Goal: Task Accomplishment & Management: Complete application form

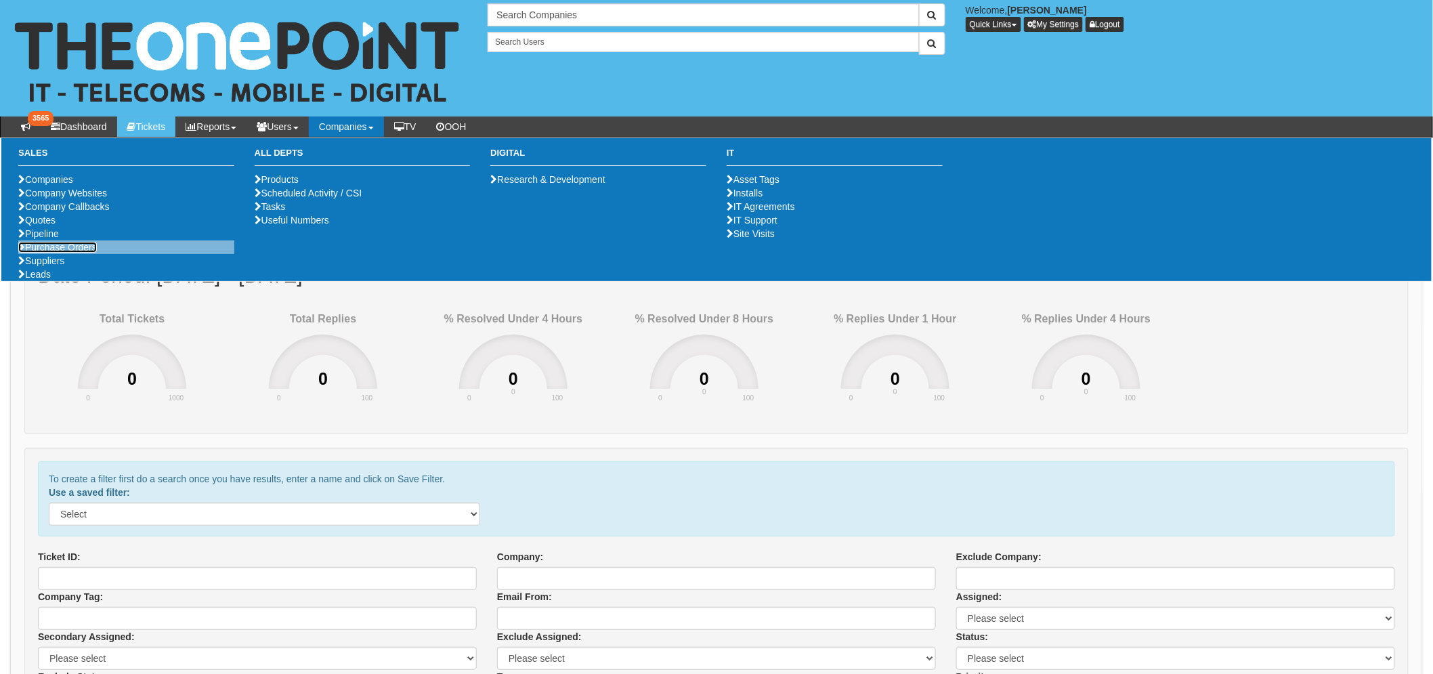
click at [83, 253] on link "Purchase Orders" at bounding box center [57, 247] width 79 height 11
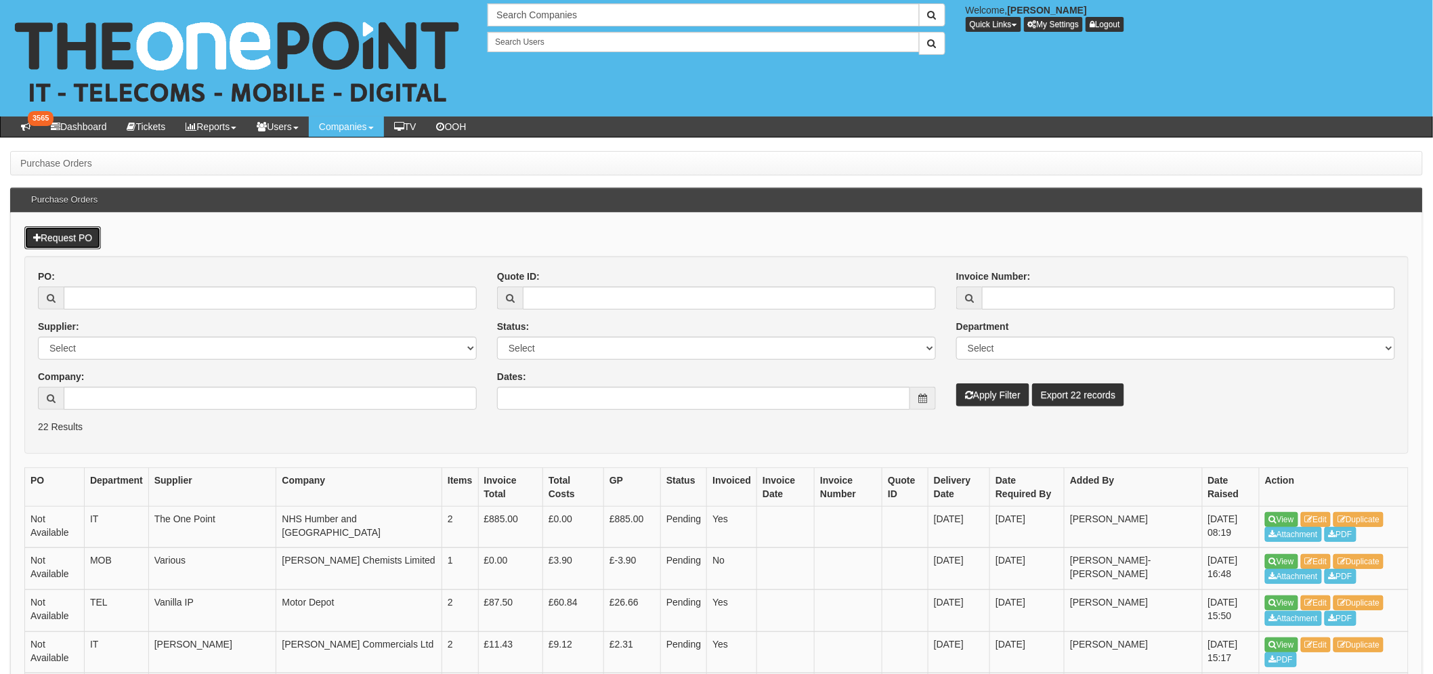
click at [74, 240] on link "Request PO" at bounding box center [62, 237] width 77 height 23
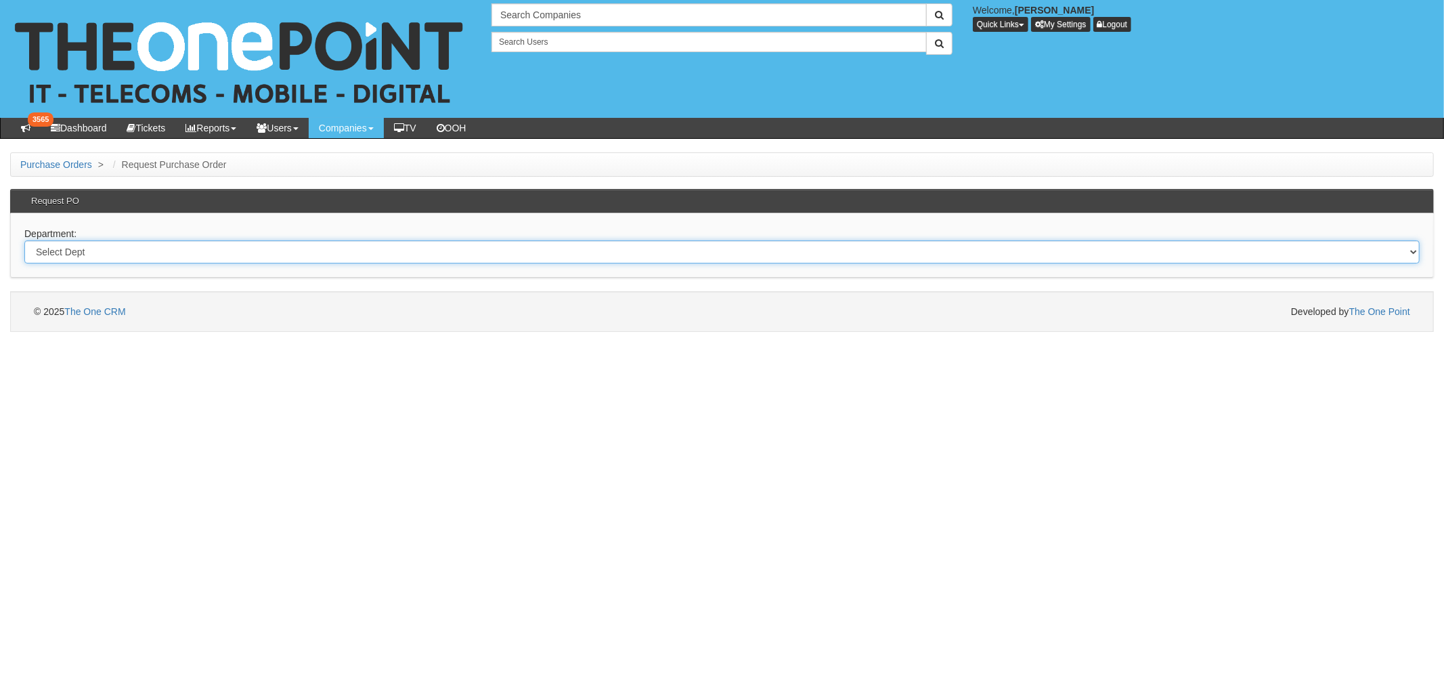
click at [119, 248] on select "Select Dept Digital Internal IT Mobiles Marketing Telecoms" at bounding box center [721, 251] width 1395 height 23
select select "?pipeID=&dept=MOB"
click at [24, 240] on select "Select Dept Digital Internal IT Mobiles Marketing Telecoms" at bounding box center [721, 251] width 1395 height 23
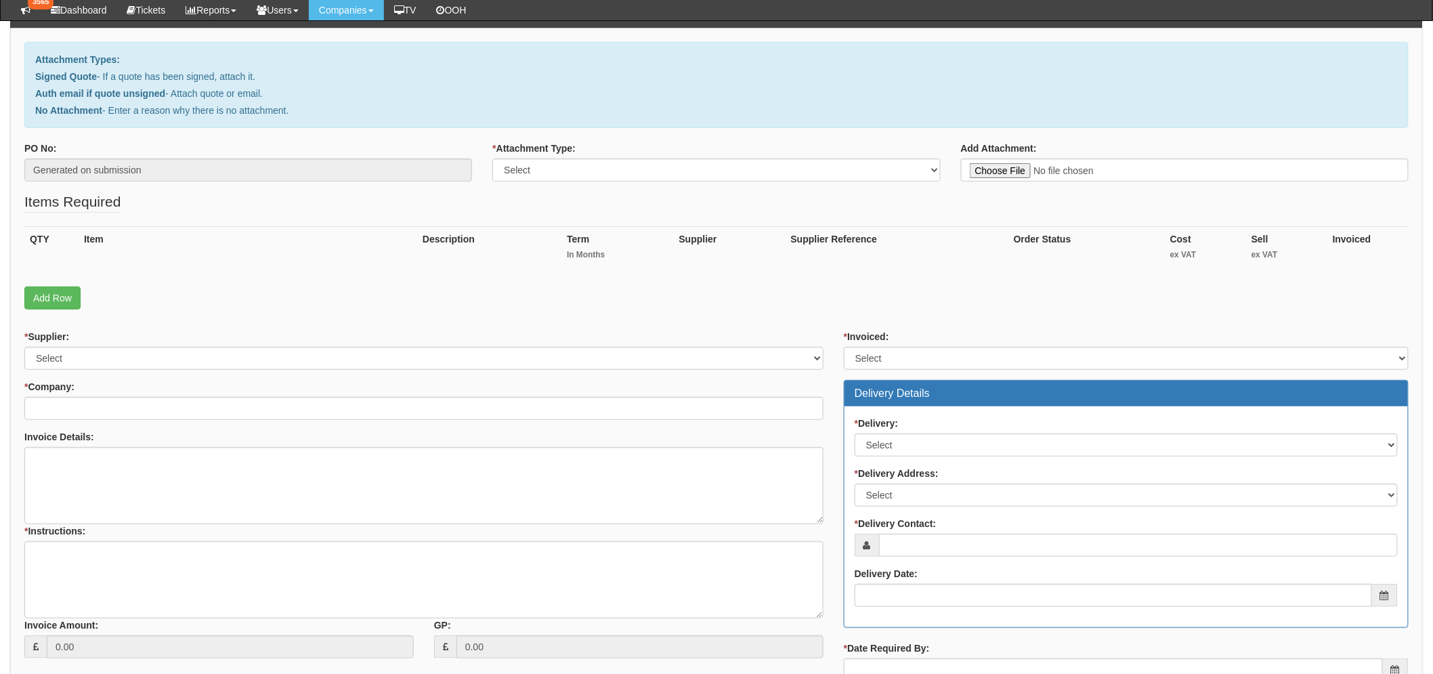
scroll to position [150, 0]
click at [610, 167] on select "Select Signed Quote Auth email with quote if unsigned No Attachment" at bounding box center [716, 169] width 448 height 23
click at [492, 158] on select "Select Signed Quote Auth email with quote if unsigned No Attachment" at bounding box center [716, 169] width 448 height 23
click at [640, 164] on select "Select Signed Quote Auth email with quote if unsigned No Attachment" at bounding box center [716, 169] width 448 height 23
select select "No Attachment"
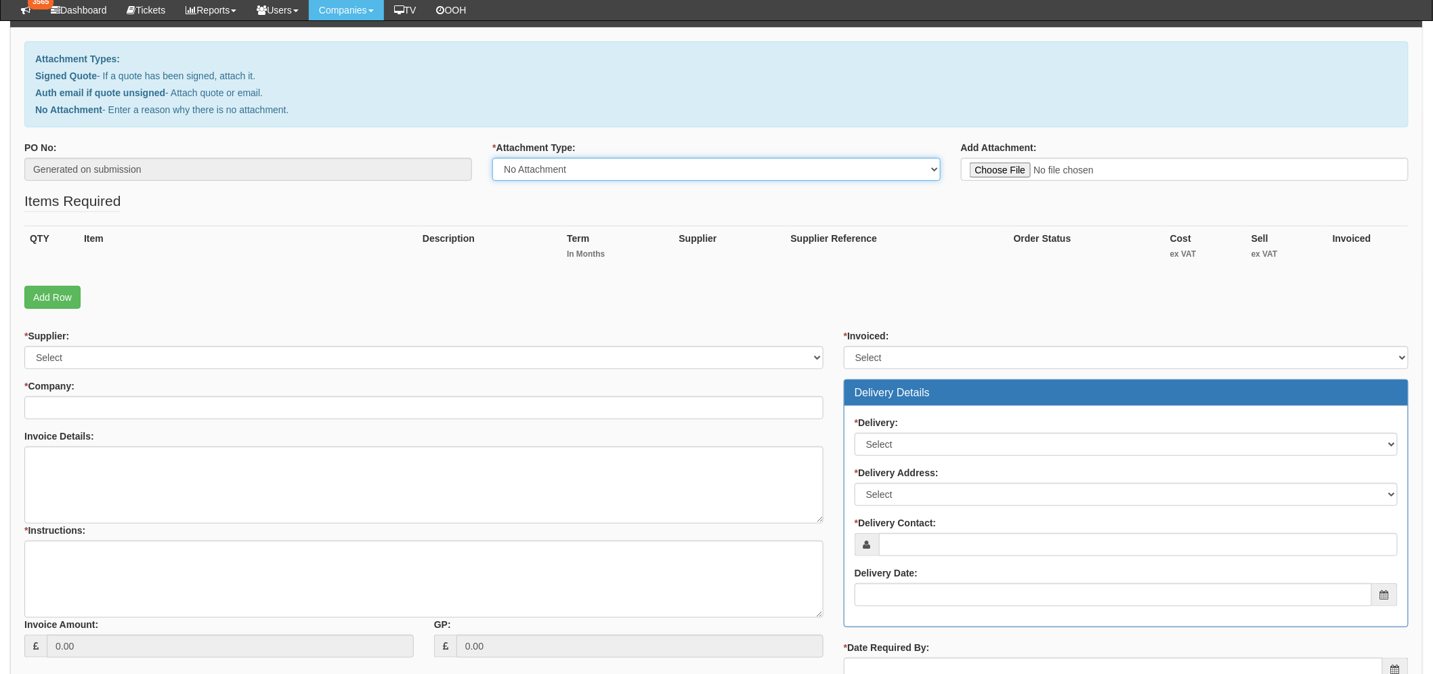
click at [492, 158] on select "Select Signed Quote Auth email with quote if unsigned No Attachment" at bounding box center [716, 169] width 448 height 23
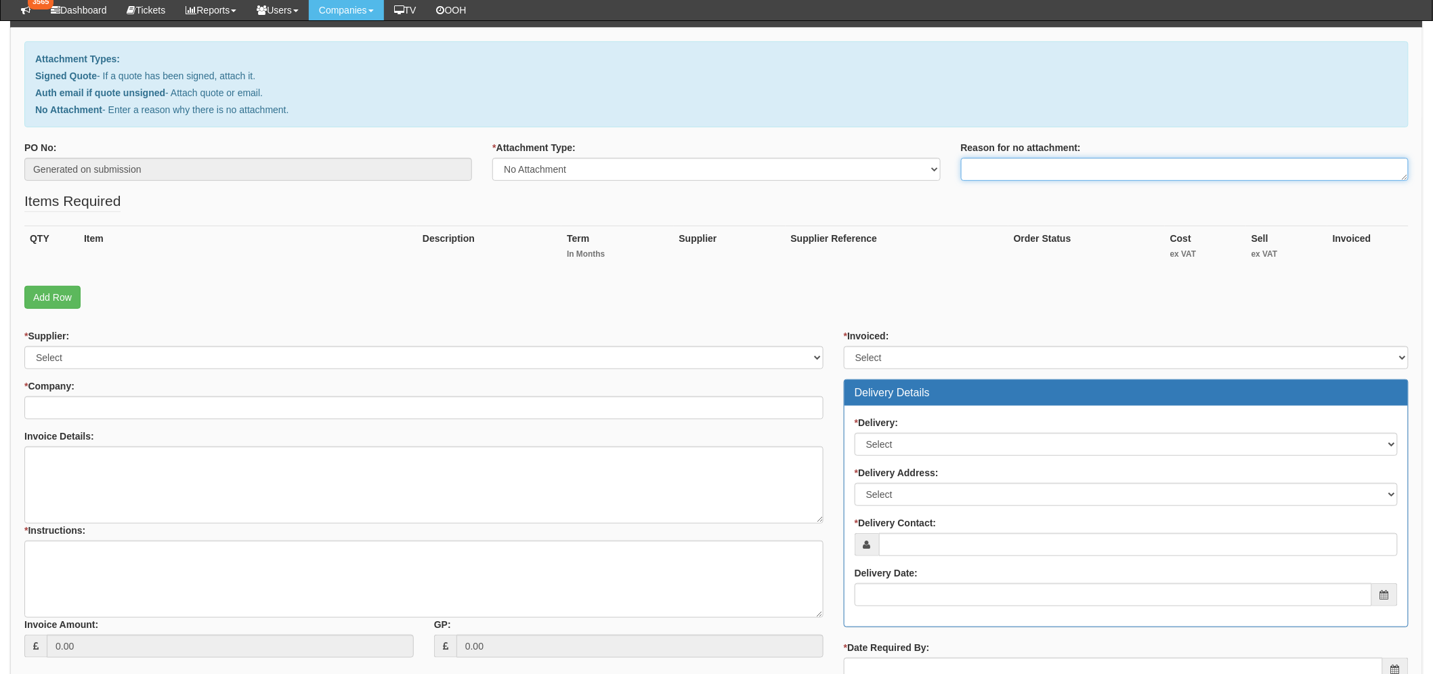
click at [1024, 172] on textarea "Reason for no attachment:" at bounding box center [1185, 169] width 448 height 23
type textarea "BAU Visit"
click at [548, 254] on th "Description" at bounding box center [489, 248] width 144 height 47
click at [37, 293] on link "Add Row" at bounding box center [52, 297] width 56 height 23
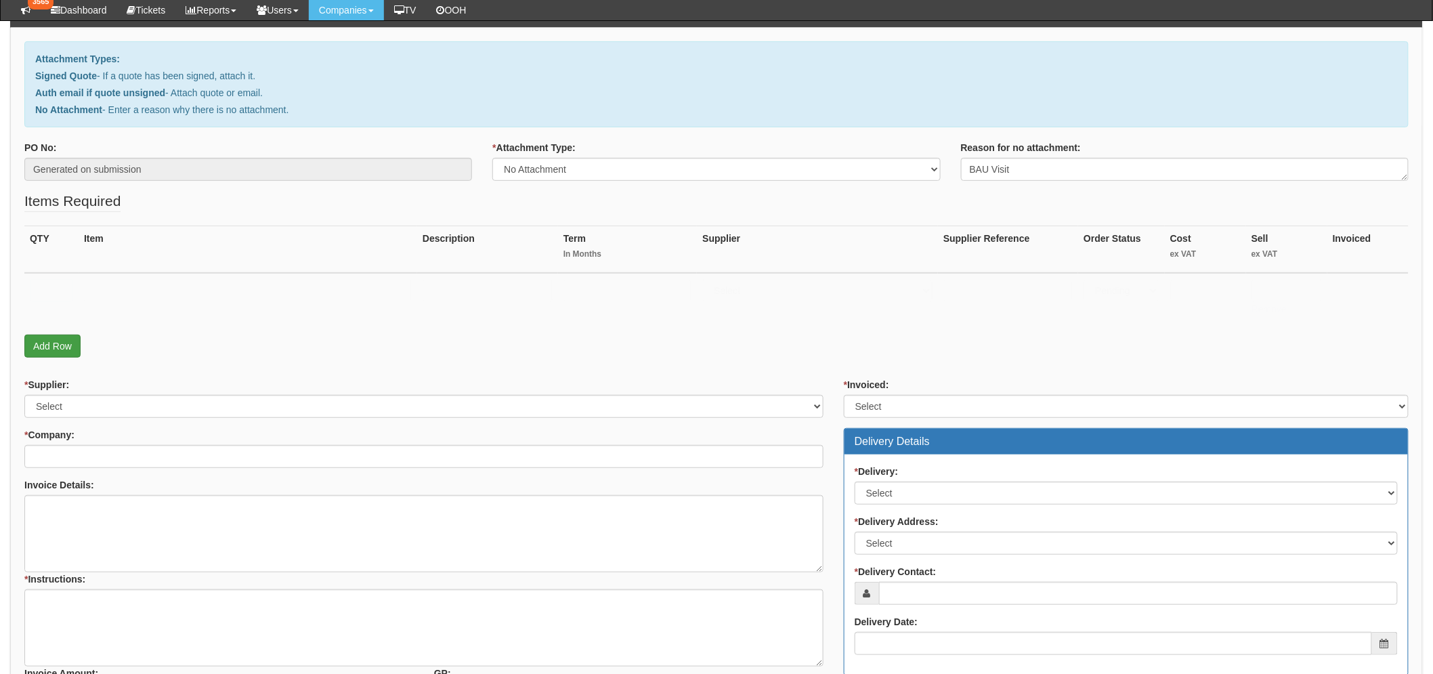
click at [37, 293] on input "text" at bounding box center [51, 290] width 43 height 23
type input "1"
click at [129, 286] on input "text" at bounding box center [248, 290] width 328 height 23
type input "Overnight Stay - Danny Prince"
click at [1223, 288] on input "text" at bounding box center [1205, 290] width 70 height 23
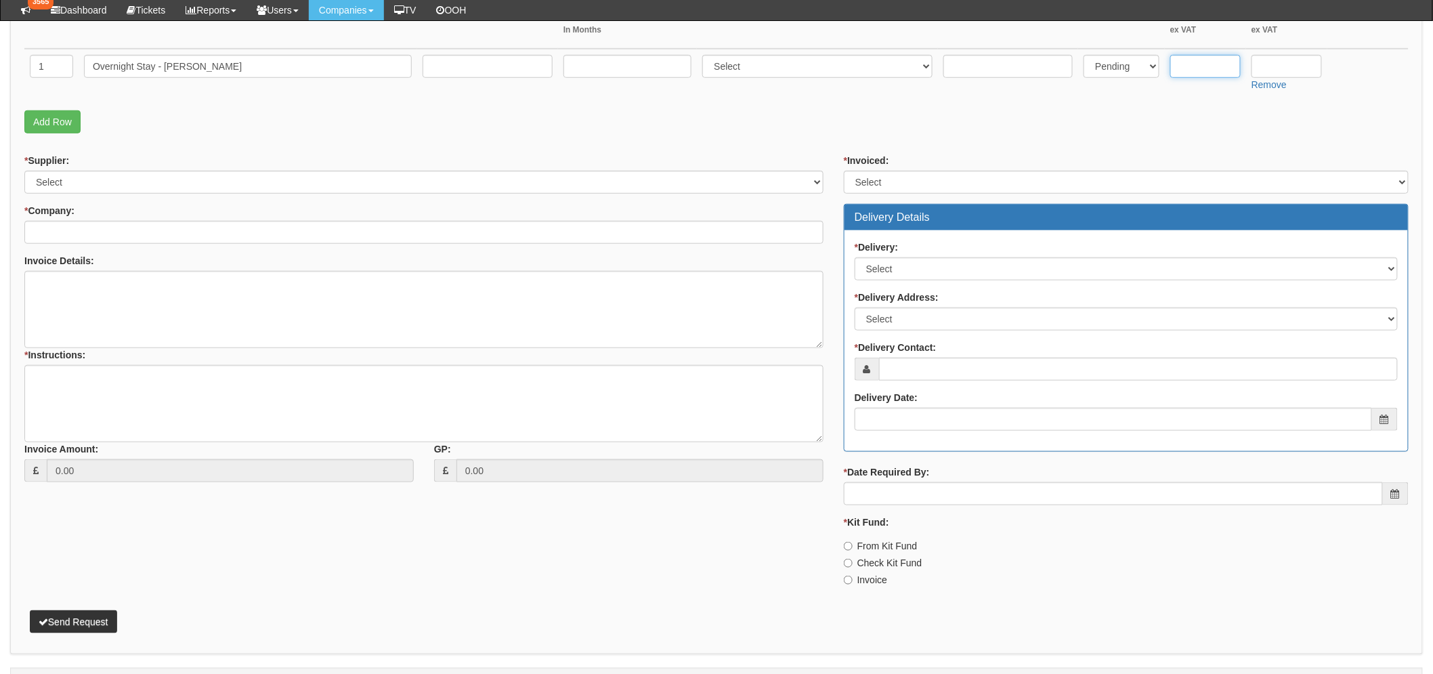
scroll to position [376, 0]
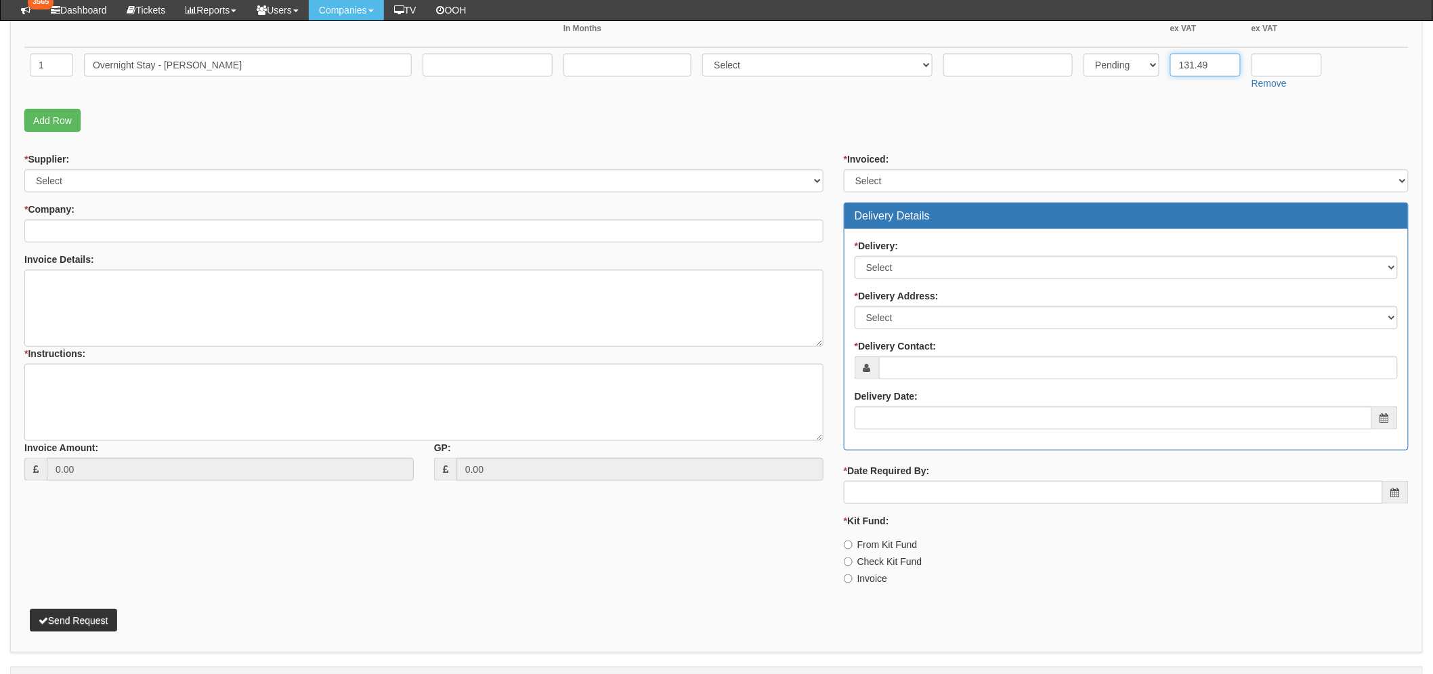
type input "131.49"
click at [1257, 64] on input "text" at bounding box center [1286, 64] width 70 height 23
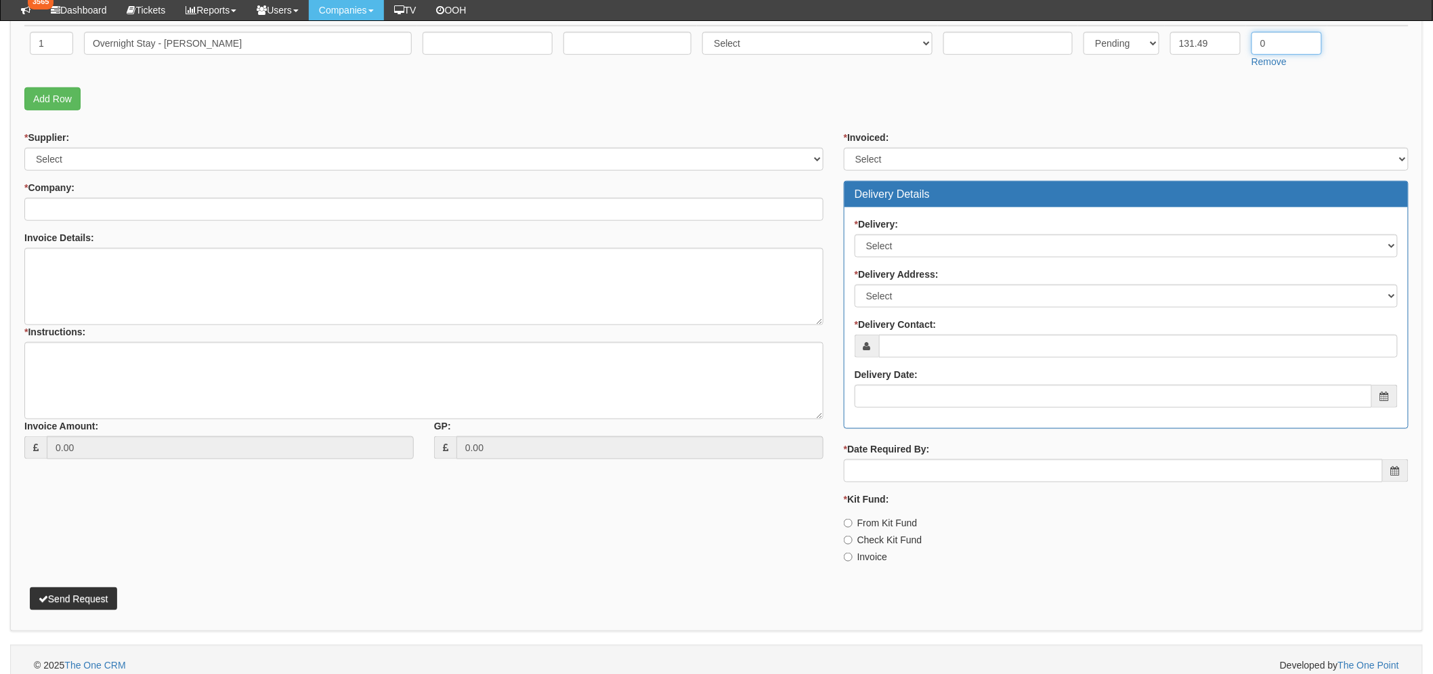
scroll to position [409, 0]
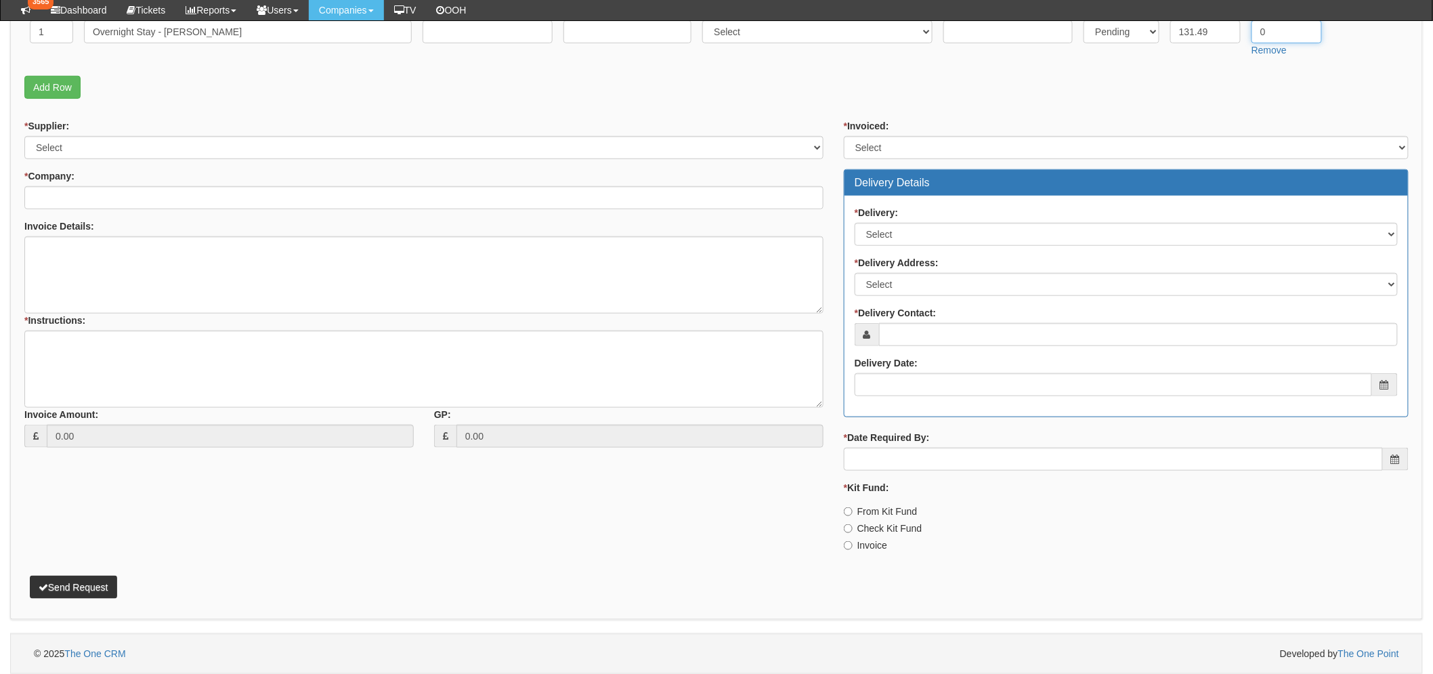
type input "0"
click at [45, 149] on select "Select 123 REG.co.uk 1Password 3 4Gon AA Jones Electric Ltd Abzorb Access Group…" at bounding box center [423, 147] width 799 height 23
select select "81"
click at [24, 136] on select "Select 123 REG.co.uk 1Password 3 4Gon AA Jones Electric Ltd Abzorb Access Group…" at bounding box center [423, 147] width 799 height 23
click at [91, 200] on input "* Company:" at bounding box center [423, 197] width 799 height 23
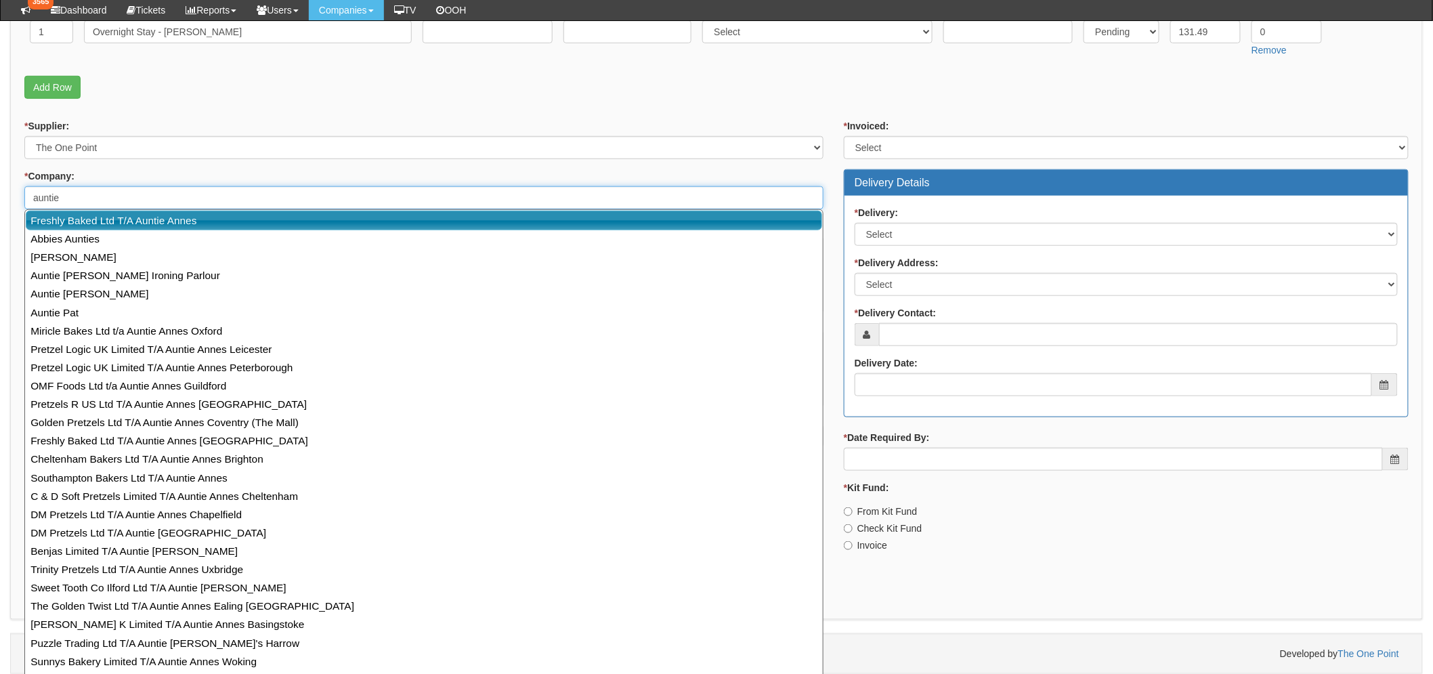
click at [100, 223] on link "Freshly Baked Ltd T/A Auntie Annes" at bounding box center [424, 221] width 796 height 20
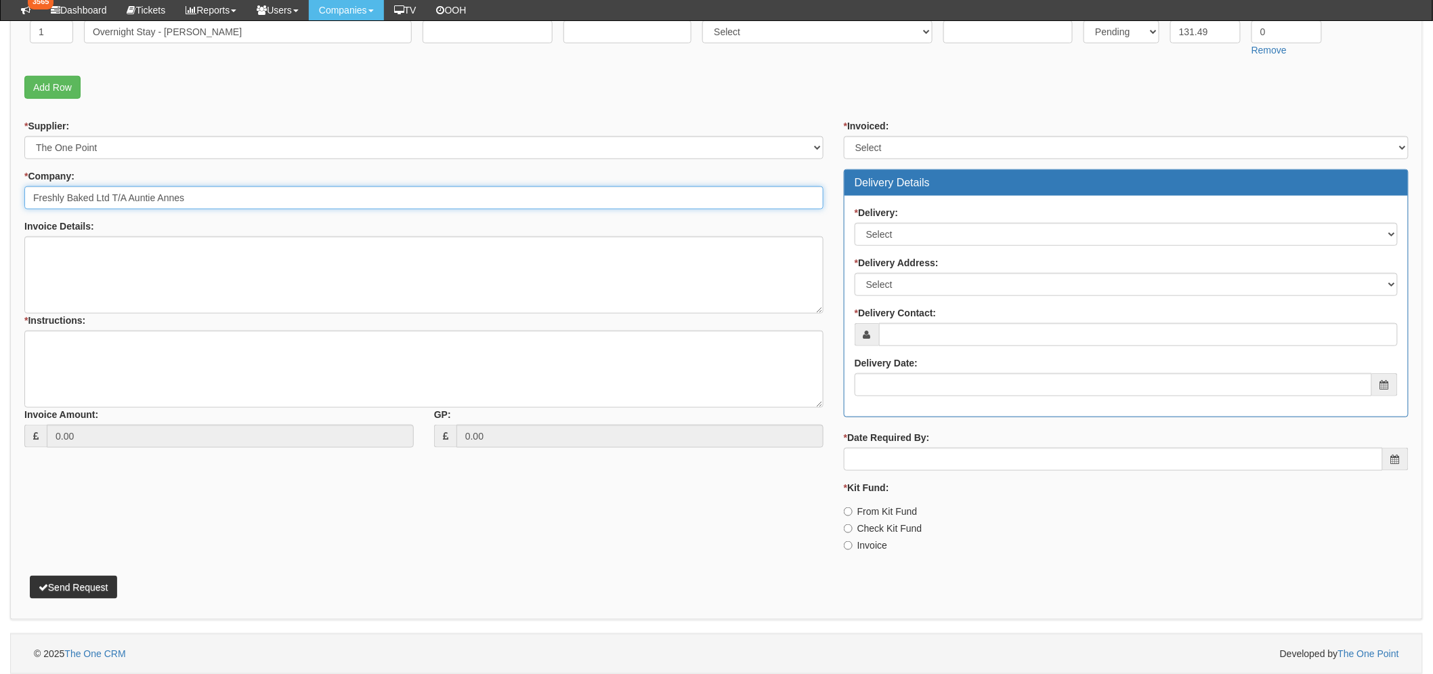
type input "Freshly Baked Ltd T/A Auntie Annes"
click at [178, 104] on fieldset "Items Required QTY Item Description Term In Months Supplier Supplier Reference …" at bounding box center [716, 18] width 1384 height 173
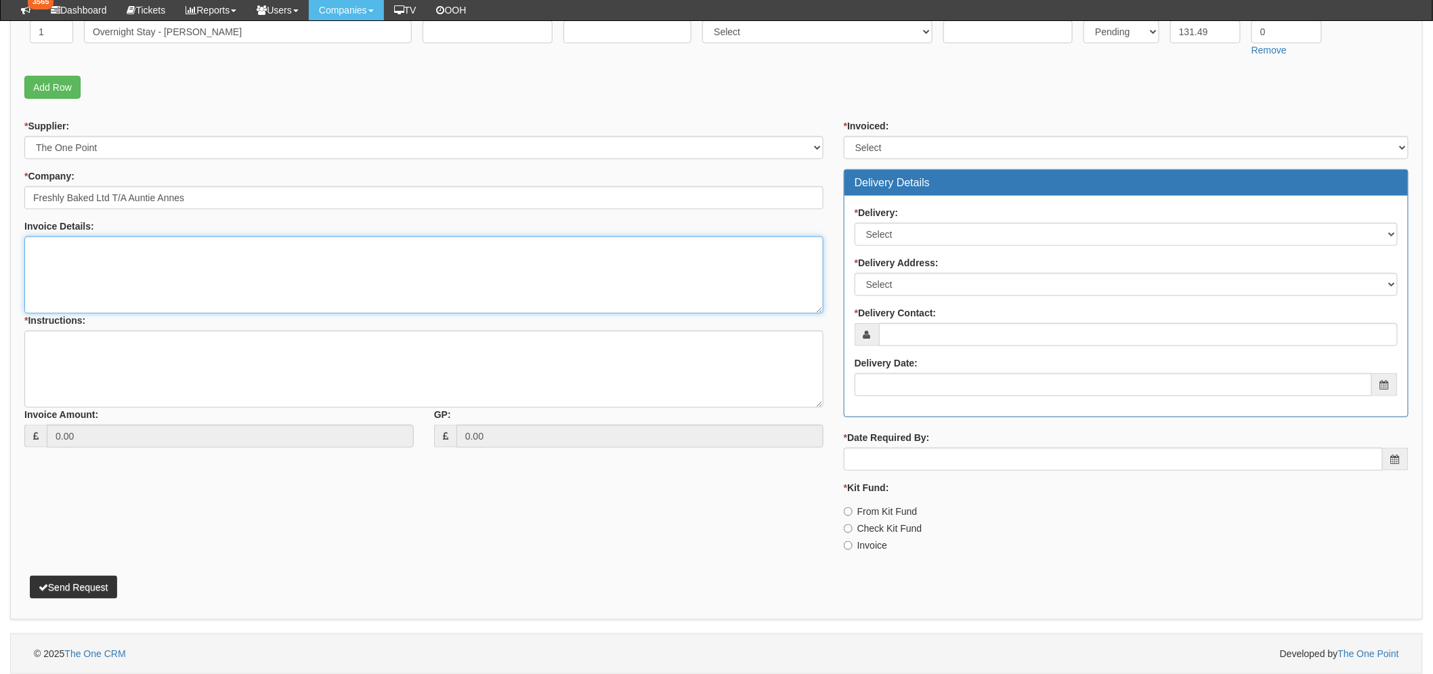
click at [105, 272] on textarea "Invoice Details:" at bounding box center [423, 274] width 799 height 77
type textarea "Travelodge Hemel Hempstead stay."
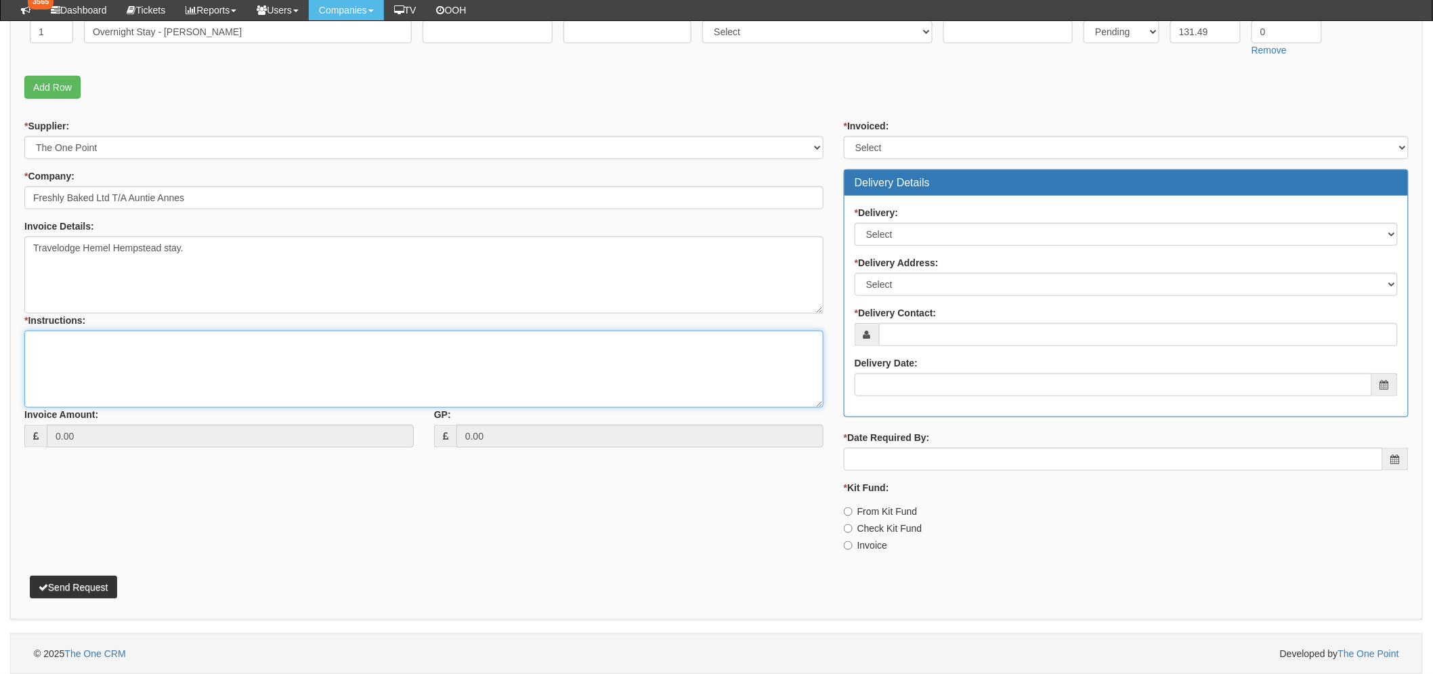
click at [97, 347] on textarea "* Instructions:" at bounding box center [423, 368] width 799 height 77
type textarea "Booked"
click at [907, 143] on select "Select Yes No N/A STB (part of order)" at bounding box center [1126, 147] width 565 height 23
select select "3"
click at [844, 136] on select "Select Yes No N/A STB (part of order)" at bounding box center [1126, 147] width 565 height 23
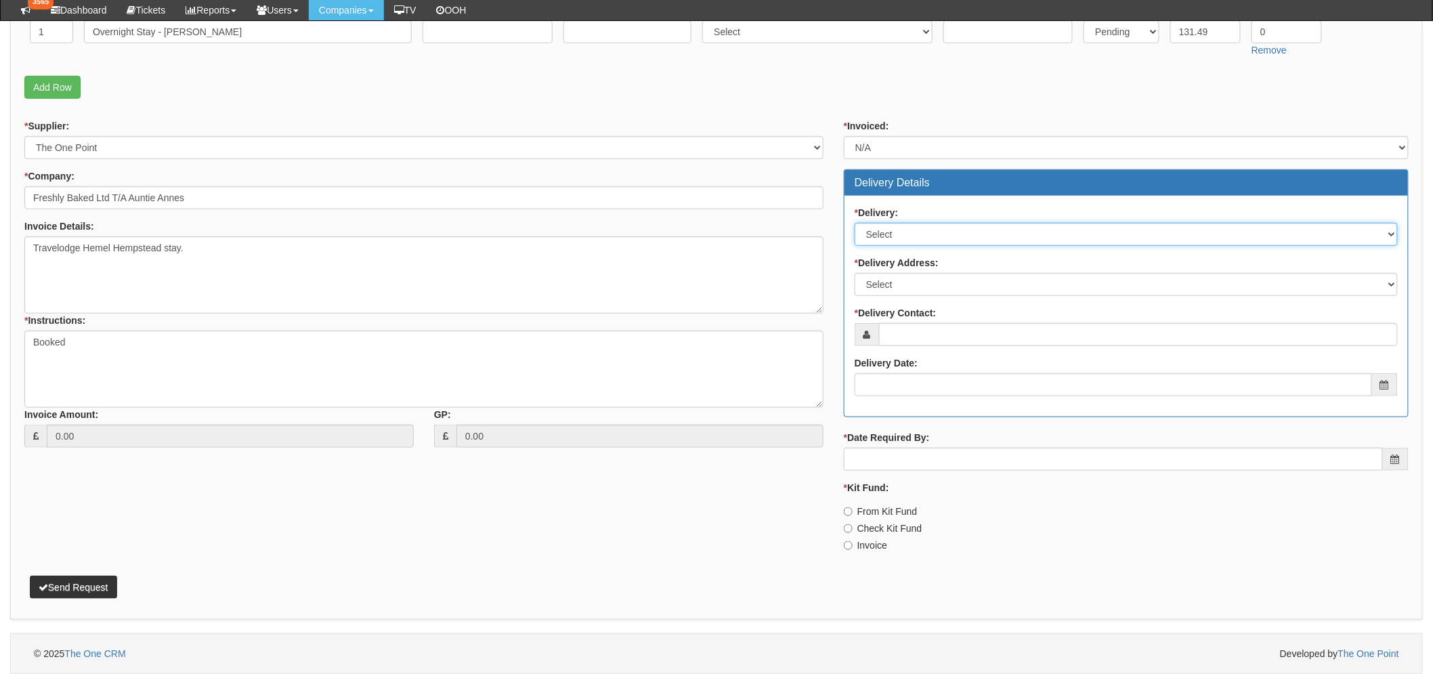
click at [897, 225] on select "Select No Not Applicable Yes" at bounding box center [1125, 234] width 543 height 23
select select "3"
click at [854, 223] on select "Select No Not Applicable Yes" at bounding box center [1125, 234] width 543 height 23
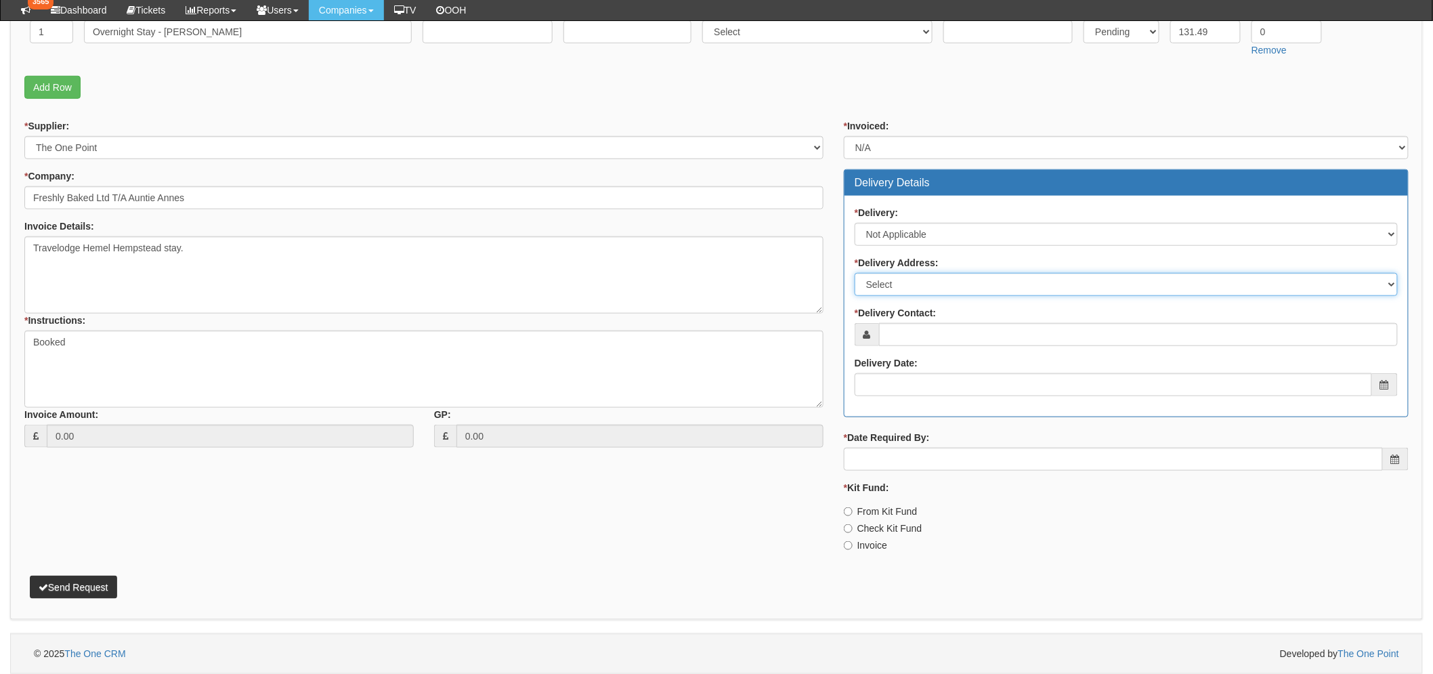
click at [890, 286] on select "Select Not Applicable Main Address - HP5 1SD Pretzel Logic UK Limited T/A Aunti…" at bounding box center [1125, 284] width 543 height 23
select select "N/A"
click at [854, 273] on select "Select Not Applicable Main Address - HP5 1SD Pretzel Logic UK Limited T/A Aunti…" at bounding box center [1125, 284] width 543 height 23
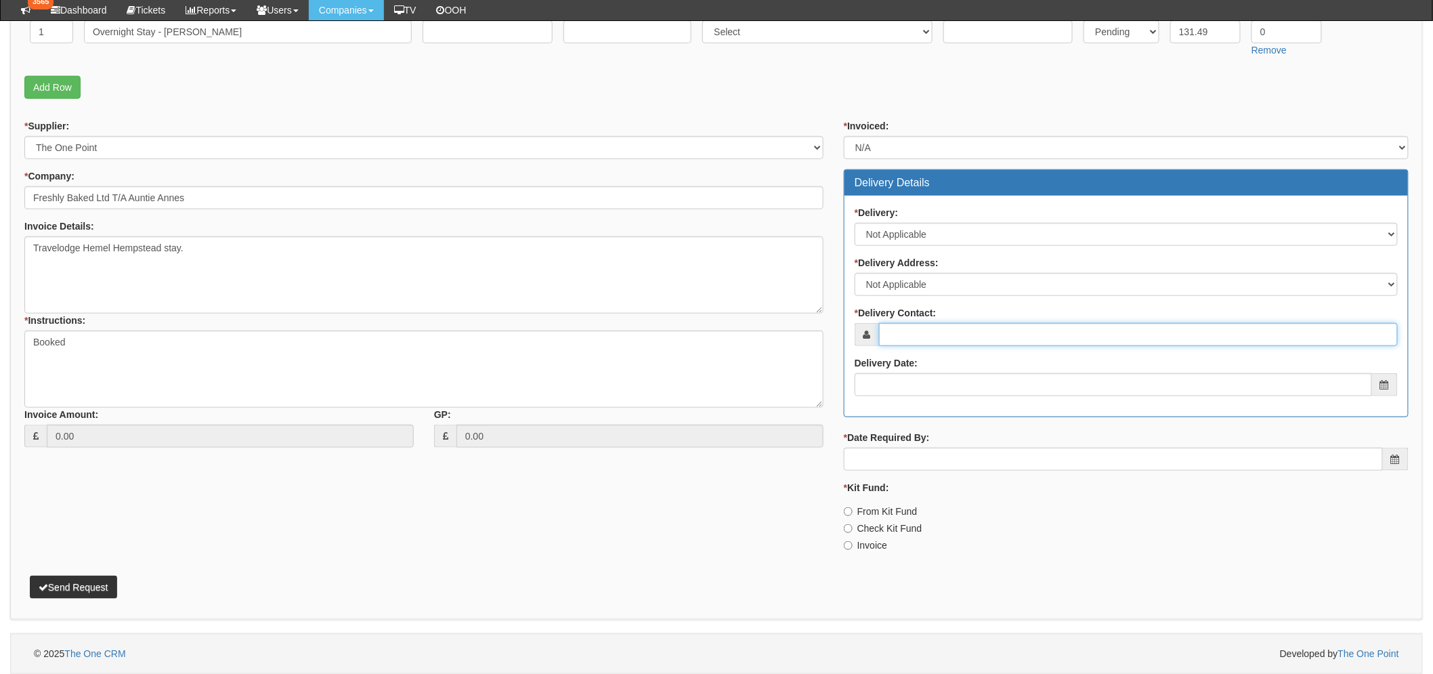
click at [896, 328] on input "* Delivery Contact:" at bounding box center [1138, 334] width 519 height 23
type input "N/A"
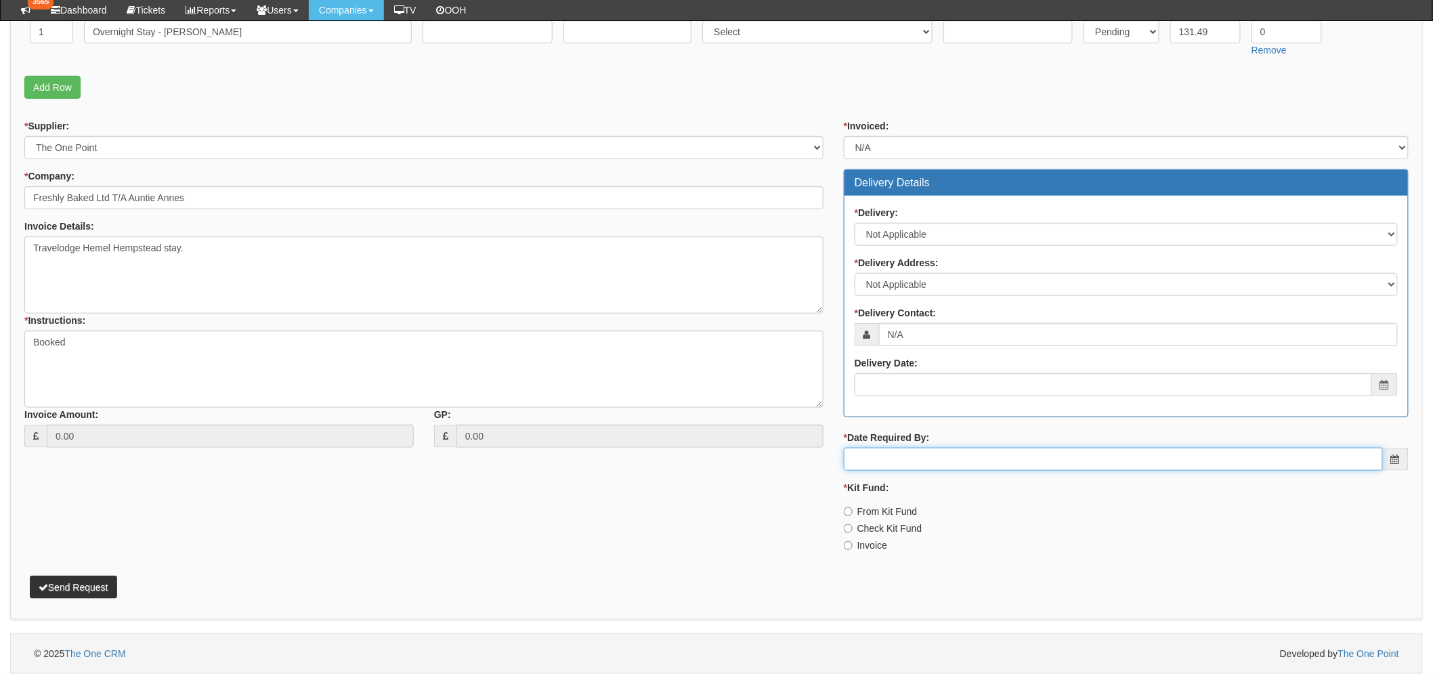
click at [888, 456] on input "* Date Required By:" at bounding box center [1113, 459] width 539 height 23
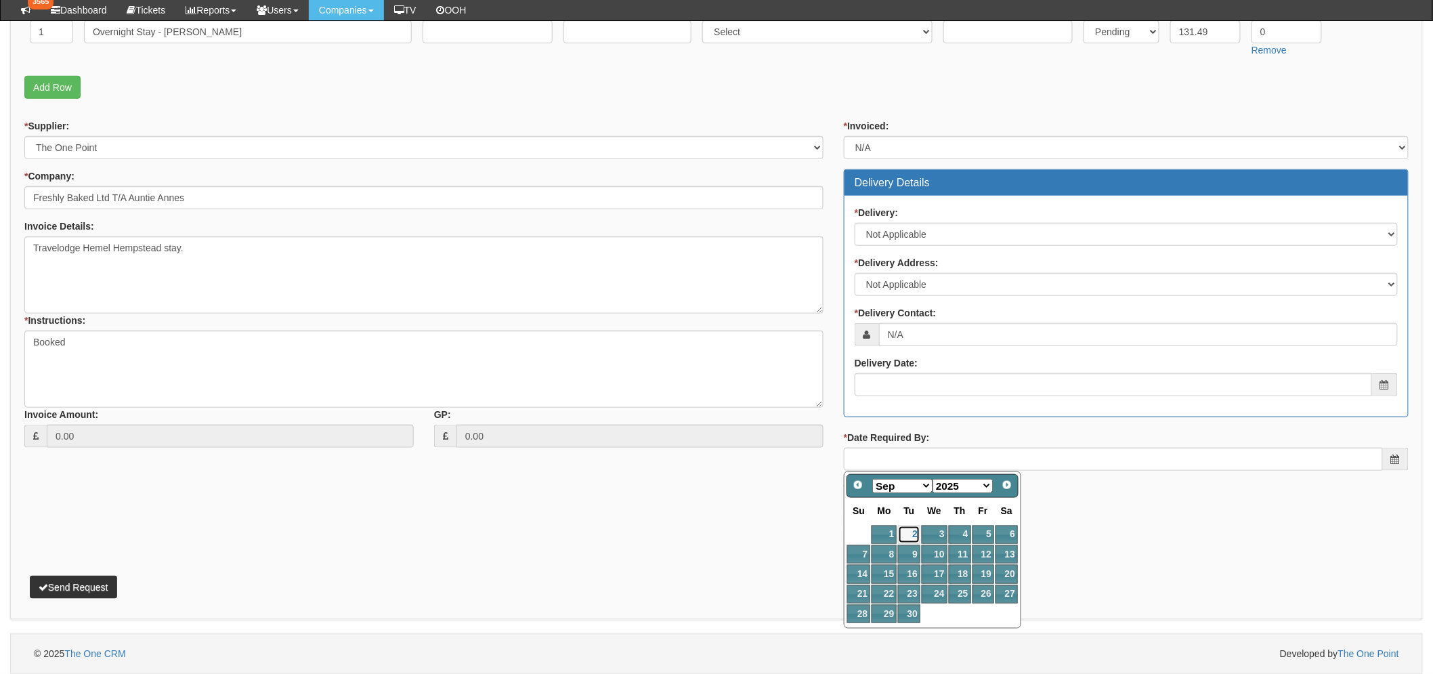
click at [910, 536] on link "2" at bounding box center [909, 534] width 22 height 18
type input "2025-09-02"
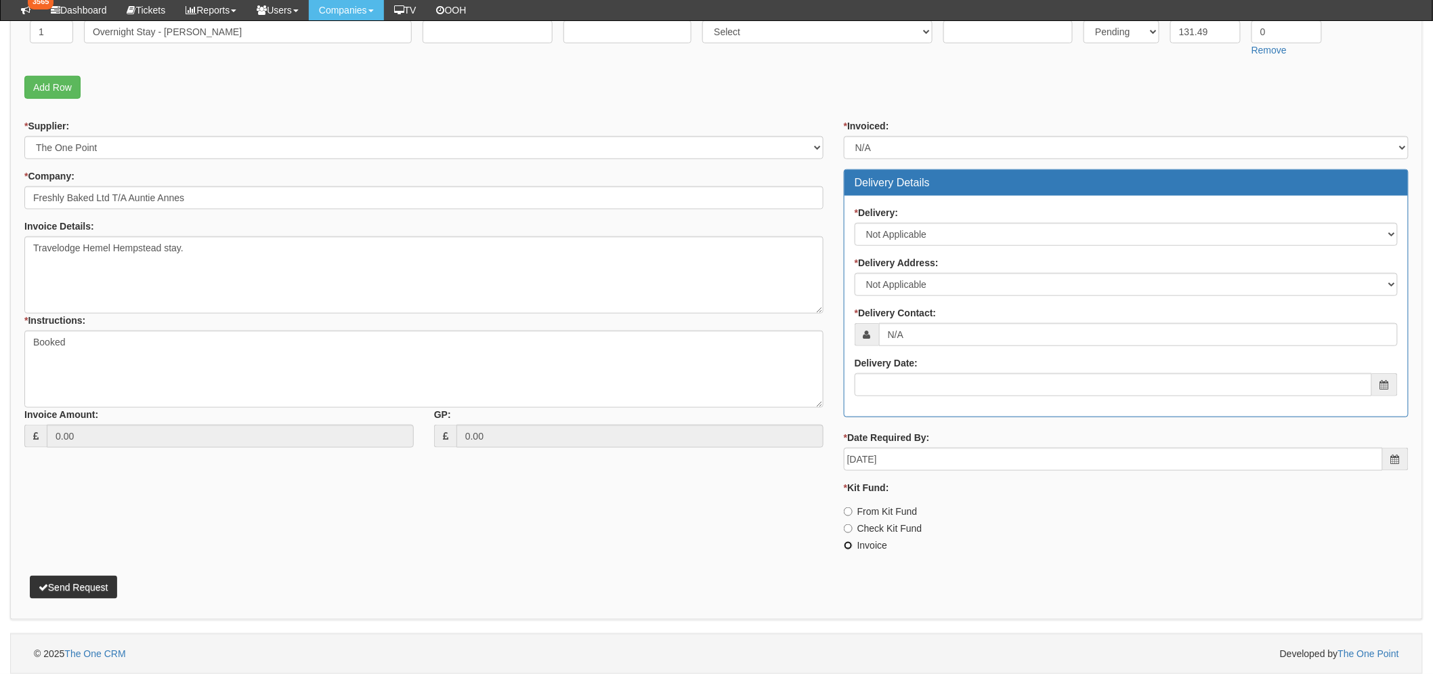
click at [852, 546] on input "Invoice" at bounding box center [848, 545] width 9 height 9
radio input "true"
click at [100, 577] on button "Send Request" at bounding box center [73, 586] width 87 height 23
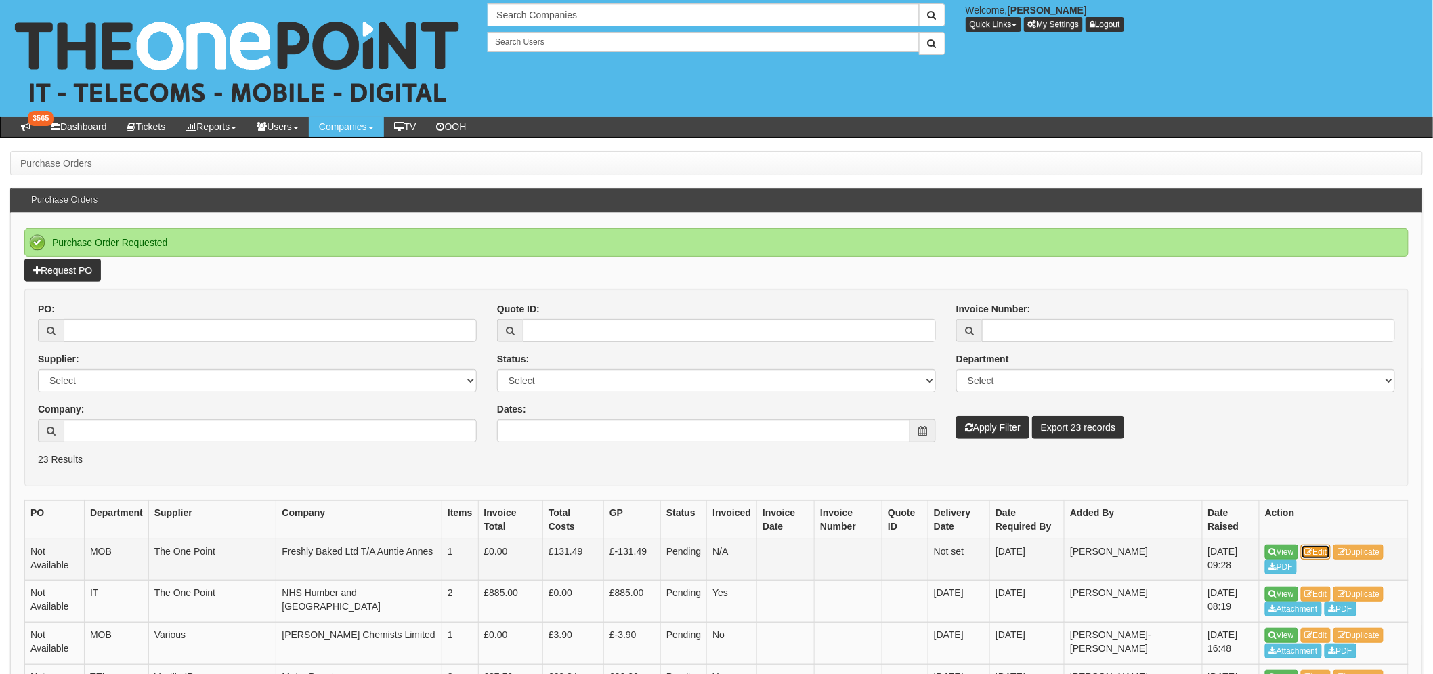
click at [1319, 548] on link "Edit" at bounding box center [1316, 551] width 30 height 15
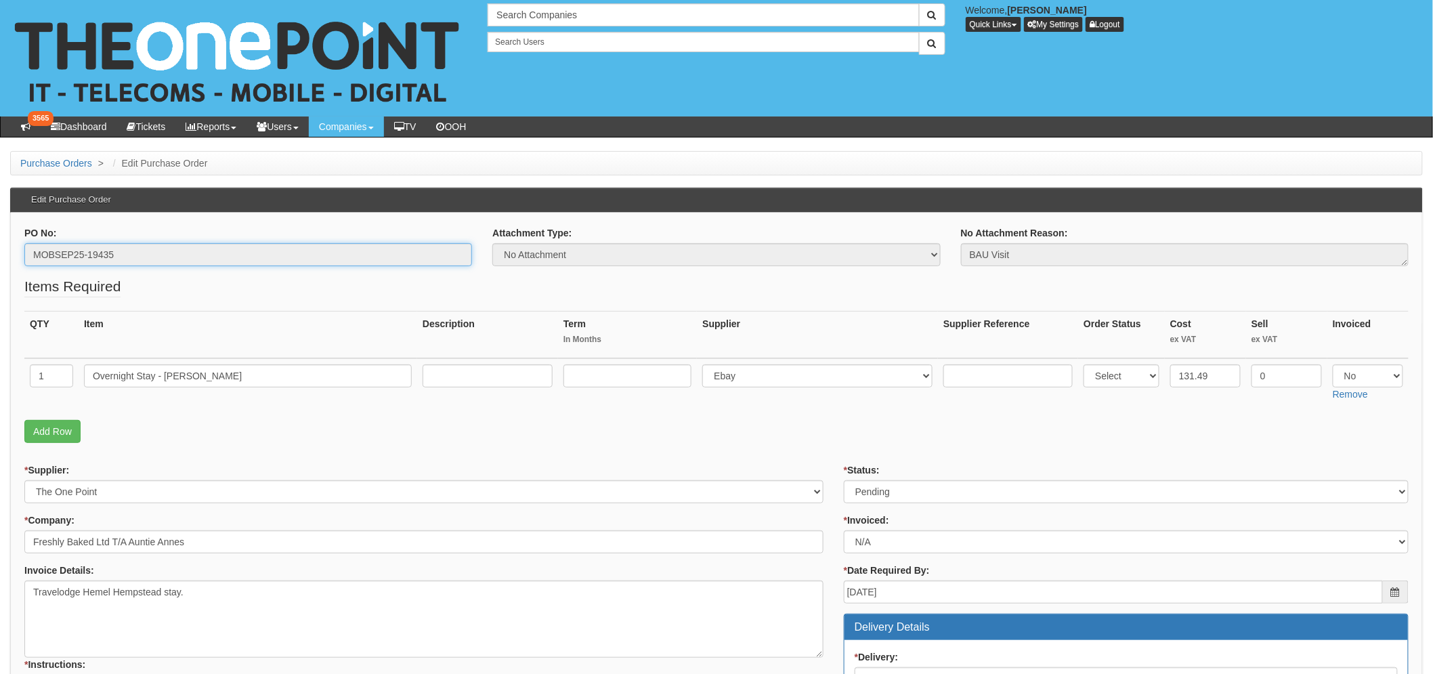
click at [71, 251] on input "MOBSEP25-19435" at bounding box center [248, 254] width 448 height 23
click at [958, 485] on select "Select Approved Completed Delivered Invoiced Ordered Ordered to site Part Order…" at bounding box center [1126, 491] width 565 height 23
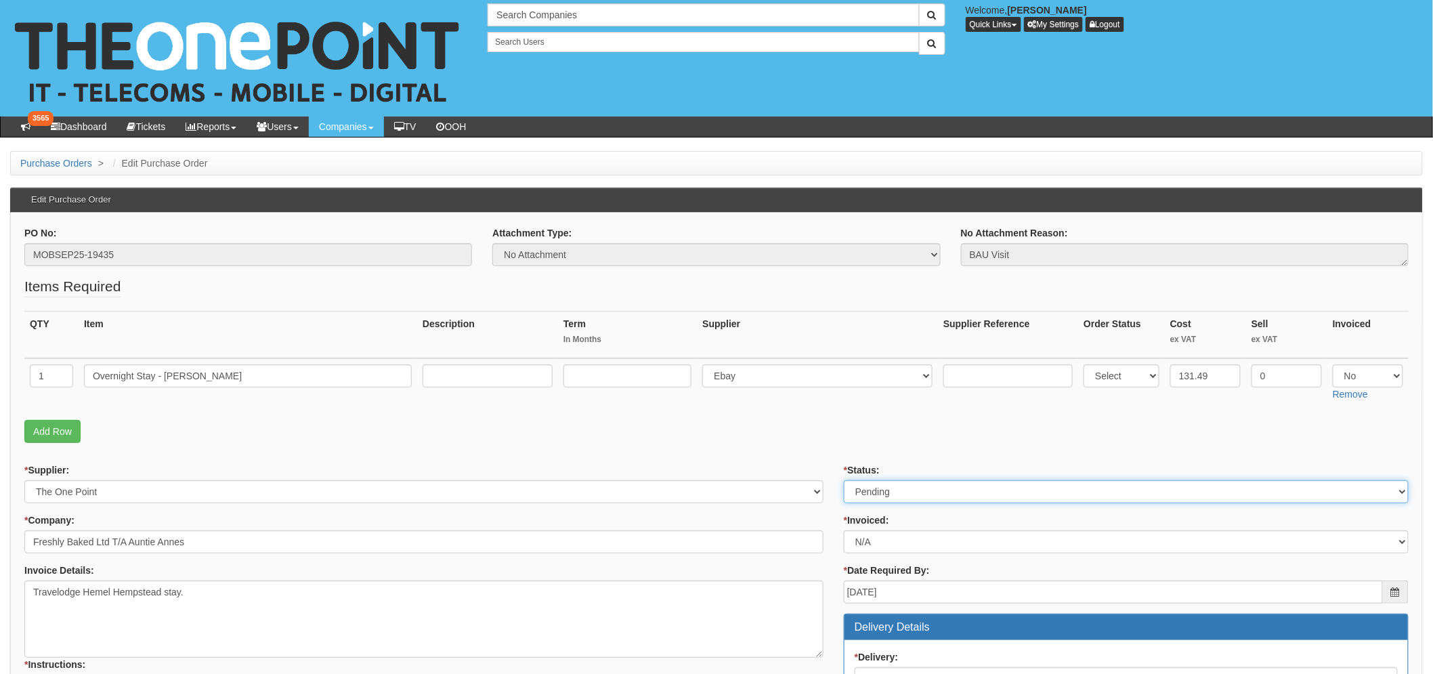
select select "2"
click at [844, 480] on select "Select Approved Completed Delivered Invoiced Ordered Ordered to site Part Order…" at bounding box center [1126, 491] width 565 height 23
click at [815, 443] on fieldset "Items Required QTY Item Description Term In Months Supplier Supplier Reference …" at bounding box center [716, 362] width 1384 height 173
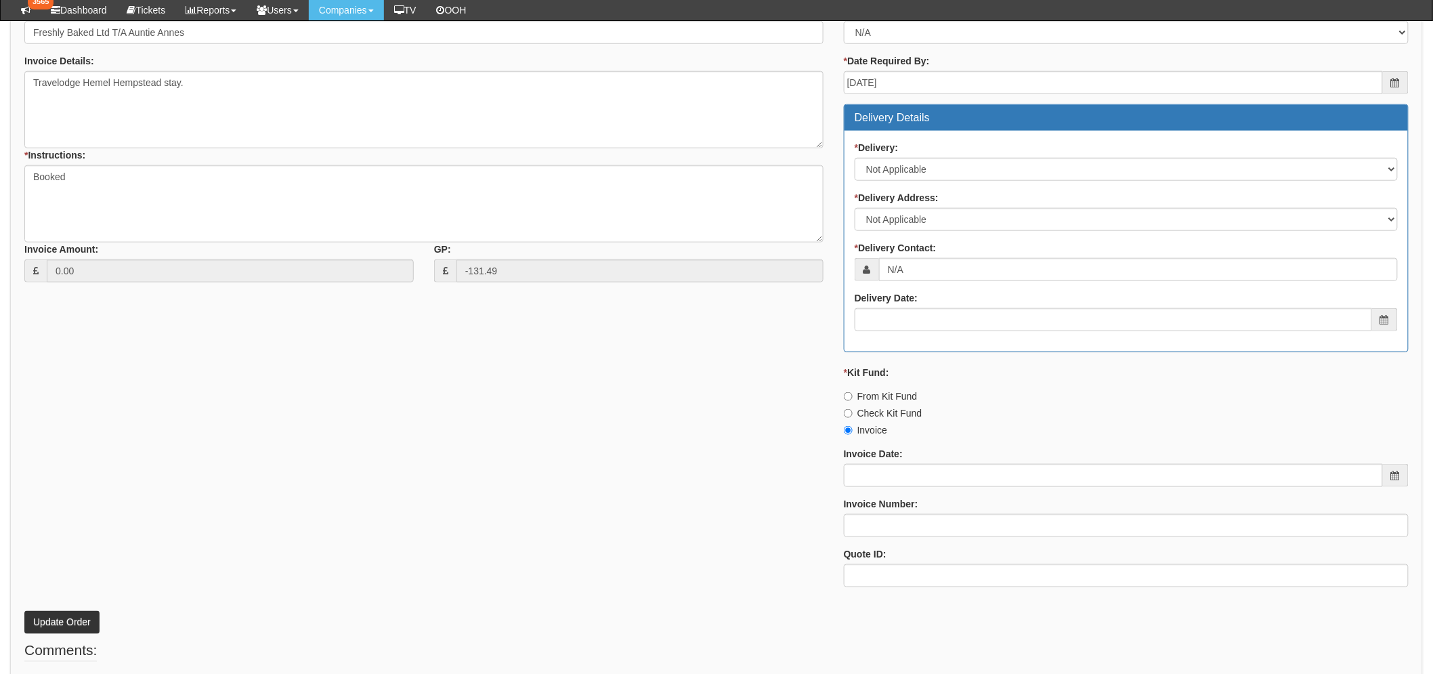
scroll to position [544, 0]
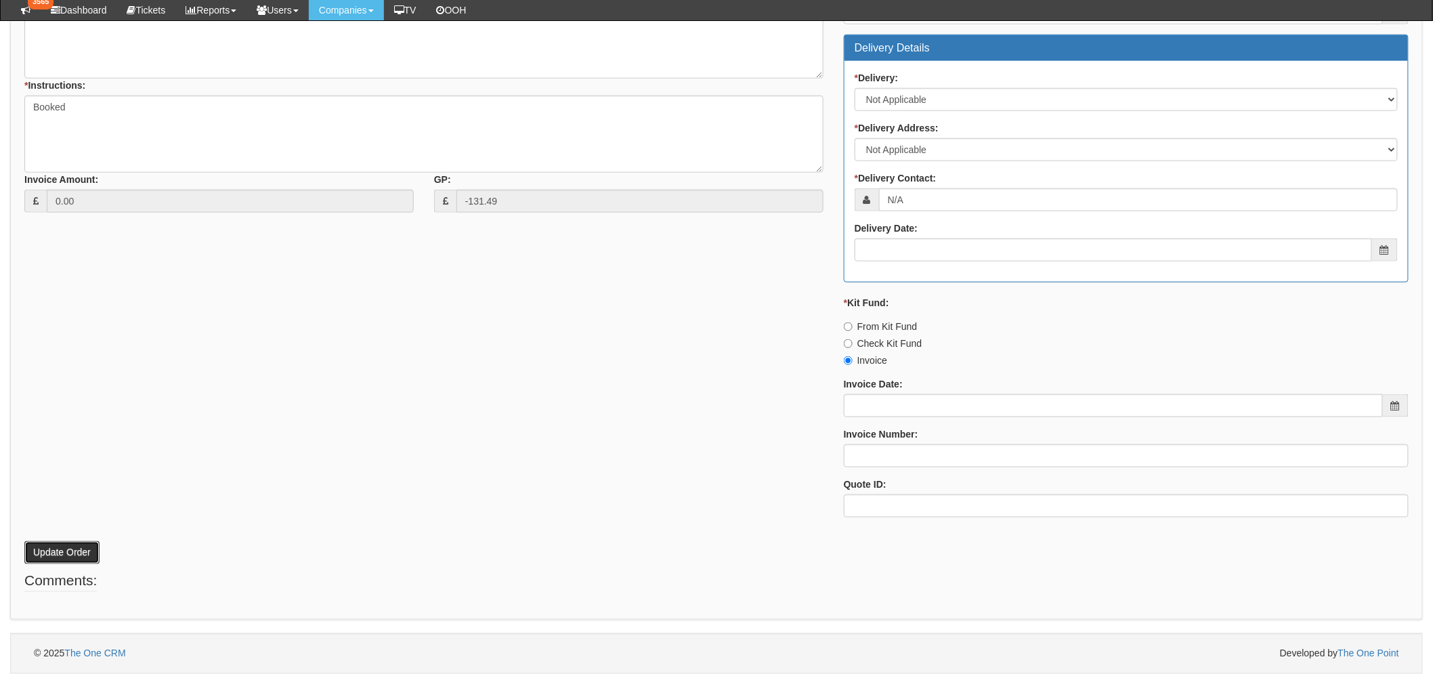
click at [66, 551] on button "Update Order" at bounding box center [61, 552] width 75 height 23
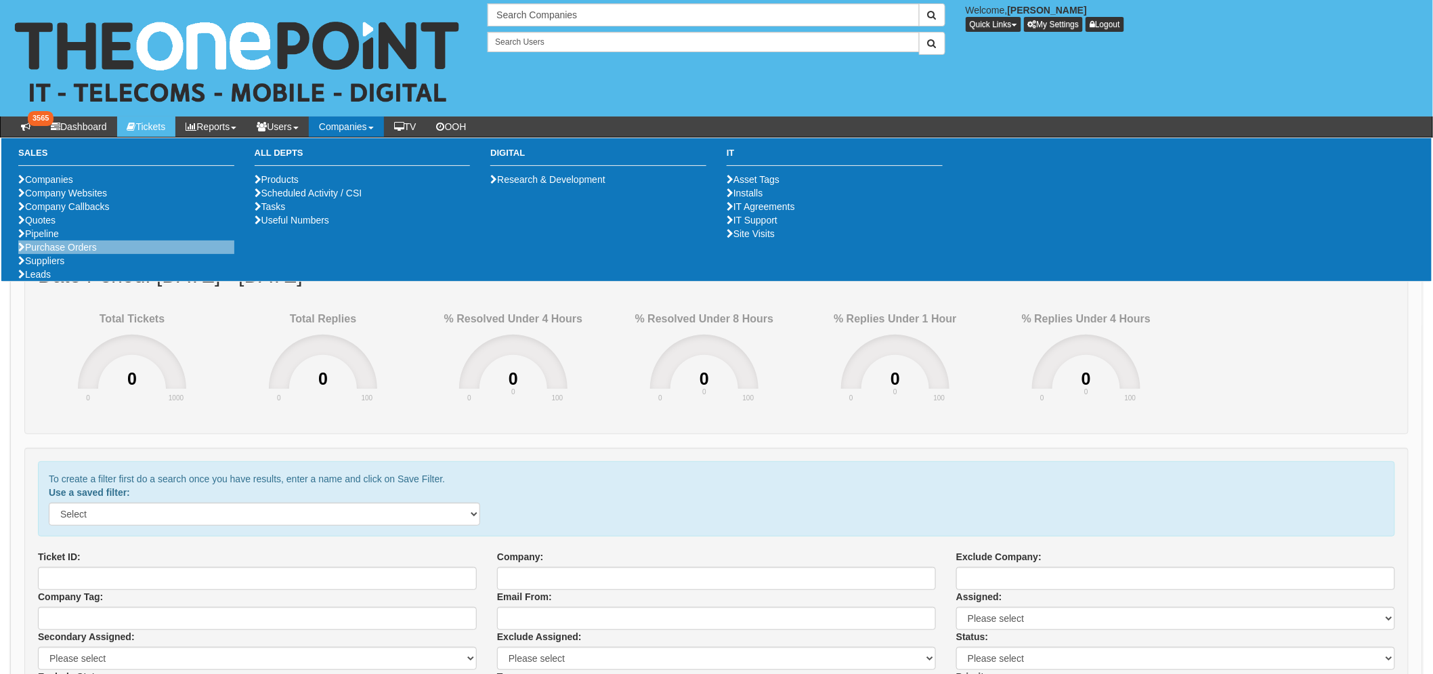
click at [77, 254] on li "Purchase Orders" at bounding box center [126, 247] width 216 height 14
click at [82, 253] on link "Purchase Orders" at bounding box center [57, 247] width 79 height 11
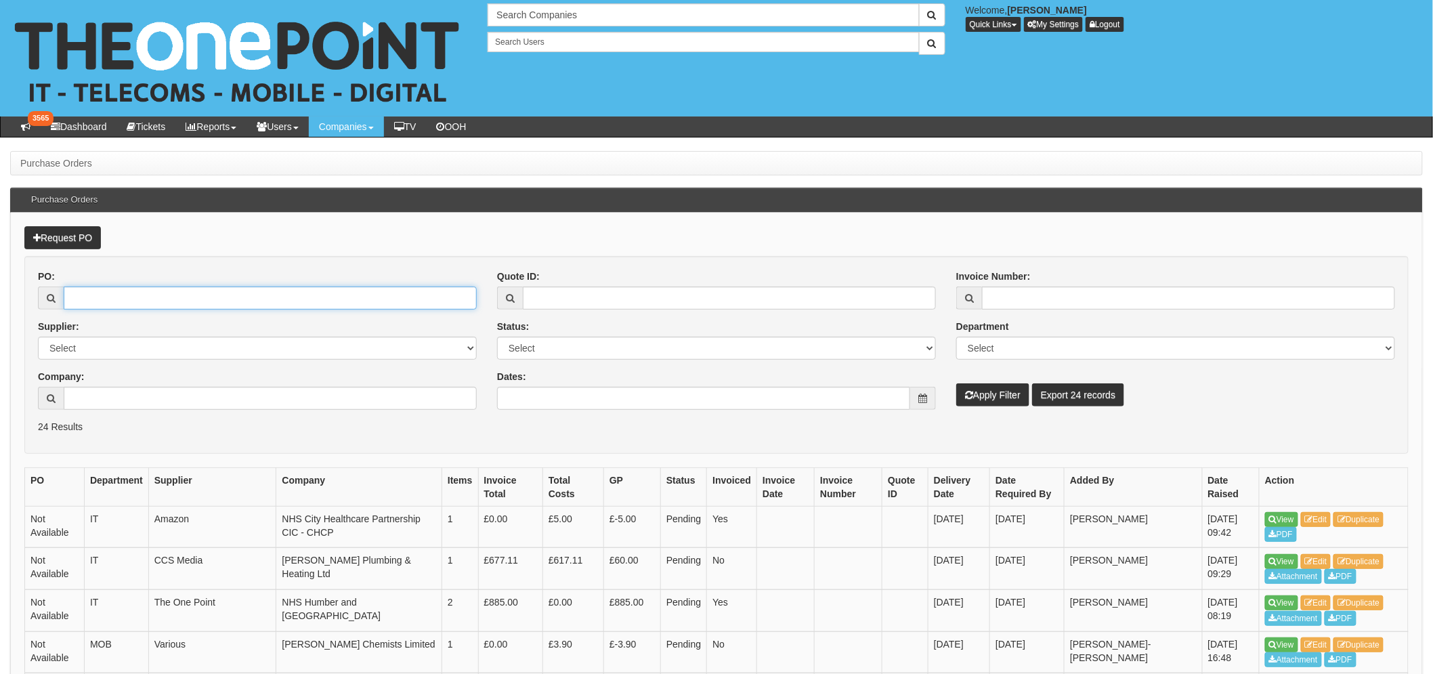
click at [82, 297] on input "PO:" at bounding box center [270, 297] width 413 height 23
paste input "19263"
type input "19263"
click at [956, 383] on button "Apply Filter" at bounding box center [992, 394] width 73 height 23
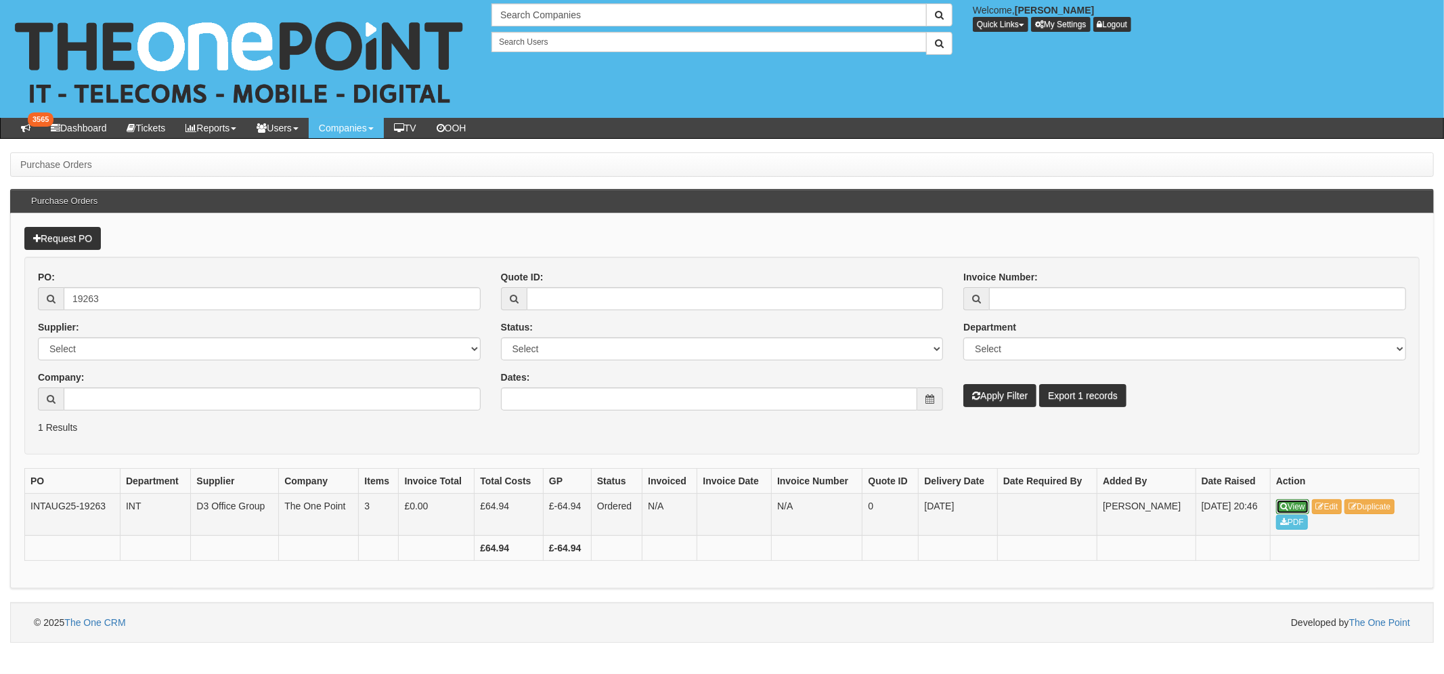
click at [1283, 504] on icon at bounding box center [1283, 506] width 7 height 8
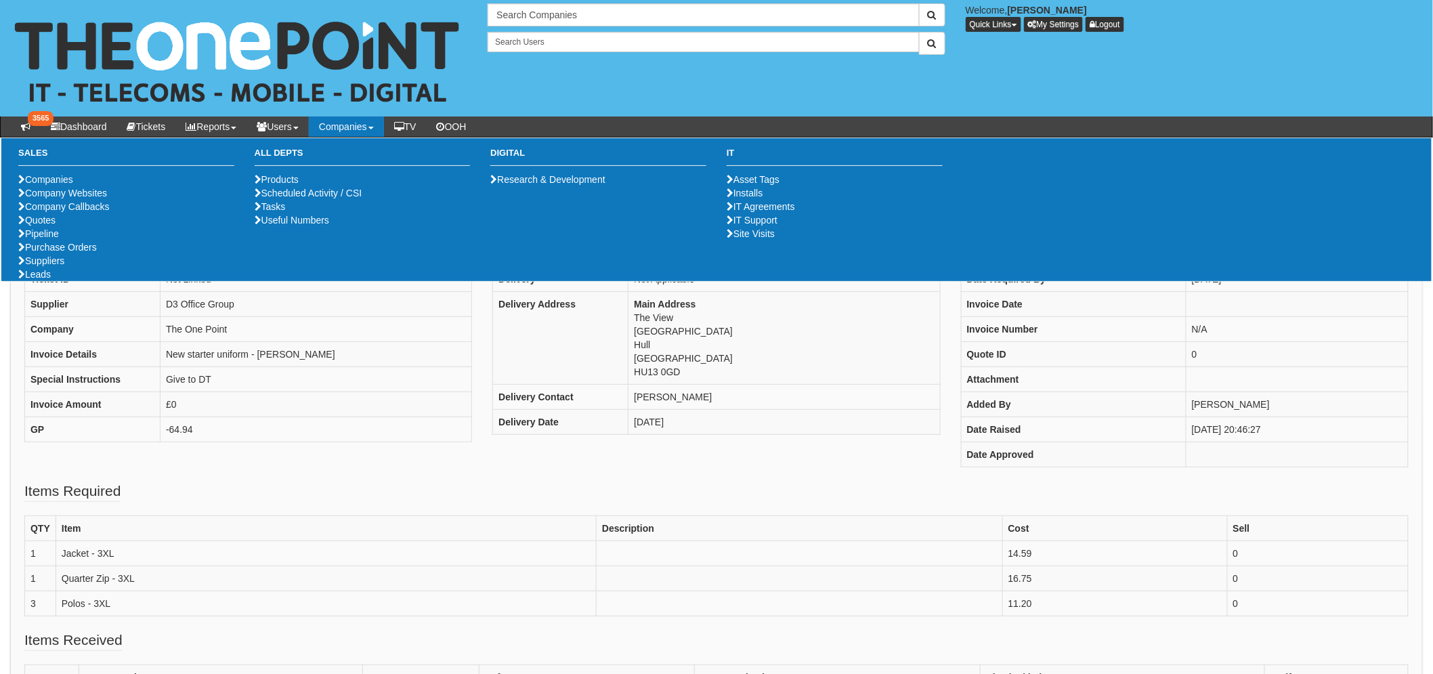
click at [442, 479] on div "PO Number Not Available Ticket ID Not Linked Supplier D3 Office Group Company T…" at bounding box center [716, 361] width 1404 height 240
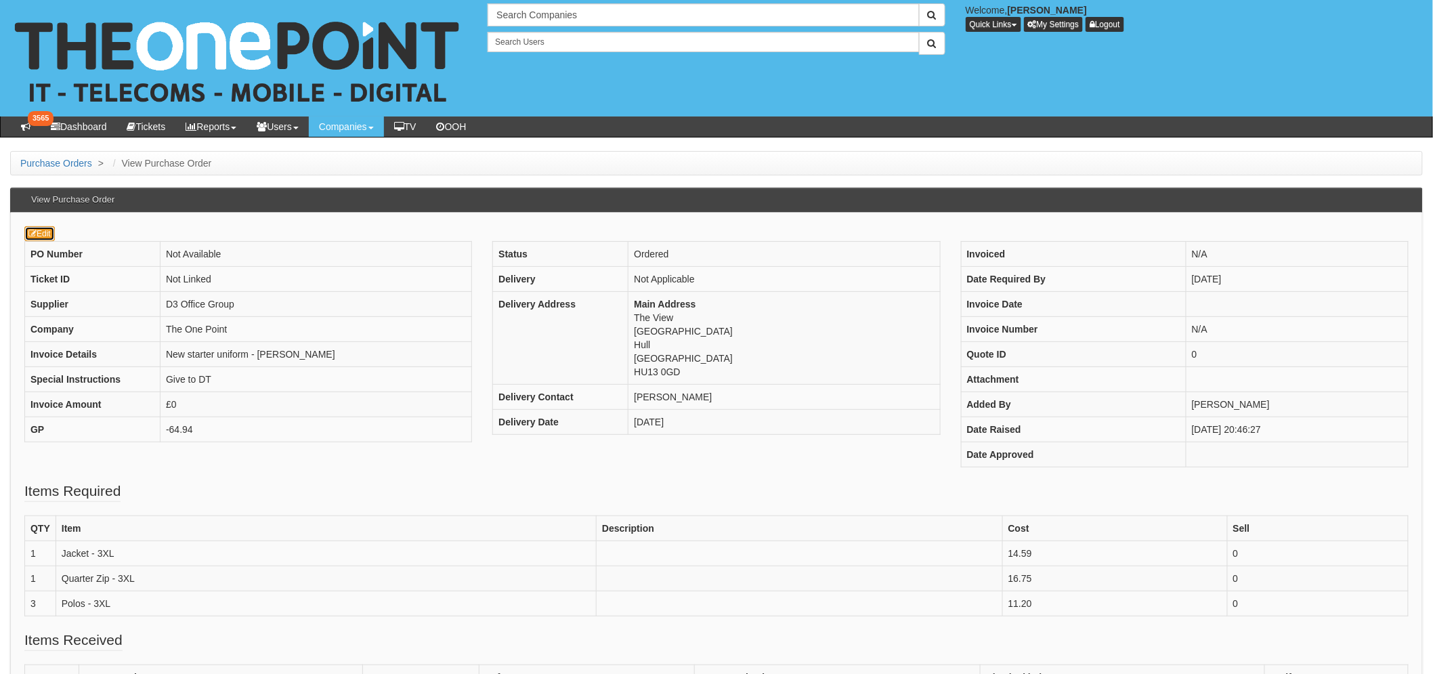
click at [34, 234] on icon at bounding box center [32, 234] width 8 height 8
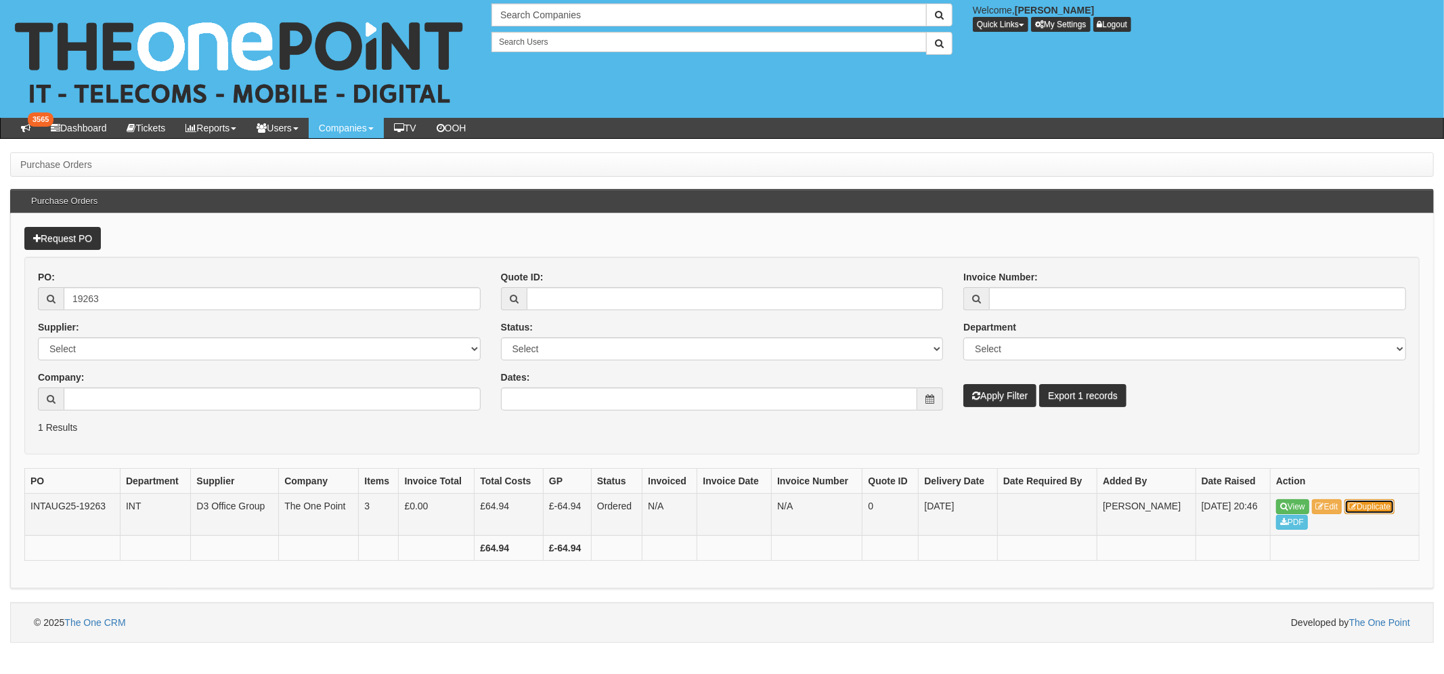
click at [1371, 508] on link "Duplicate" at bounding box center [1370, 506] width 50 height 15
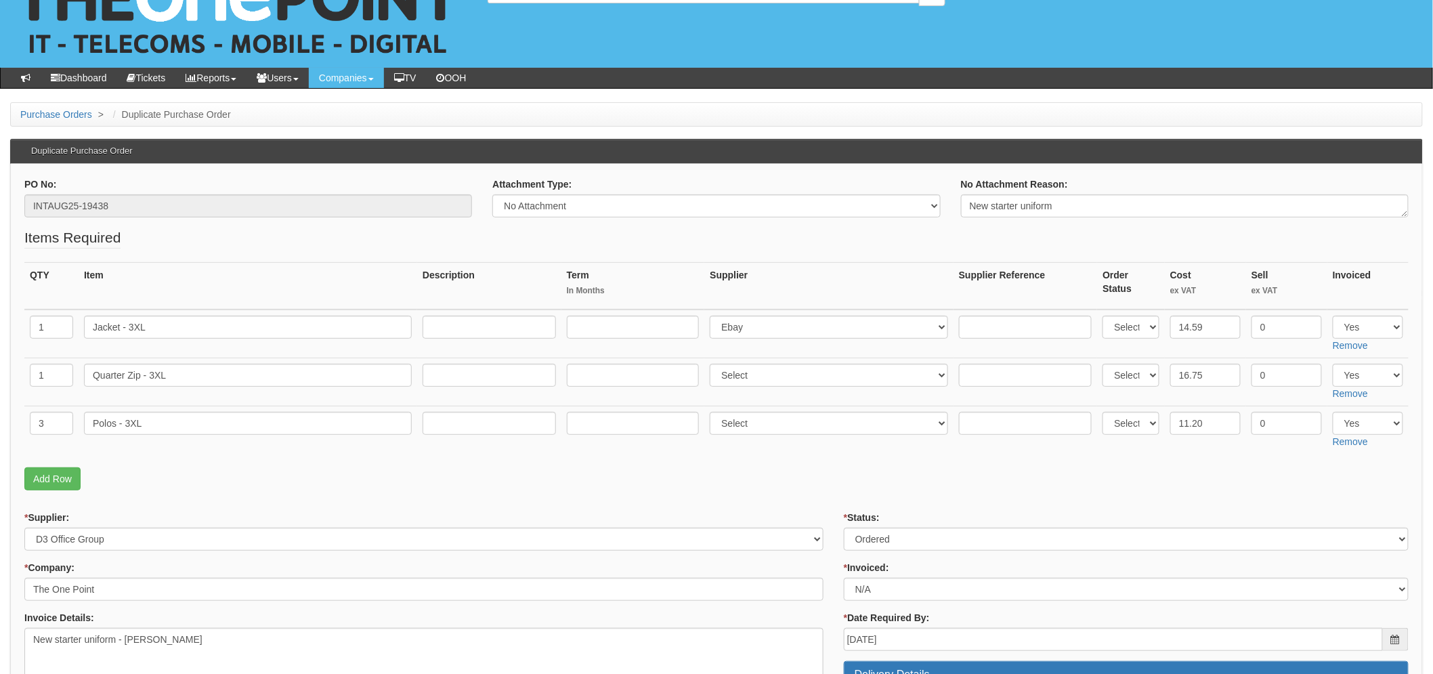
scroll to position [75, 0]
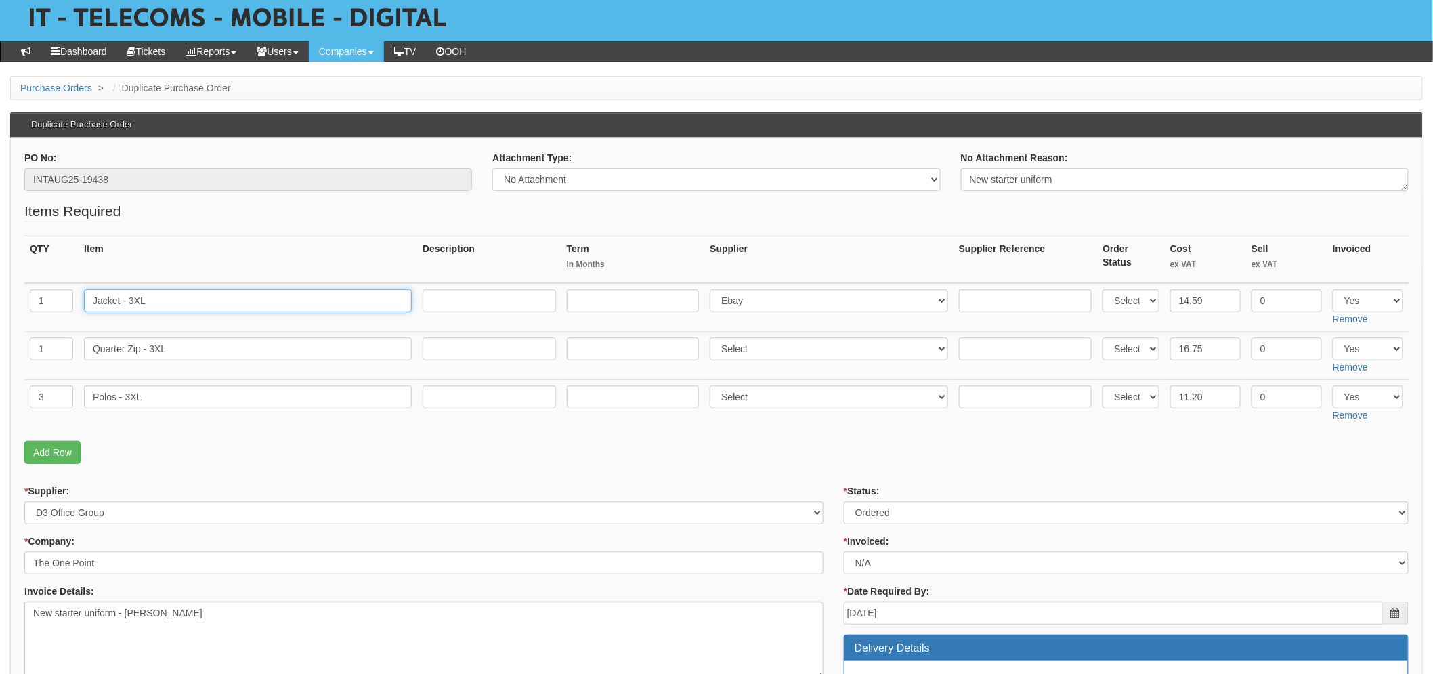
drag, startPoint x: 181, startPoint y: 292, endPoint x: 129, endPoint y: 297, distance: 52.3
click at [129, 297] on input "Jacket - 3XL" at bounding box center [248, 300] width 328 height 23
click at [224, 302] on input "Jacket - 3XL" at bounding box center [248, 300] width 328 height 23
click at [199, 309] on input "Jacket - 3X" at bounding box center [248, 300] width 328 height 23
type input "Jacket - Large"
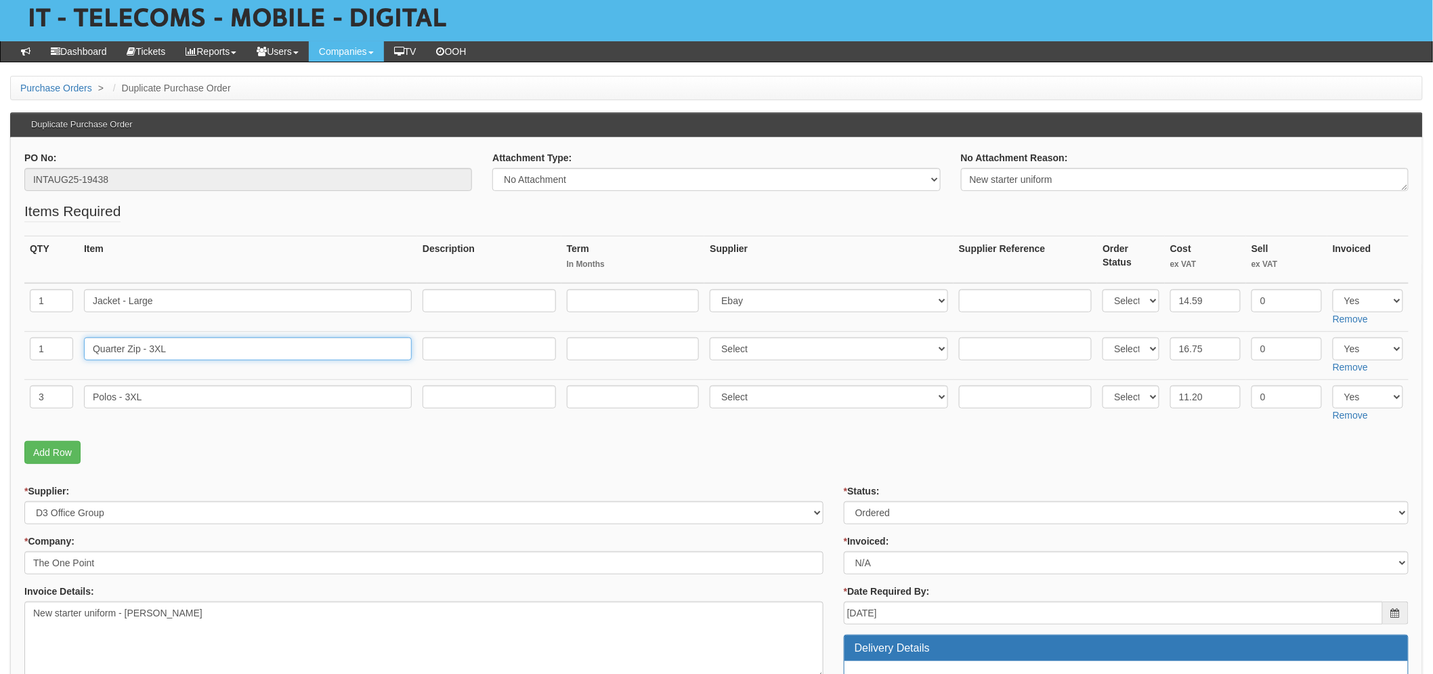
drag, startPoint x: 186, startPoint y: 347, endPoint x: 150, endPoint y: 348, distance: 35.2
click at [150, 348] on input "Quarter Zip - 3XL" at bounding box center [248, 348] width 328 height 23
type input "Quarter Zip - Large"
click at [162, 395] on input "Polos - 3XL" at bounding box center [248, 396] width 328 height 23
type input "Polos - Large"
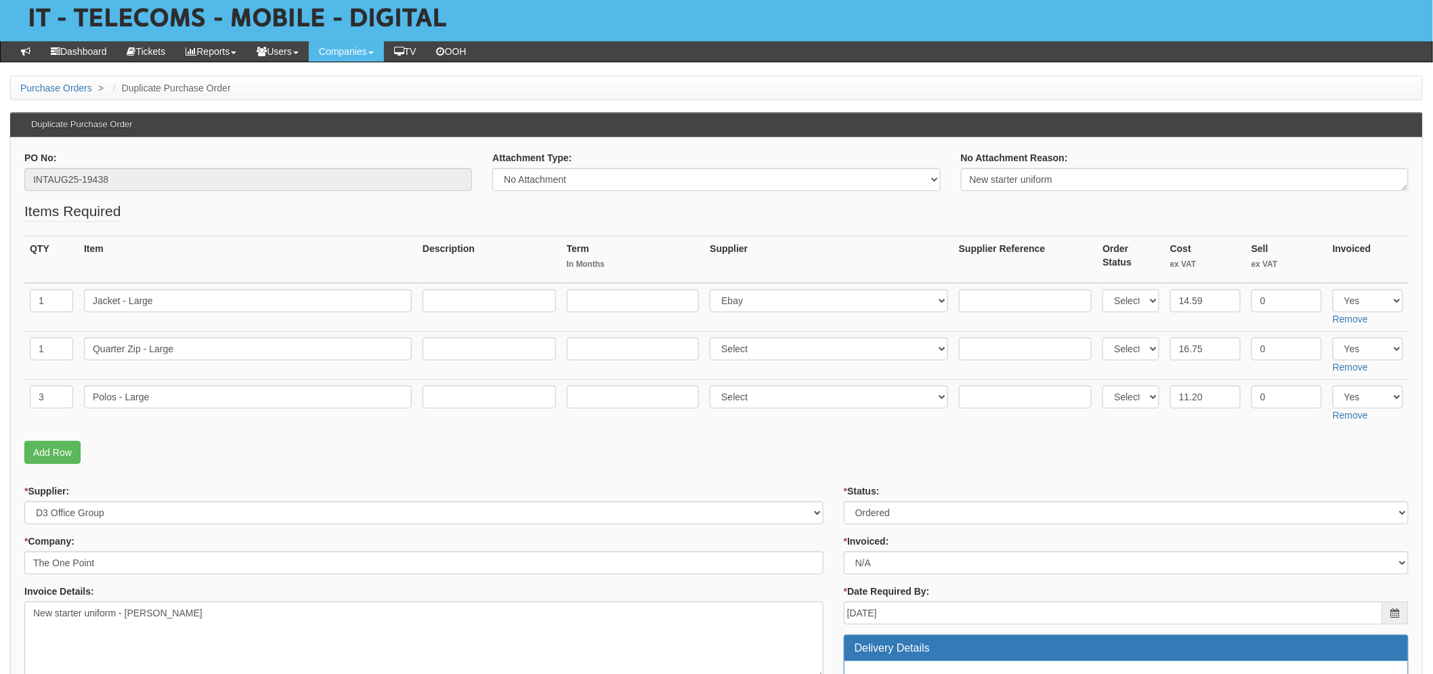
click at [925, 436] on fieldset "Items Required QTY Item Description Term In Months Supplier Supplier Reference …" at bounding box center [716, 335] width 1384 height 269
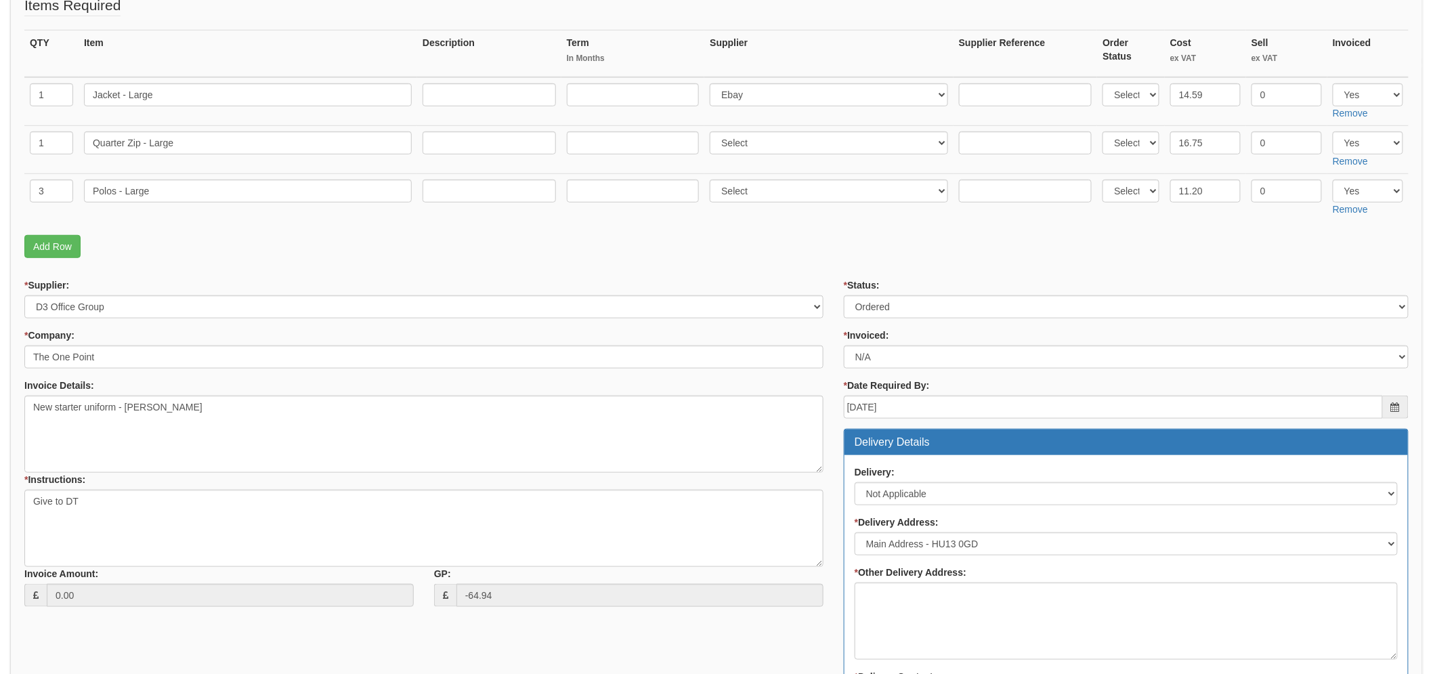
scroll to position [301, 0]
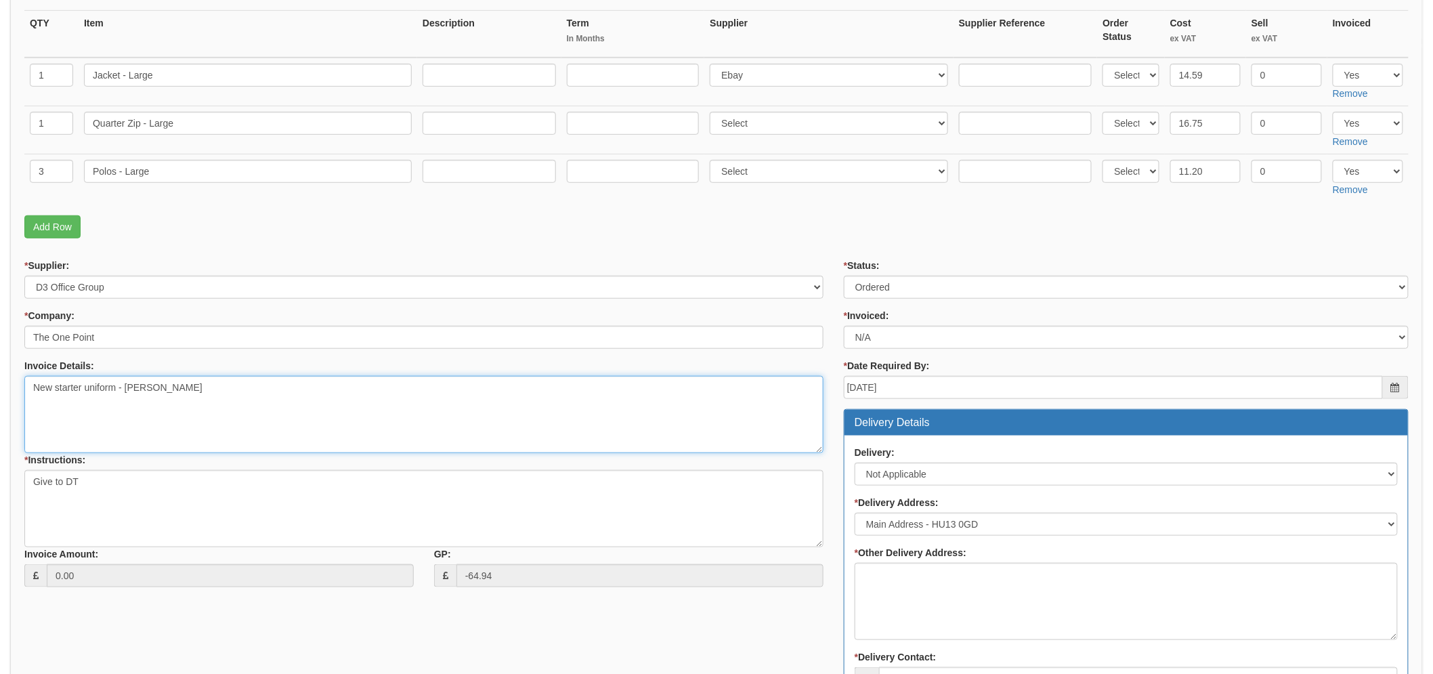
drag, startPoint x: 181, startPoint y: 383, endPoint x: 125, endPoint y: 378, distance: 57.1
click at [125, 378] on textarea "New starter uniform - ben miles" at bounding box center [423, 414] width 799 height 77
type textarea "New starter uniform - [PERSON_NAME]"
click at [197, 364] on div "Invoice Details: New starter uniform - ben miles" at bounding box center [423, 367] width 799 height 17
click at [922, 276] on select "Select Approved Completed Delivered Invoiced Ordered Ordered to site Part Order…" at bounding box center [1126, 287] width 565 height 23
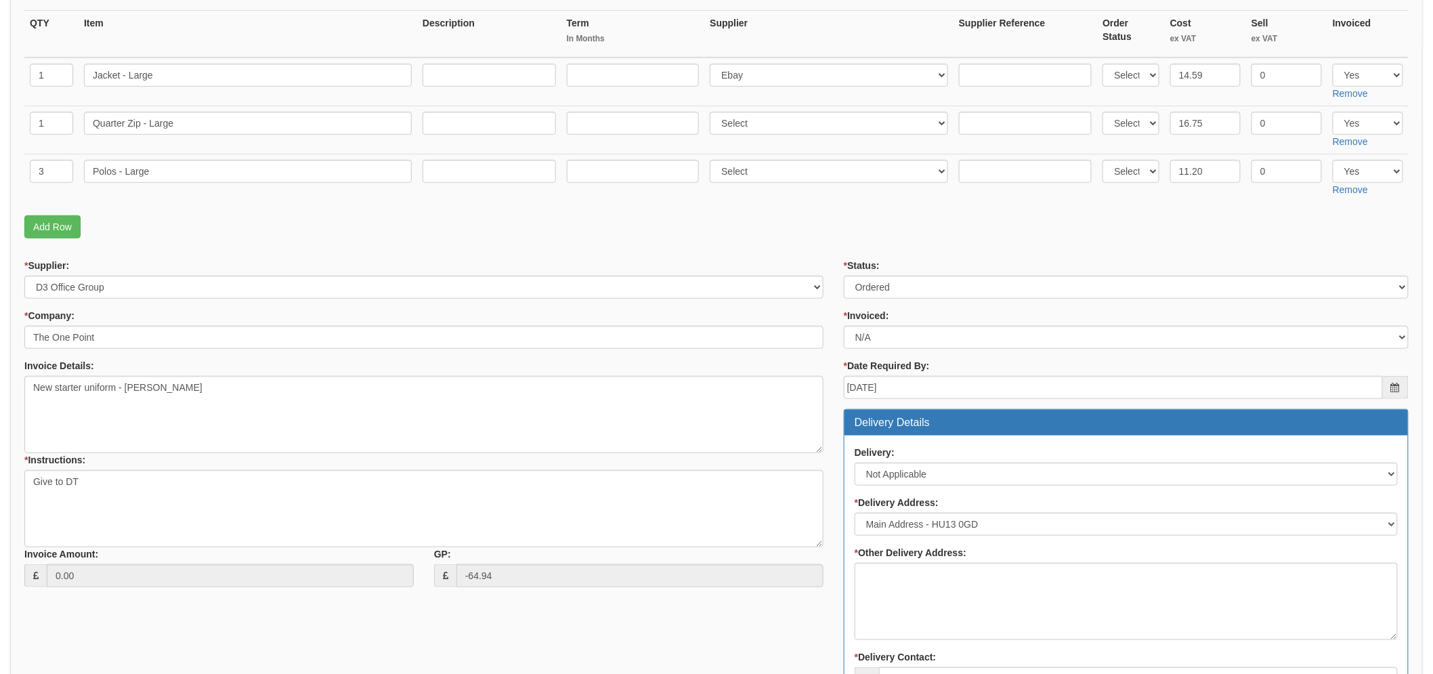
click at [854, 220] on p "Add Row" at bounding box center [716, 226] width 1384 height 23
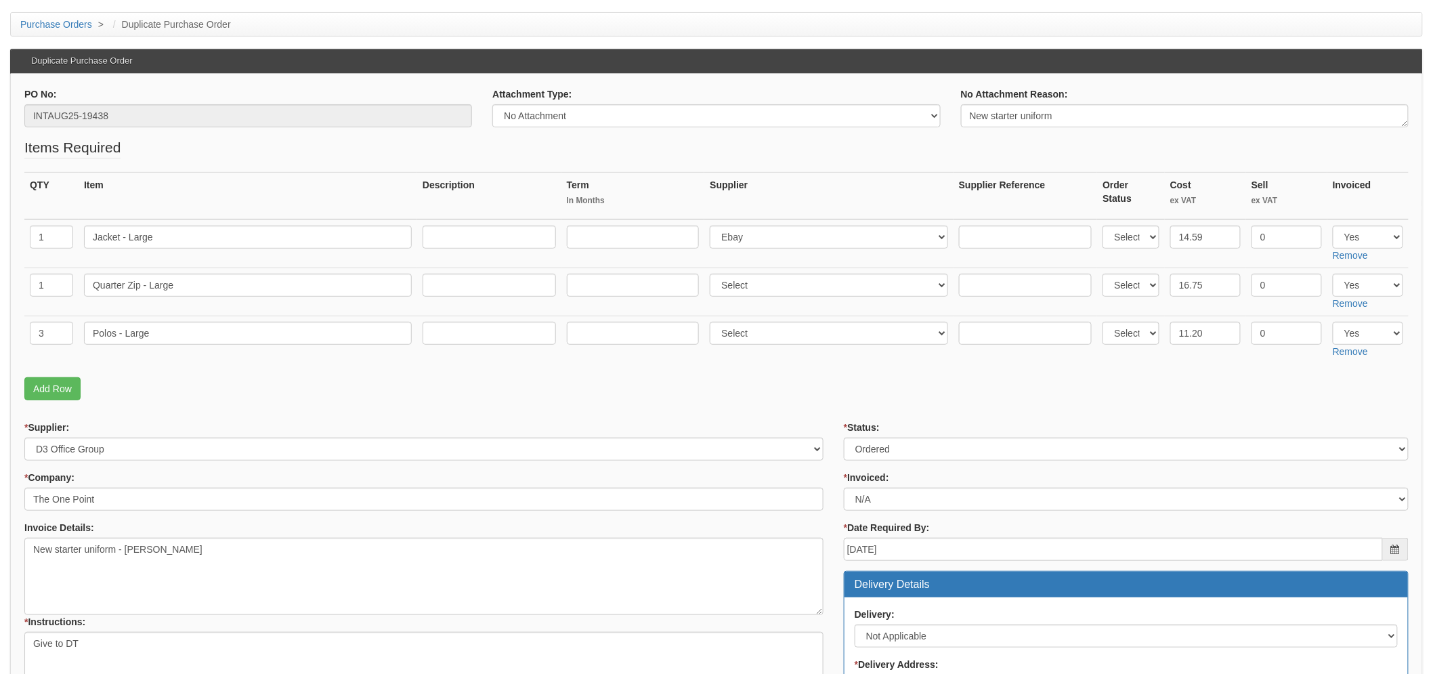
scroll to position [293, 0]
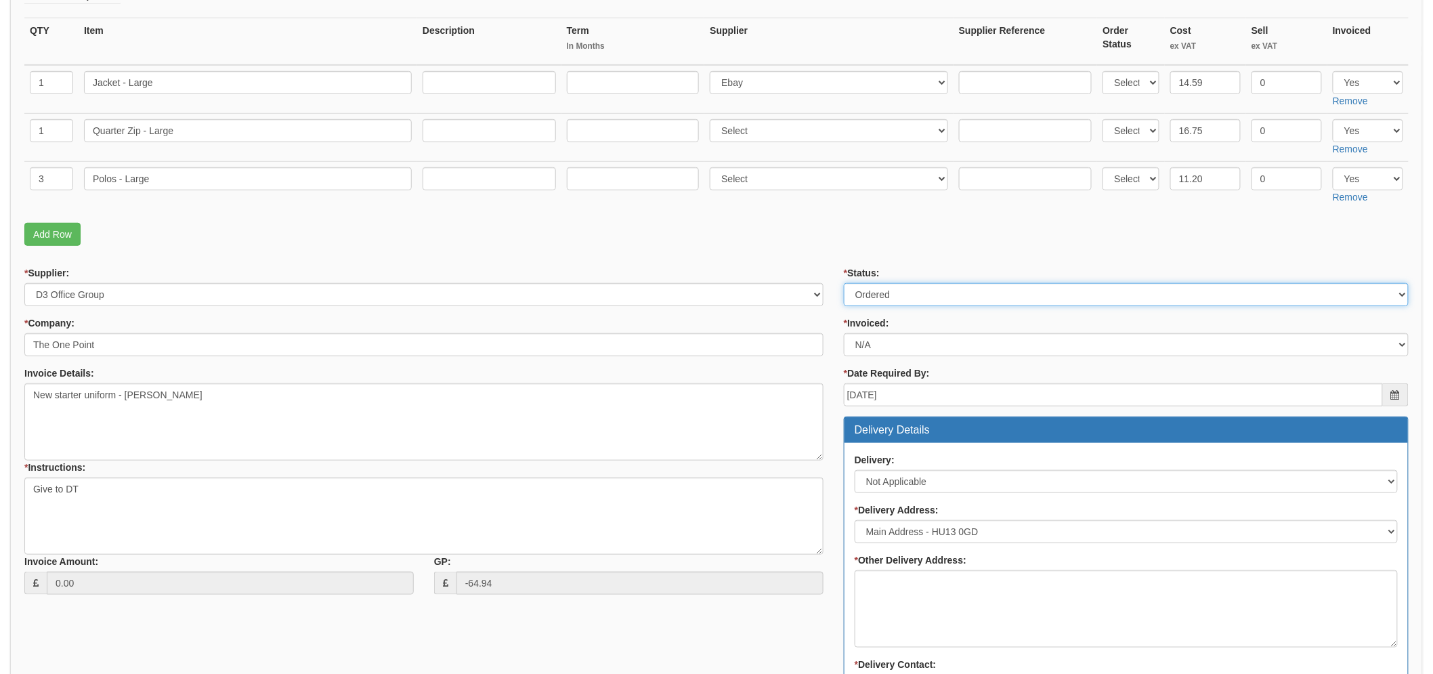
click at [946, 286] on select "Select Approved Completed Delivered Invoiced Ordered Ordered to site Part Order…" at bounding box center [1126, 294] width 565 height 23
select select "1"
click at [844, 283] on select "Select Approved Completed Delivered Invoiced Ordered Ordered to site Part Order…" at bounding box center [1126, 294] width 565 height 23
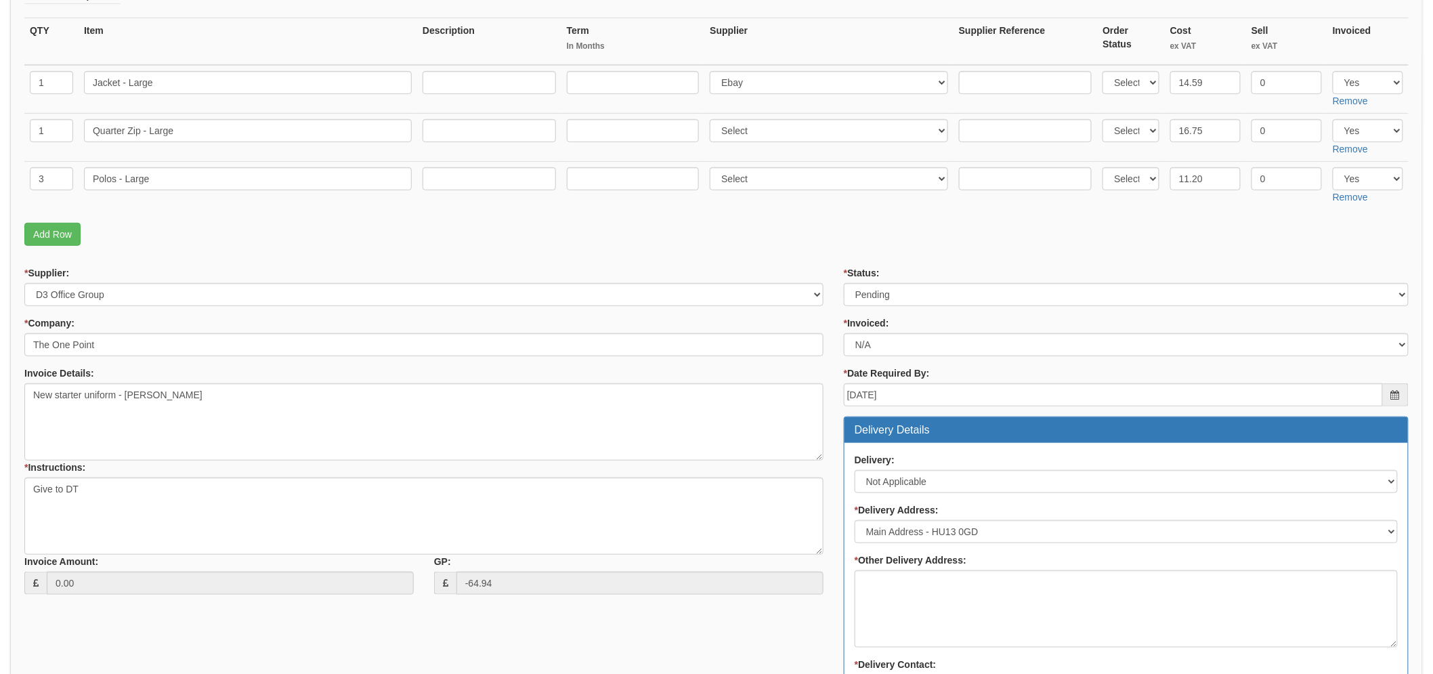
click at [865, 246] on fieldset "Items Required QTY Item Description Term In Months Supplier Supplier Reference …" at bounding box center [716, 117] width 1384 height 269
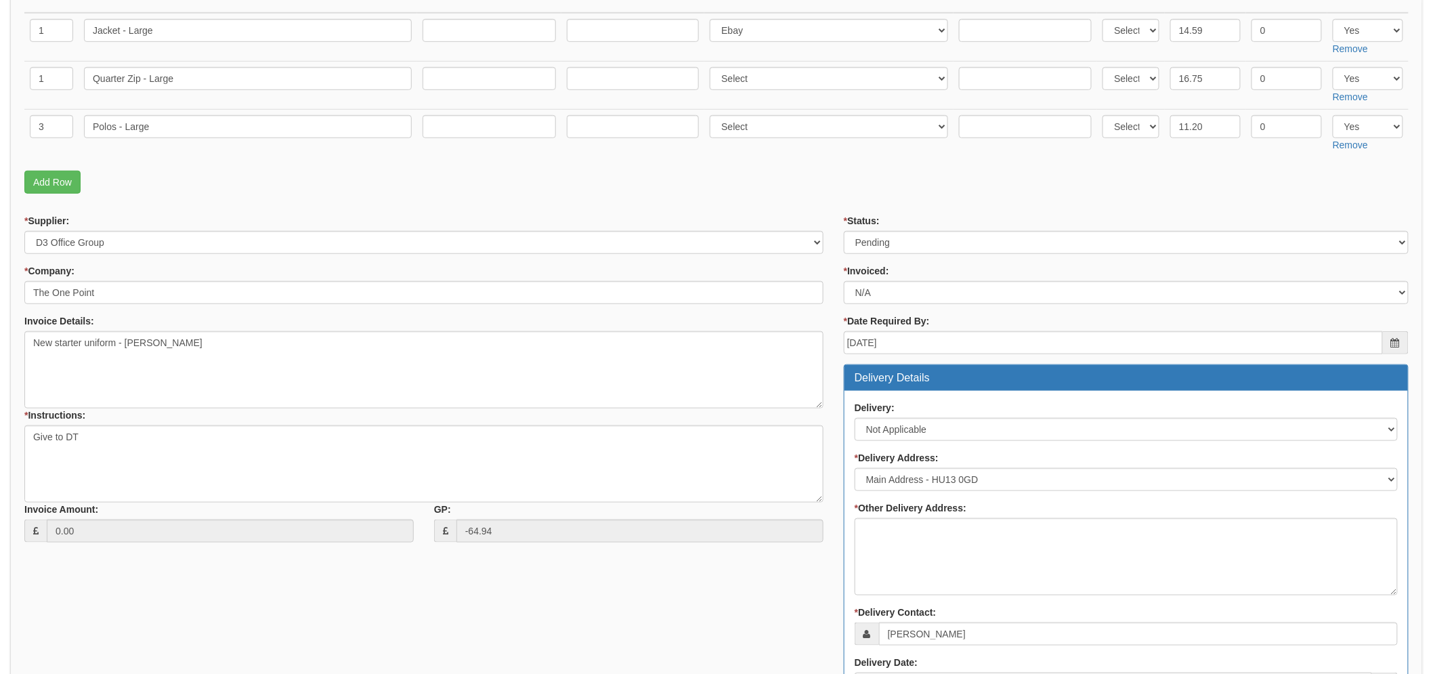
scroll to position [443, 0]
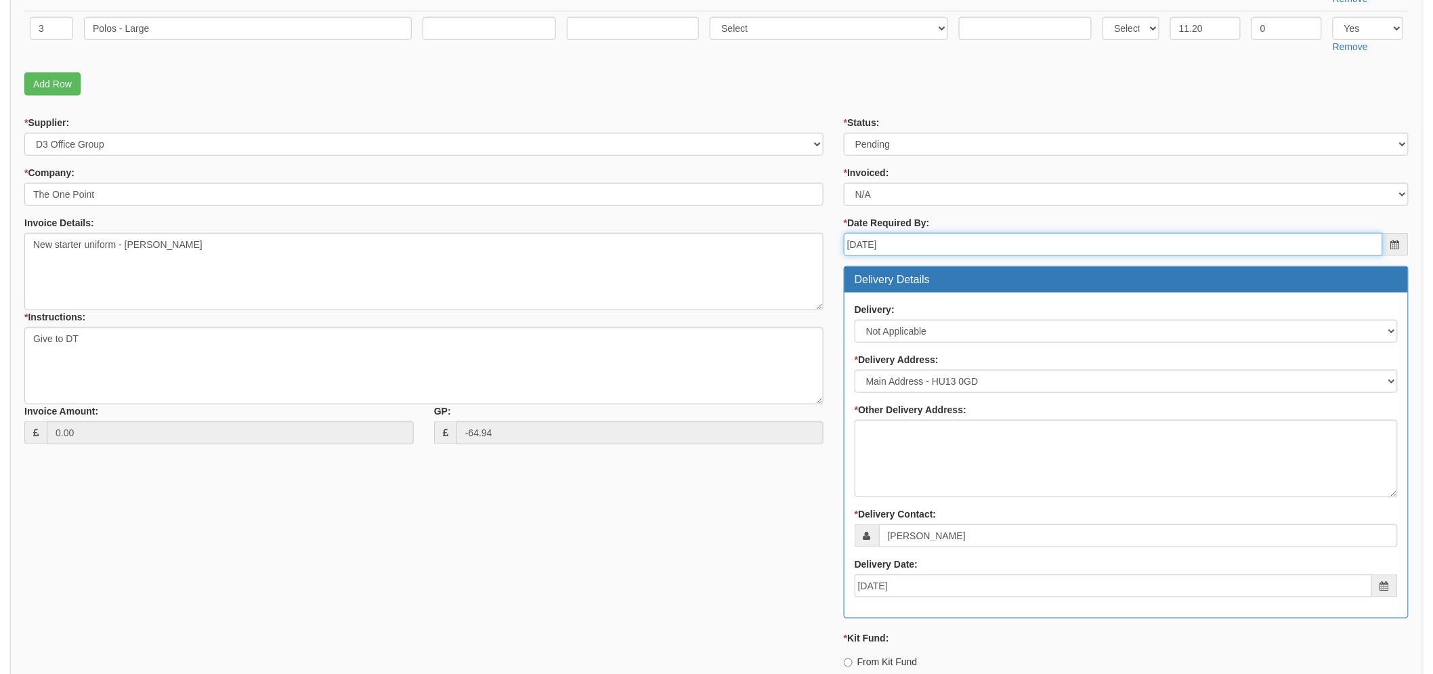
click at [909, 248] on input "2025-08-15" at bounding box center [1113, 244] width 539 height 23
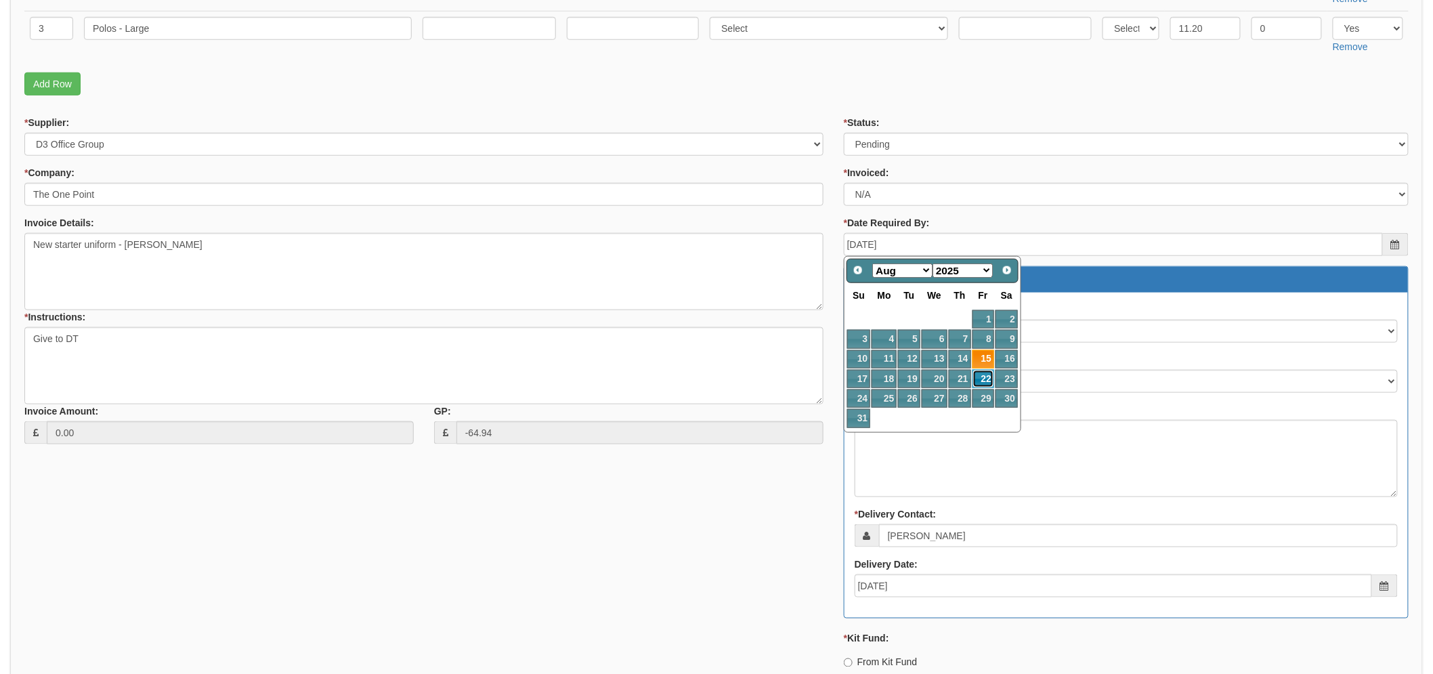
click at [982, 380] on link "22" at bounding box center [983, 379] width 22 height 18
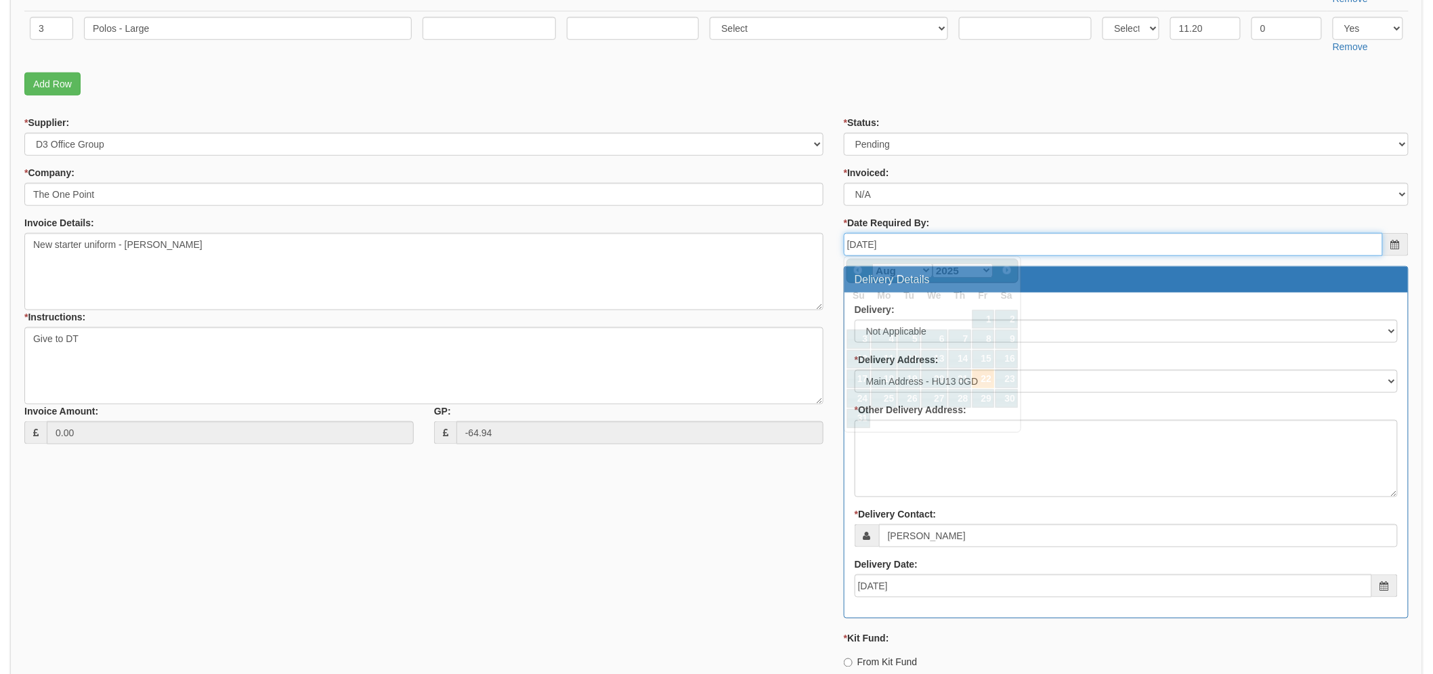
click at [936, 246] on input "2025-08-22" at bounding box center [1113, 244] width 539 height 23
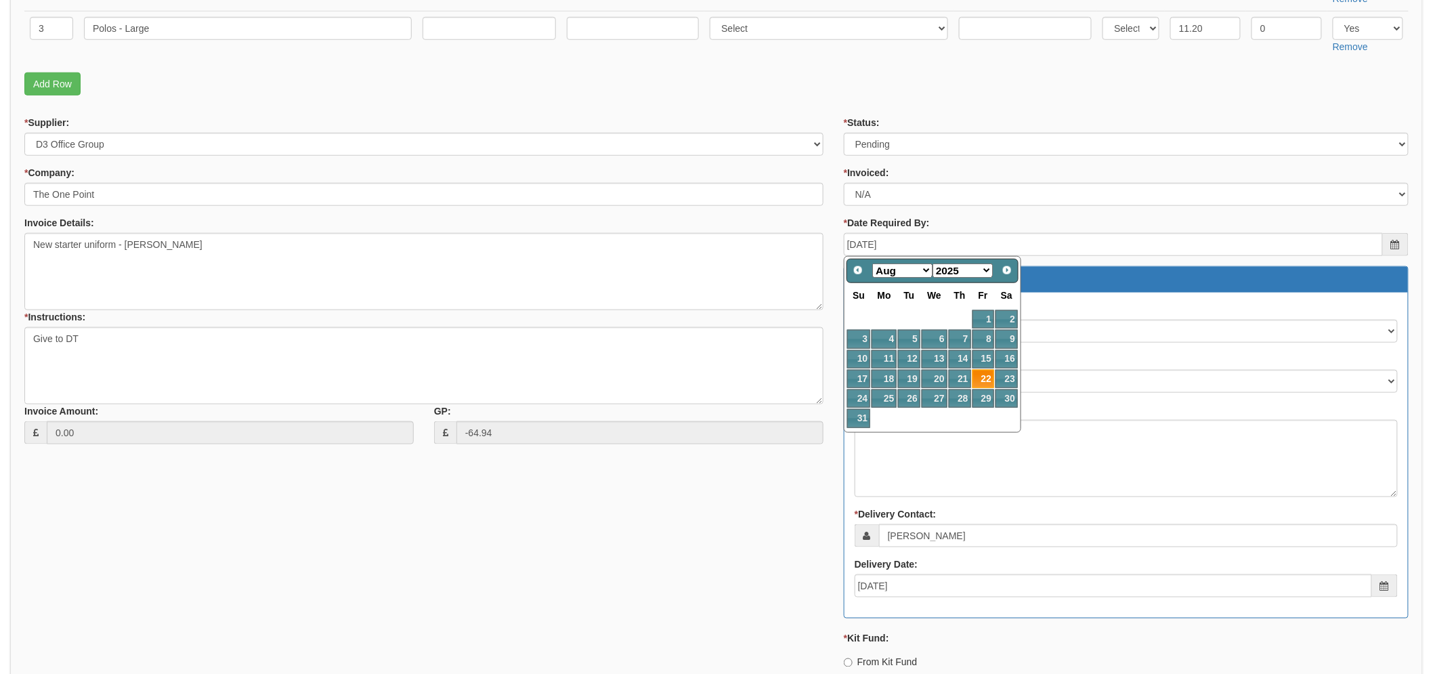
click at [930, 265] on select "Jan Feb Mar Apr May Jun Jul Aug Sep Oct Nov Dec" at bounding box center [902, 270] width 60 height 14
click at [976, 333] on link "12" at bounding box center [983, 339] width 22 height 18
type input "2025-09-12"
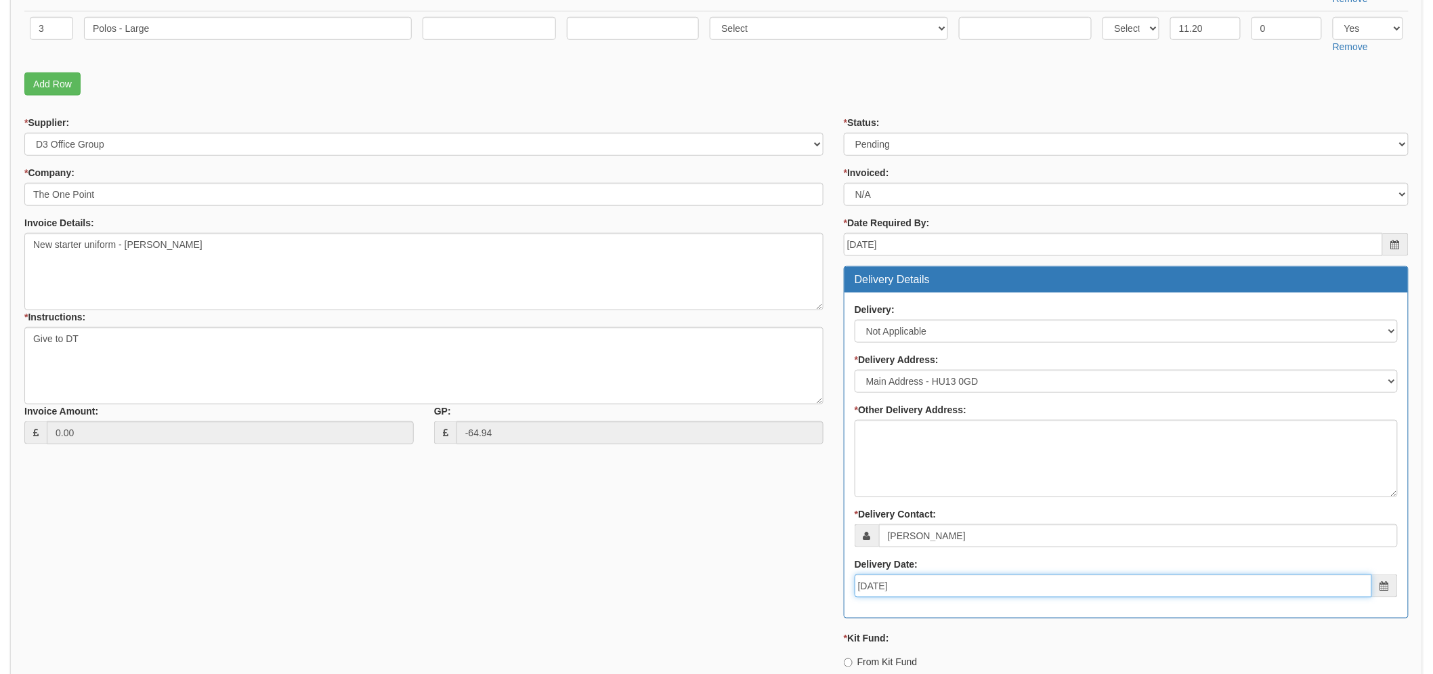
drag, startPoint x: 942, startPoint y: 580, endPoint x: 784, endPoint y: 578, distance: 158.4
click at [784, 578] on div "* Supplier: Select 123 REG.co.uk 1Password 3 4Gon AA Jones Electric Ltd Abzorb …" at bounding box center [716, 490] width 1404 height 748
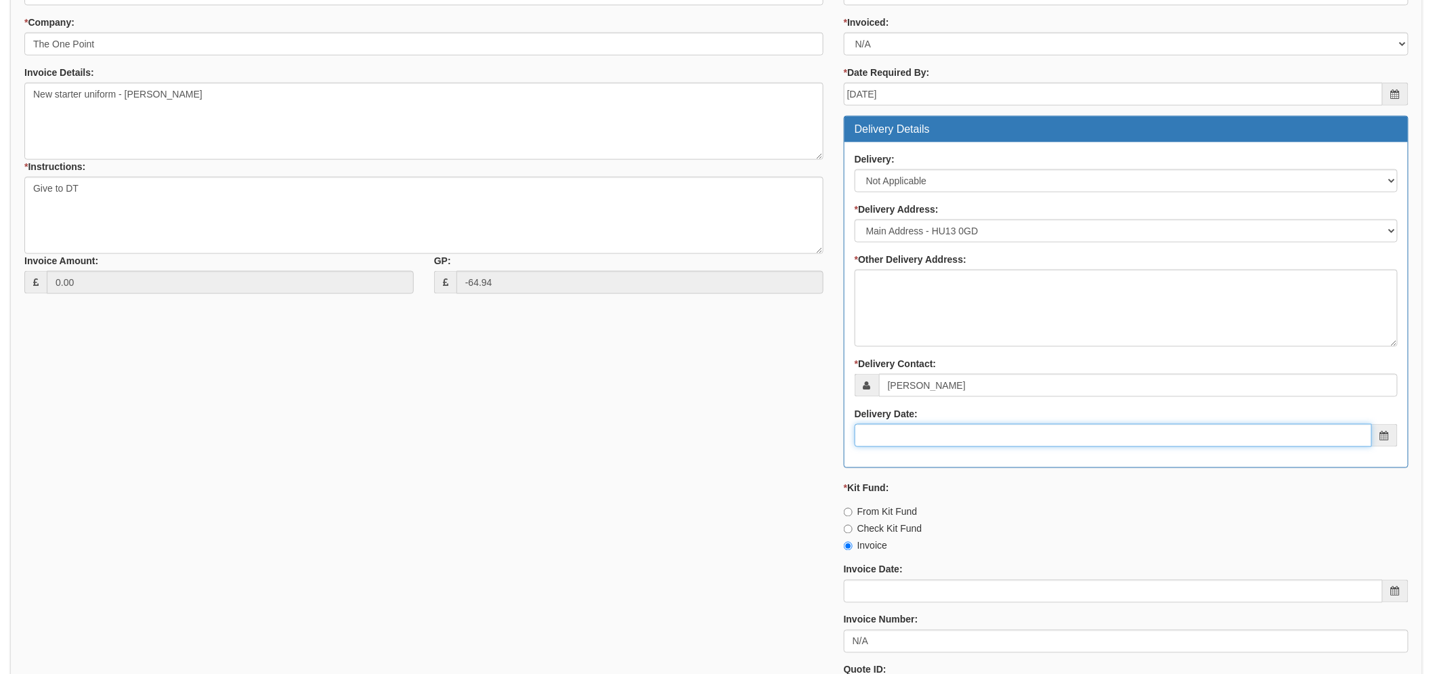
scroll to position [745, 0]
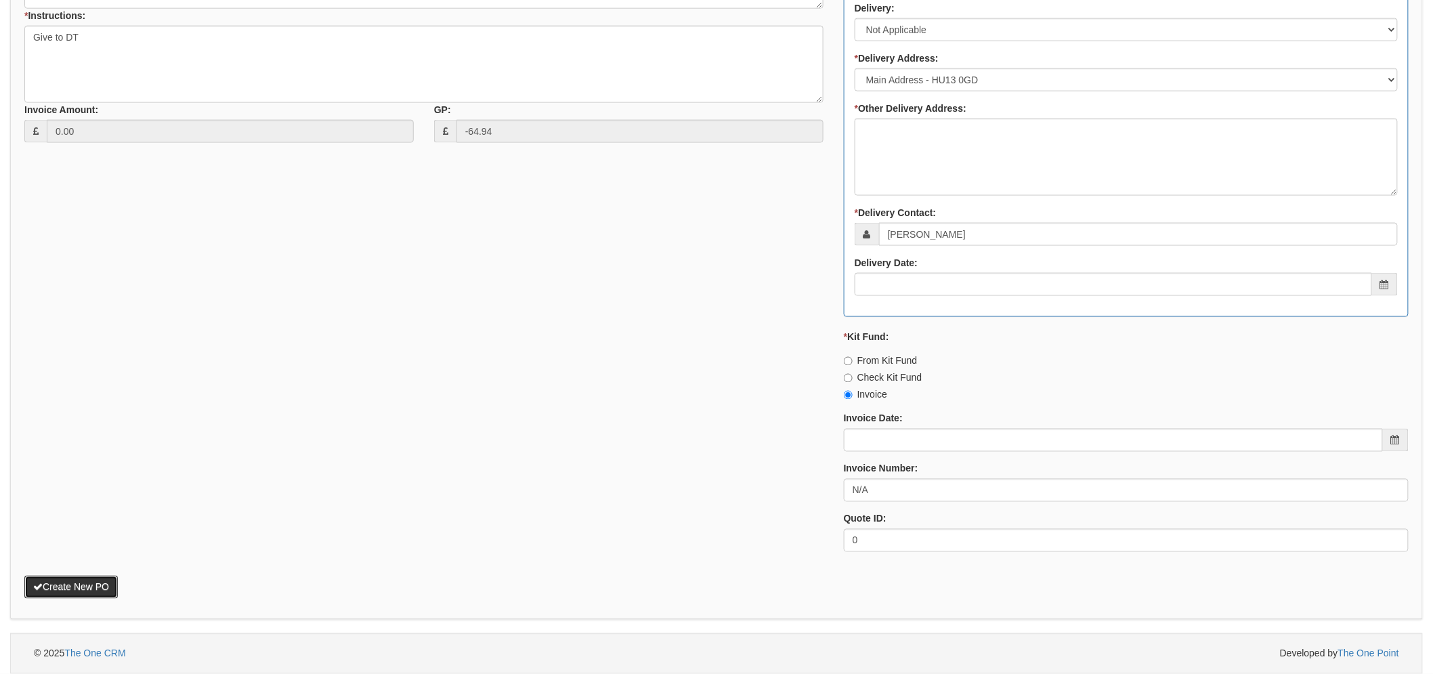
click at [55, 586] on button "Create New PO" at bounding box center [70, 586] width 93 height 23
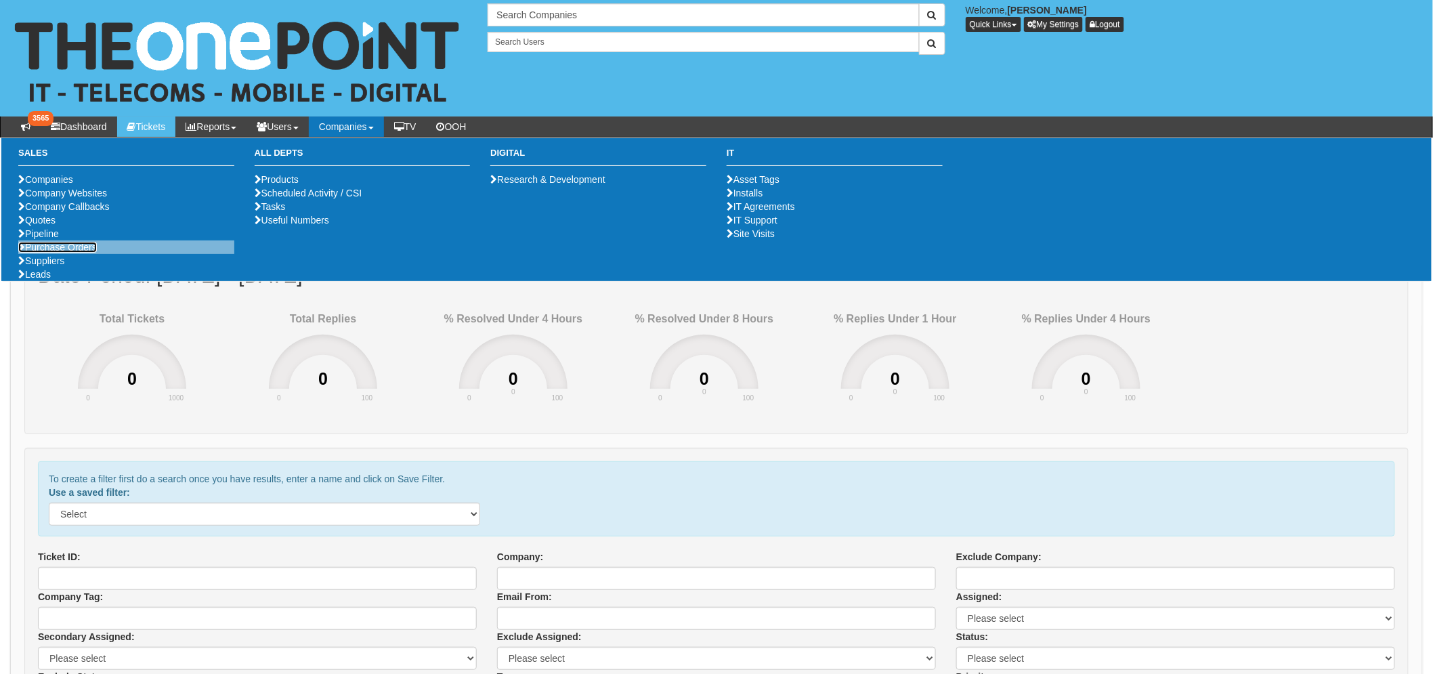
click at [79, 253] on link "Purchase Orders" at bounding box center [57, 247] width 79 height 11
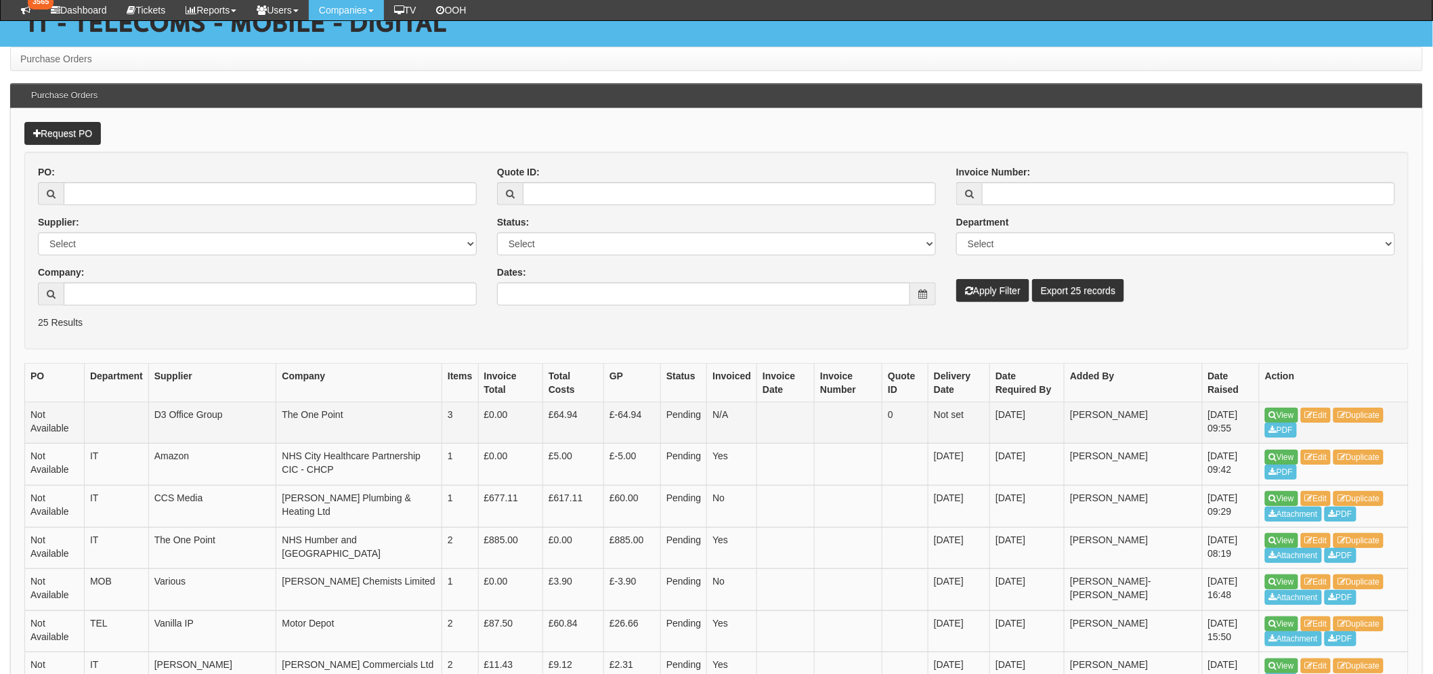
scroll to position [150, 0]
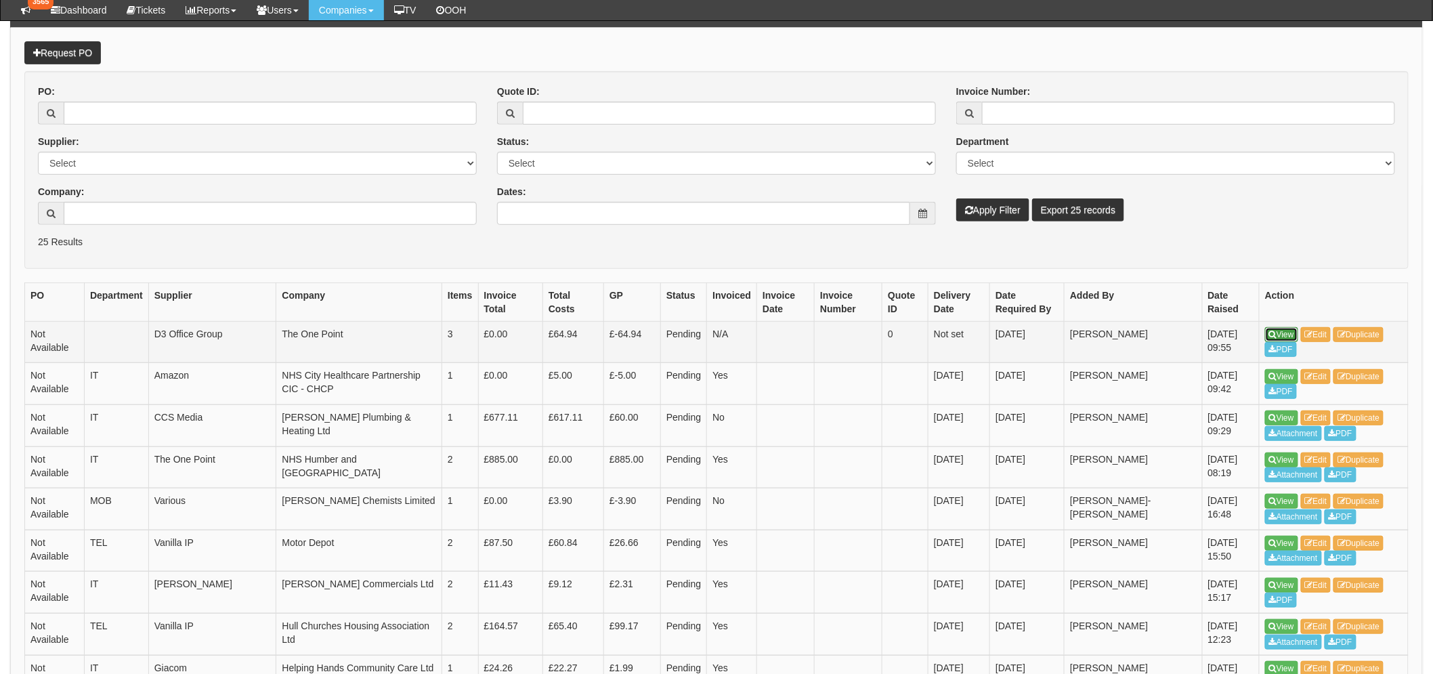
click at [1280, 335] on link "View" at bounding box center [1281, 334] width 33 height 15
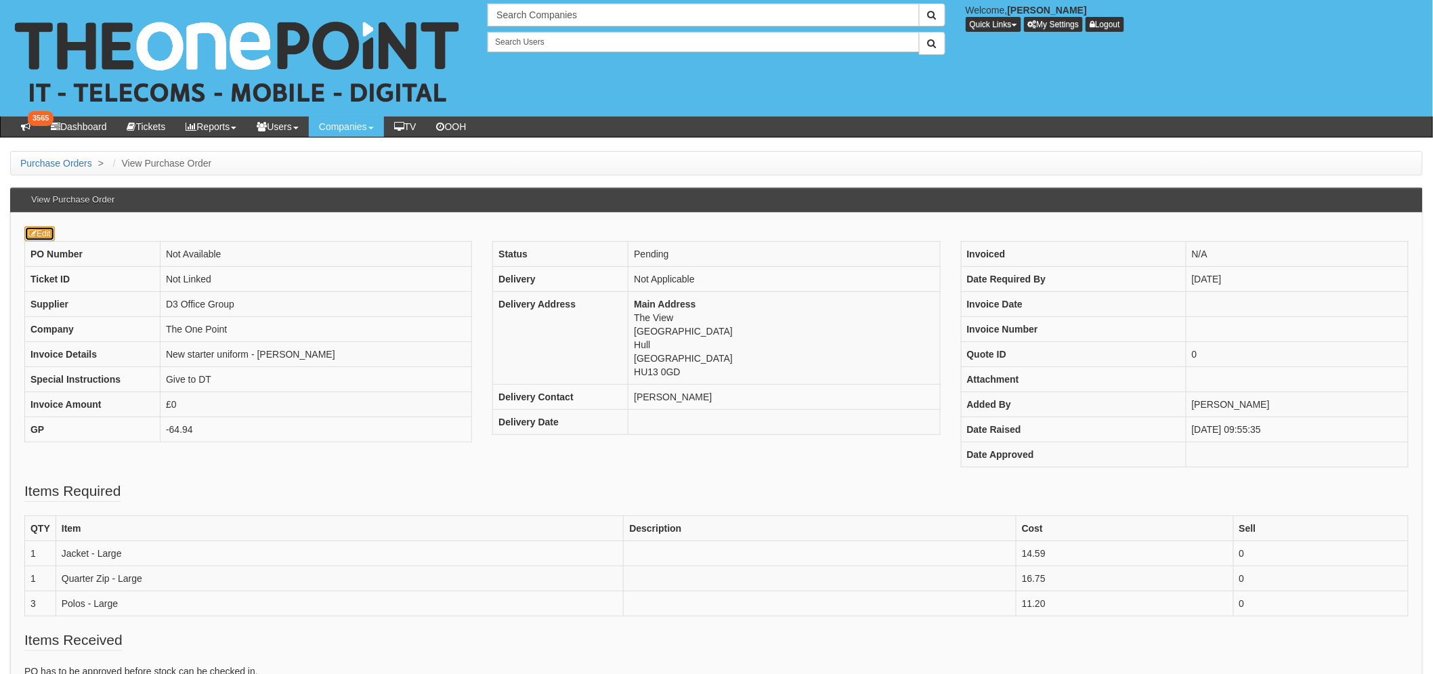
click at [49, 239] on link "Edit" at bounding box center [39, 233] width 30 height 15
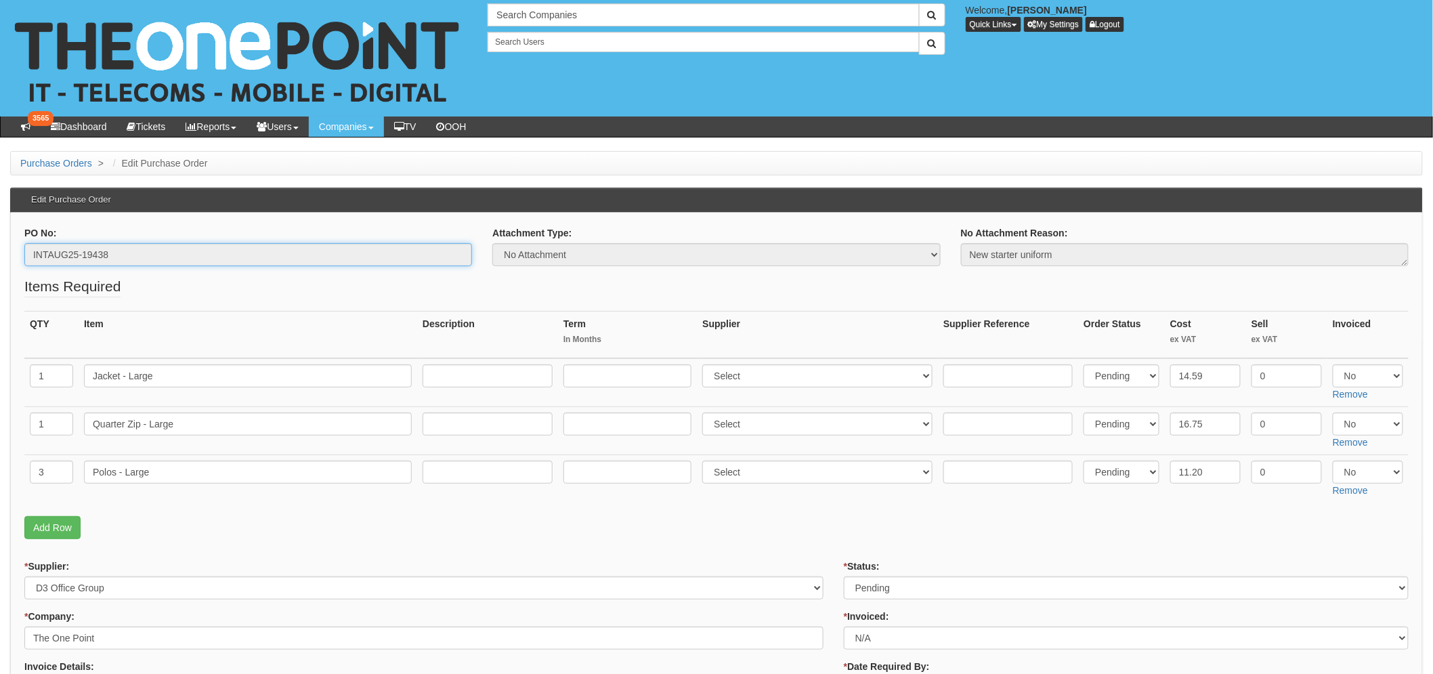
click at [97, 255] on input "INTAUG25-19438" at bounding box center [248, 254] width 448 height 23
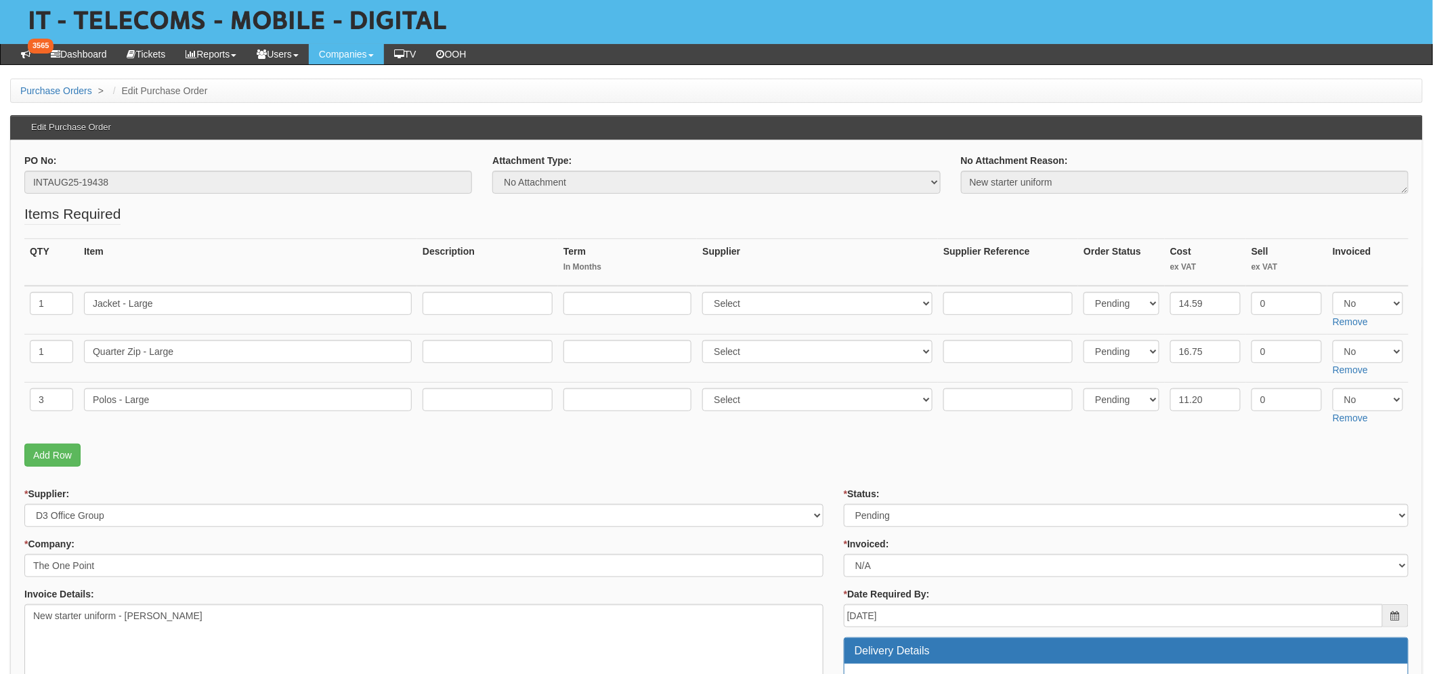
scroll to position [150, 0]
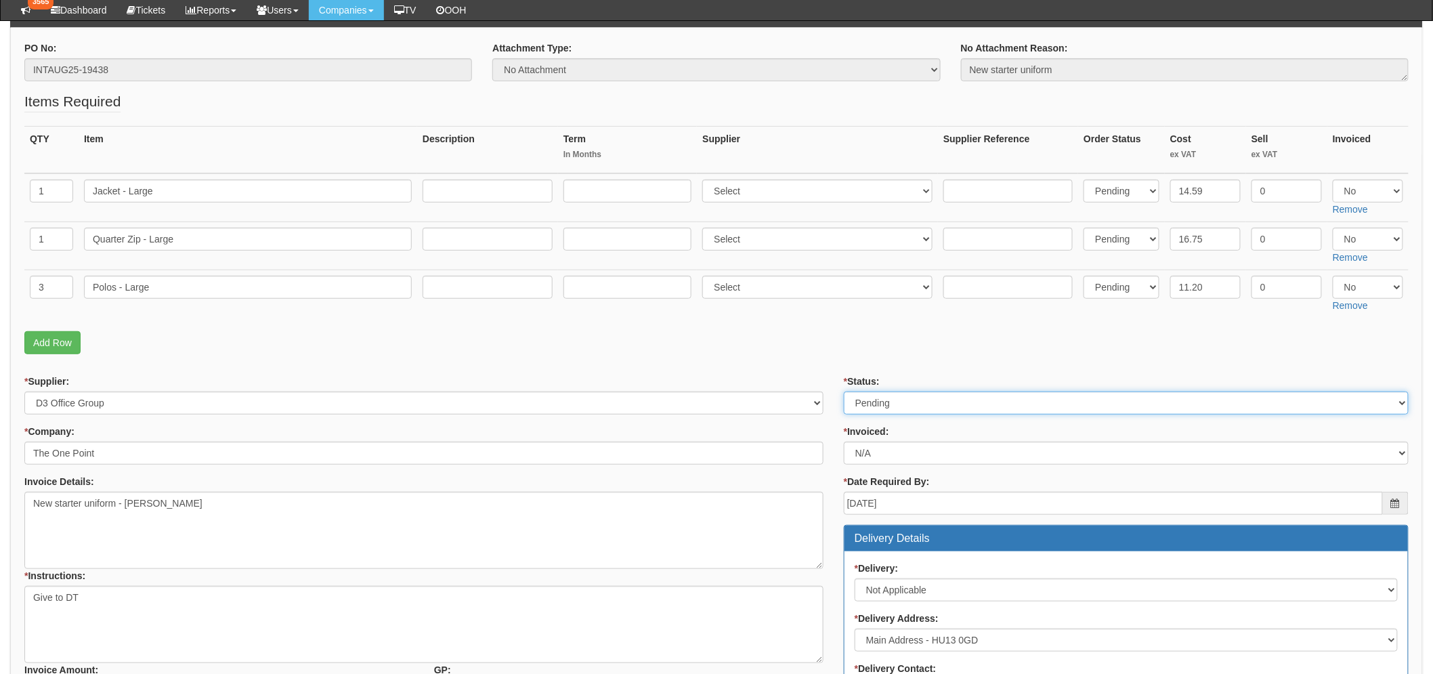
click at [929, 412] on select "Select Approved Completed Delivered Invoiced Ordered Ordered to site Part Order…" at bounding box center [1126, 402] width 565 height 23
click at [930, 406] on select "Select Approved Completed Delivered Invoiced Ordered Ordered to site Part Order…" at bounding box center [1126, 402] width 565 height 23
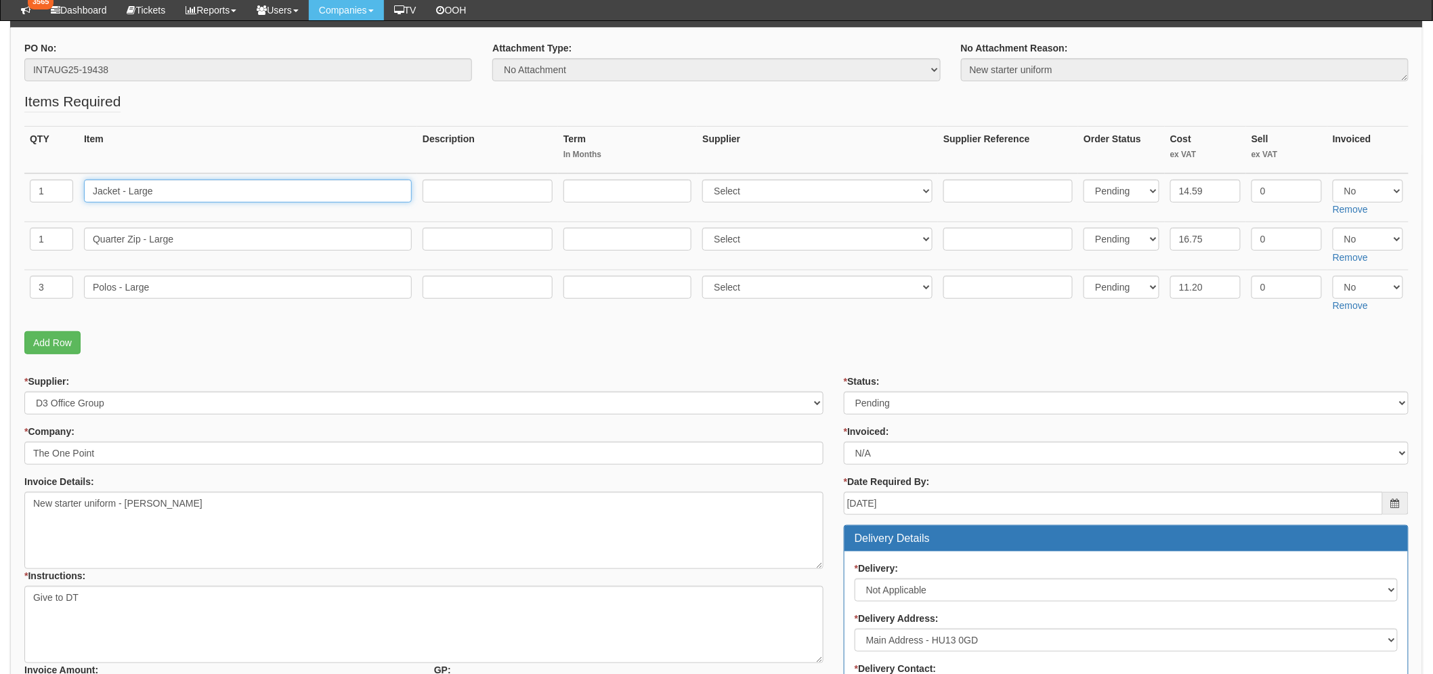
click at [232, 191] on input "Jacket - Large" at bounding box center [248, 190] width 328 height 23
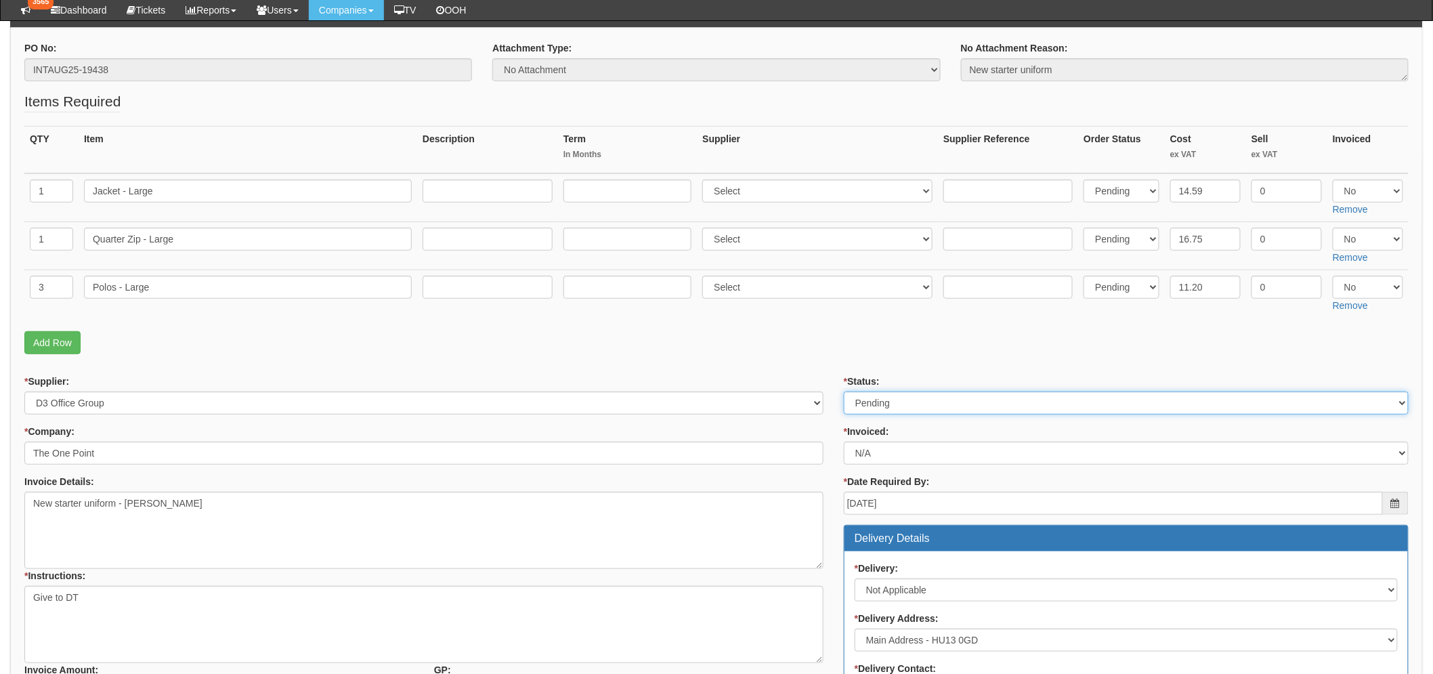
click at [944, 397] on select "Select Approved Completed Delivered Invoiced Ordered Ordered to site Part Order…" at bounding box center [1126, 402] width 565 height 23
click at [844, 391] on select "Select Approved Completed Delivered Invoiced Ordered Ordered to site Part Order…" at bounding box center [1126, 402] width 565 height 23
click at [899, 403] on select "Select Approved Completed Delivered Invoiced Ordered Ordered to site Part Order…" at bounding box center [1126, 402] width 565 height 23
select select "8"
click at [844, 391] on select "Select Approved Completed Delivered Invoiced Ordered Ordered to site Part Order…" at bounding box center [1126, 402] width 565 height 23
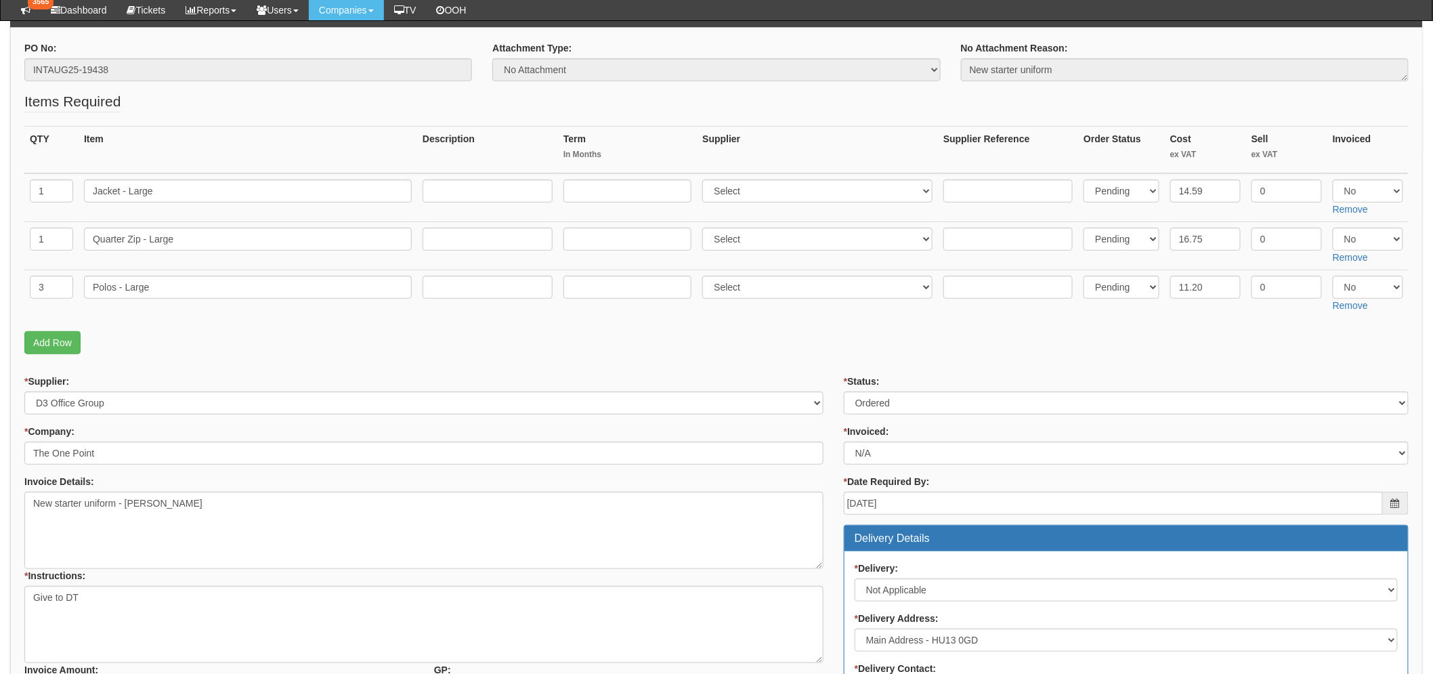
click at [735, 344] on p "Add Row" at bounding box center [716, 342] width 1384 height 23
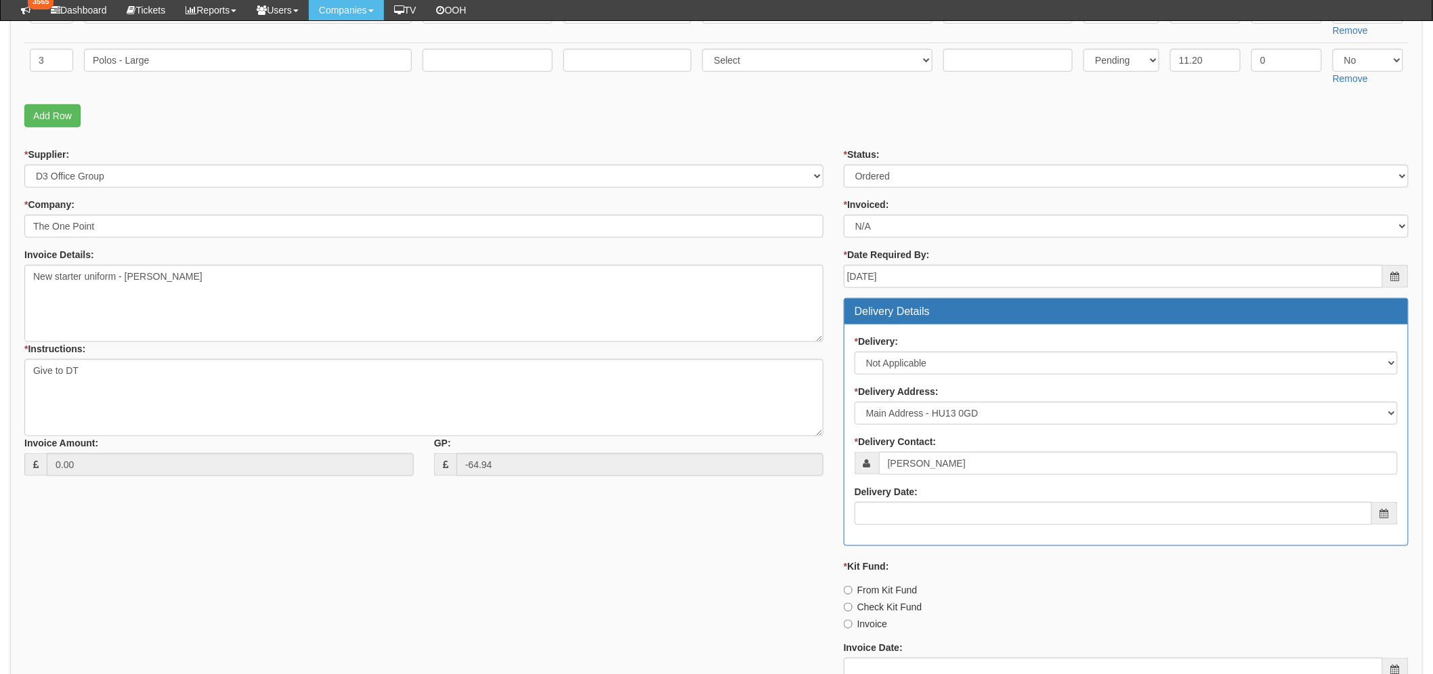
scroll to position [526, 0]
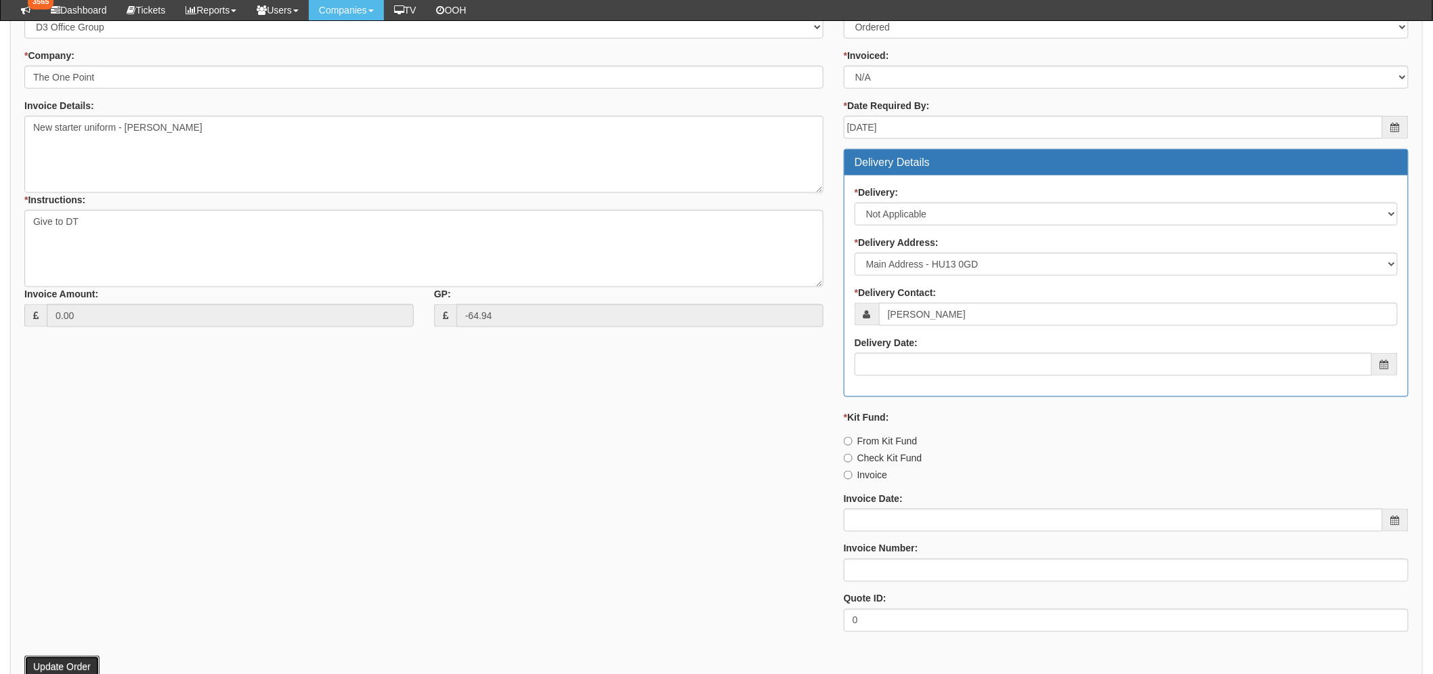
click at [54, 661] on button "Update Order" at bounding box center [61, 666] width 75 height 23
click at [848, 473] on input "Invoice" at bounding box center [848, 475] width 9 height 9
radio input "true"
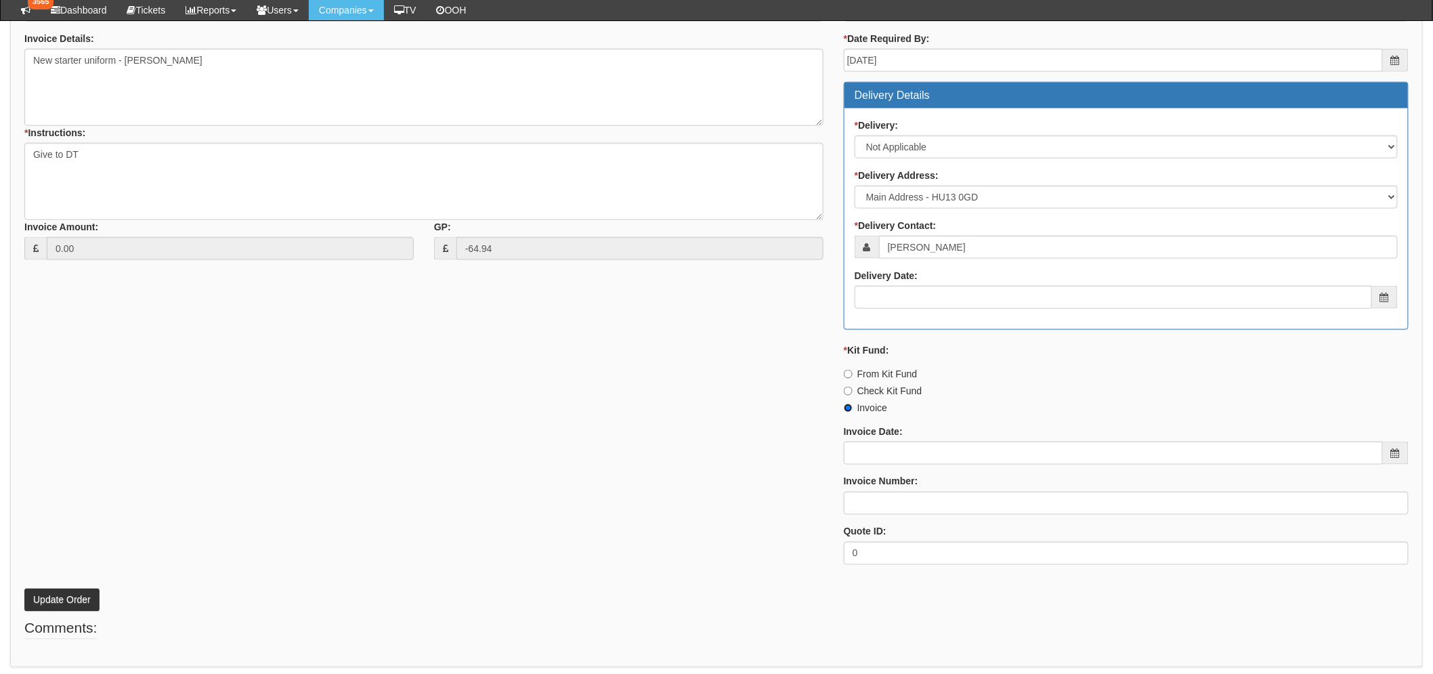
scroll to position [640, 0]
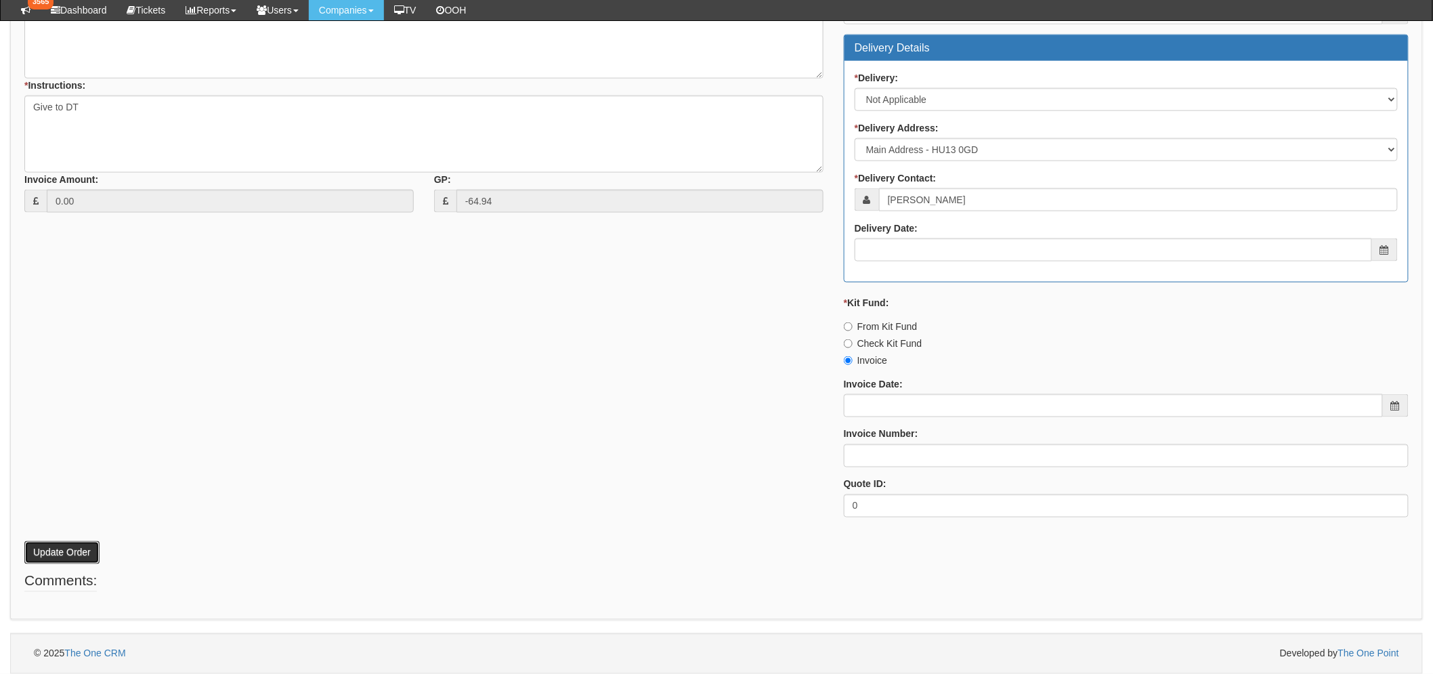
click at [41, 541] on button "Update Order" at bounding box center [61, 552] width 75 height 23
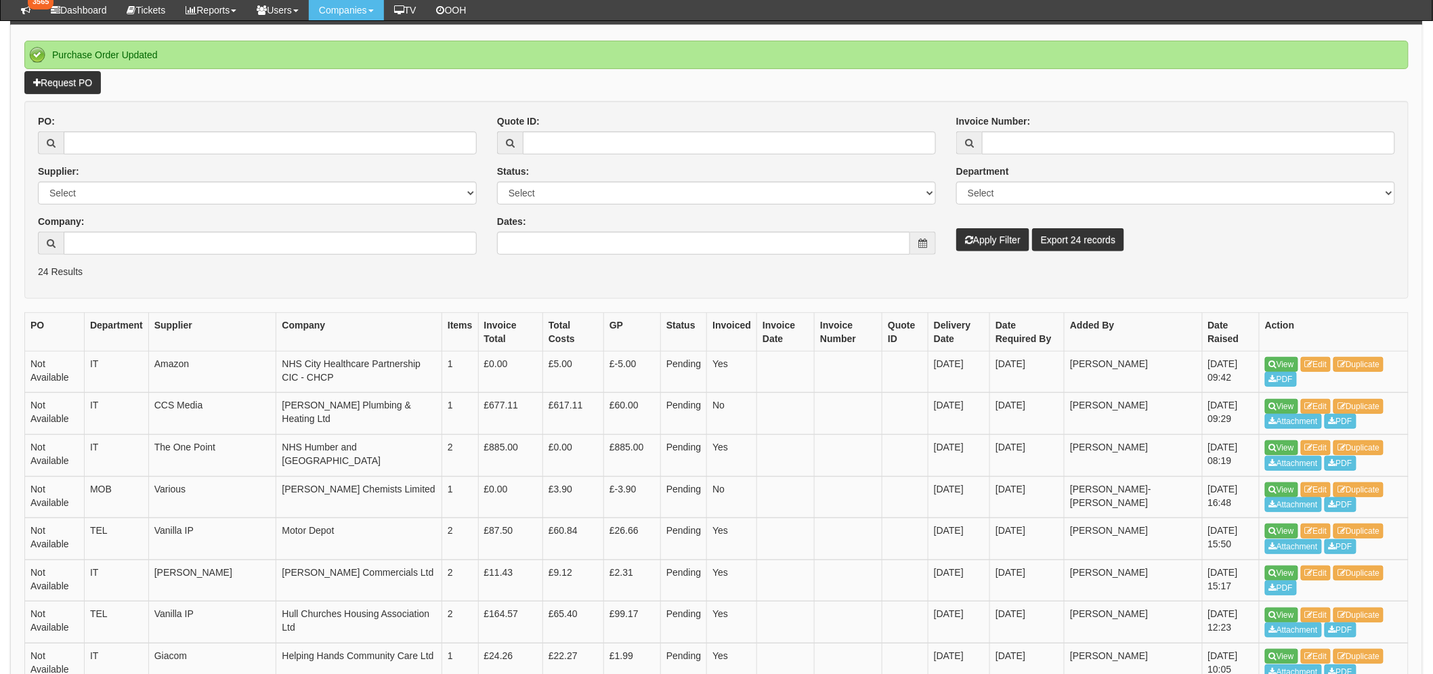
scroll to position [150, 0]
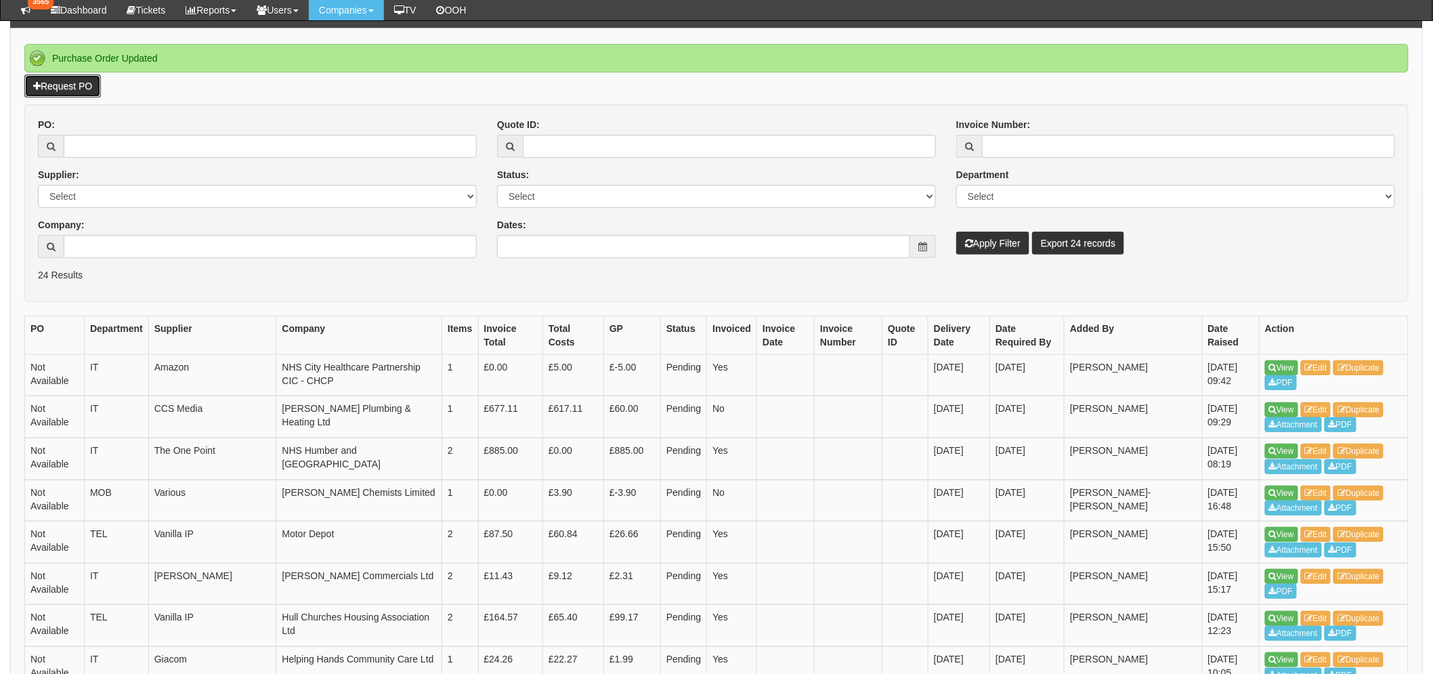
click at [82, 86] on link "Request PO" at bounding box center [62, 85] width 77 height 23
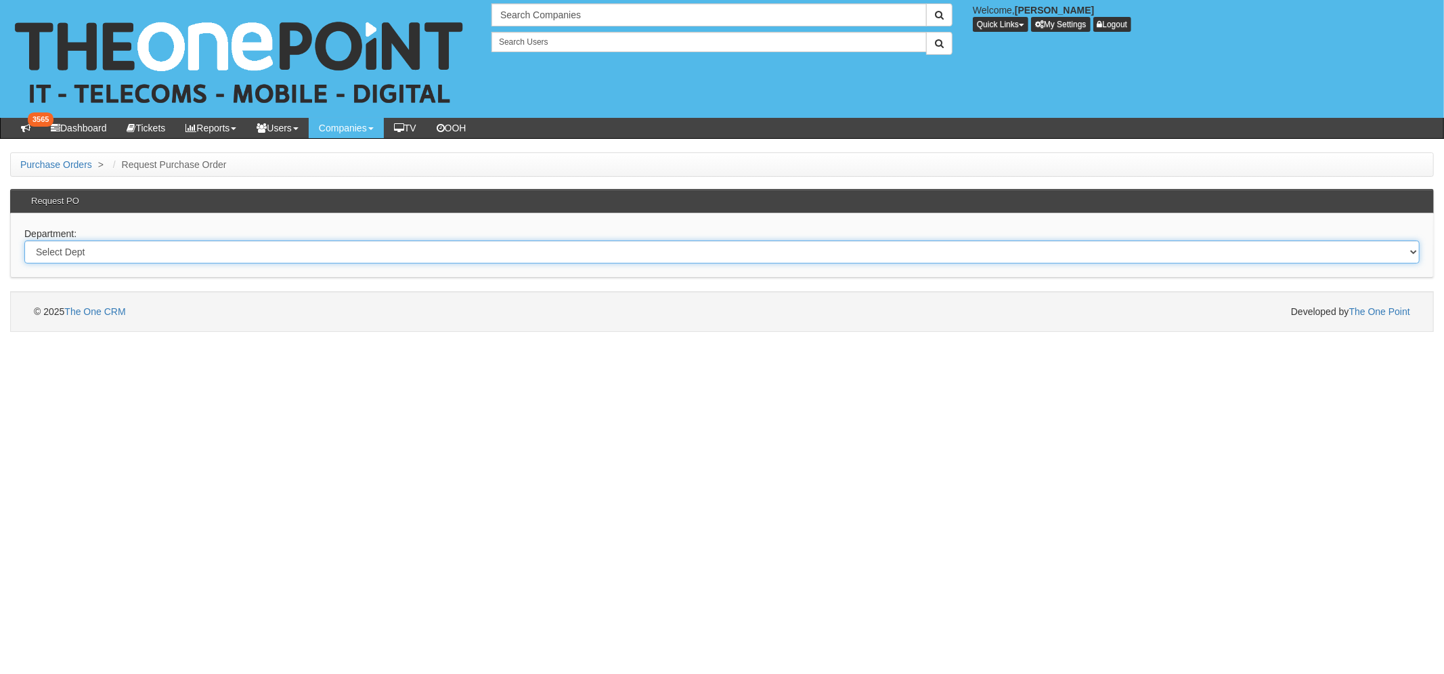
click at [163, 260] on select "Select Dept Digital Internal IT Mobiles Marketing Telecoms" at bounding box center [721, 251] width 1395 height 23
select select "?pipeID=&dept=INT"
click at [24, 240] on select "Select Dept Digital Internal IT Mobiles Marketing Telecoms" at bounding box center [721, 251] width 1395 height 23
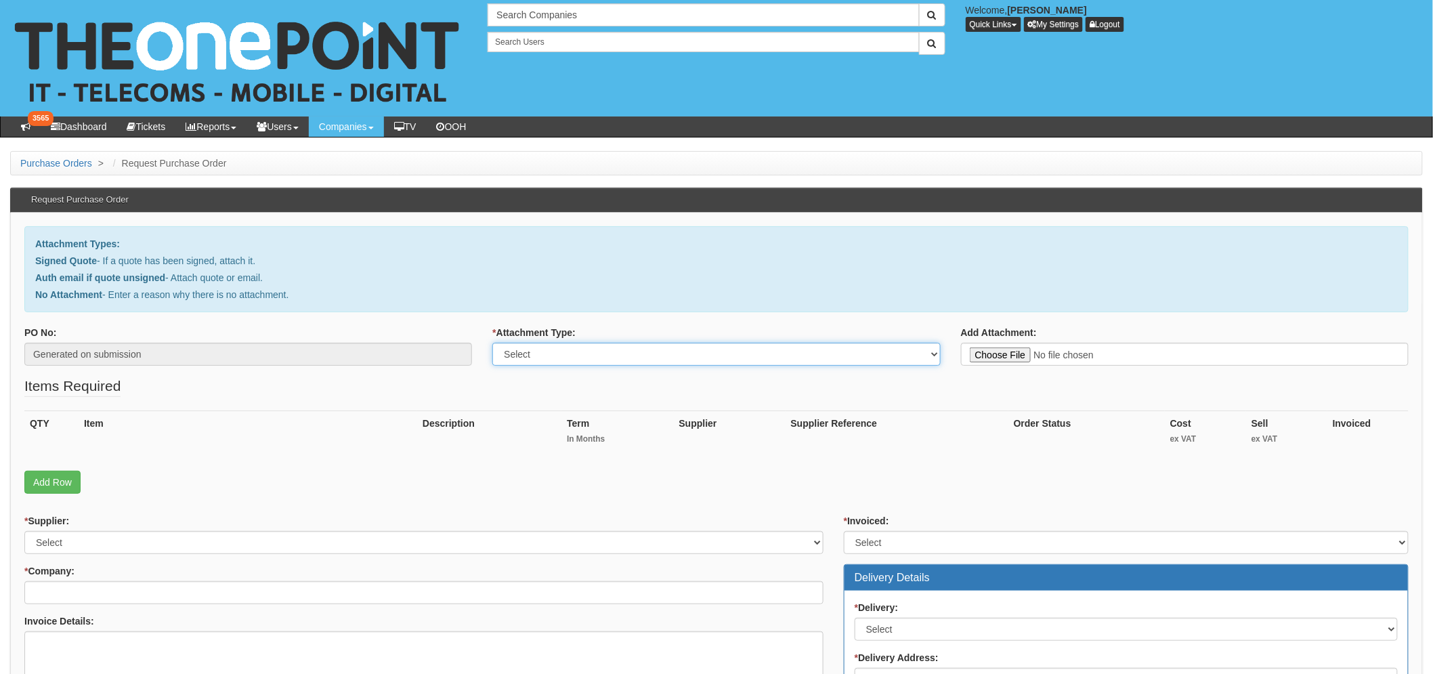
click at [525, 355] on select "Select Signed Quote Auth email with quote if unsigned No Attachment" at bounding box center [716, 354] width 448 height 23
select select "No Attachment"
click at [492, 343] on select "Select Signed Quote Auth email with quote if unsigned No Attachment" at bounding box center [716, 354] width 448 height 23
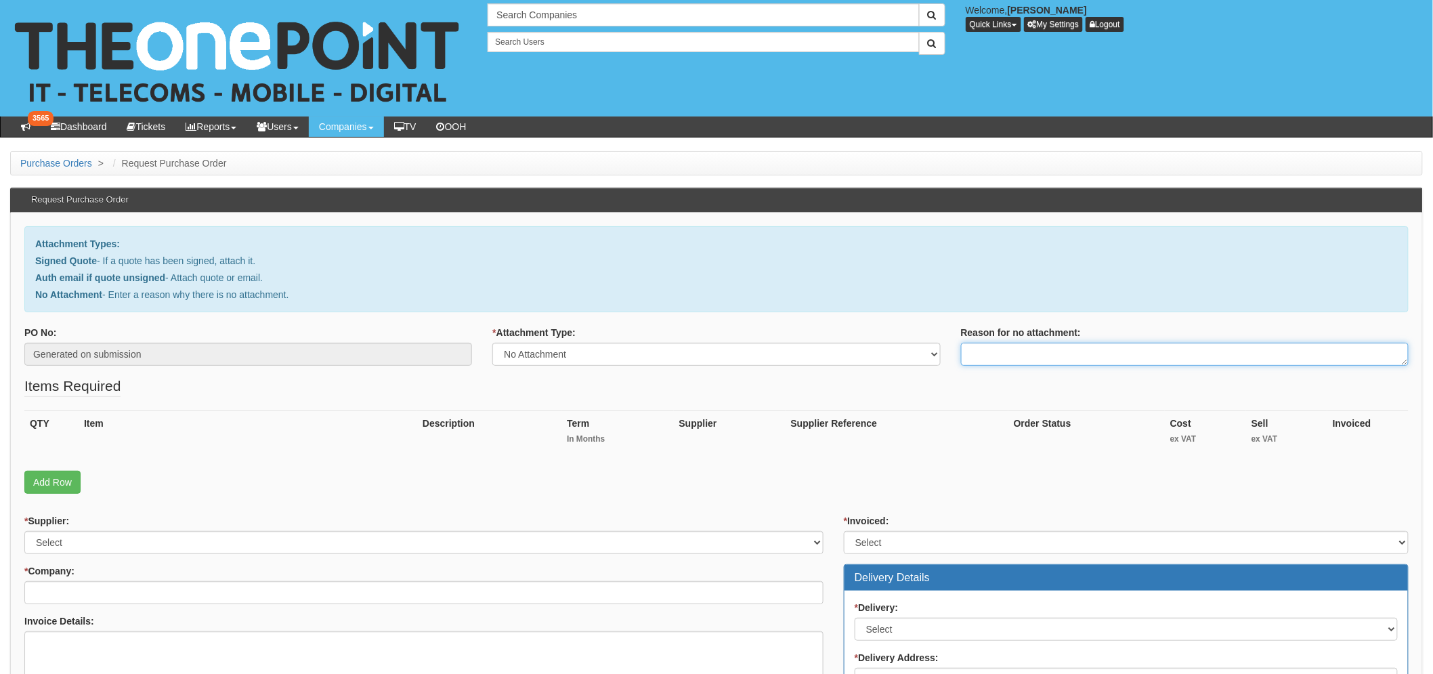
click at [1011, 357] on textarea "Reason for no attachment:" at bounding box center [1185, 354] width 448 height 23
click at [1093, 349] on textarea "Replacement/Additional Unifiorm" at bounding box center [1185, 354] width 448 height 23
type textarea "Replacement/Additional Uniform"
click at [1021, 380] on fieldset "Items Required QTY Item Description Term In Months Supplier Supplier Reference …" at bounding box center [716, 438] width 1384 height 125
click at [72, 476] on link "Add Row" at bounding box center [52, 482] width 56 height 23
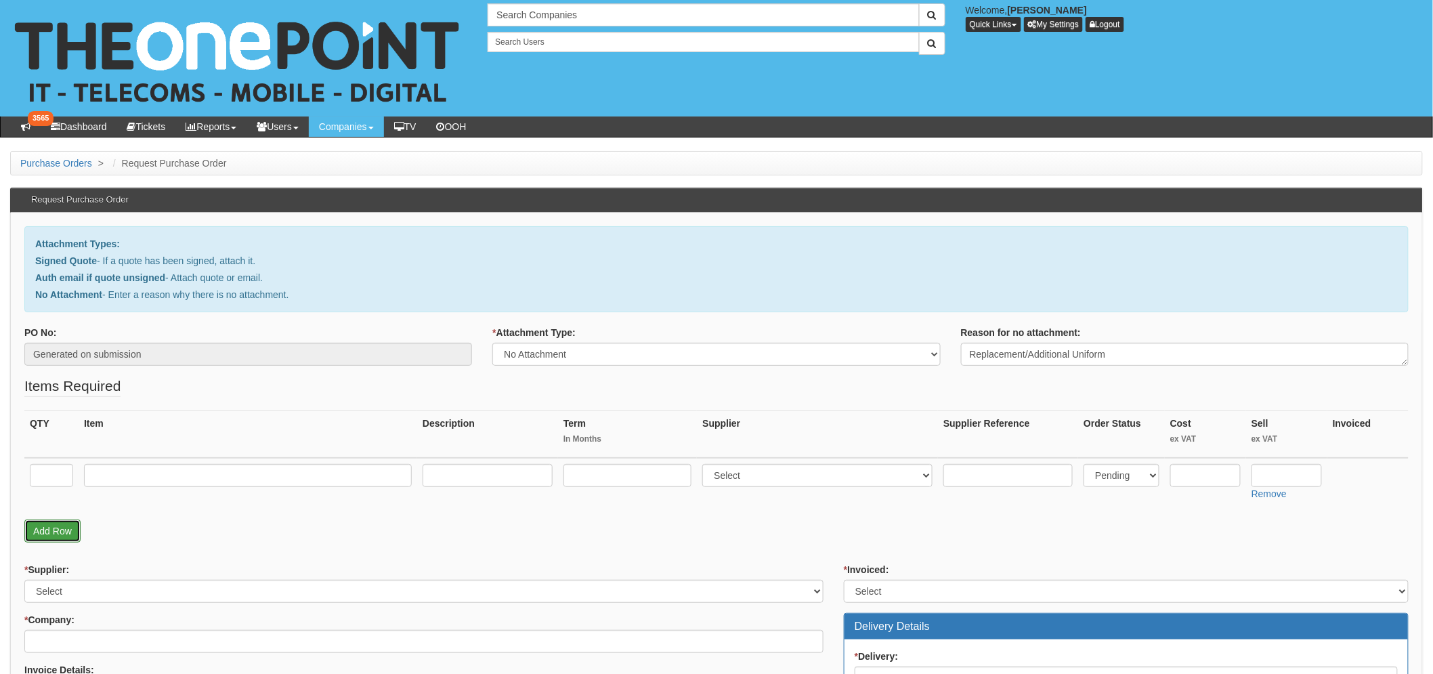
click at [49, 527] on link "Add Row" at bounding box center [52, 530] width 56 height 23
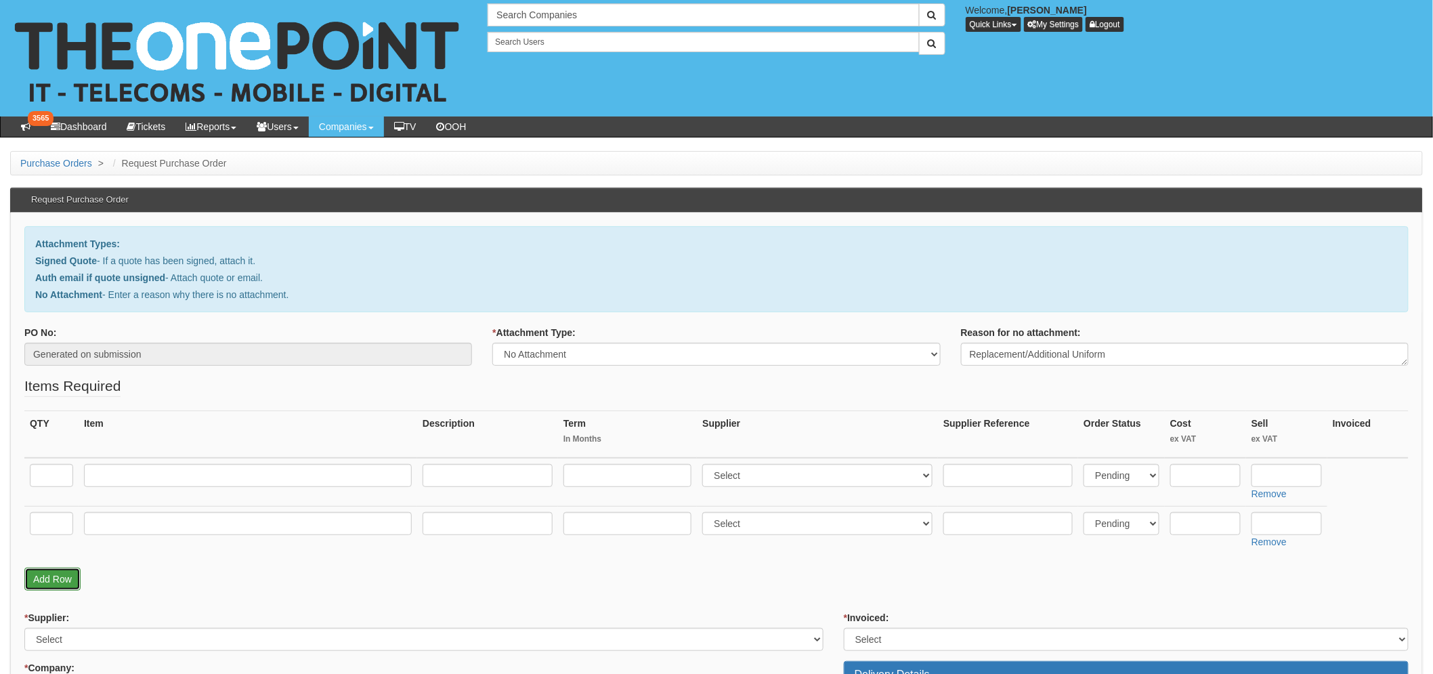
click at [58, 578] on link "Add Row" at bounding box center [52, 578] width 56 height 23
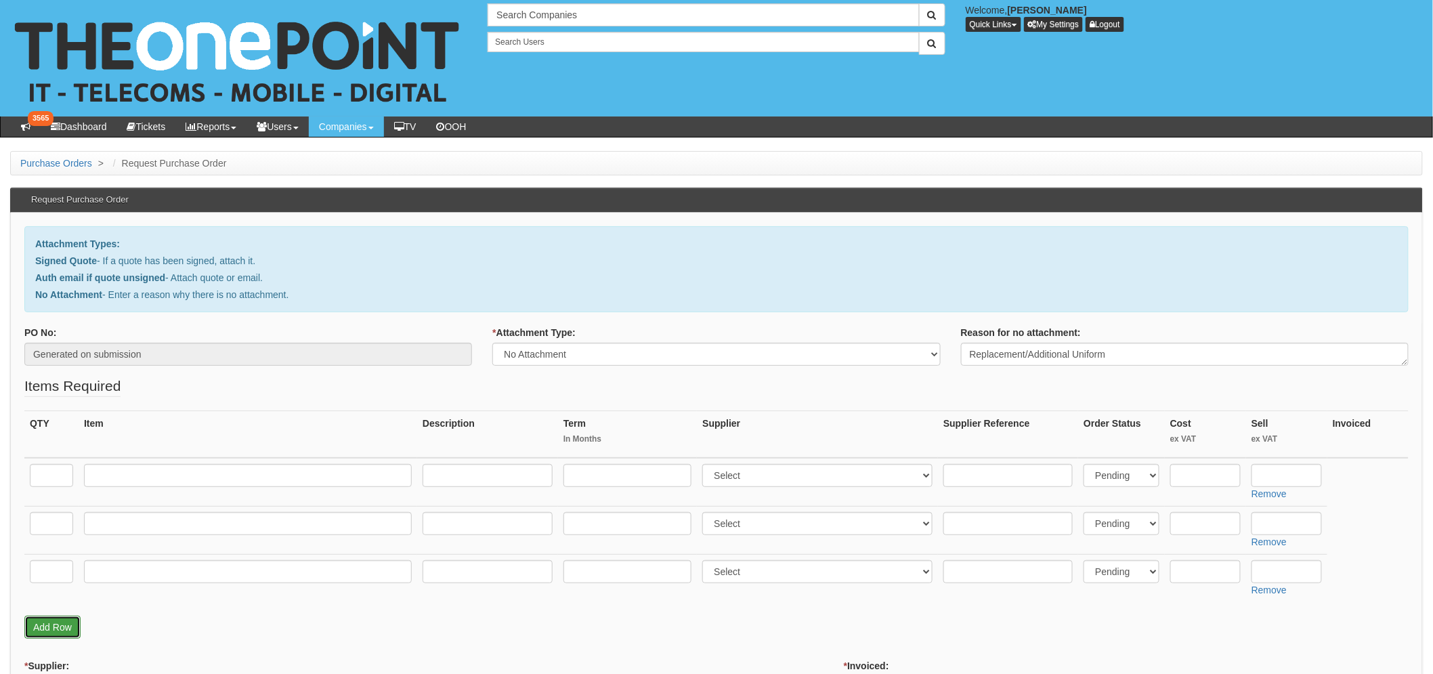
click at [47, 626] on link "Add Row" at bounding box center [52, 626] width 56 height 23
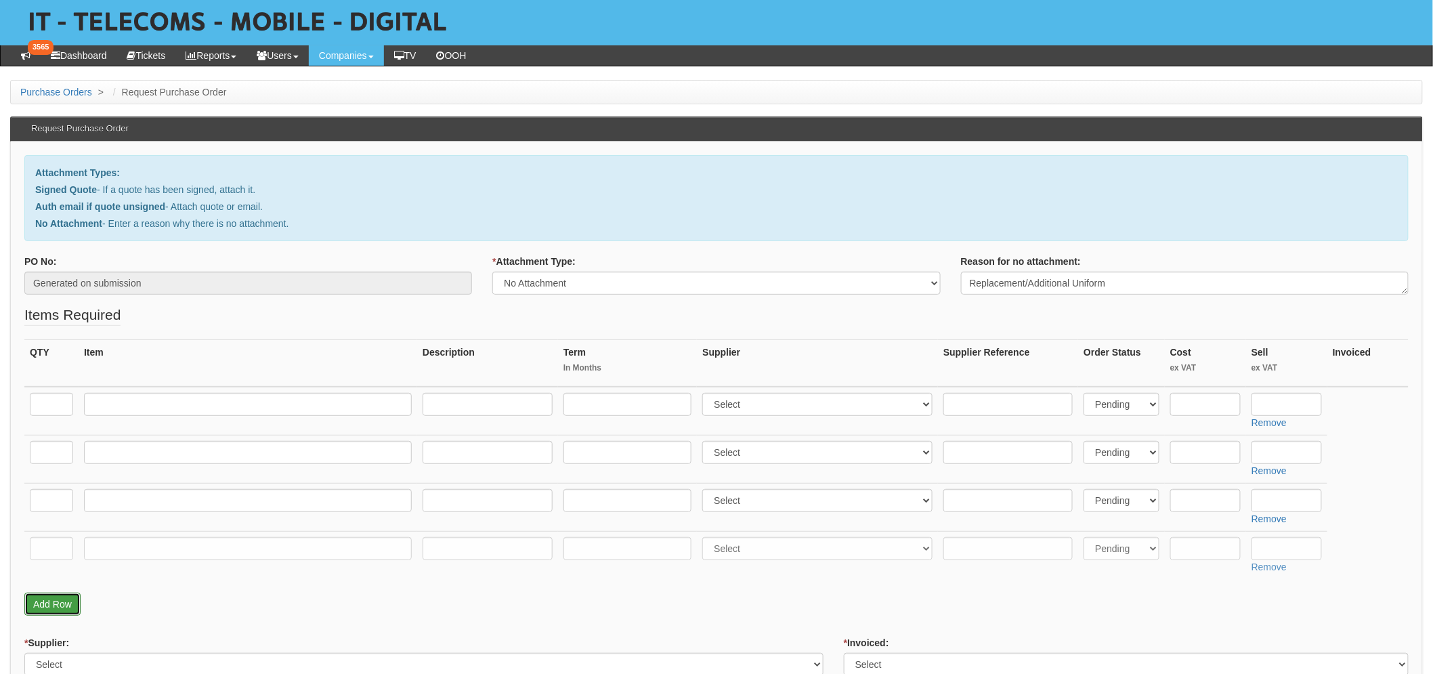
scroll to position [75, 0]
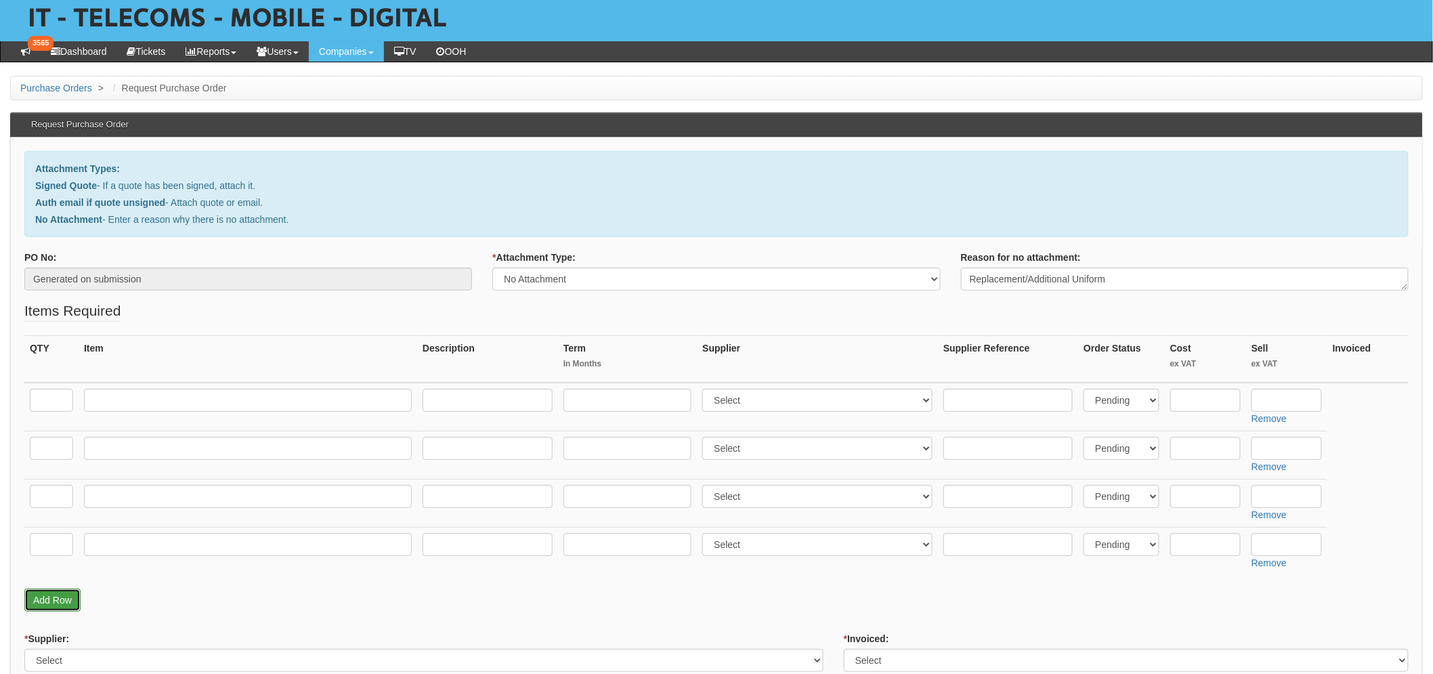
click at [58, 594] on link "Add Row" at bounding box center [52, 599] width 56 height 23
click at [56, 641] on link "Add Row" at bounding box center [52, 647] width 56 height 23
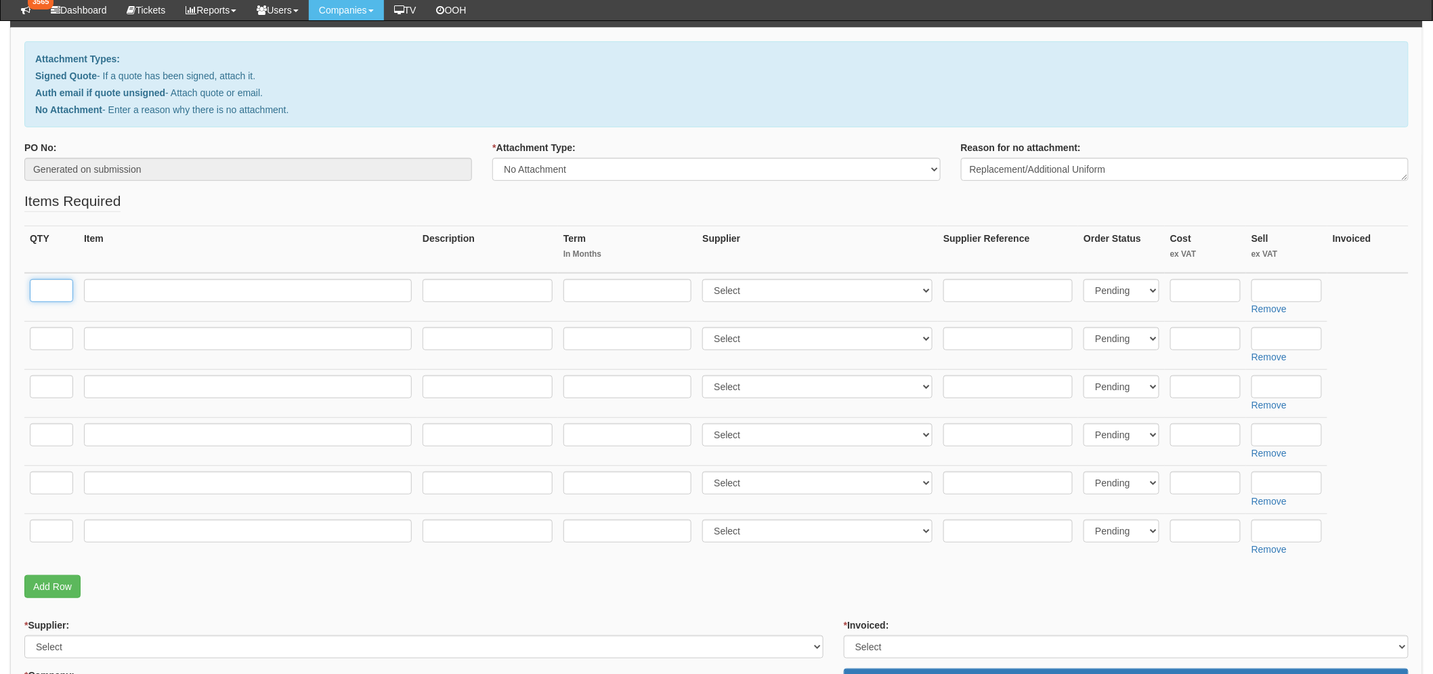
click at [49, 292] on input "text" at bounding box center [51, 290] width 43 height 23
type input "6"
click at [45, 339] on input "text" at bounding box center [51, 338] width 43 height 23
type input "8"
click at [43, 386] on input "text" at bounding box center [51, 386] width 43 height 23
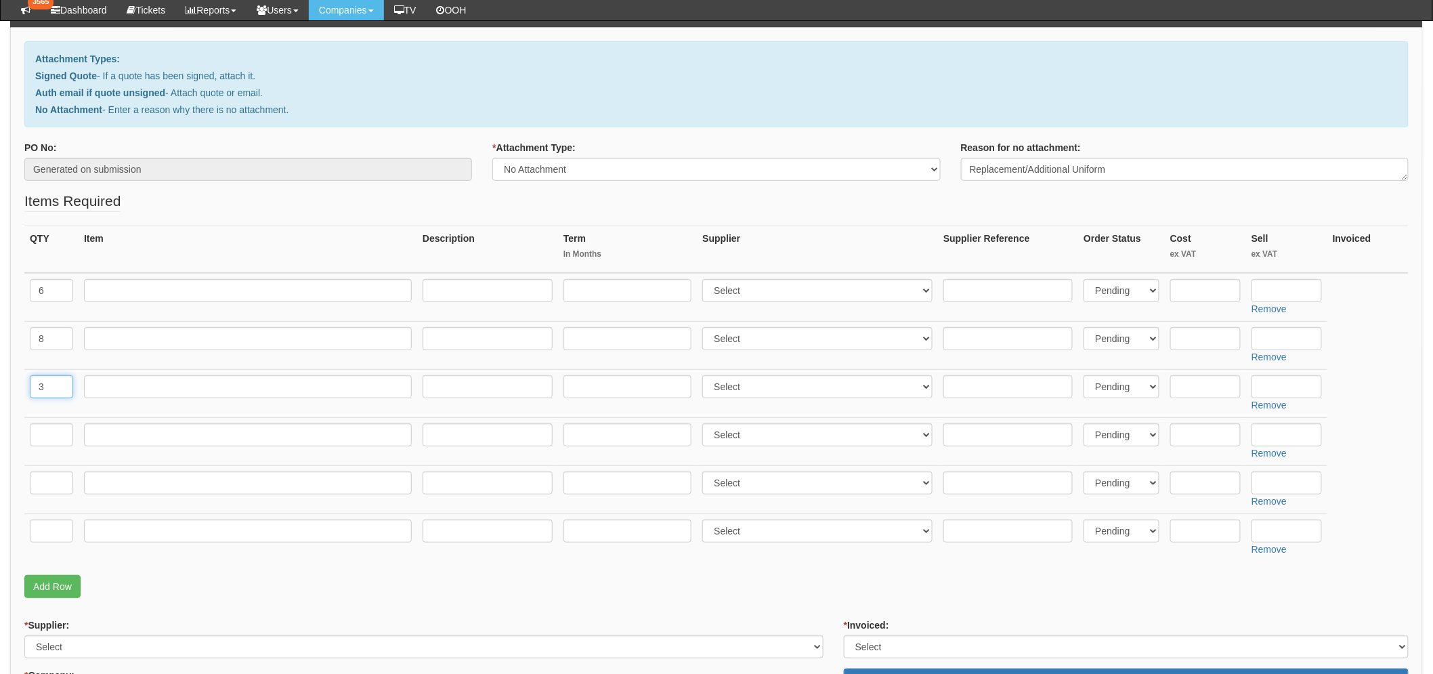
type input "3"
click at [50, 431] on input "text" at bounding box center [51, 434] width 43 height 23
type input "1"
click at [56, 479] on input "text" at bounding box center [51, 482] width 43 height 23
type input "1"
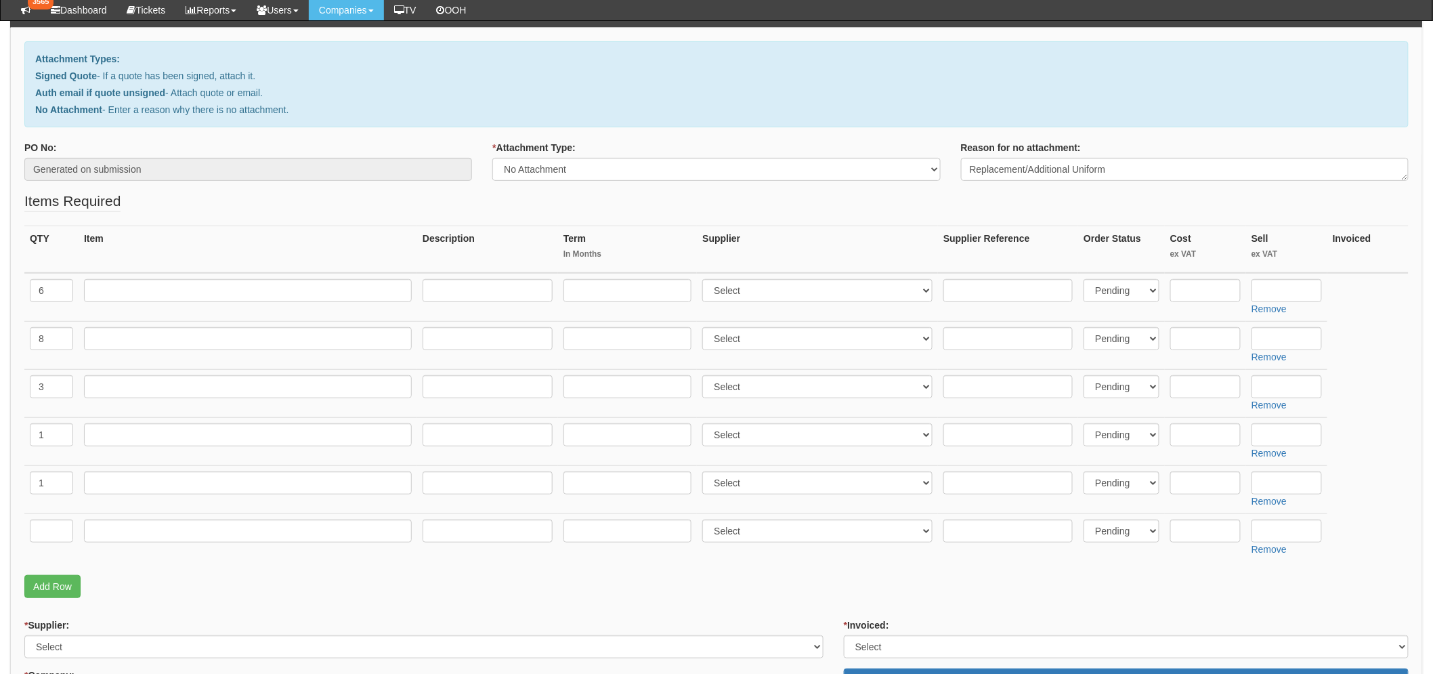
click at [49, 517] on td at bounding box center [51, 537] width 54 height 48
click at [51, 525] on input "text" at bounding box center [51, 530] width 43 height 23
type input "1"
click at [132, 570] on div "QTY Item Description Term In Months Supplier Supplier Reference Order Status Co…" at bounding box center [716, 399] width 1384 height 349
click at [158, 293] on input "text" at bounding box center [248, 290] width 328 height 23
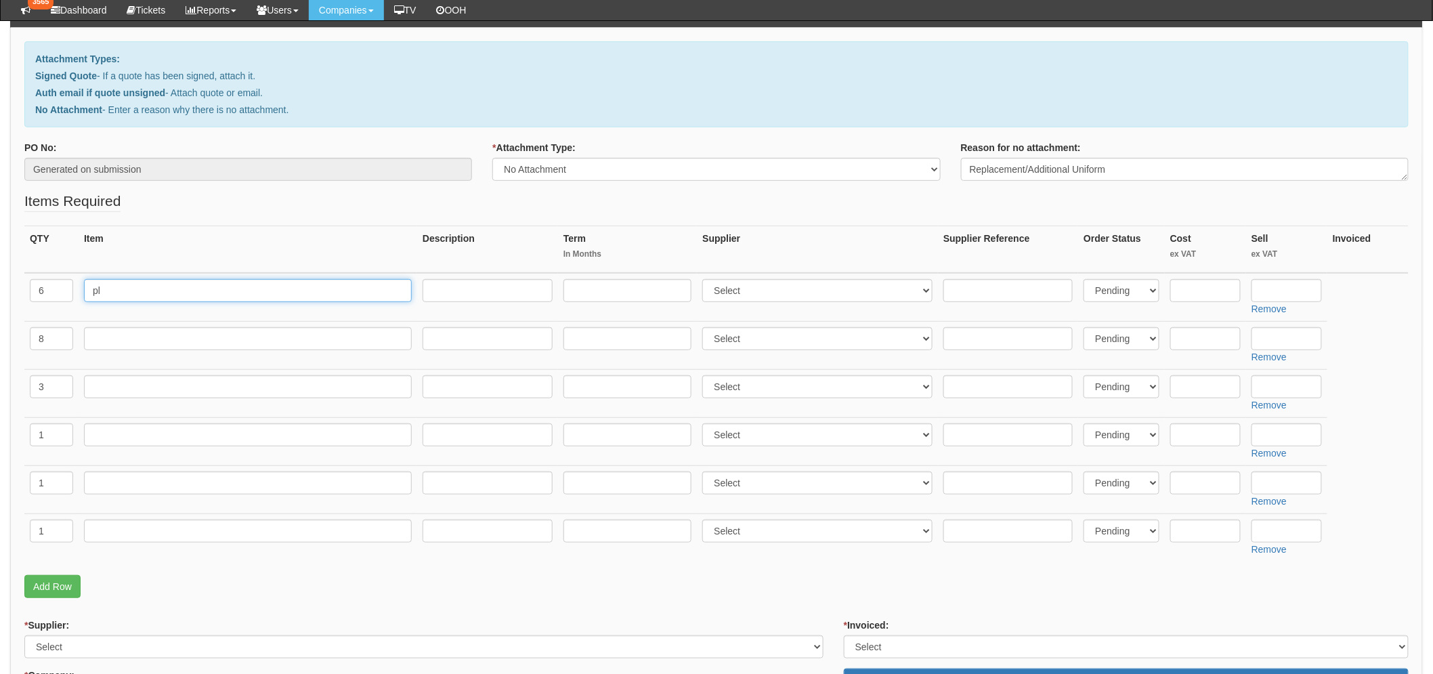
type input "p"
type input "Polo's Large"
click at [150, 328] on input "text" at bounding box center [248, 338] width 328 height 23
type input "Polos Medium"
click at [151, 386] on input "text" at bounding box center [248, 386] width 328 height 23
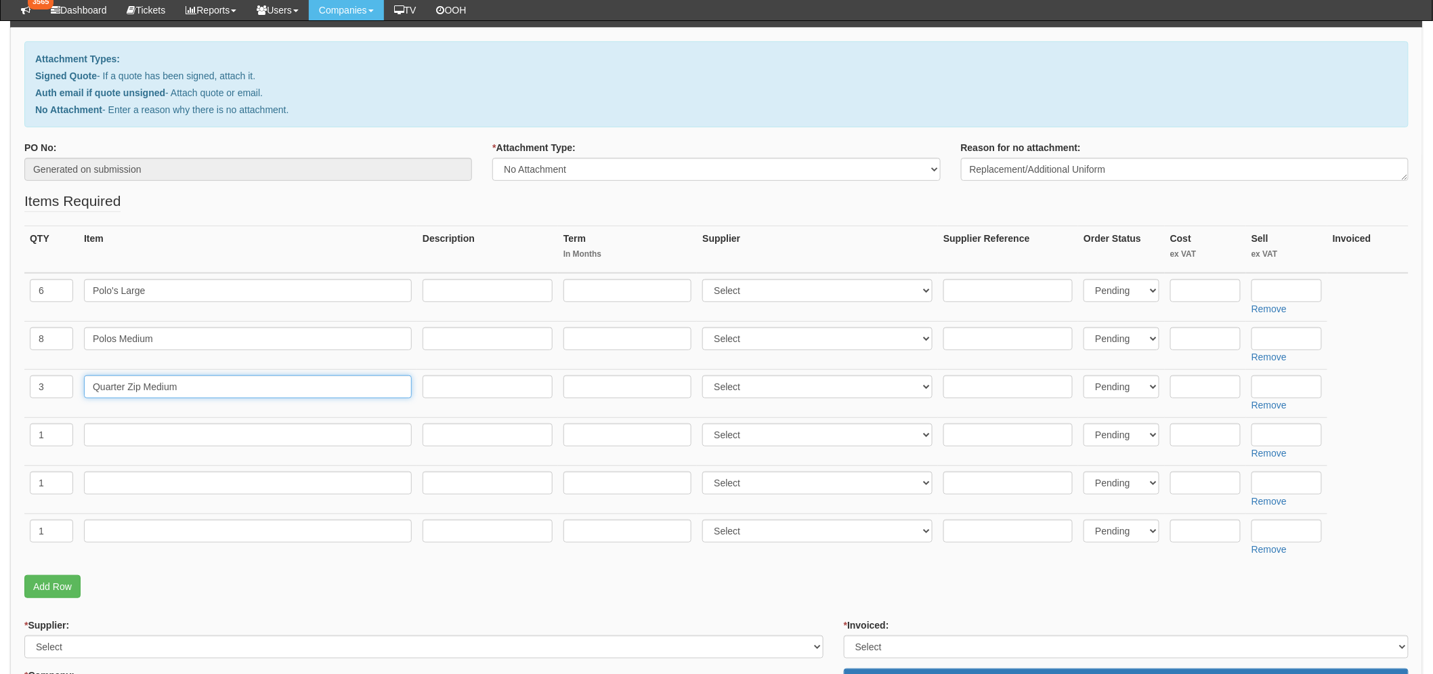
type input "Quarter Zip Medium"
click at [139, 437] on input "text" at bounding box center [248, 434] width 328 height 23
type input "Safety Trainers - Size 9"
click at [149, 477] on input "text" at bounding box center [248, 482] width 328 height 23
type input "D"
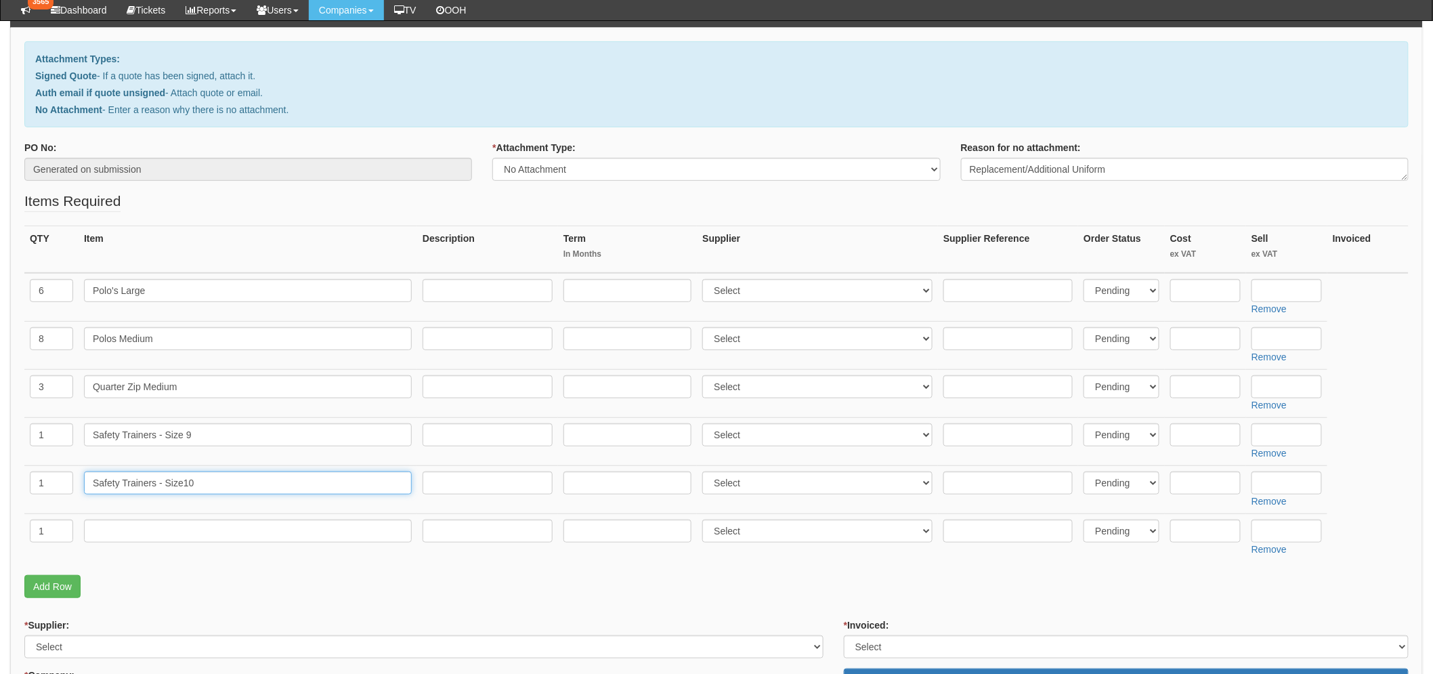
click at [183, 485] on input "Safety Trainers - Size10" at bounding box center [248, 482] width 328 height 23
type input "Safety Trainers - Size 10"
click at [180, 522] on input "text" at bounding box center [248, 530] width 328 height 23
type input "16" White Shirt"
click at [147, 592] on p "Add Row" at bounding box center [716, 586] width 1384 height 23
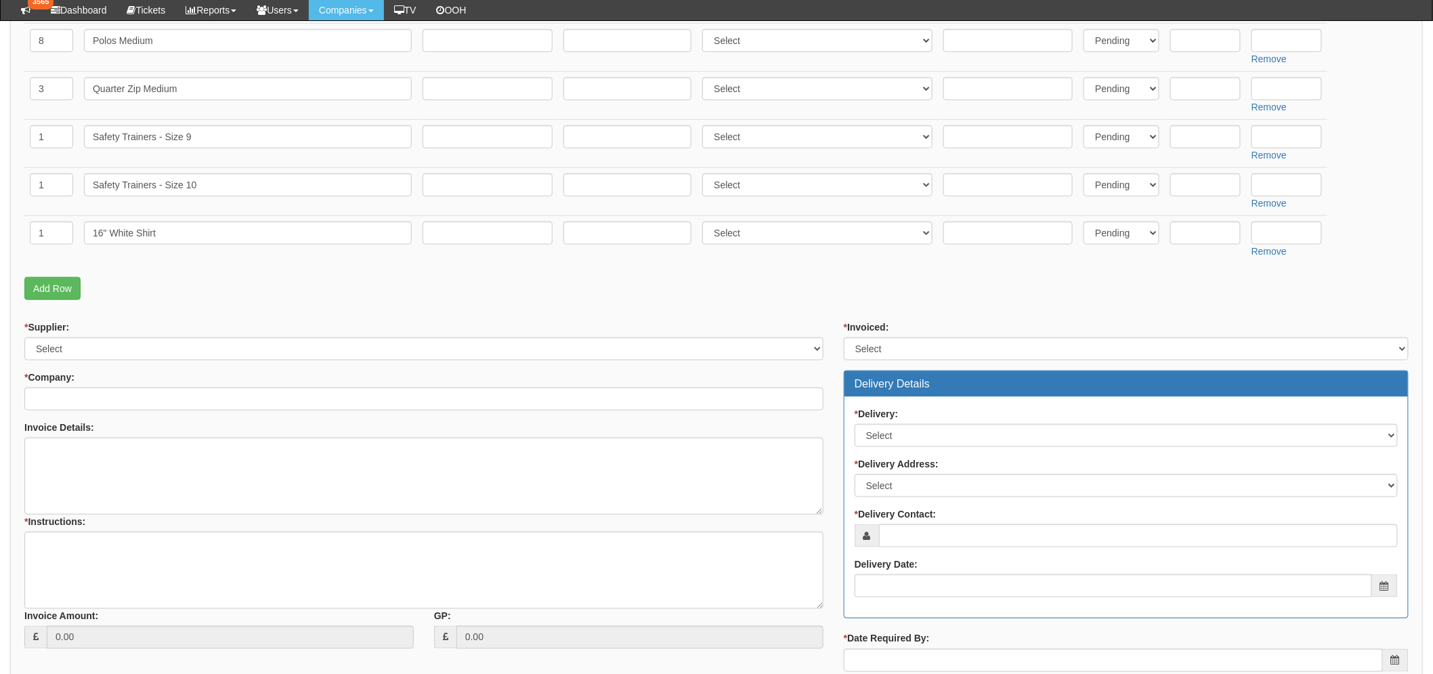
scroll to position [451, 0]
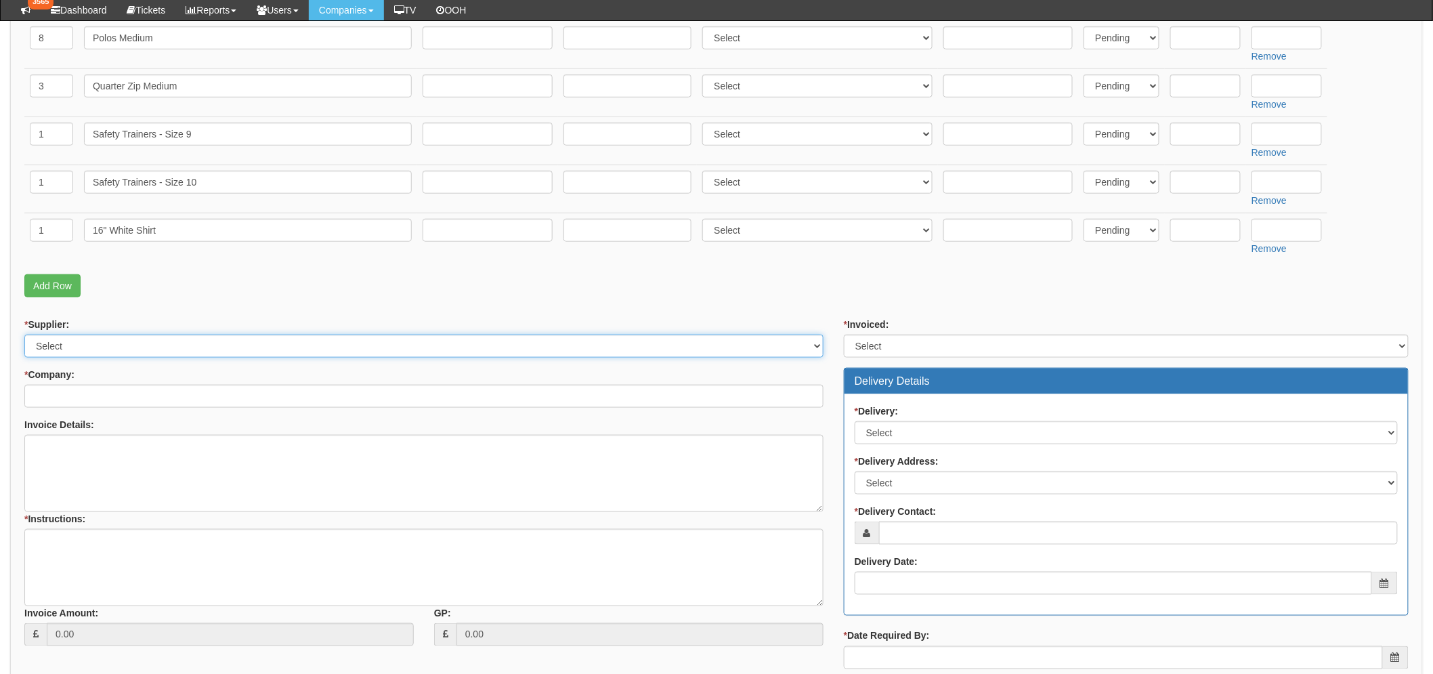
click at [100, 347] on select "Select 123 REG.co.uk 1Password 3 4Gon AA Jones Electric Ltd Abzorb Access Group…" at bounding box center [423, 345] width 799 height 23
select select "124"
click at [24, 334] on select "Select 123 REG.co.uk 1Password 3 4Gon AA Jones Electric Ltd Abzorb Access Group…" at bounding box center [423, 345] width 799 height 23
click at [111, 395] on input "* Company:" at bounding box center [423, 396] width 799 height 23
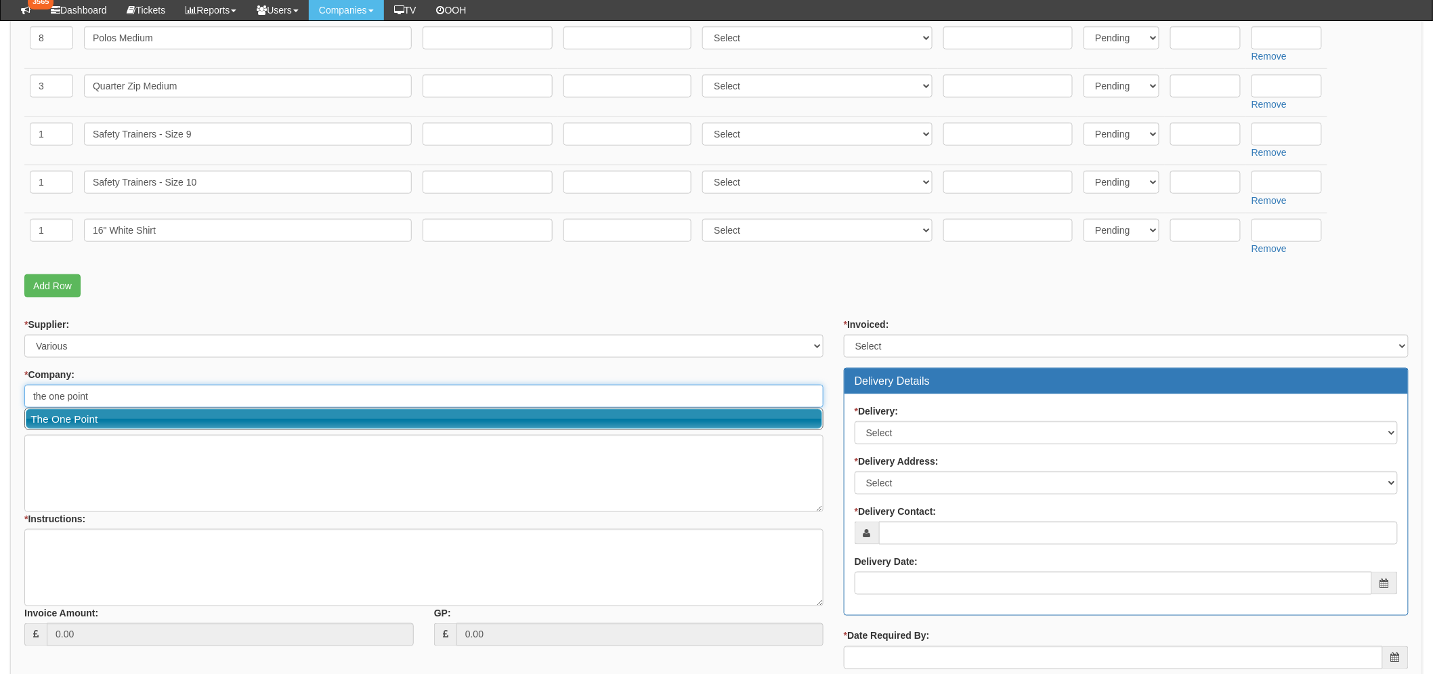
click at [58, 420] on link "The One Point" at bounding box center [424, 419] width 796 height 20
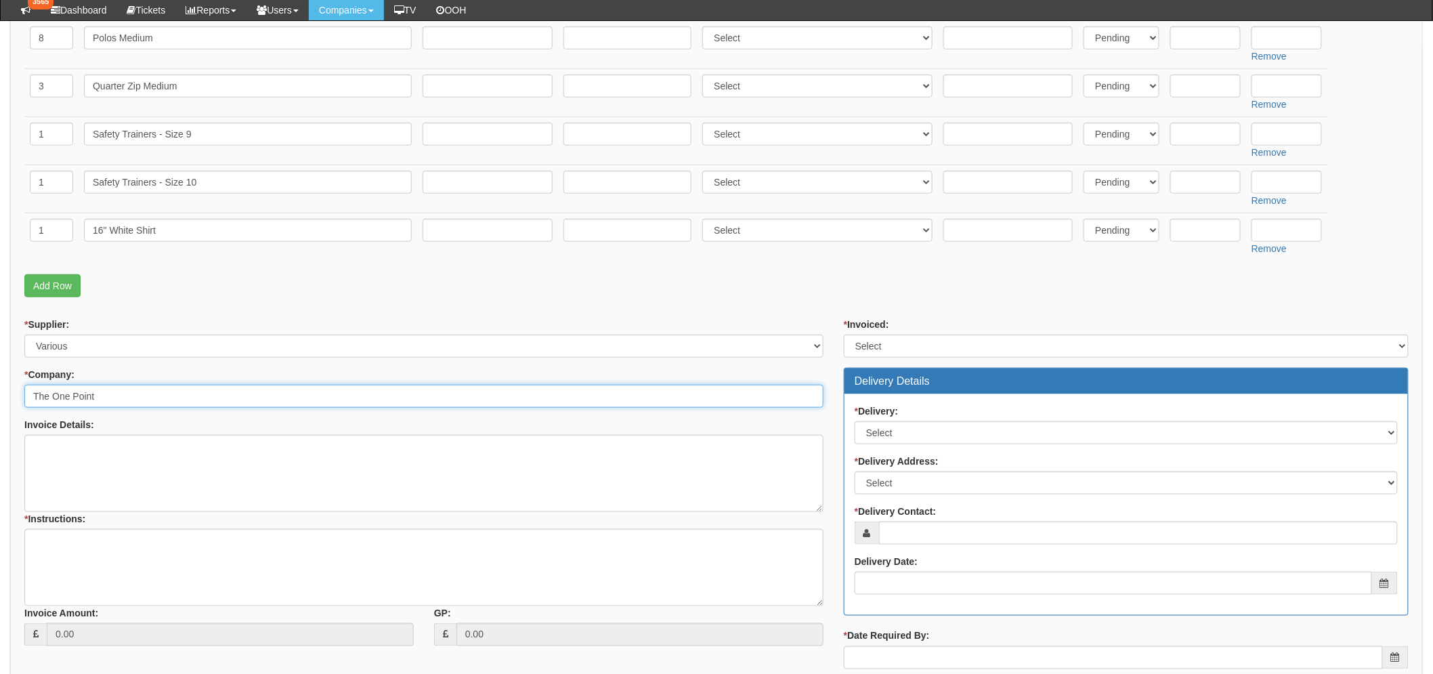
type input "The One Point"
click at [61, 442] on textarea "Invoice Details:" at bounding box center [423, 473] width 799 height 77
type textarea "O"
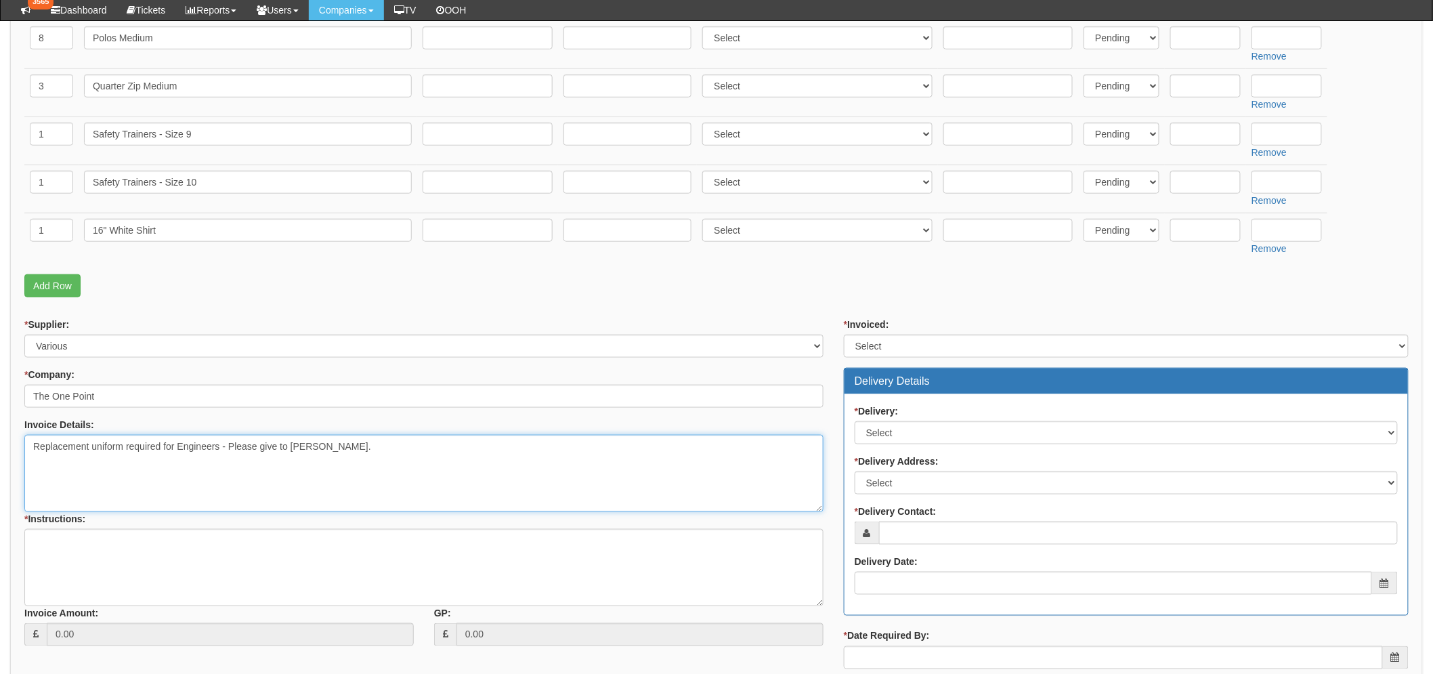
type textarea "Replacement uniform required for Engineers - Please give to Oli Cook."
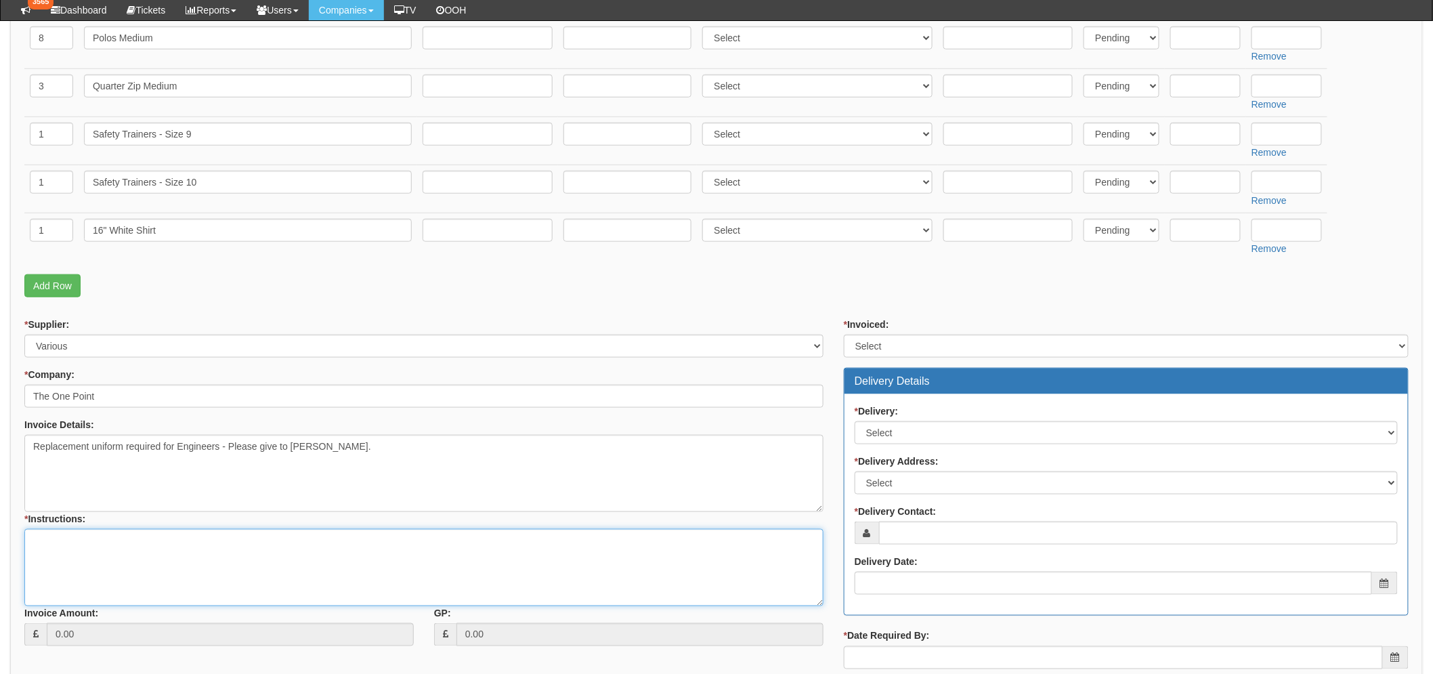
click at [133, 542] on textarea "* Instructions:" at bounding box center [423, 567] width 799 height 77
type textarea "Ordered."
click at [867, 342] on select "Select Yes No N/A STB (part of order)" at bounding box center [1126, 345] width 565 height 23
click at [844, 334] on select "Select Yes No N/A STB (part of order)" at bounding box center [1126, 345] width 565 height 23
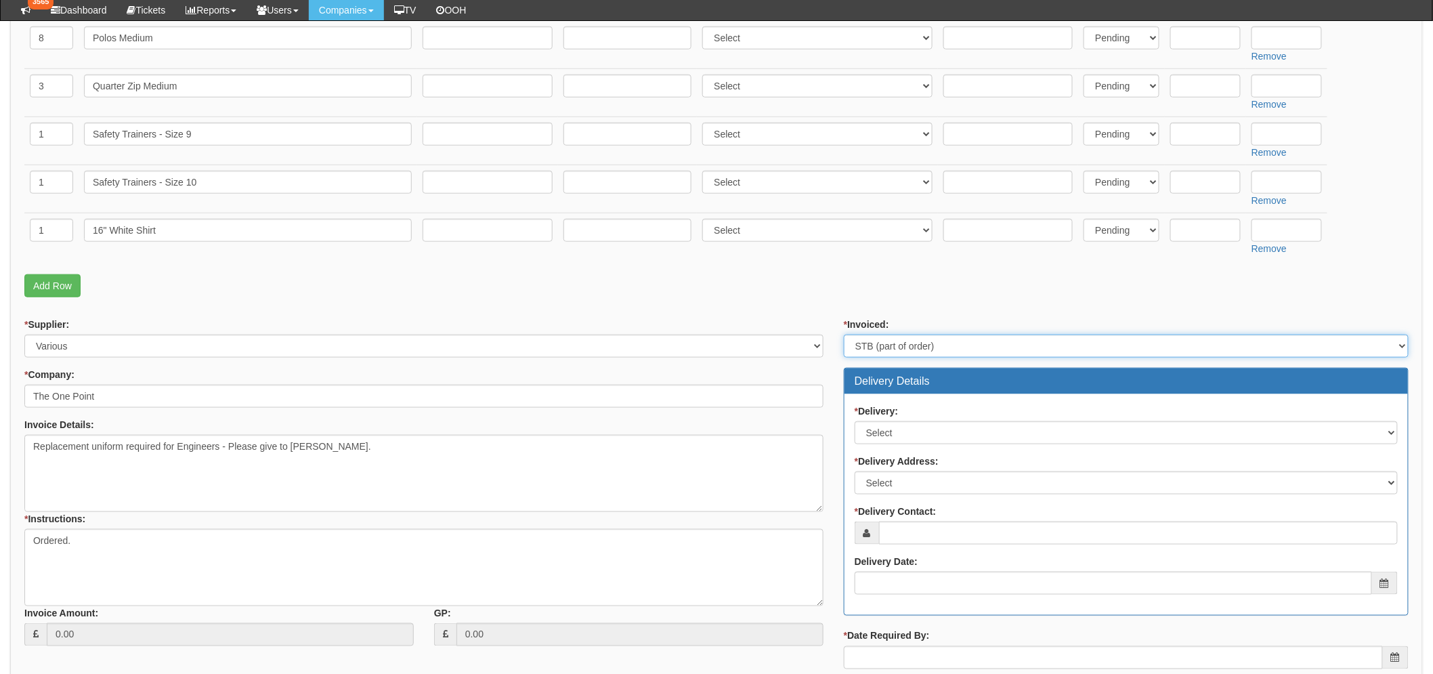
click at [892, 353] on select "Select Yes No N/A STB (part of order)" at bounding box center [1126, 345] width 565 height 23
select select "3"
click at [844, 334] on select "Select Yes No N/A STB (part of order)" at bounding box center [1126, 345] width 565 height 23
click at [881, 427] on select "Select No Not Applicable Yes" at bounding box center [1125, 432] width 543 height 23
select select "3"
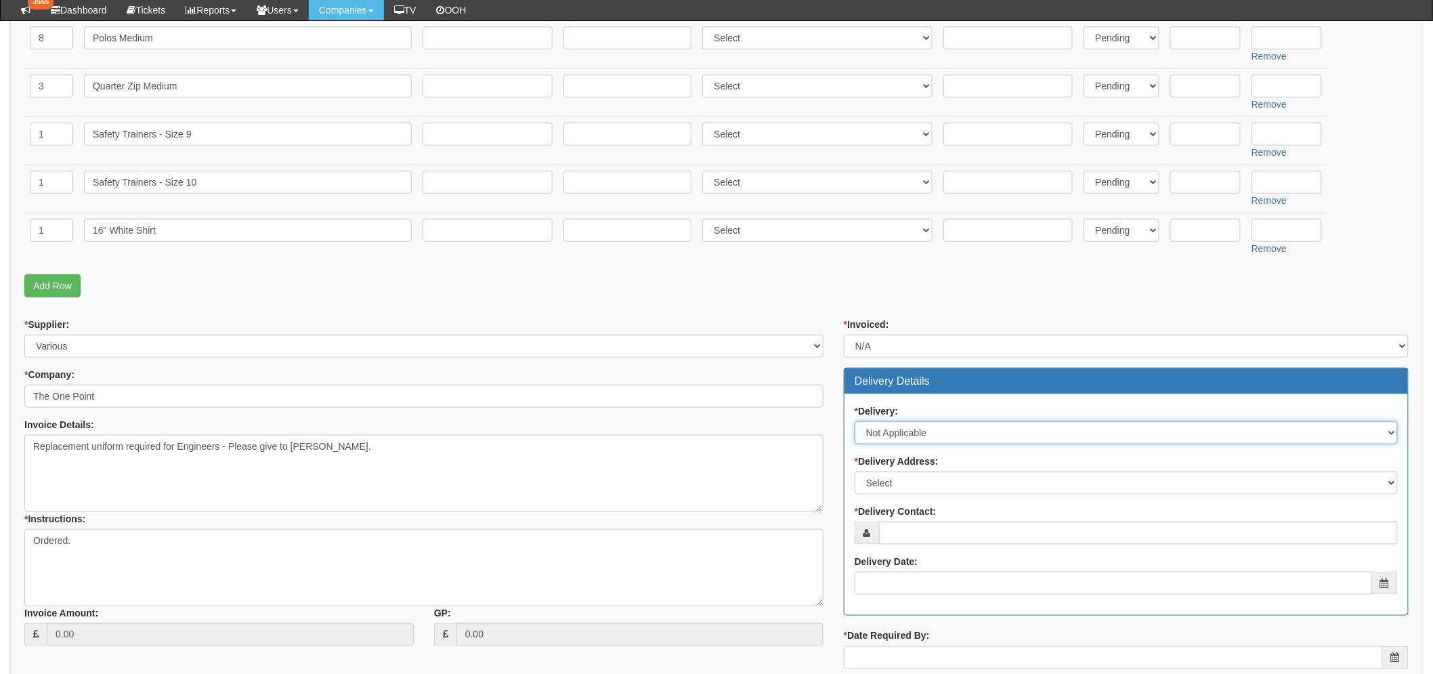
click at [854, 421] on select "Select No Not Applicable Yes" at bounding box center [1125, 432] width 543 height 23
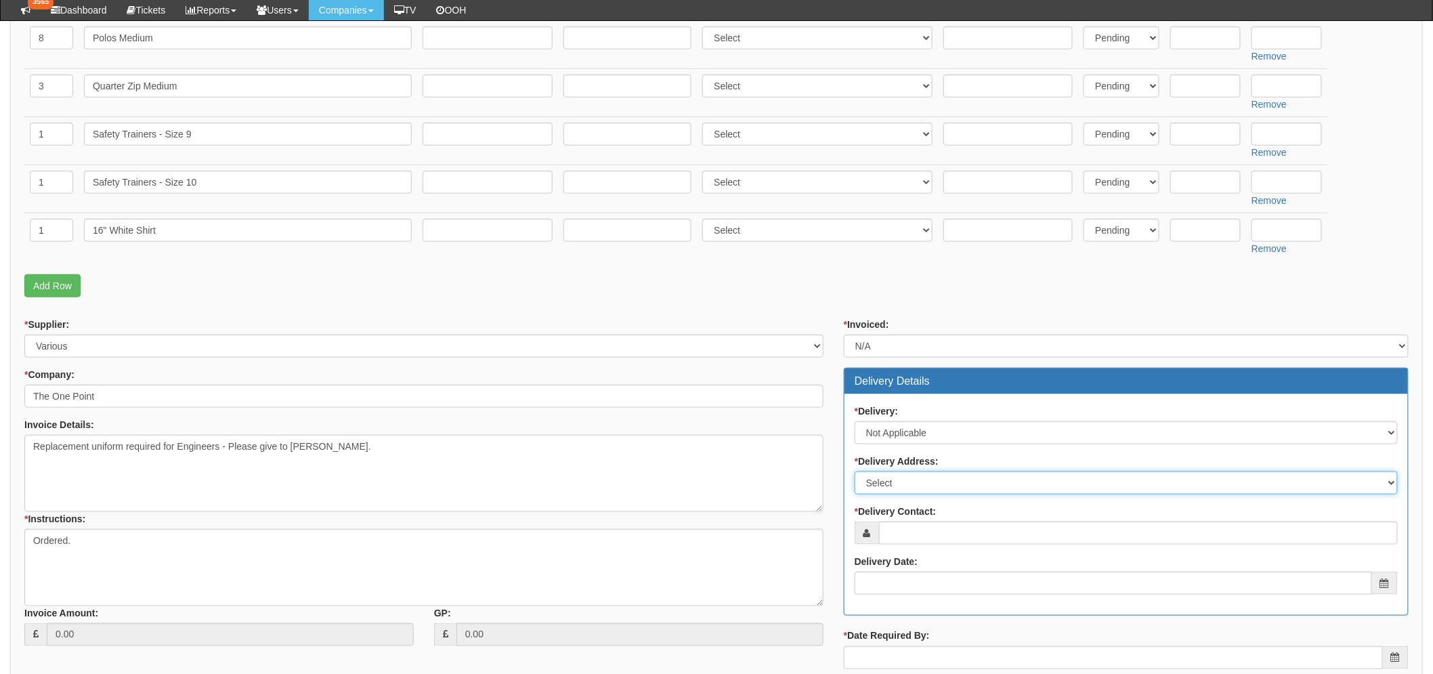
click at [888, 471] on select "Select Not Applicable Main Address - HU13 0GD The View - HU13 0GD Other" at bounding box center [1125, 482] width 543 height 23
select select "company_main_address"
click at [854, 471] on select "Select Not Applicable Main Address - HU13 0GD The View - HU13 0GD Other" at bounding box center [1125, 482] width 543 height 23
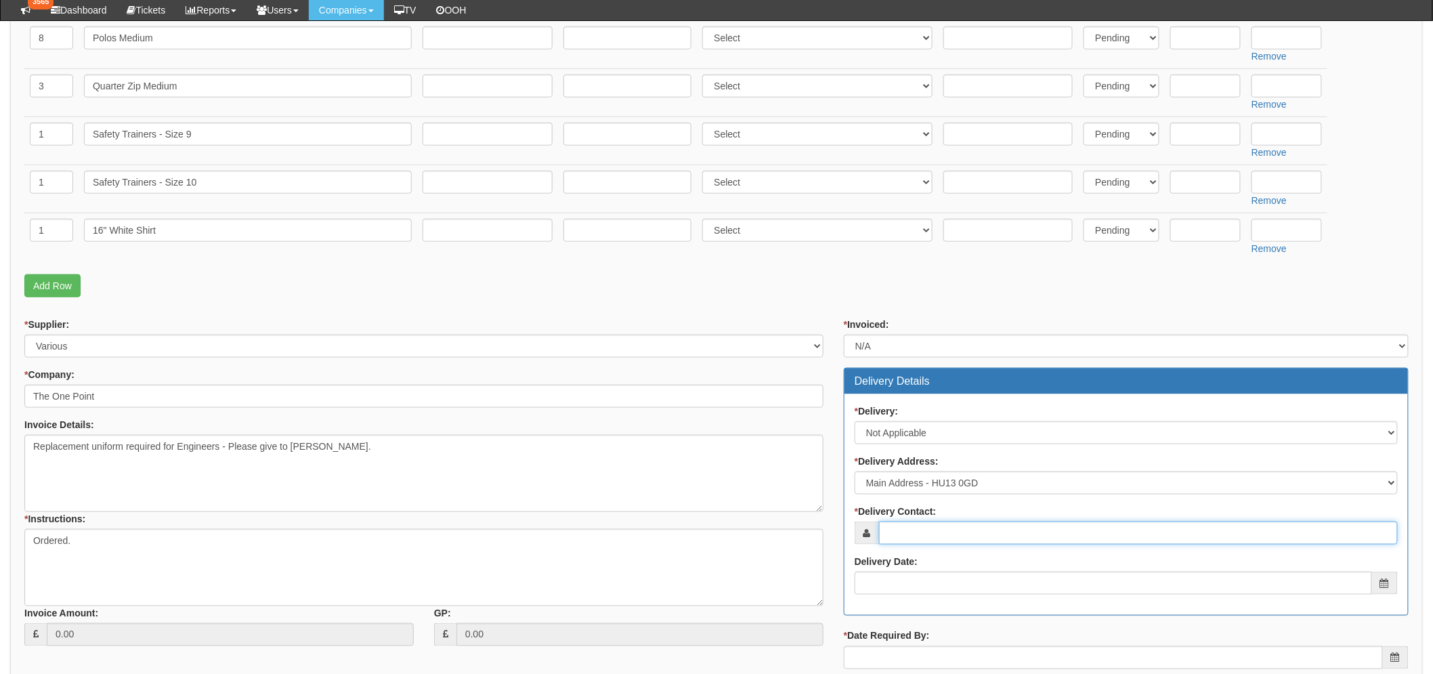
click at [896, 528] on input "* Delivery Contact:" at bounding box center [1138, 532] width 519 height 23
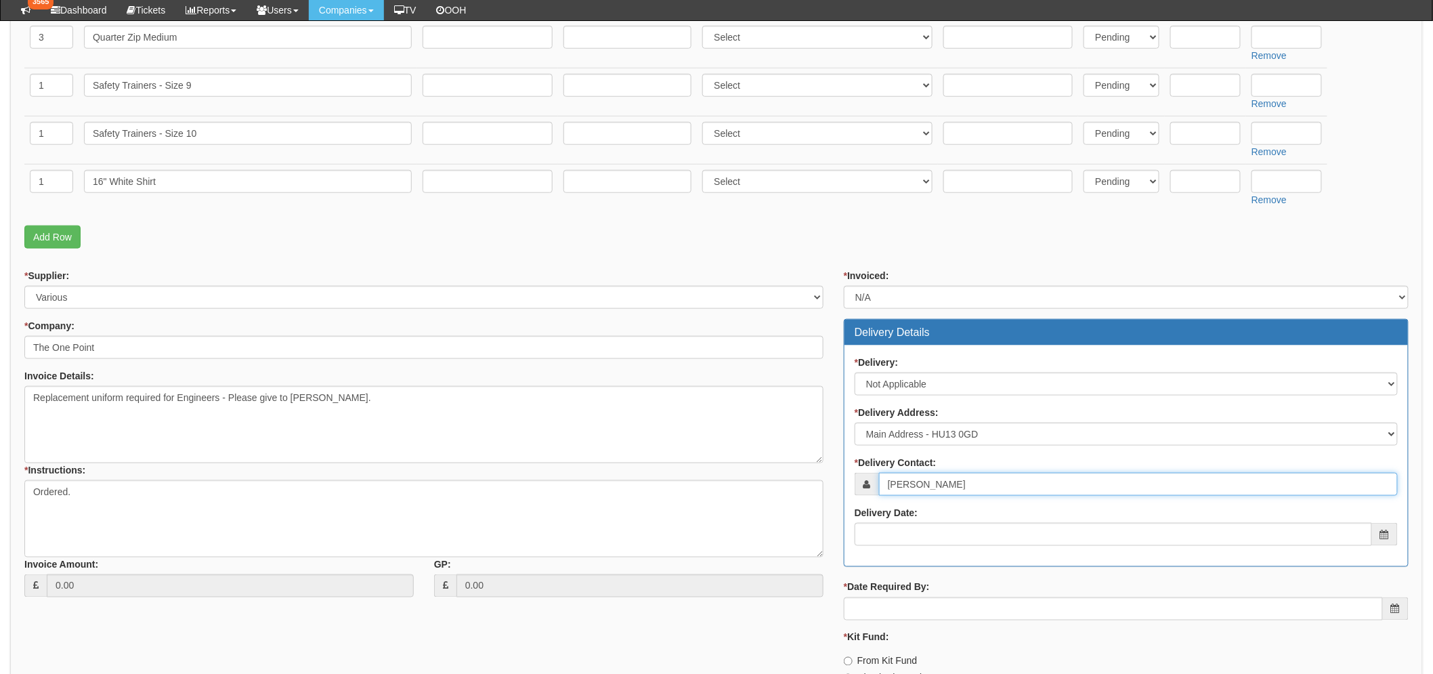
scroll to position [526, 0]
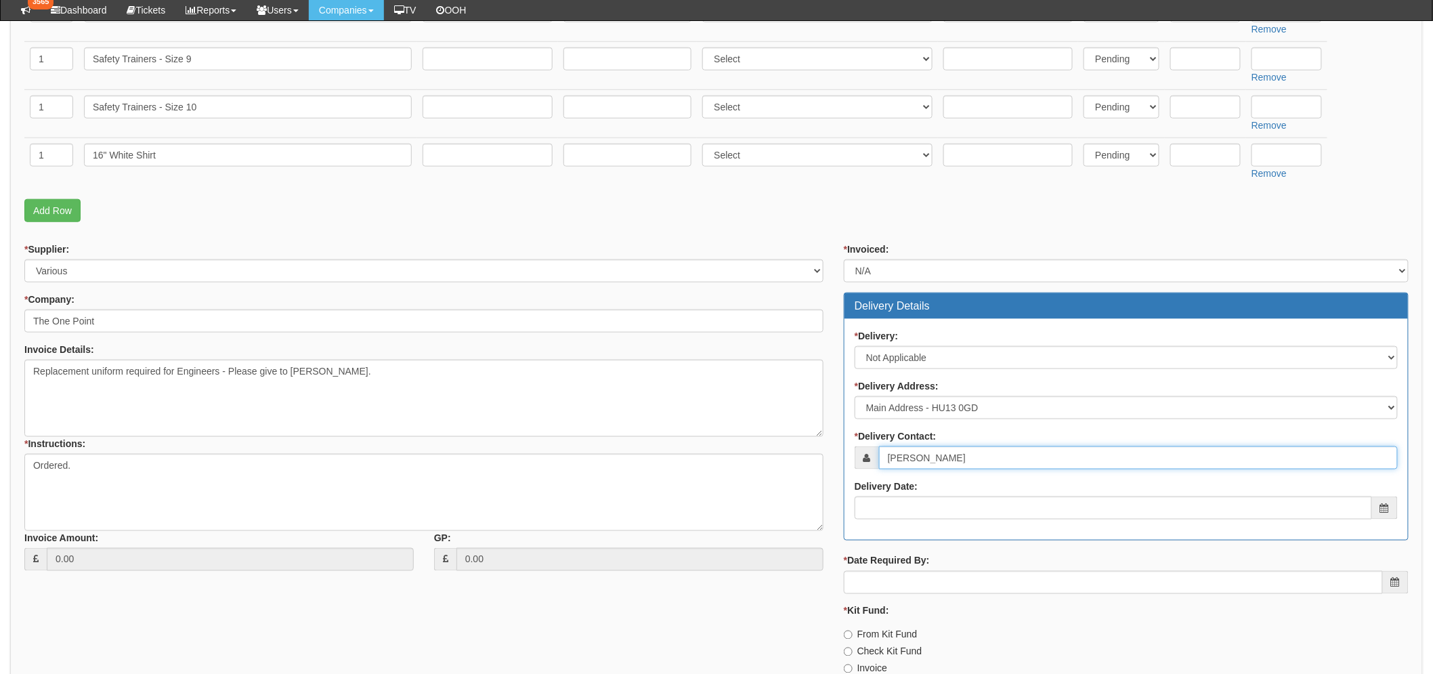
type input "Oliver Cook"
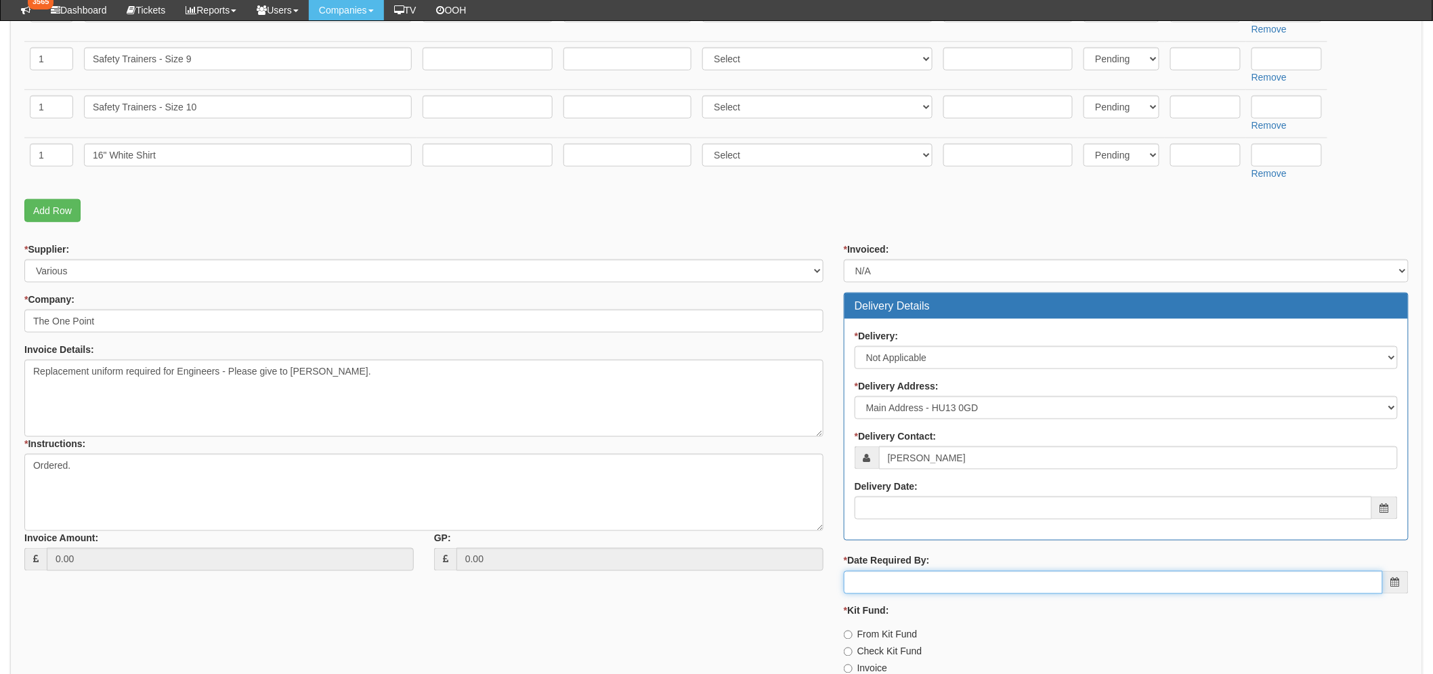
click at [888, 581] on input "* Date Required By:" at bounding box center [1113, 582] width 539 height 23
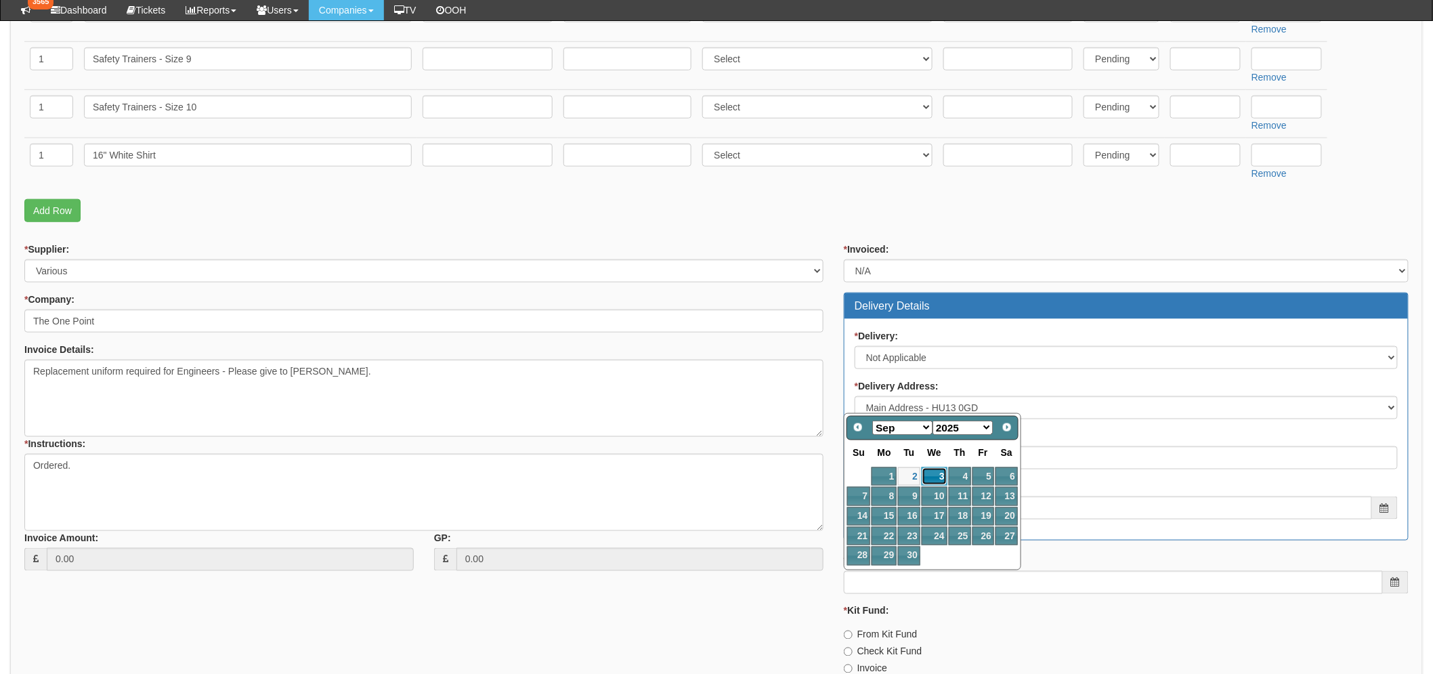
click at [938, 471] on link "3" at bounding box center [934, 476] width 26 height 18
type input "2025-09-03"
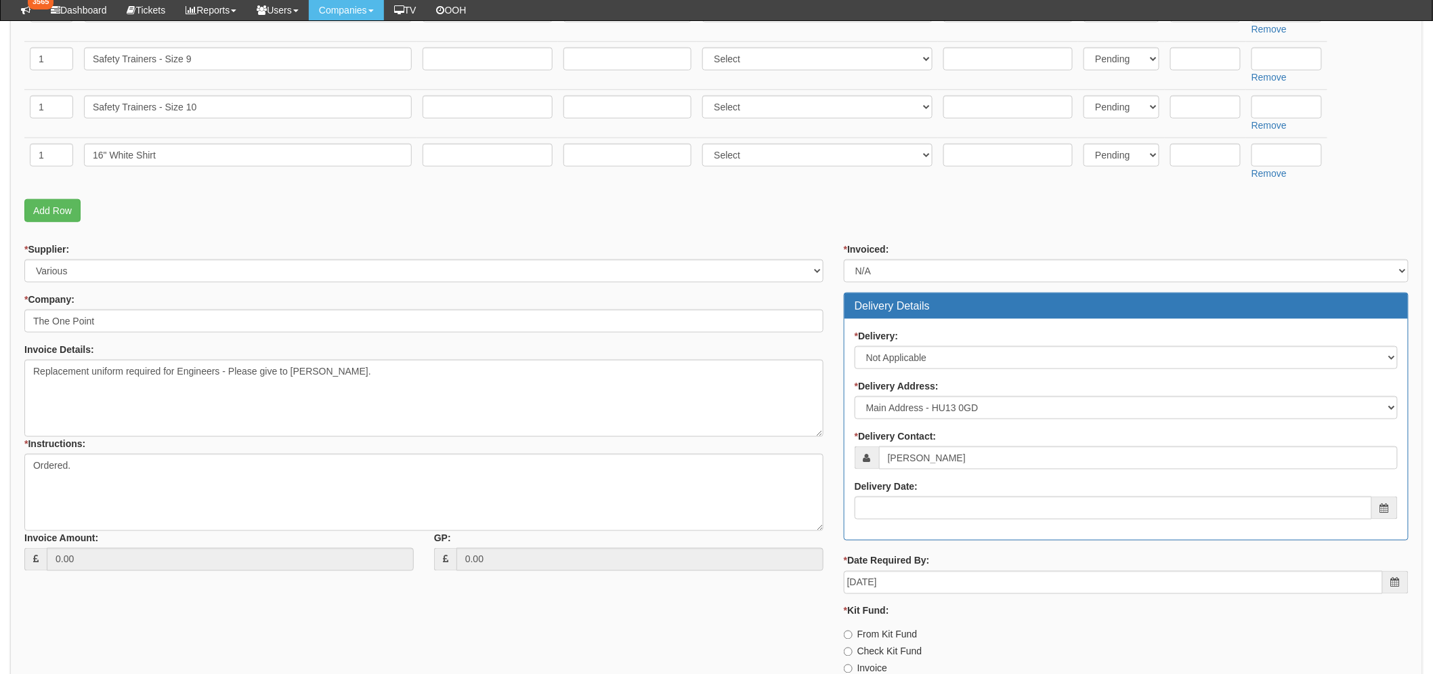
scroll to position [650, 0]
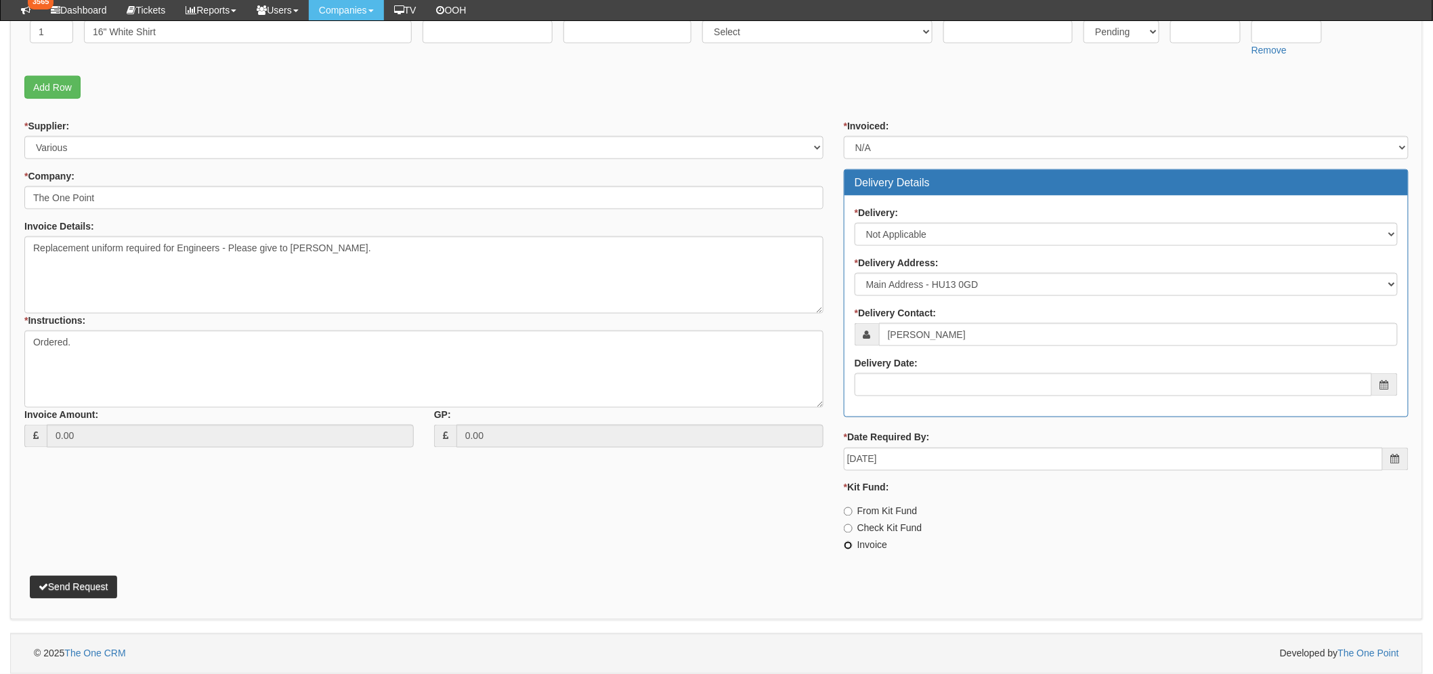
click at [849, 546] on input "Invoice" at bounding box center [848, 545] width 9 height 9
radio input "true"
click at [81, 584] on button "Send Request" at bounding box center [73, 586] width 87 height 23
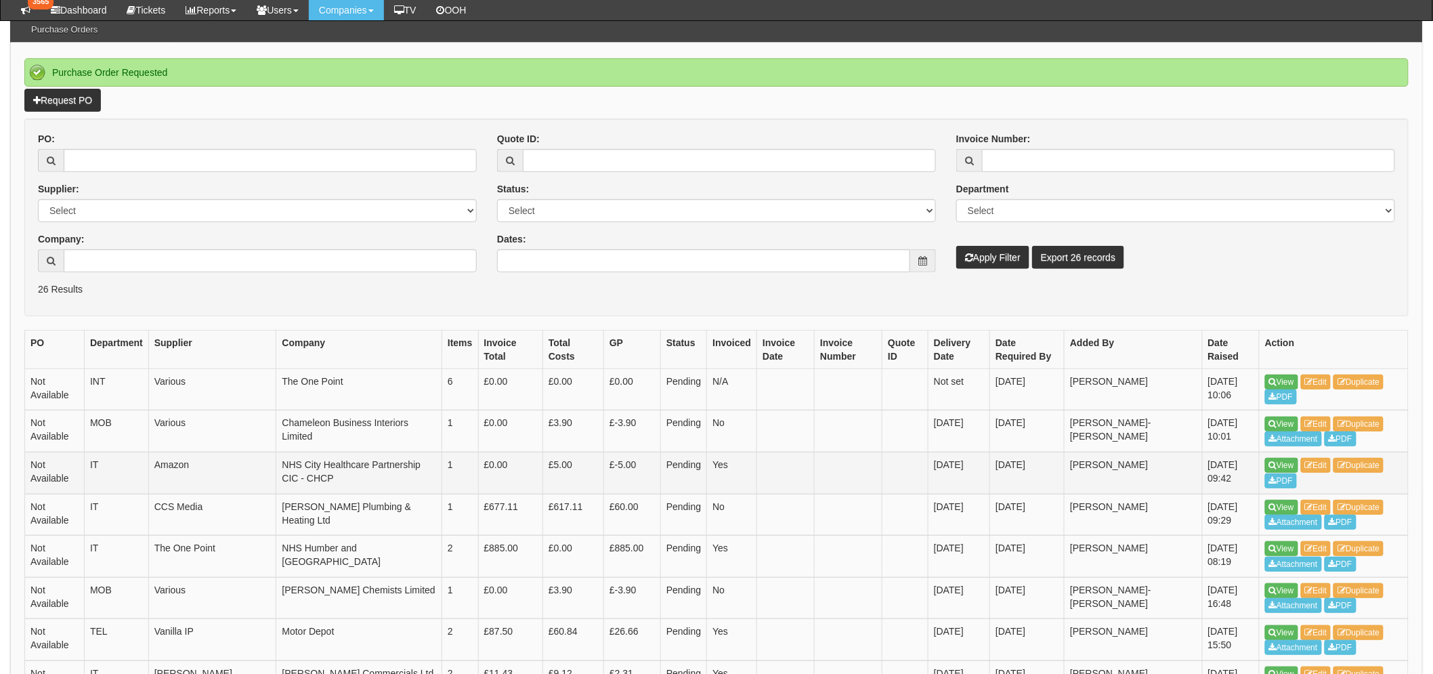
scroll to position [150, 0]
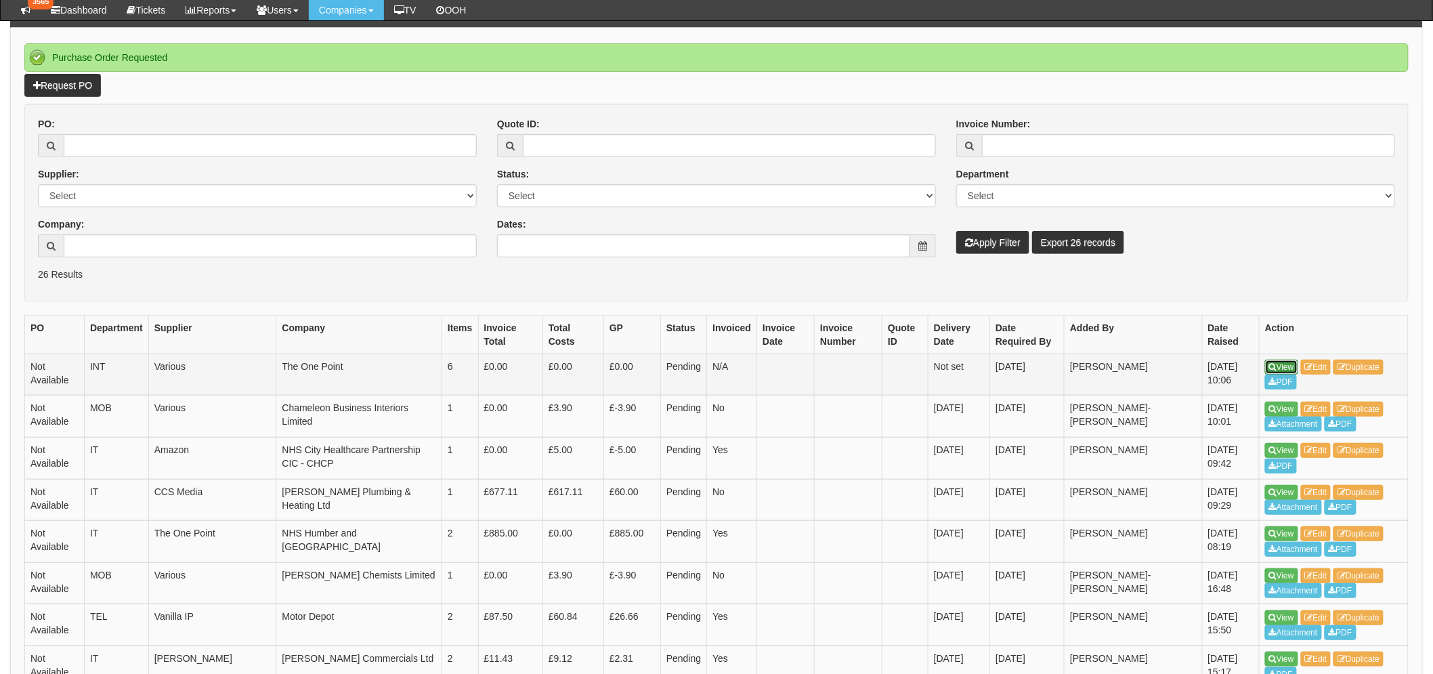
click at [1278, 366] on link "View" at bounding box center [1281, 366] width 33 height 15
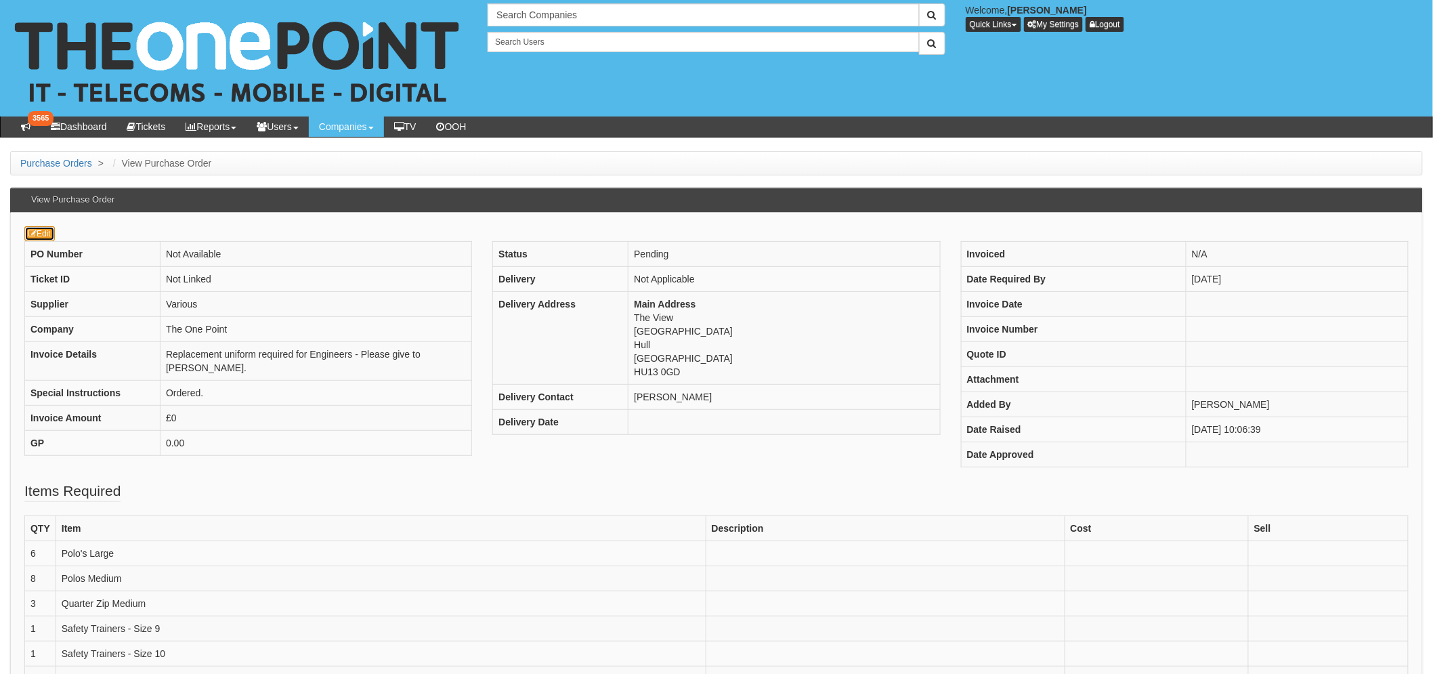
click at [43, 231] on link "Edit" at bounding box center [39, 233] width 30 height 15
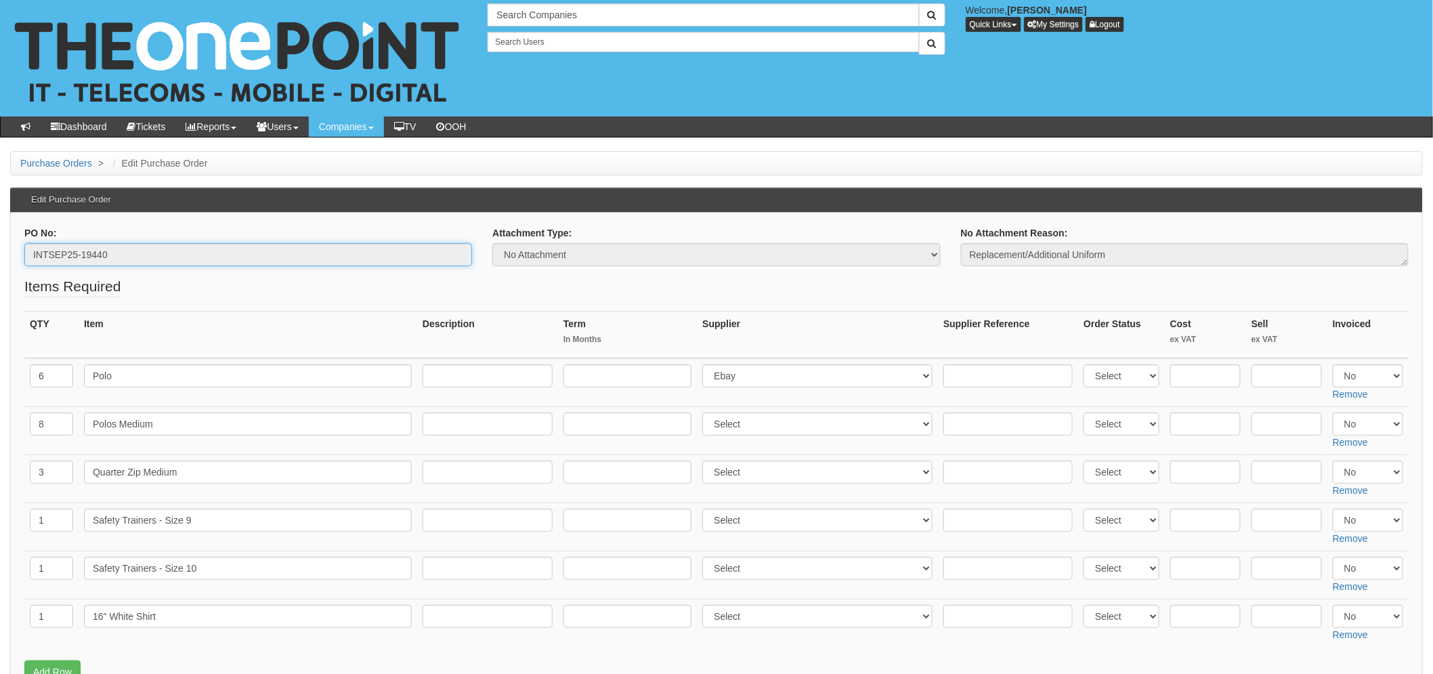
click at [97, 255] on input "INTSEP25-19440" at bounding box center [248, 254] width 448 height 23
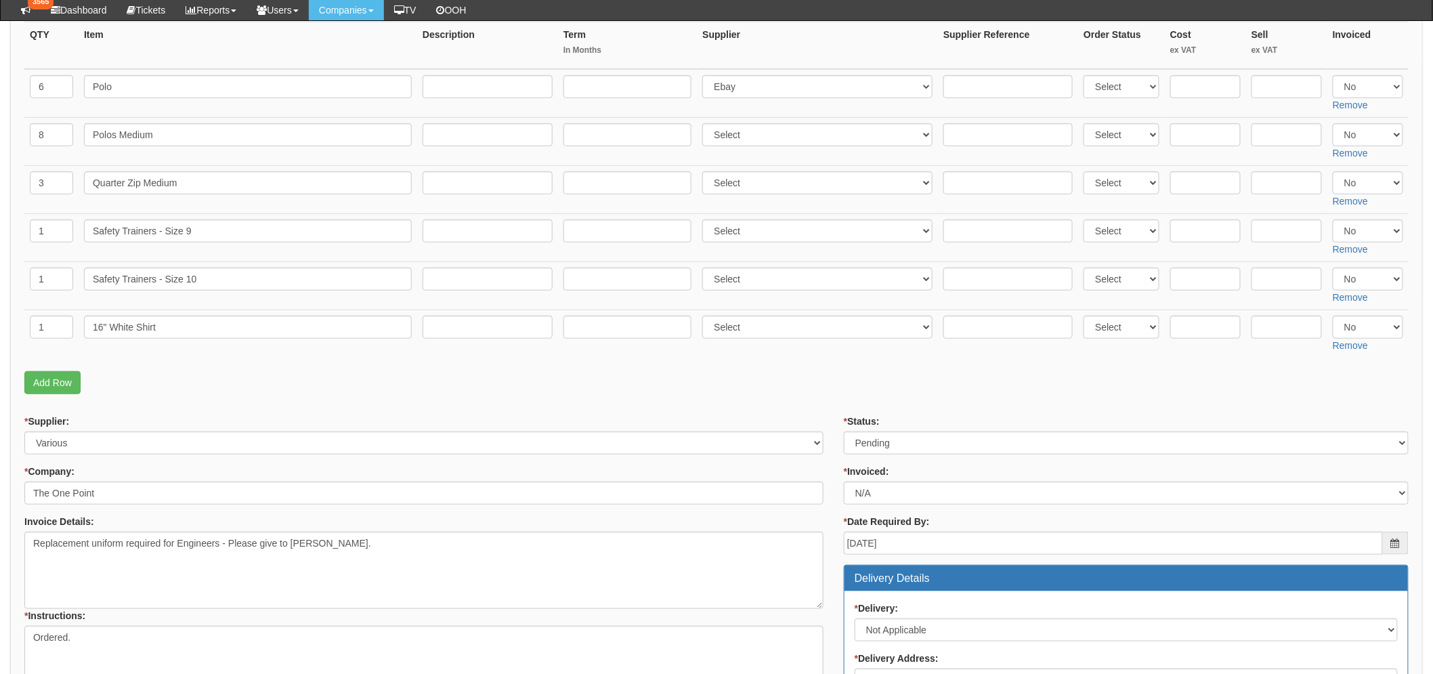
scroll to position [376, 0]
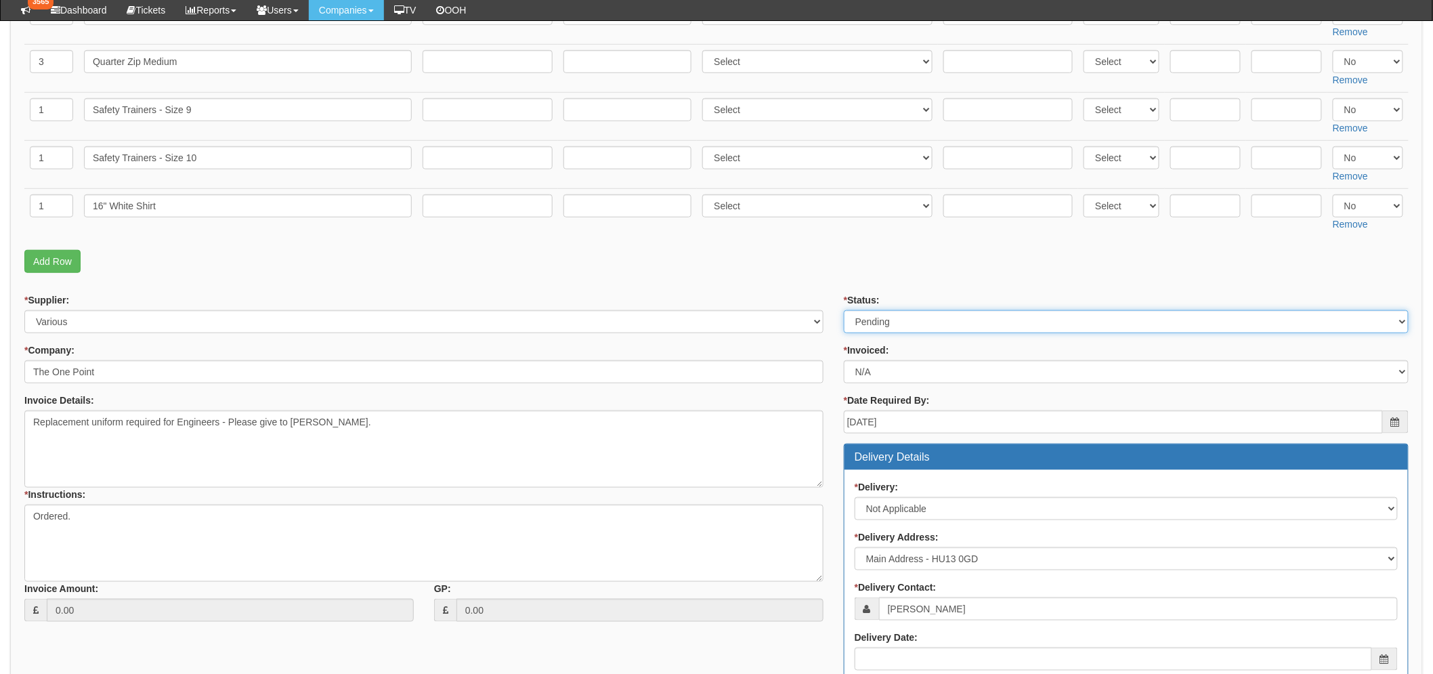
click at [909, 323] on select "Select Approved Completed Delivered Invoiced Ordered Ordered to site Part Order…" at bounding box center [1126, 321] width 565 height 23
select select "8"
click at [844, 310] on select "Select Approved Completed Delivered Invoiced Ordered Ordered to site Part Order…" at bounding box center [1126, 321] width 565 height 23
click at [741, 269] on p "Add Row" at bounding box center [716, 261] width 1384 height 23
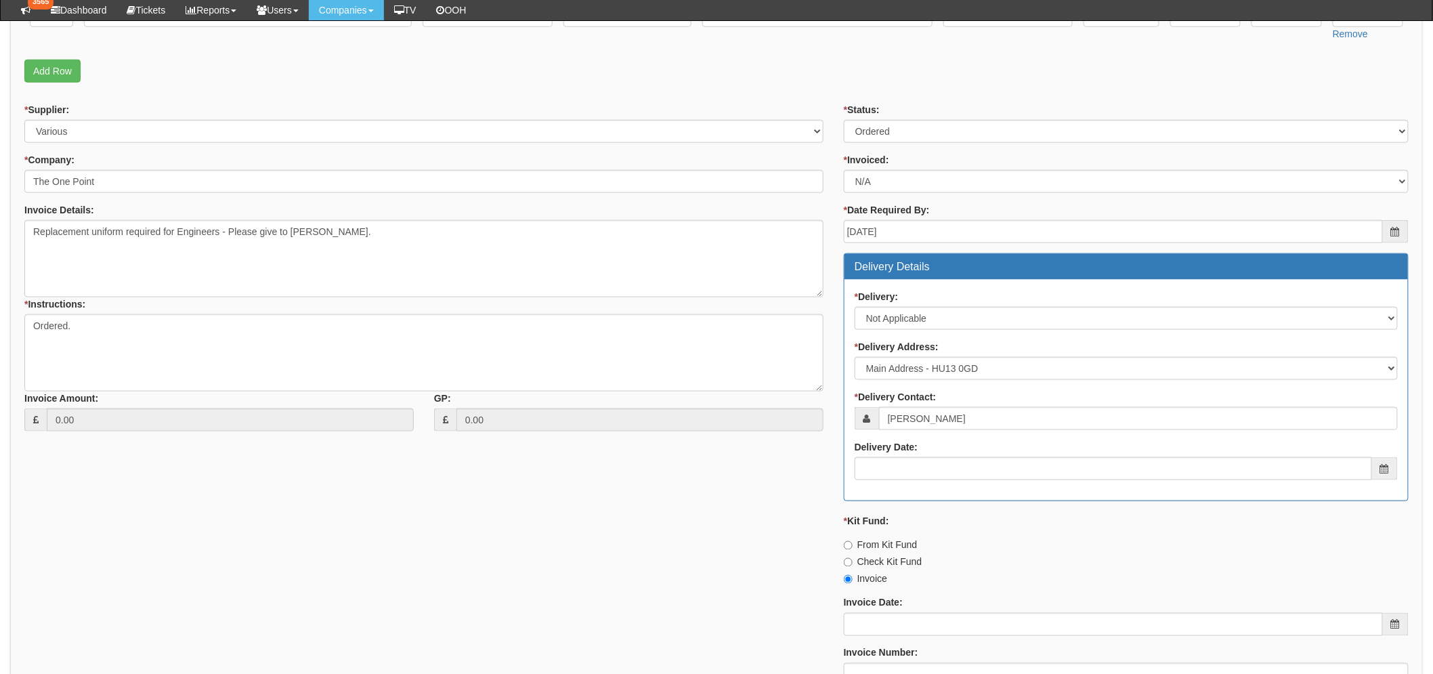
scroll to position [677, 0]
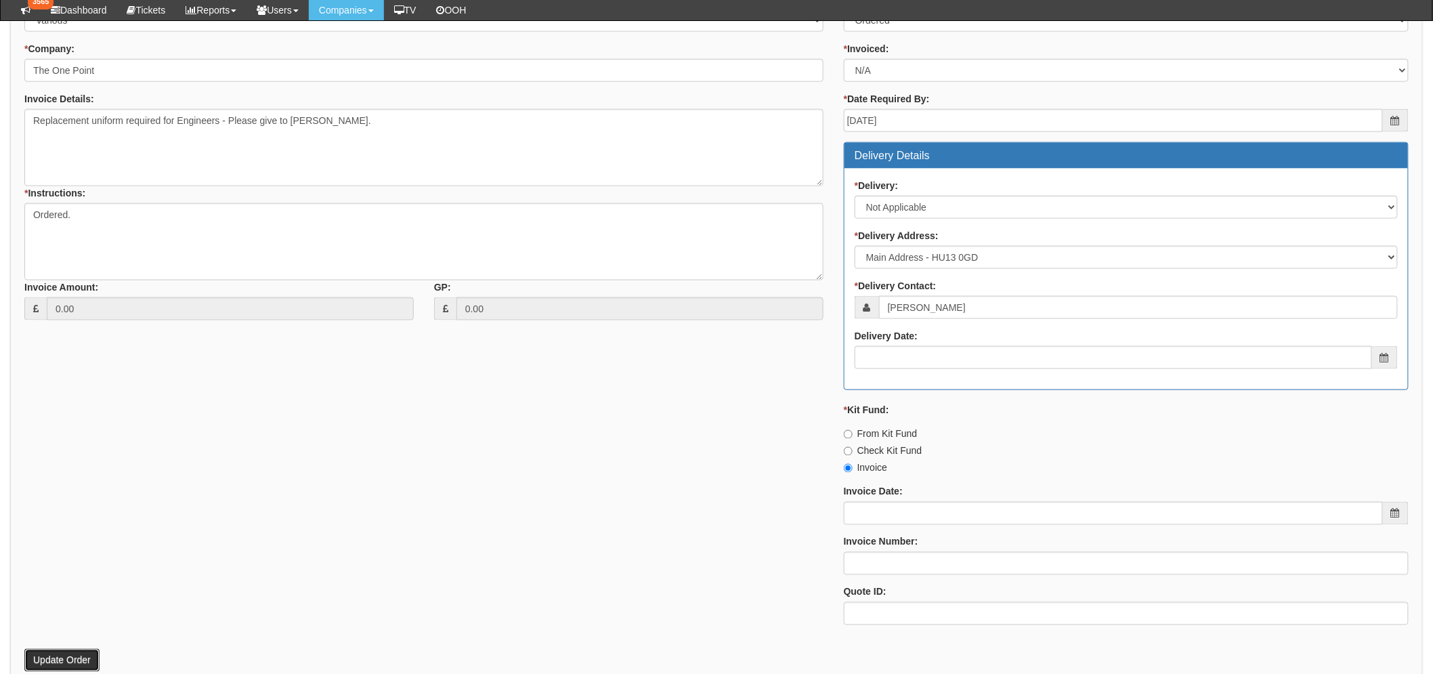
click at [66, 654] on button "Update Order" at bounding box center [61, 660] width 75 height 23
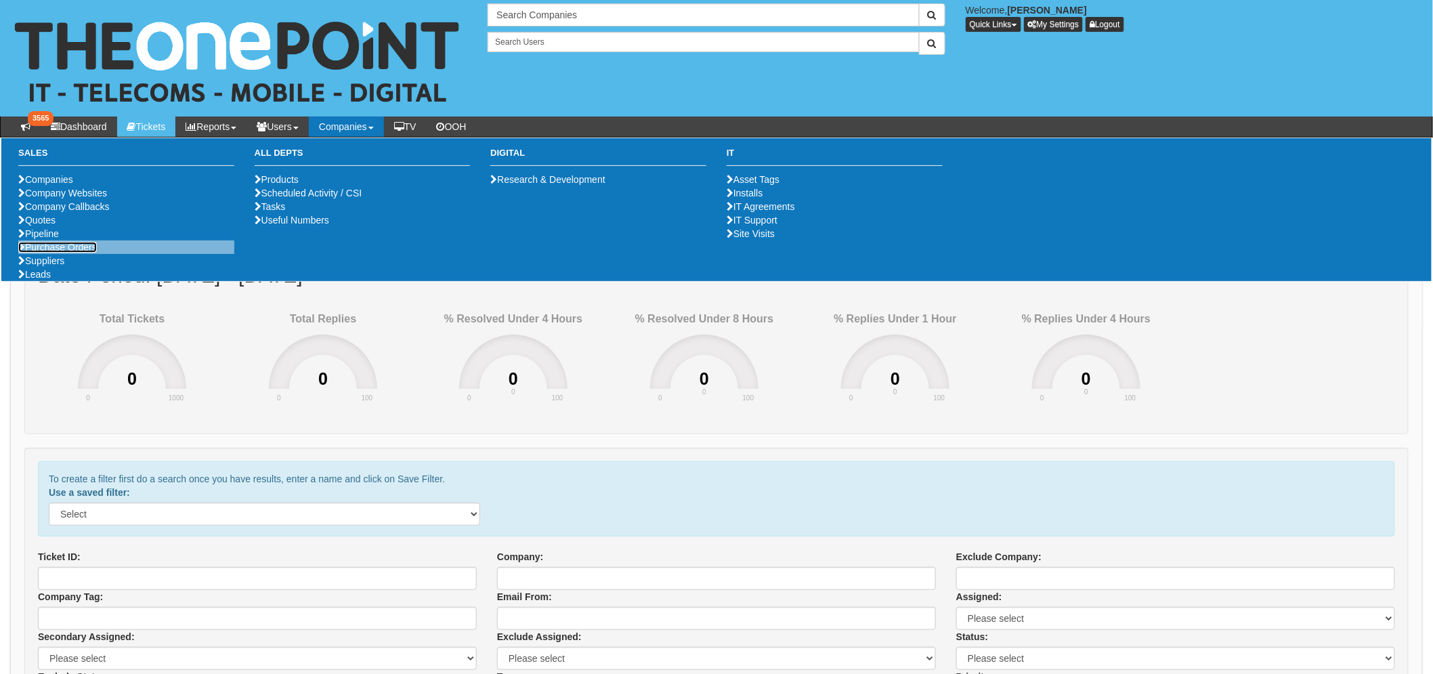
click at [49, 253] on link "Purchase Orders" at bounding box center [57, 247] width 79 height 11
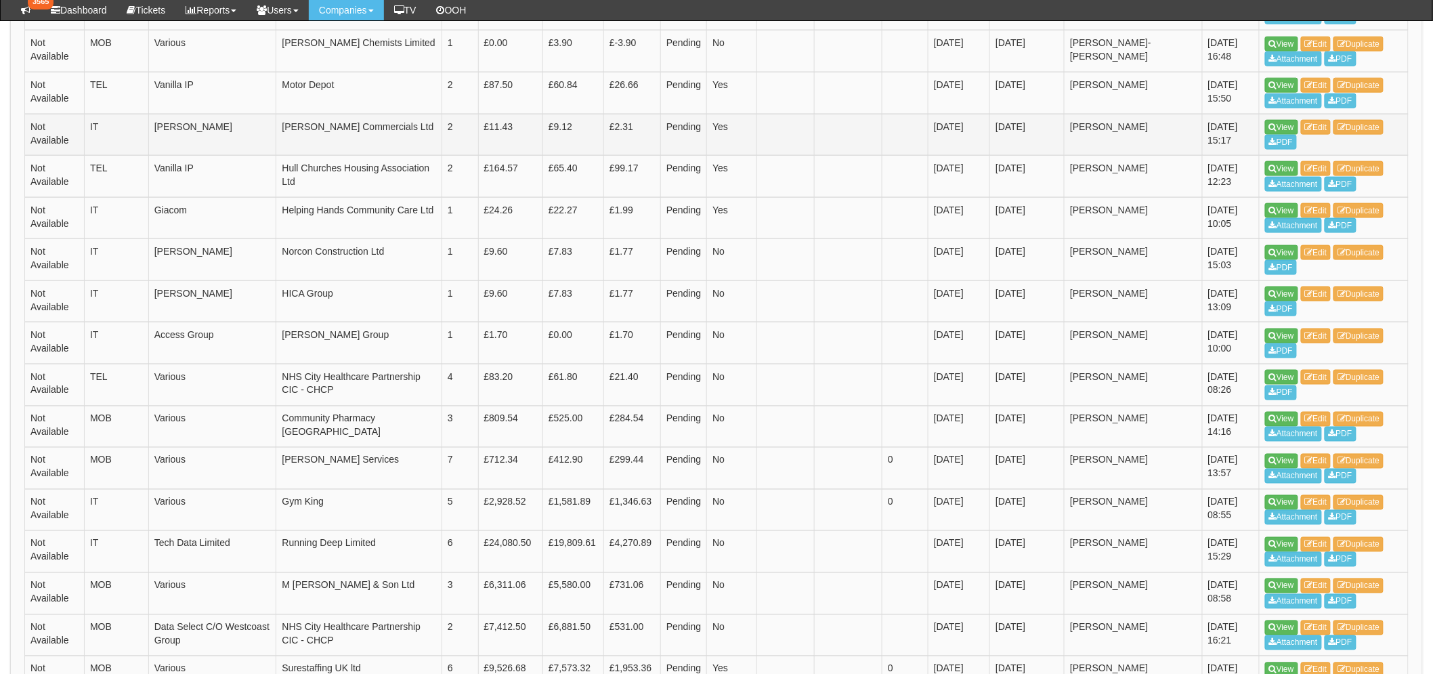
scroll to position [751, 0]
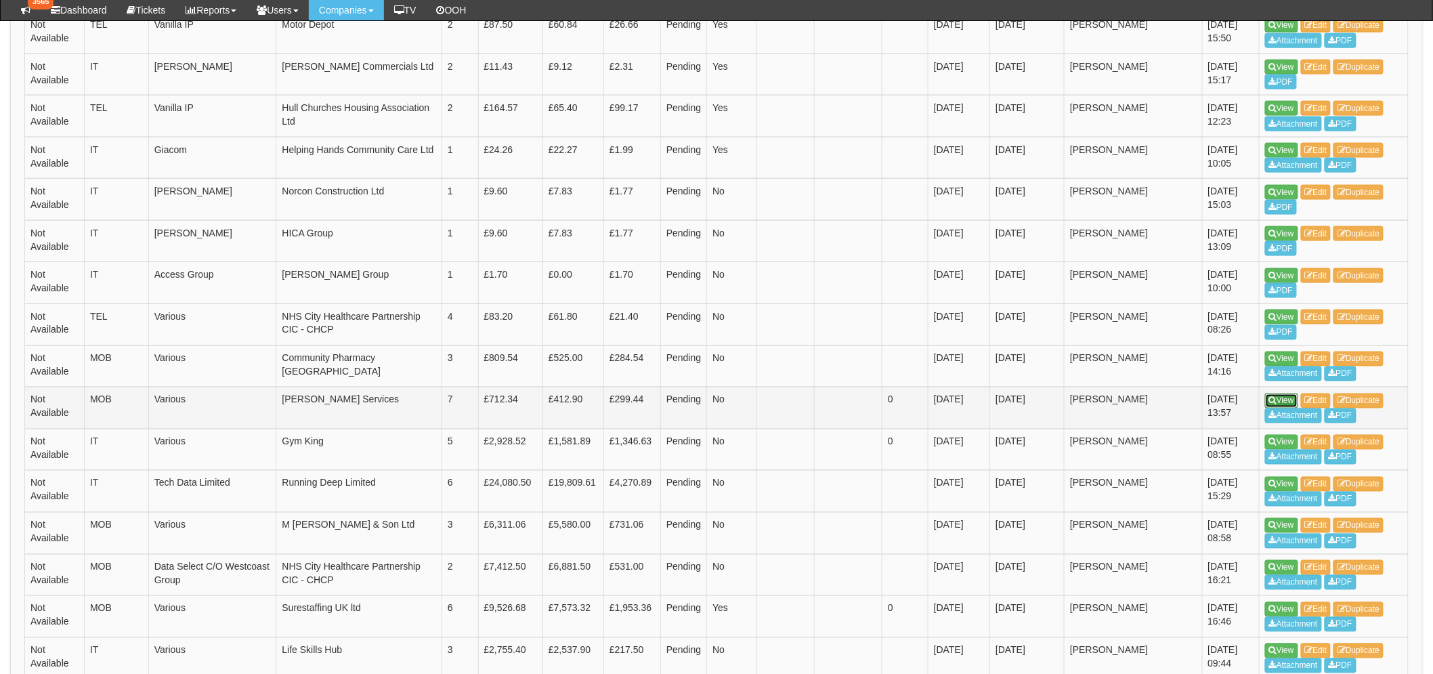
click at [1278, 398] on link "View" at bounding box center [1281, 400] width 33 height 15
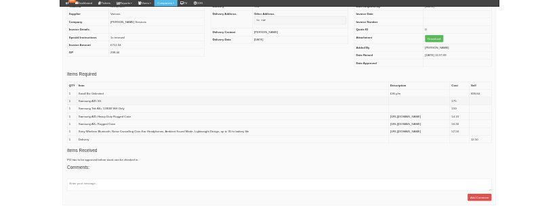
scroll to position [225, 0]
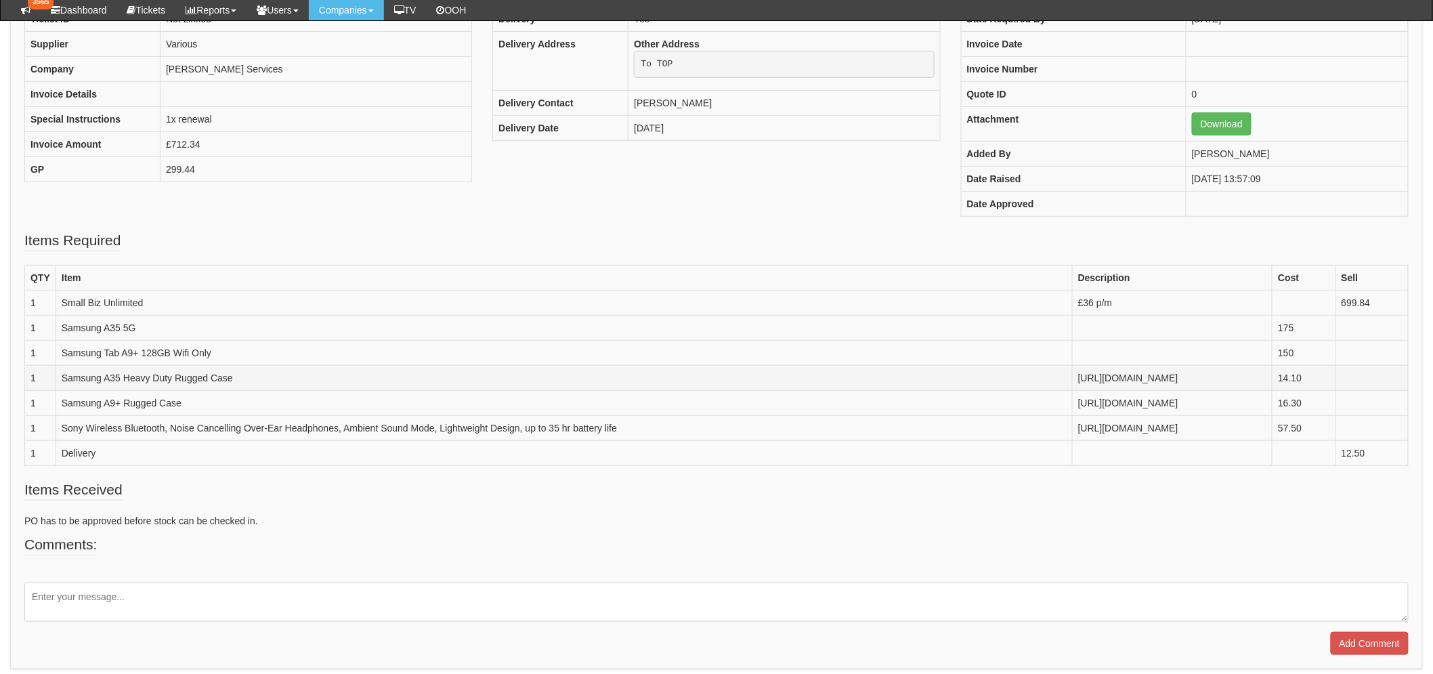
click at [1072, 388] on td "[URL][DOMAIN_NAME]" at bounding box center [1172, 378] width 200 height 25
copy td "[URL][DOMAIN_NAME]"
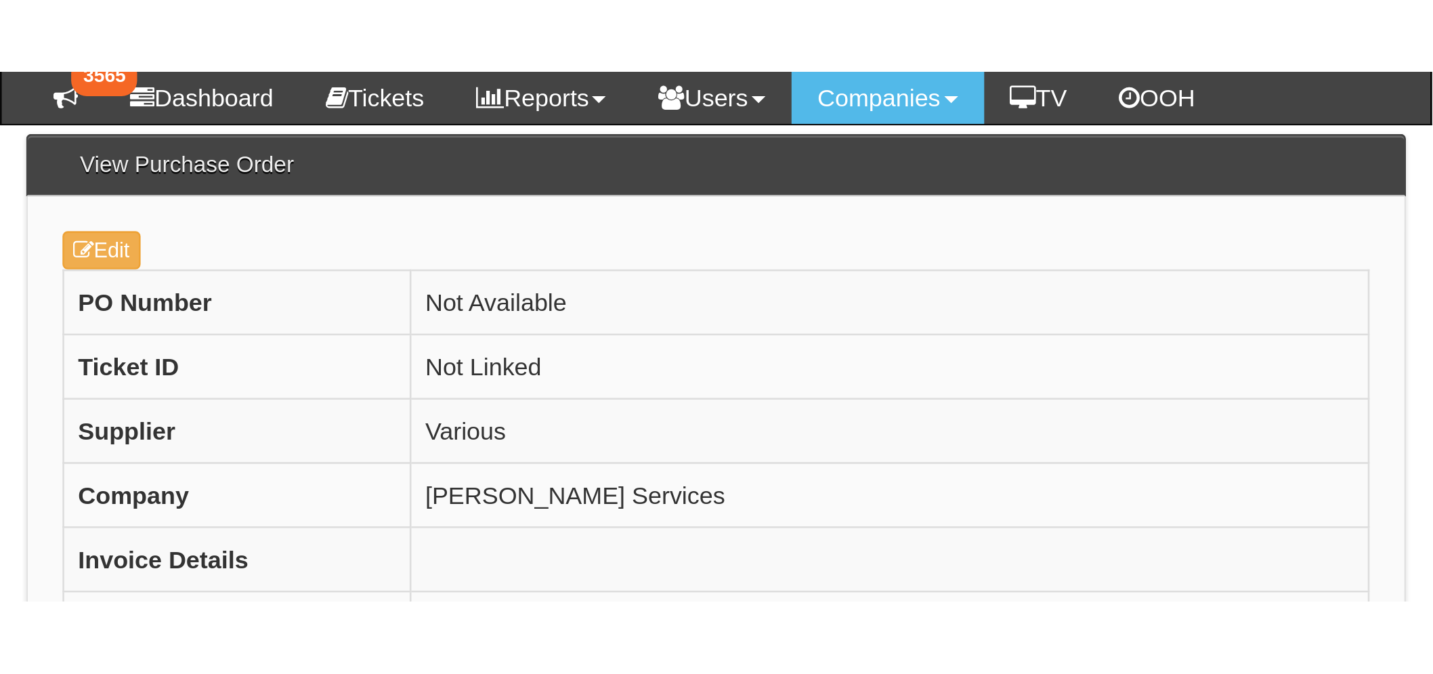
scroll to position [129, 0]
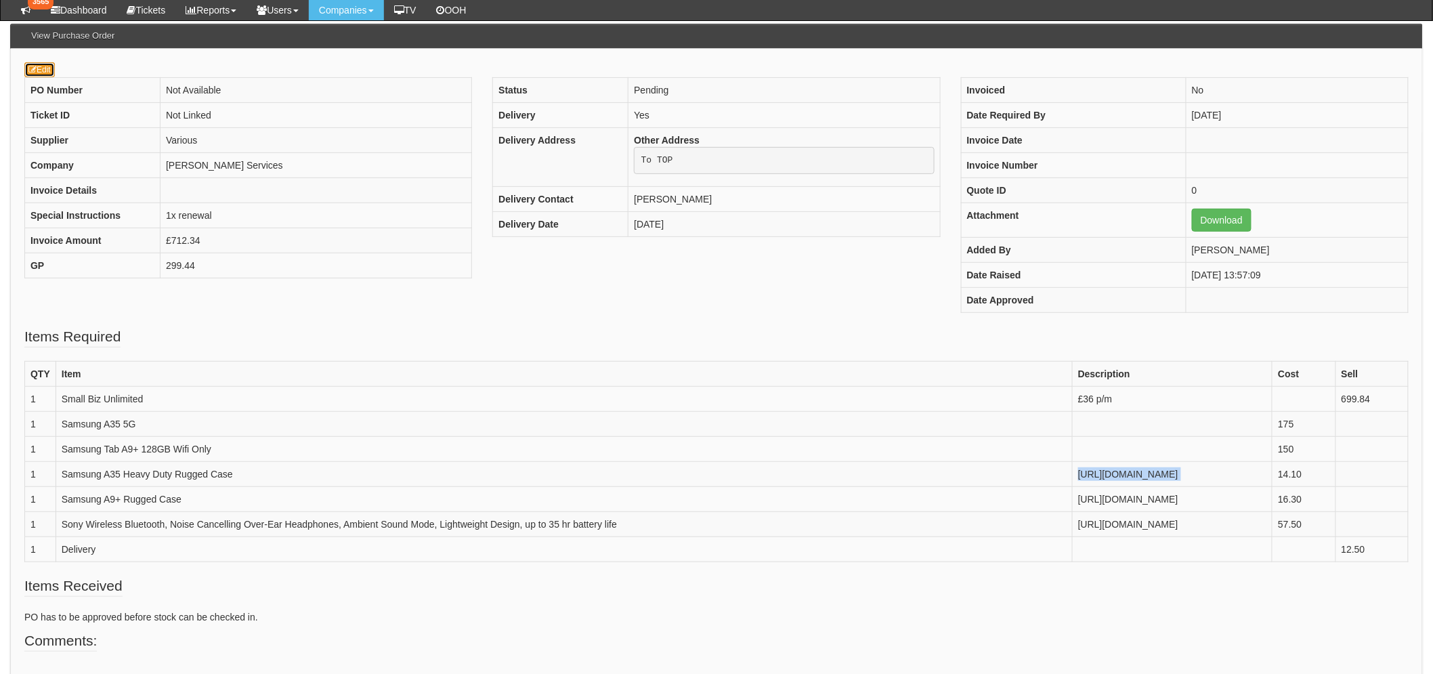
click at [35, 68] on icon at bounding box center [32, 70] width 8 height 8
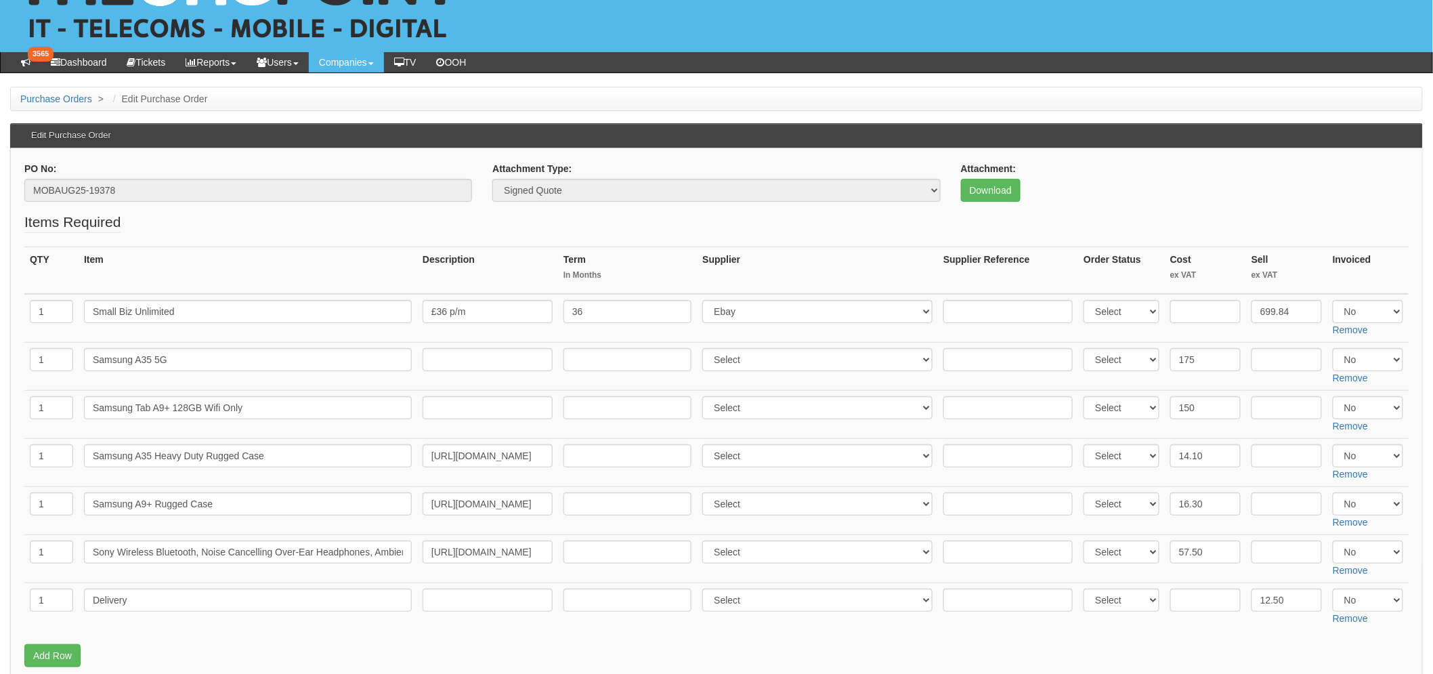
scroll to position [150, 0]
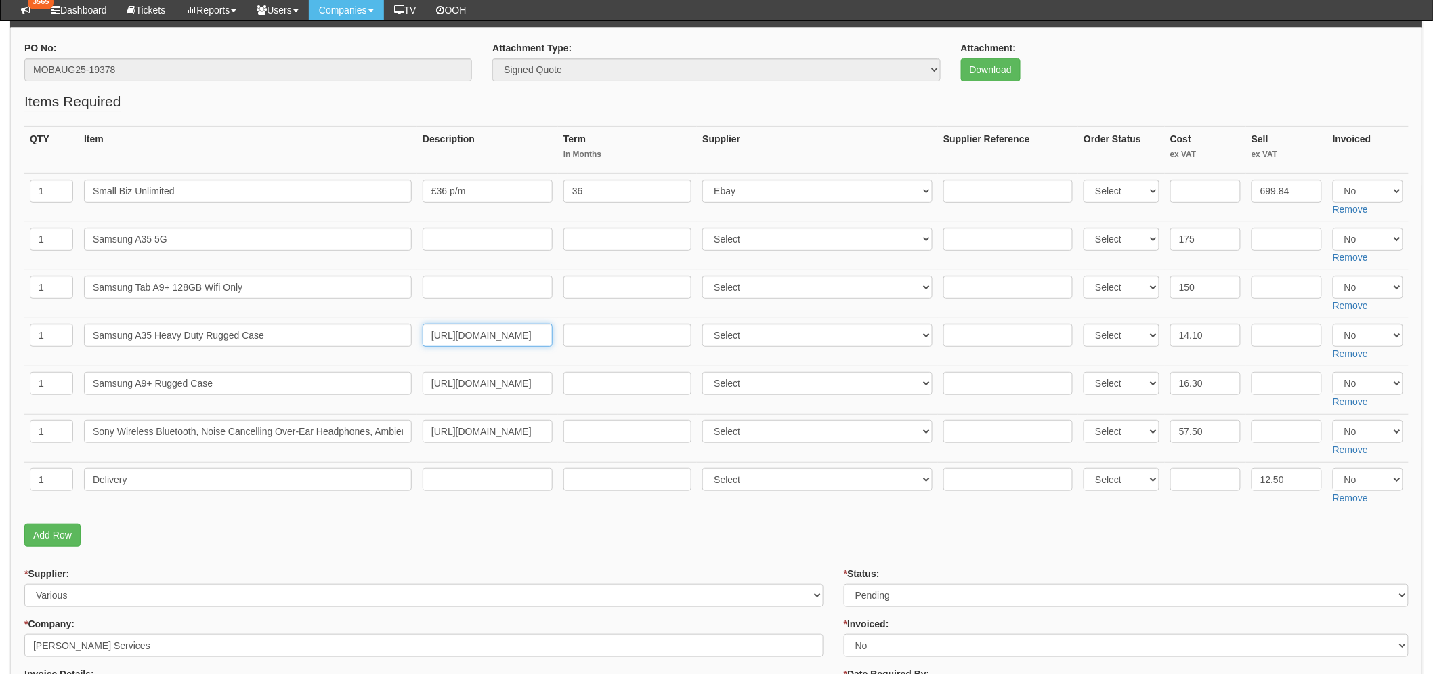
click at [463, 329] on input "https://sdtek.com/e/172708-13443753/?gad_source=1&gad_campaignid=17339127748&gb…" at bounding box center [487, 335] width 130 height 23
drag, startPoint x: 1215, startPoint y: 334, endPoint x: 1171, endPoint y: 329, distance: 44.3
click at [1171, 329] on input "14.10" at bounding box center [1205, 335] width 70 height 23
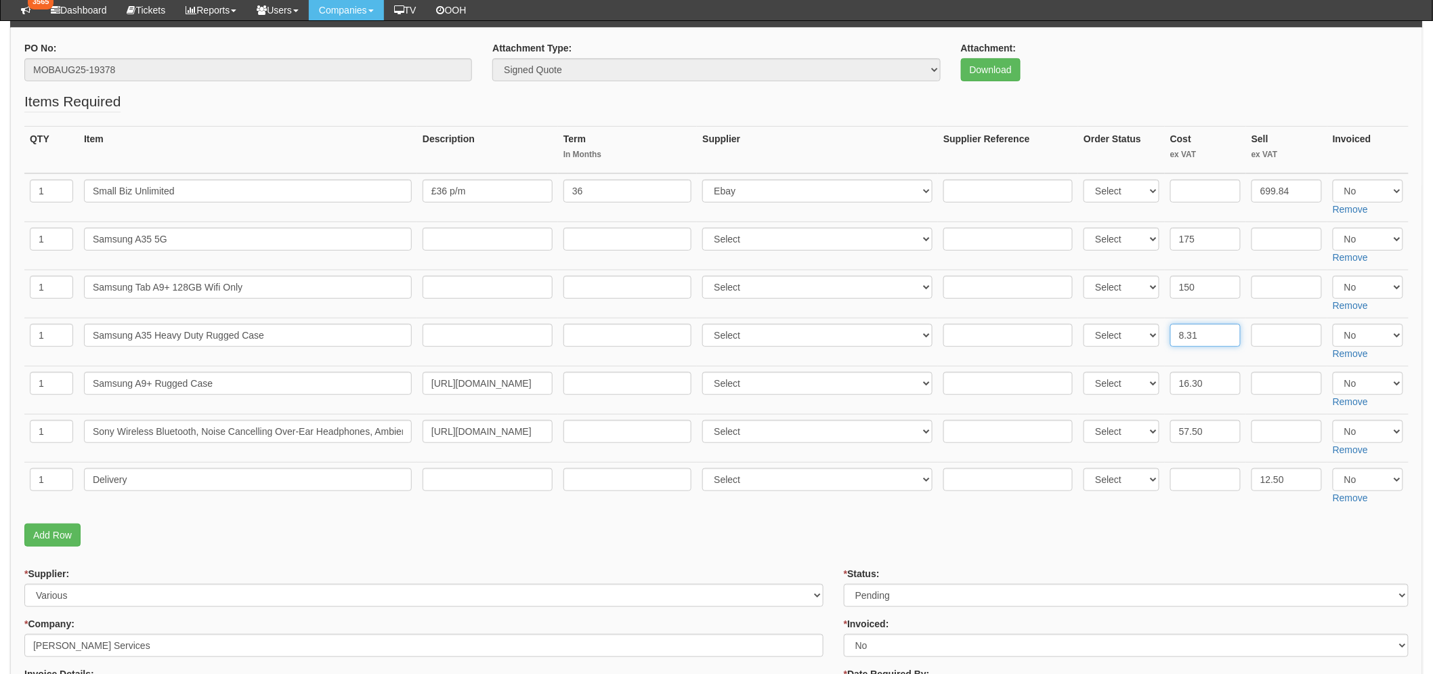
type input "8.31"
click at [1217, 510] on fieldset "Items Required QTY Item Description Term In Months Supplier Supplier Reference …" at bounding box center [716, 322] width 1384 height 462
click at [437, 378] on input "https://www.amazon.co.uk/Gerutek-Samsung-Galaxy-Tab-A9/dp/B0CLCFPH7P?th=1" at bounding box center [487, 383] width 130 height 23
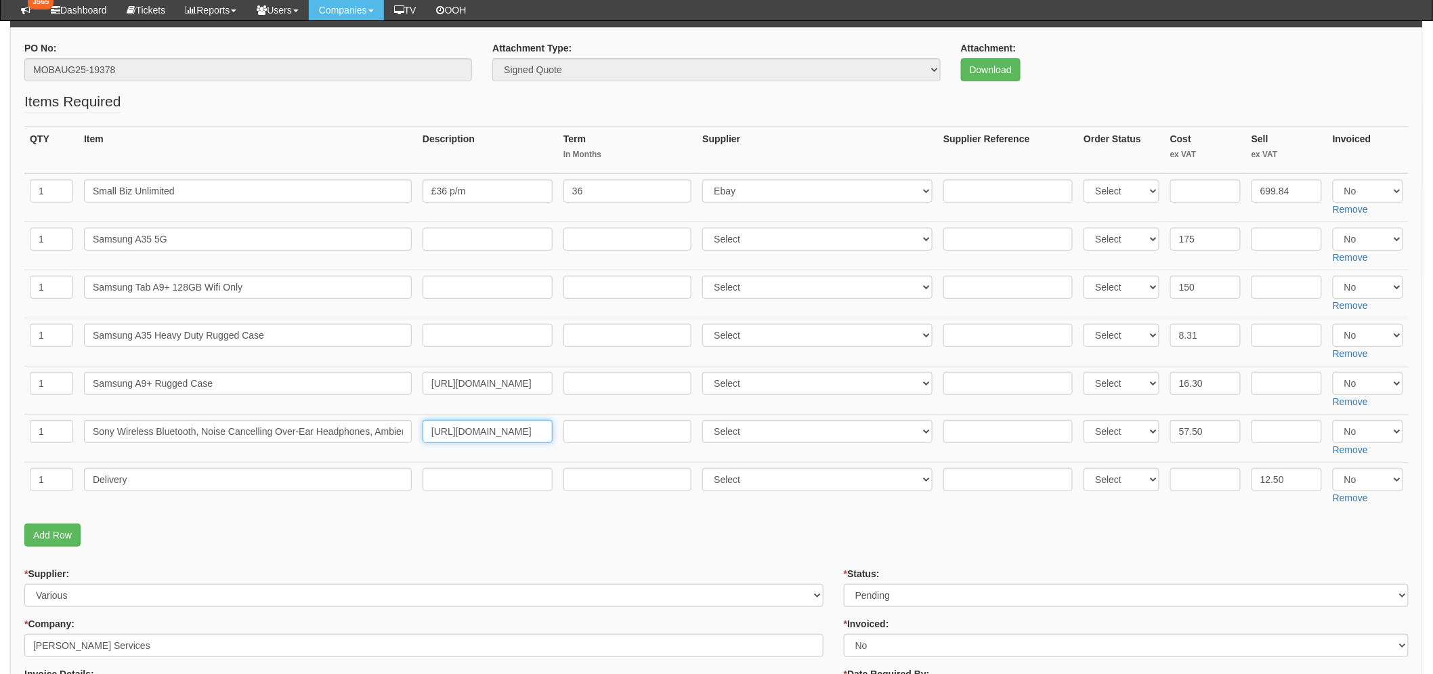
click at [489, 432] on input "https://www.amazon.co.uk/Sony-WH-CH720N-Cancelling-Bluetooth-Headphones-Black/d…" at bounding box center [487, 431] width 130 height 23
click at [1202, 389] on input "16.30" at bounding box center [1205, 383] width 70 height 23
type input "16.37"
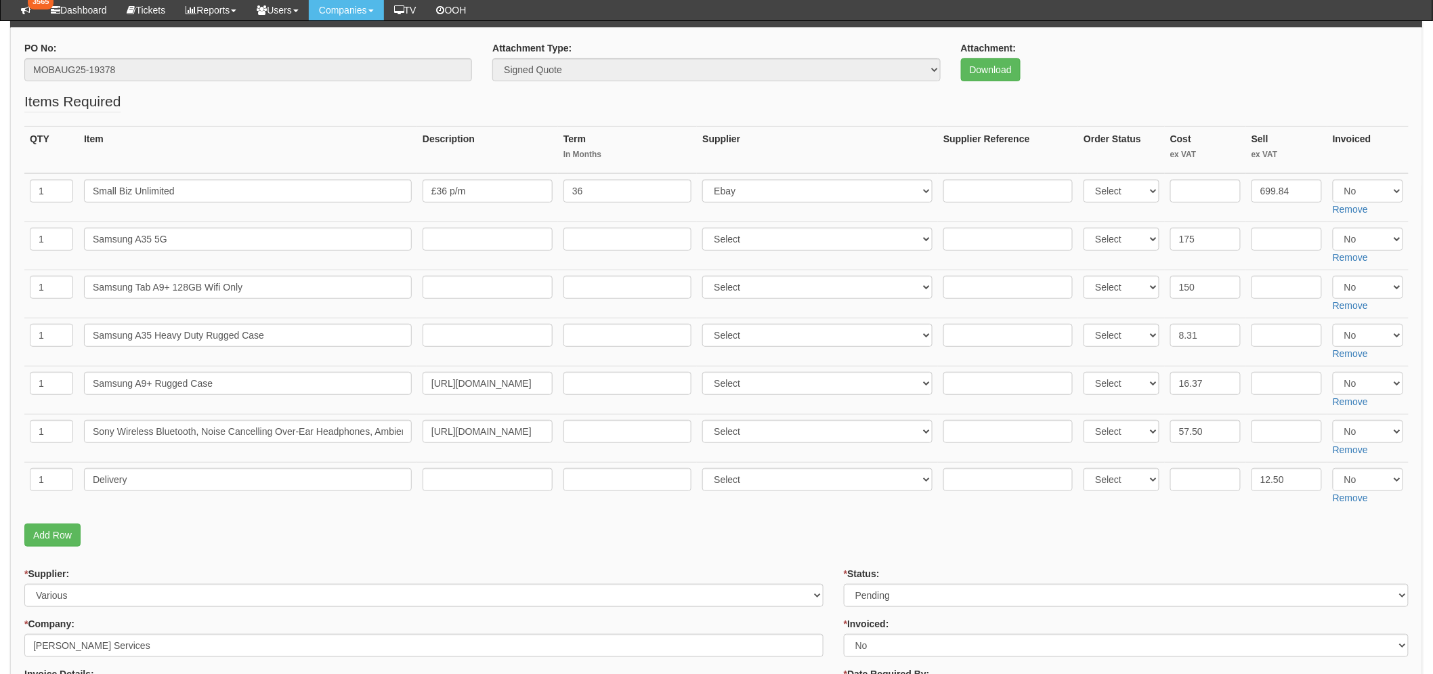
click at [1212, 523] on p "Add Row" at bounding box center [716, 534] width 1384 height 23
click at [77, 72] on input "MOBAUG25-19378" at bounding box center [248, 69] width 448 height 23
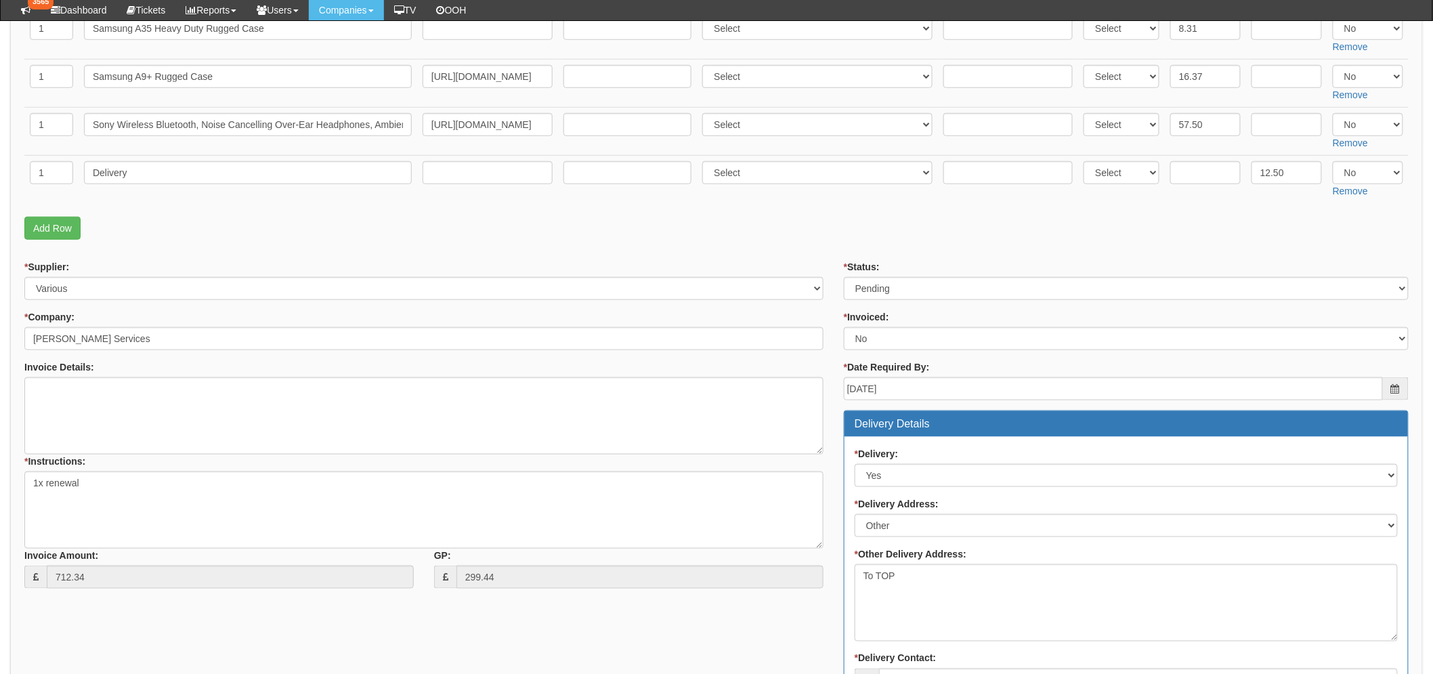
scroll to position [601, 0]
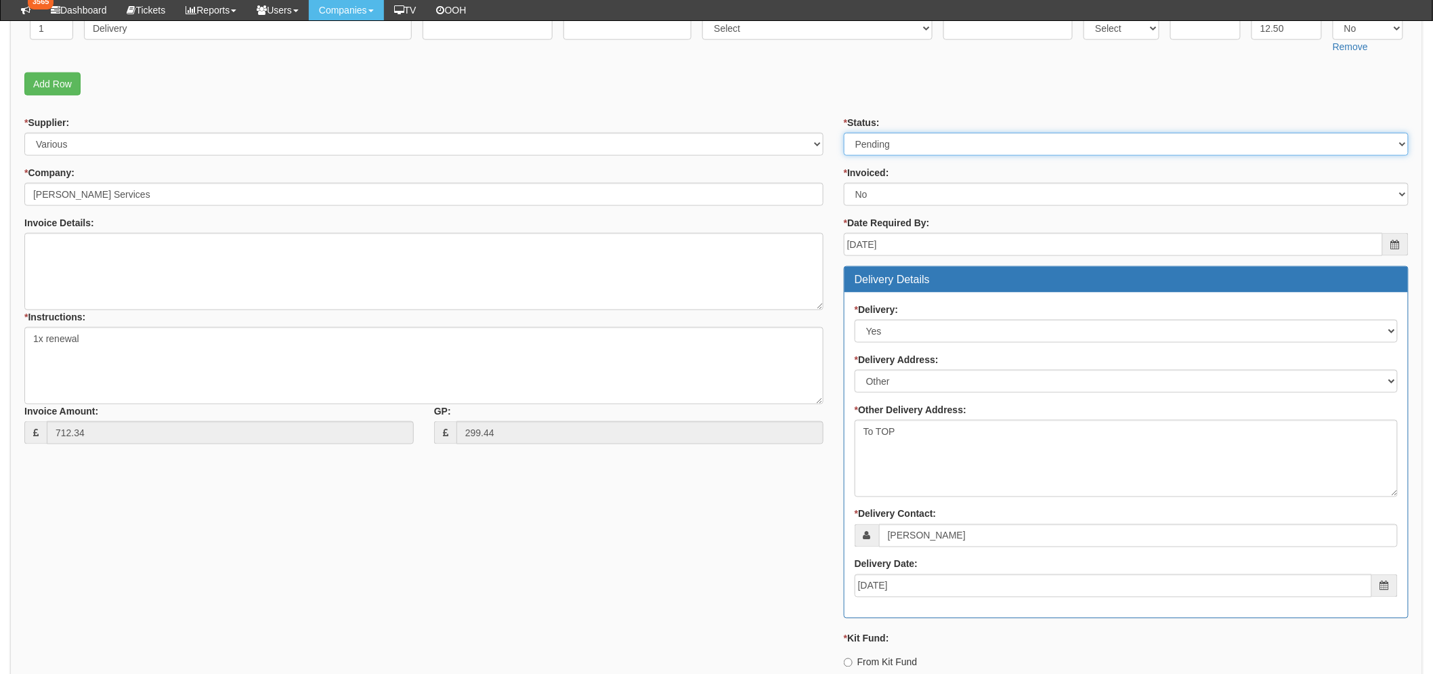
click at [871, 146] on select "Select Approved Completed Delivered Invoiced Ordered Ordered to site Part Order…" at bounding box center [1126, 144] width 565 height 23
select select "8"
click at [844, 133] on select "Select Approved Completed Delivered Invoiced Ordered Ordered to site Part Order…" at bounding box center [1126, 144] width 565 height 23
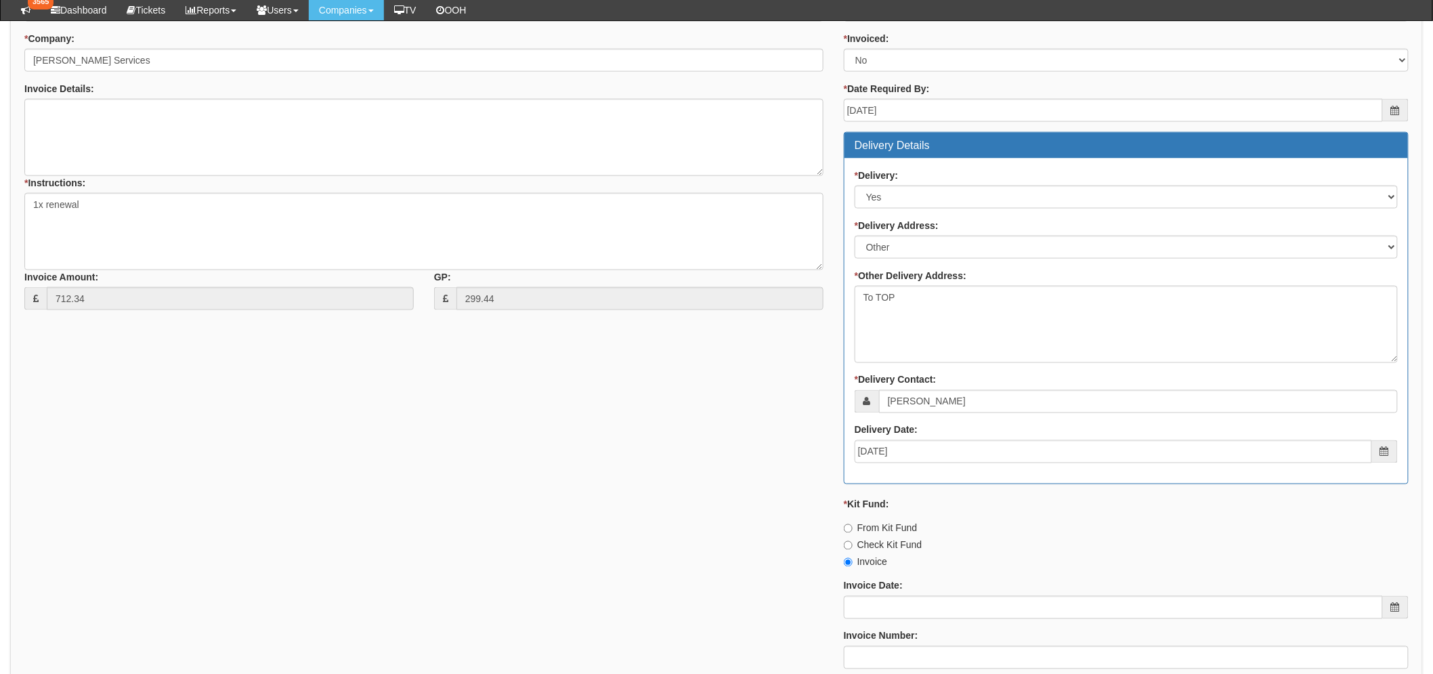
scroll to position [902, 0]
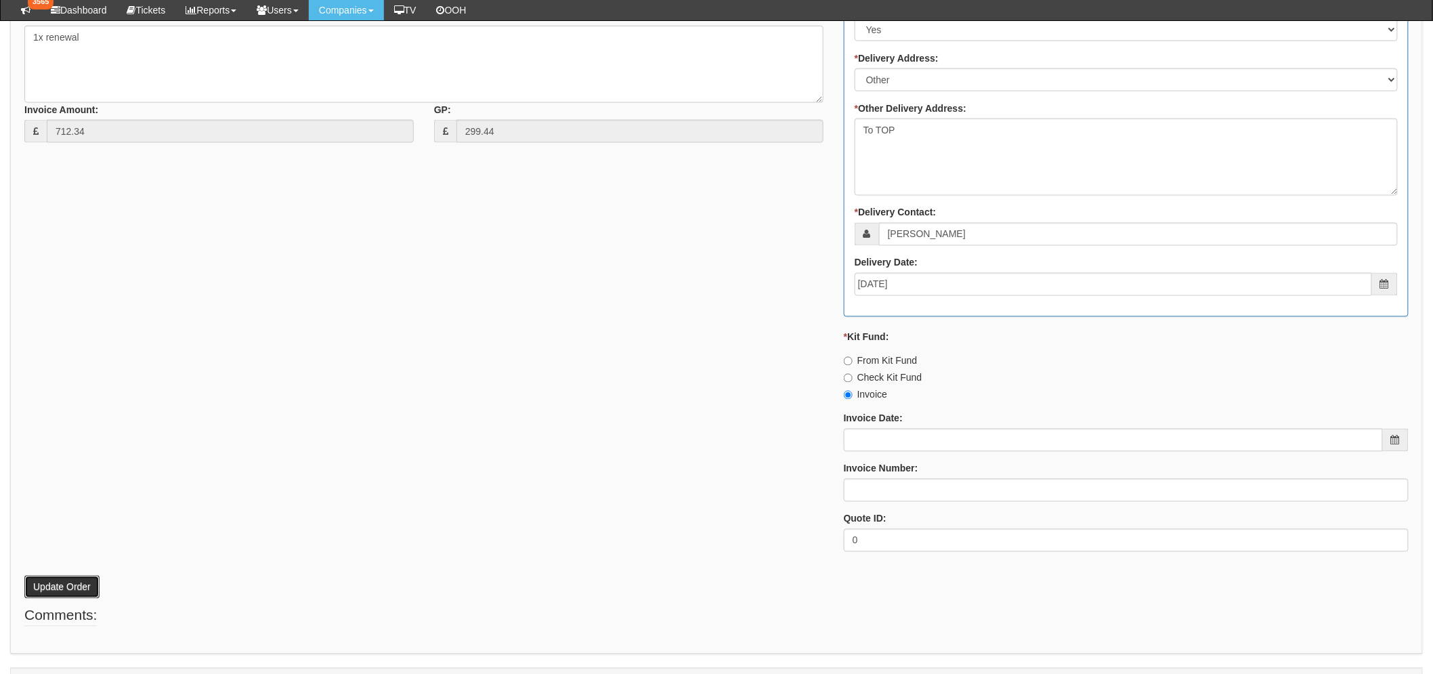
click at [63, 594] on button "Update Order" at bounding box center [61, 586] width 75 height 23
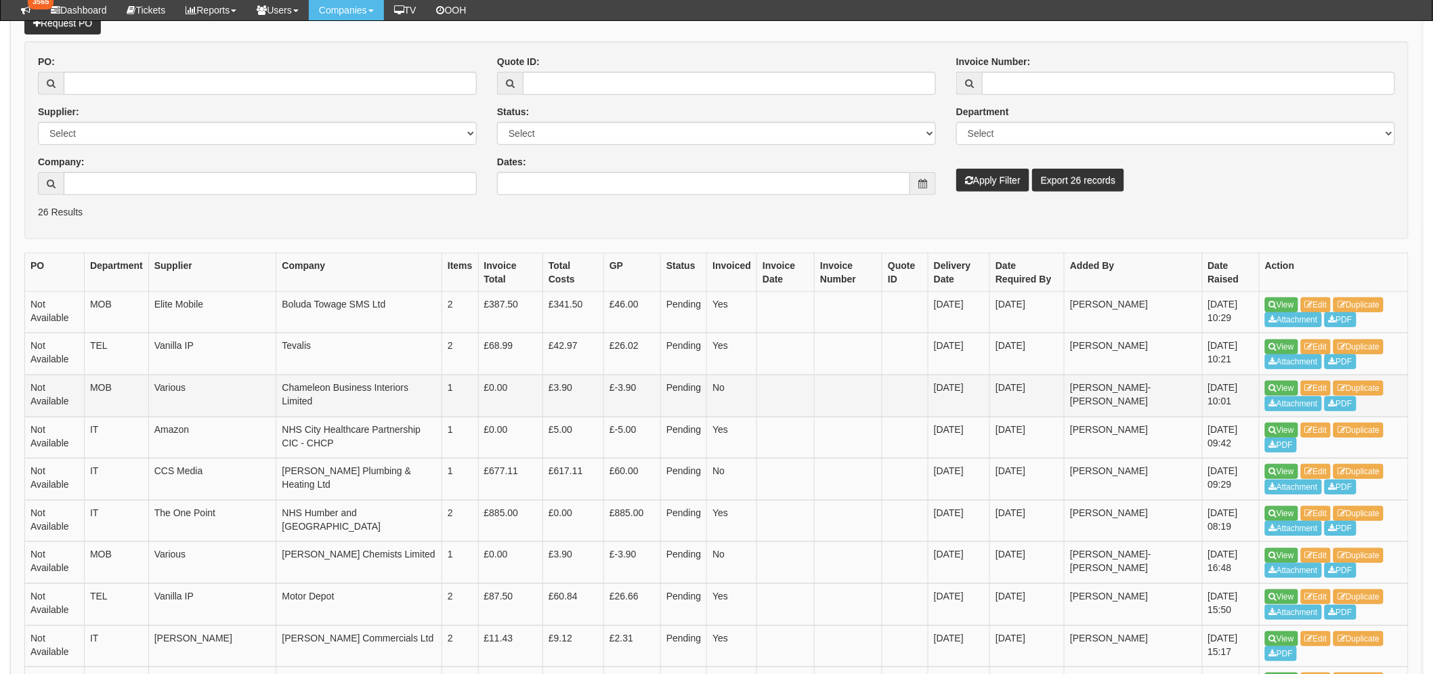
scroll to position [225, 0]
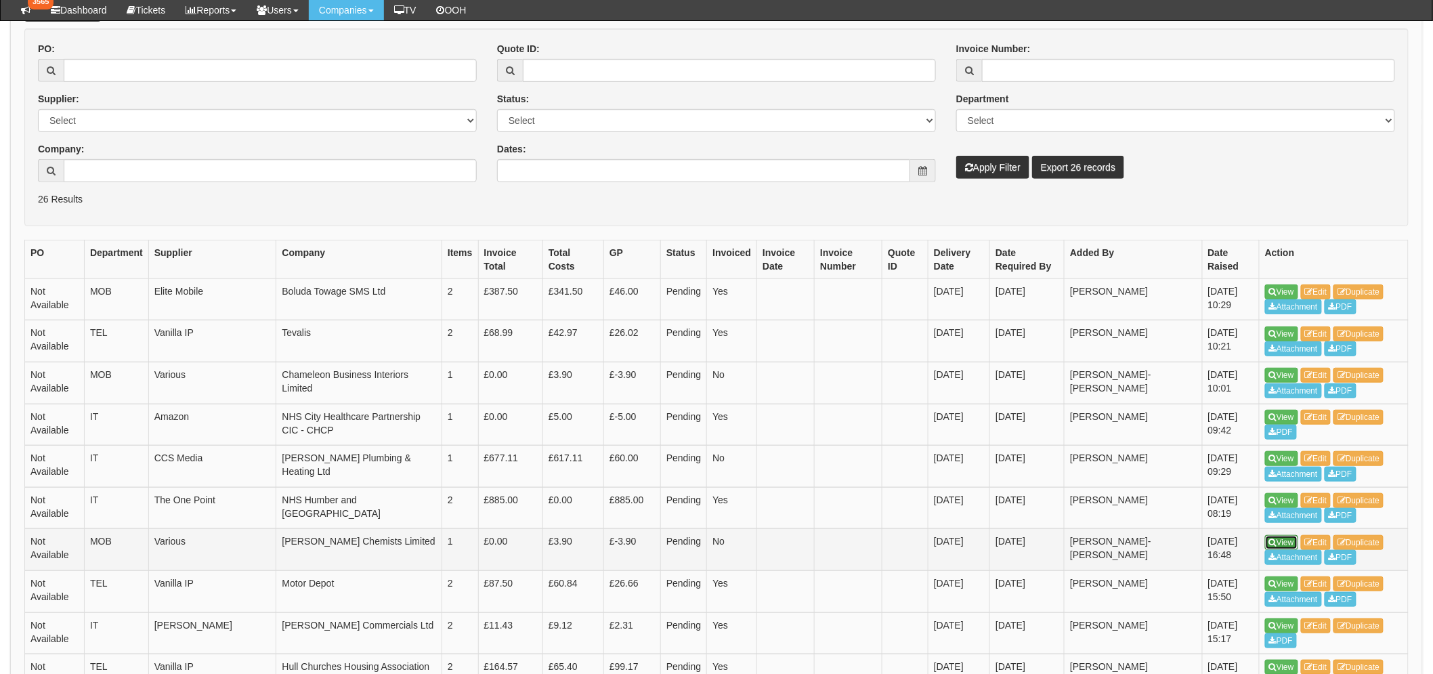
click at [1284, 544] on link "View" at bounding box center [1281, 542] width 33 height 15
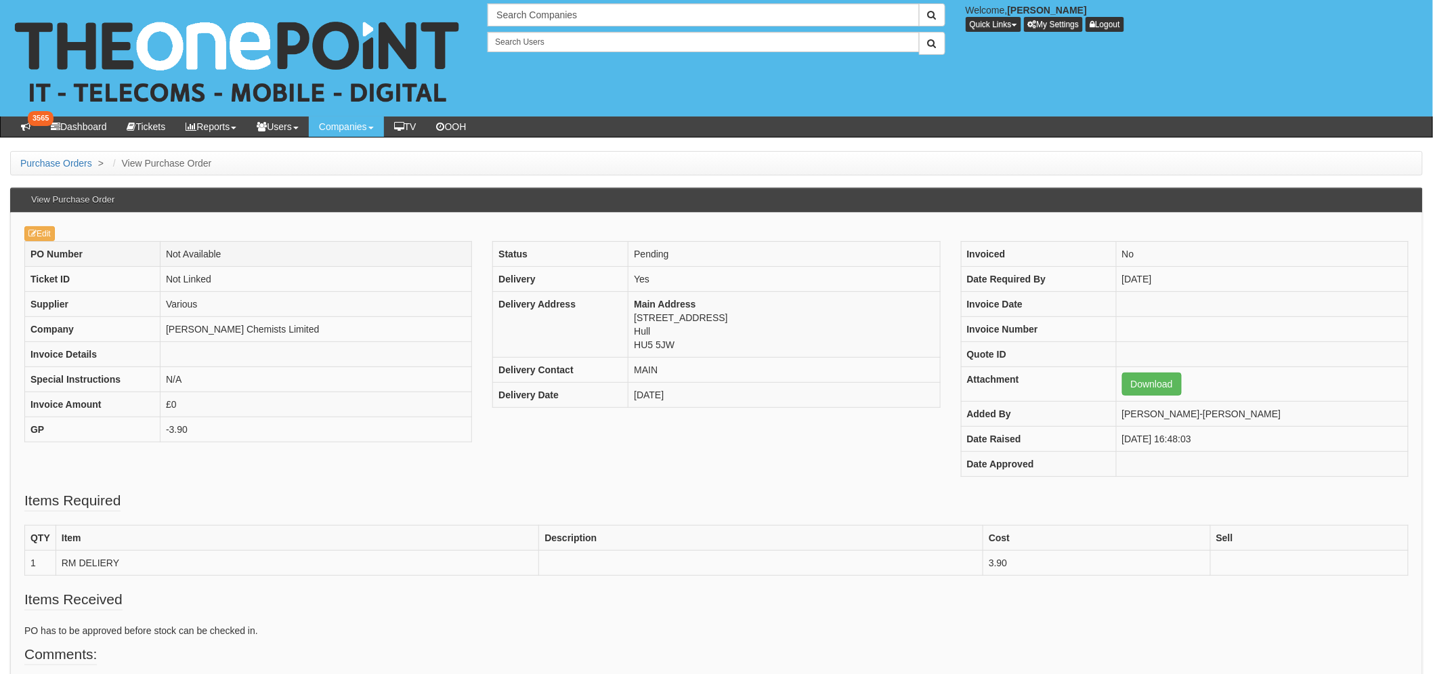
click at [51, 244] on th "PO Number" at bounding box center [92, 254] width 135 height 25
click at [49, 234] on link "Edit" at bounding box center [39, 233] width 30 height 15
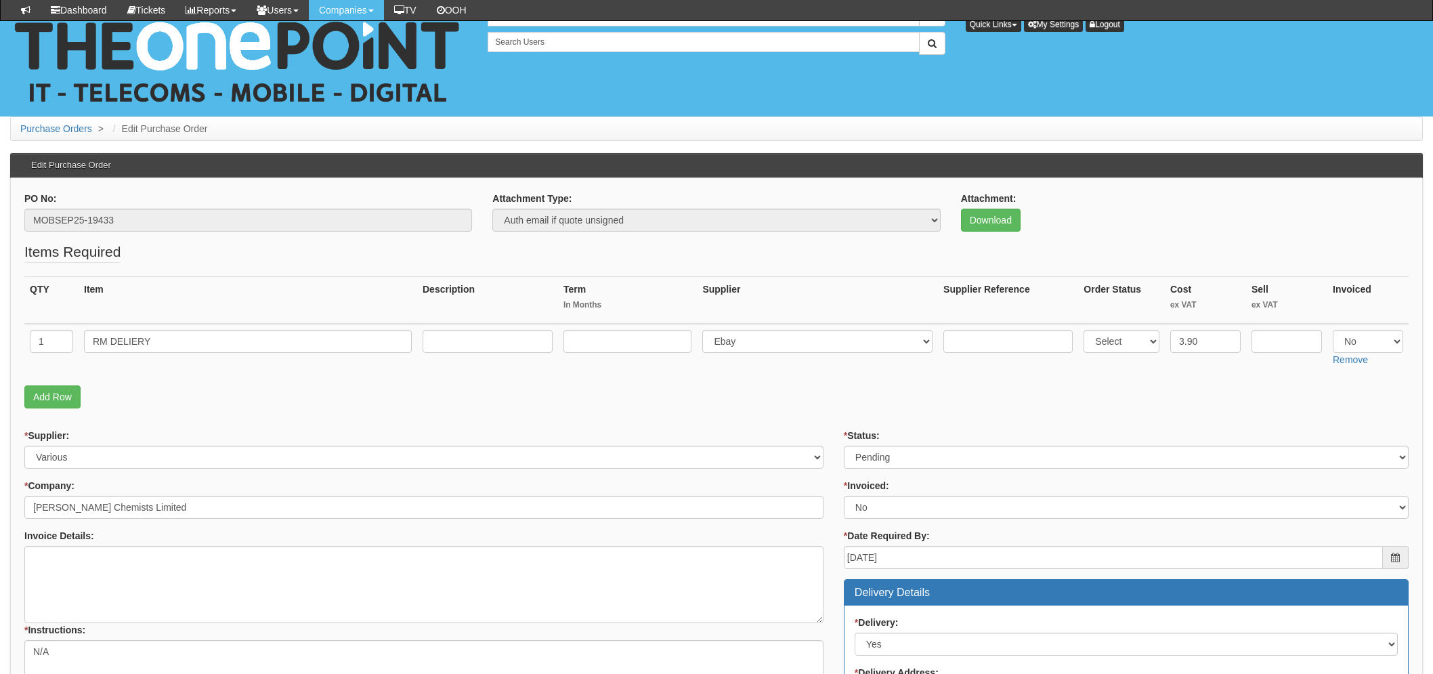
scroll to position [301, 0]
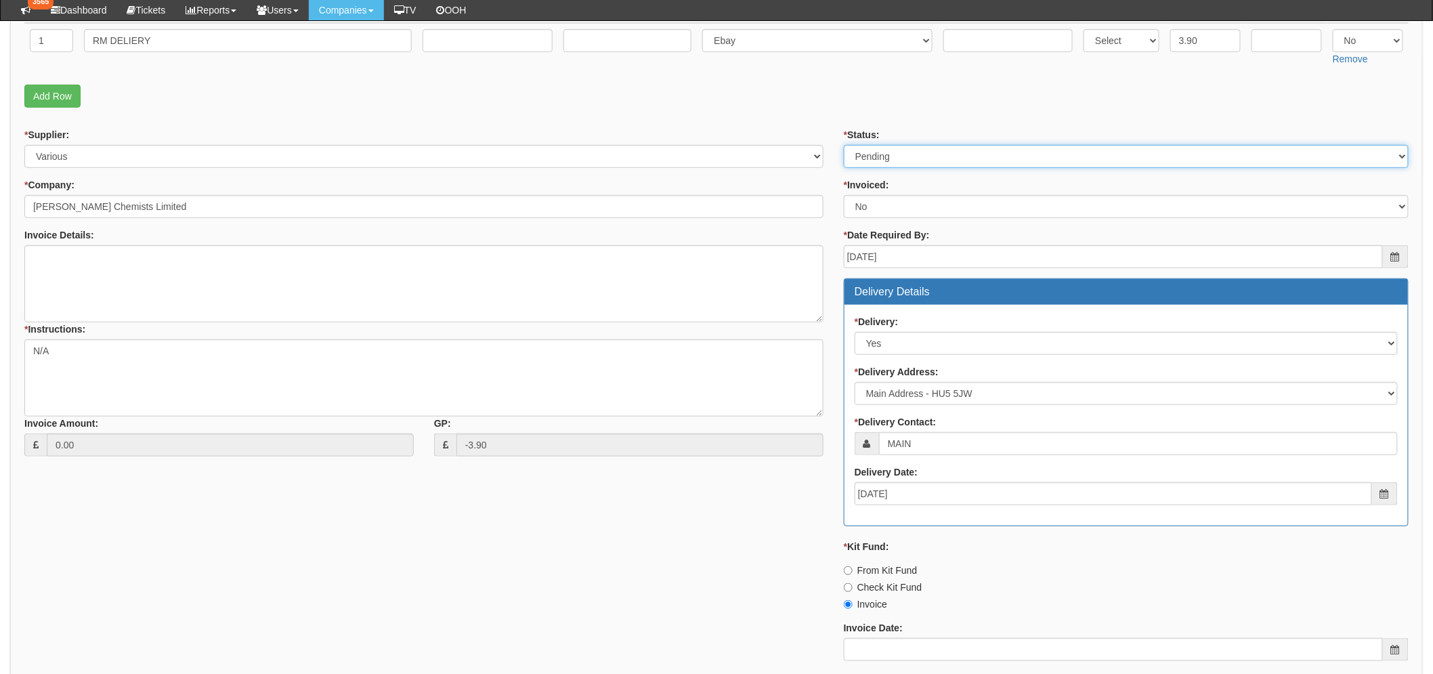
click at [891, 156] on select "Select Approved Completed Delivered Invoiced Ordered Ordered to site Part Order…" at bounding box center [1126, 156] width 565 height 23
select select "2"
click at [844, 146] on select "Select Approved Completed Delivered Invoiced Ordered Ordered to site Part Order…" at bounding box center [1126, 157] width 565 height 23
click at [680, 91] on p "Add Row" at bounding box center [716, 96] width 1384 height 23
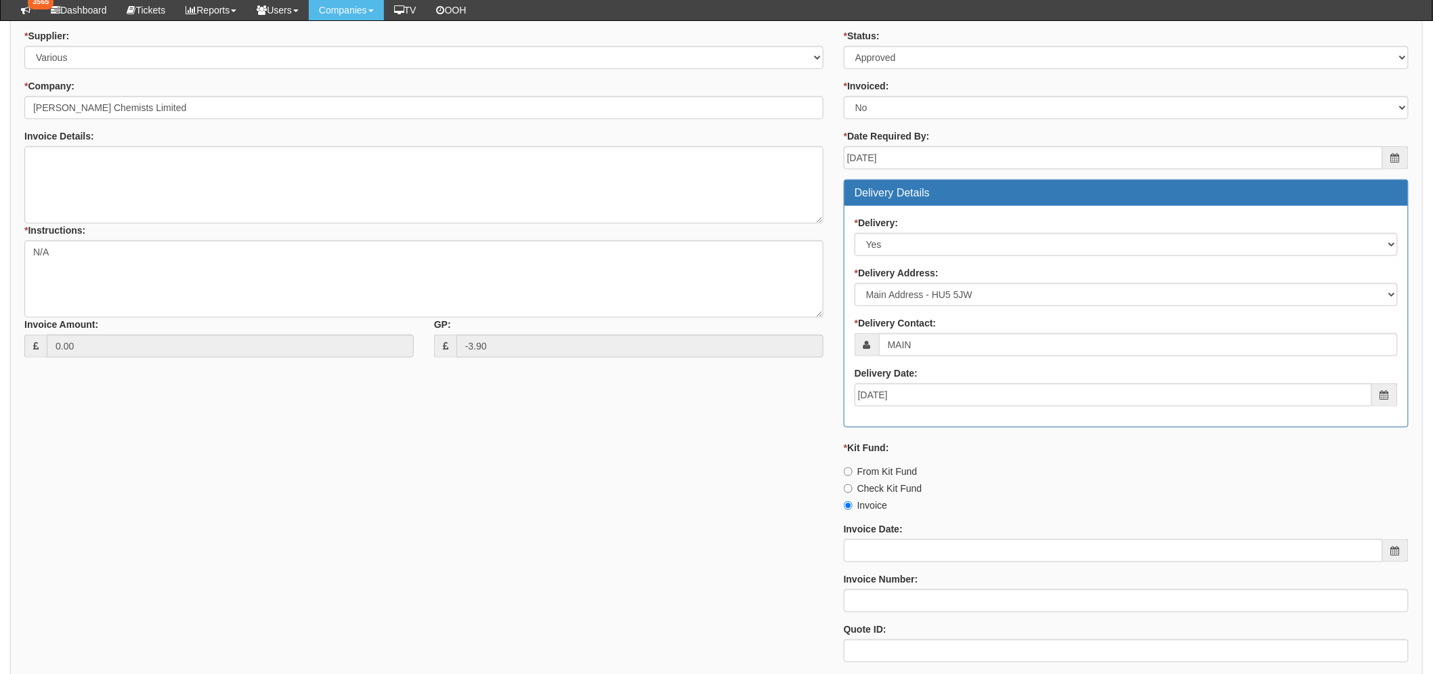
scroll to position [544, 0]
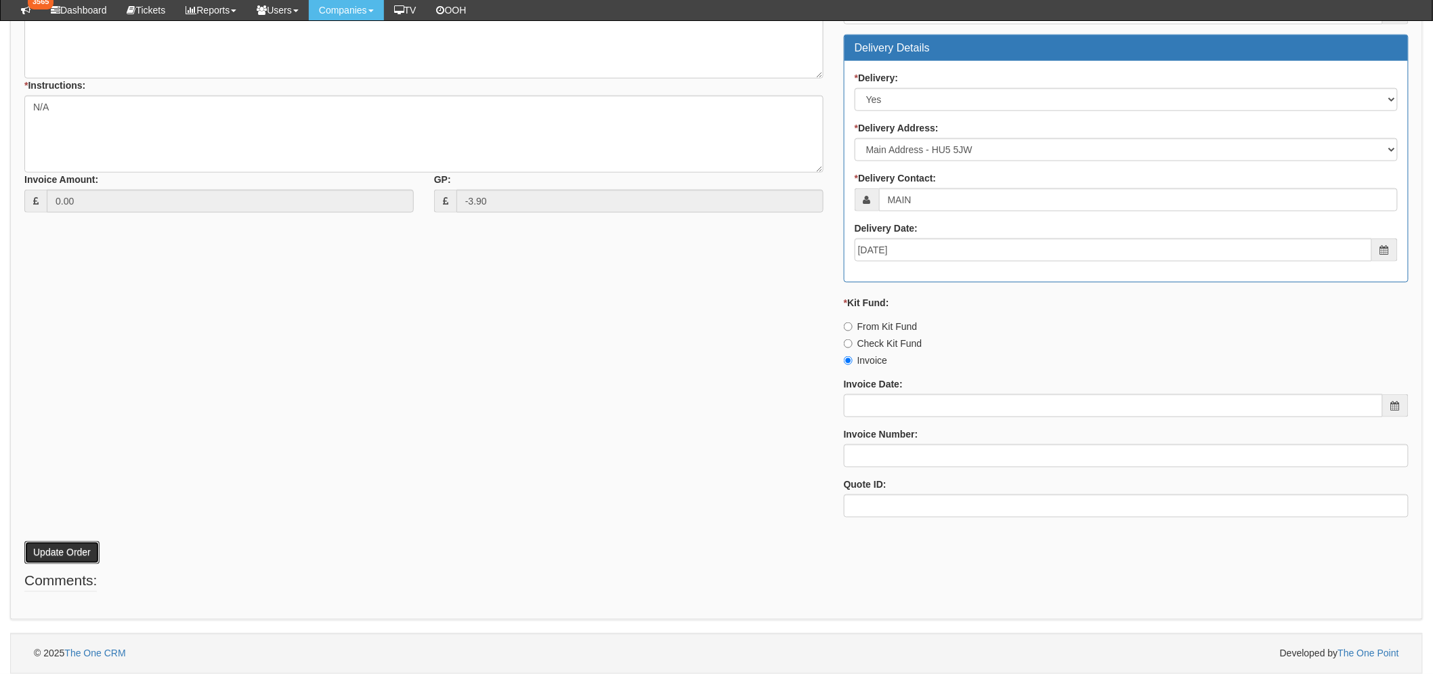
click at [79, 550] on button "Update Order" at bounding box center [61, 552] width 75 height 23
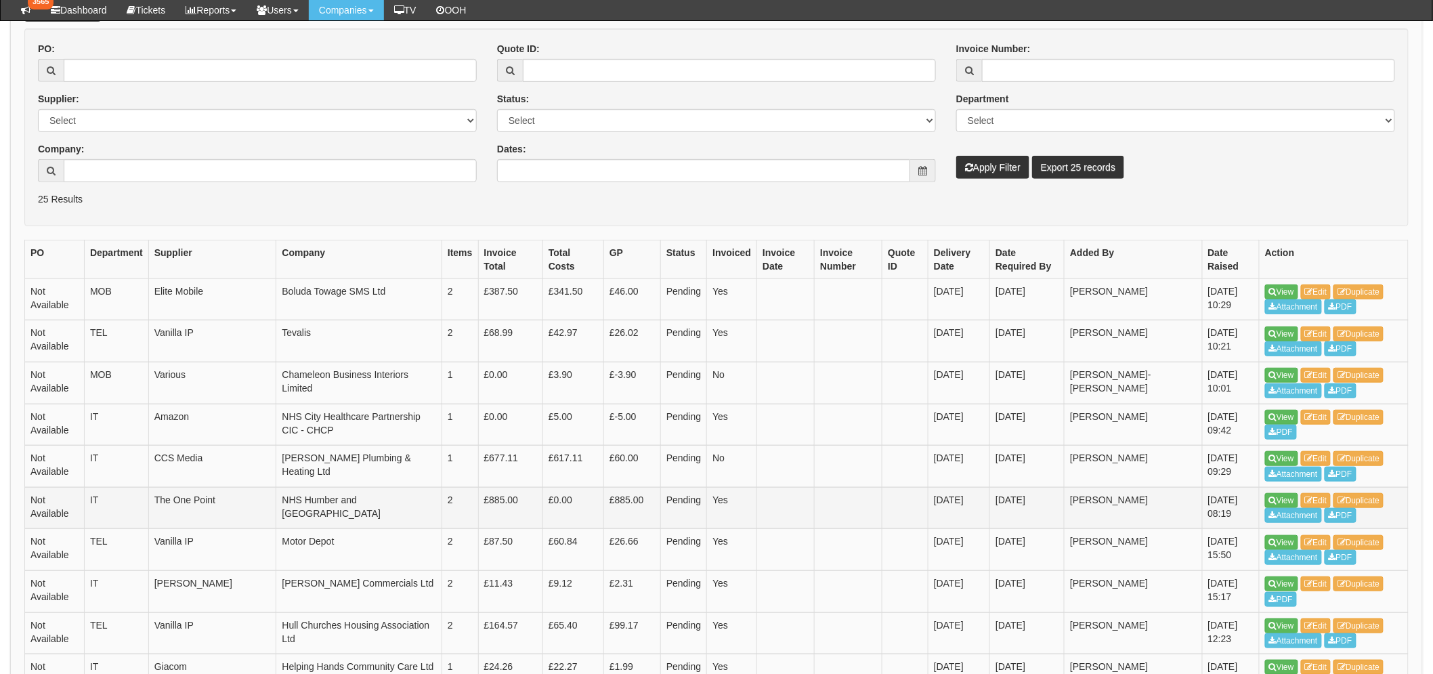
scroll to position [225, 0]
click at [1283, 372] on link "View" at bounding box center [1281, 375] width 33 height 15
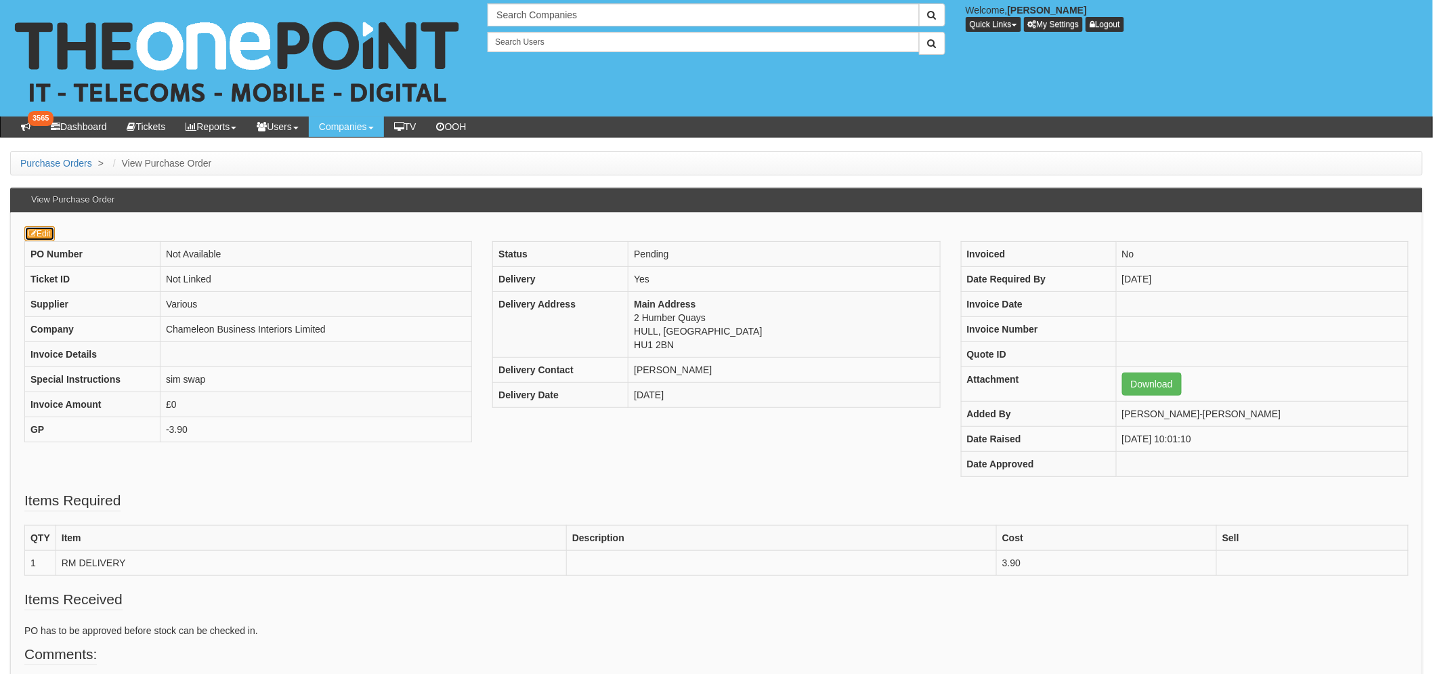
click at [47, 229] on link "Edit" at bounding box center [39, 233] width 30 height 15
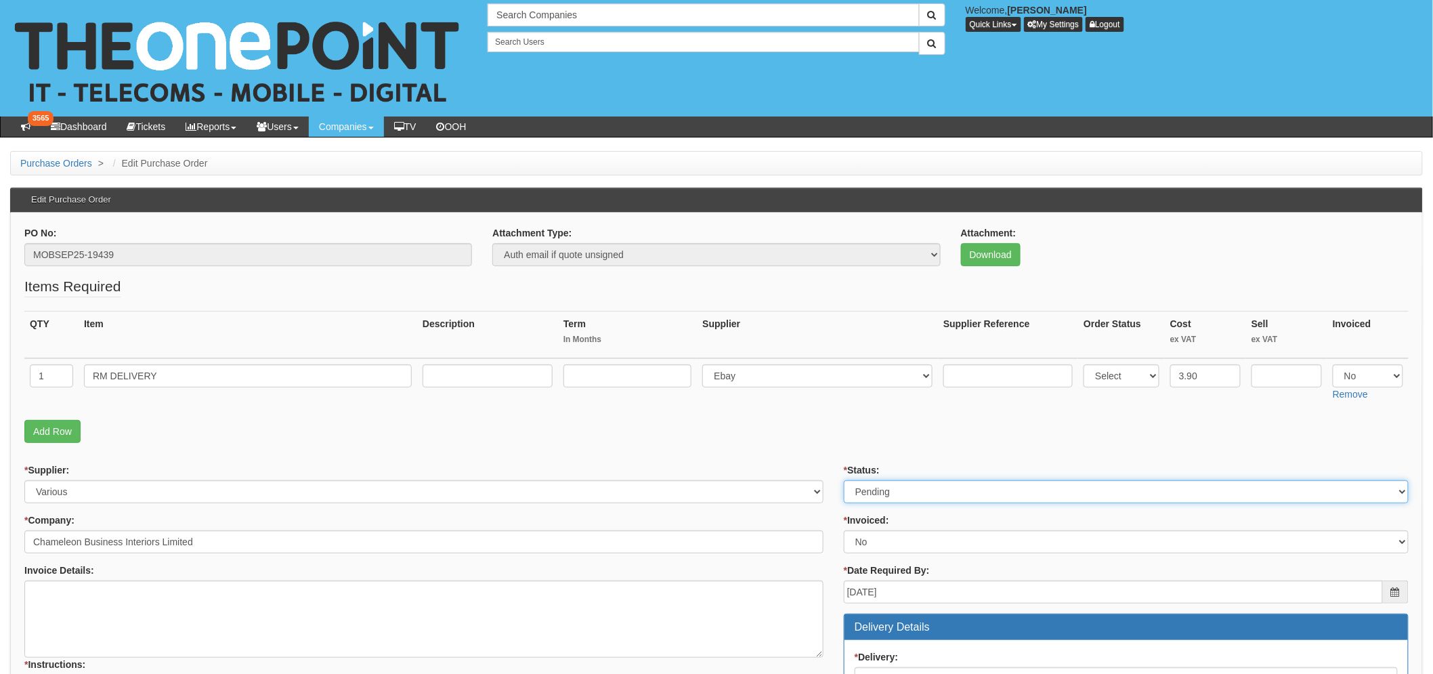
click at [925, 488] on select "Select Approved Completed Delivered Invoiced Ordered Ordered to site Part Order…" at bounding box center [1126, 491] width 565 height 23
select select "2"
click at [844, 480] on select "Select Approved Completed Delivered Invoiced Ordered Ordered to site Part Order…" at bounding box center [1126, 491] width 565 height 23
click at [677, 408] on fieldset "Items Required QTY Item Description Term In Months Supplier Supplier Reference …" at bounding box center [716, 362] width 1384 height 173
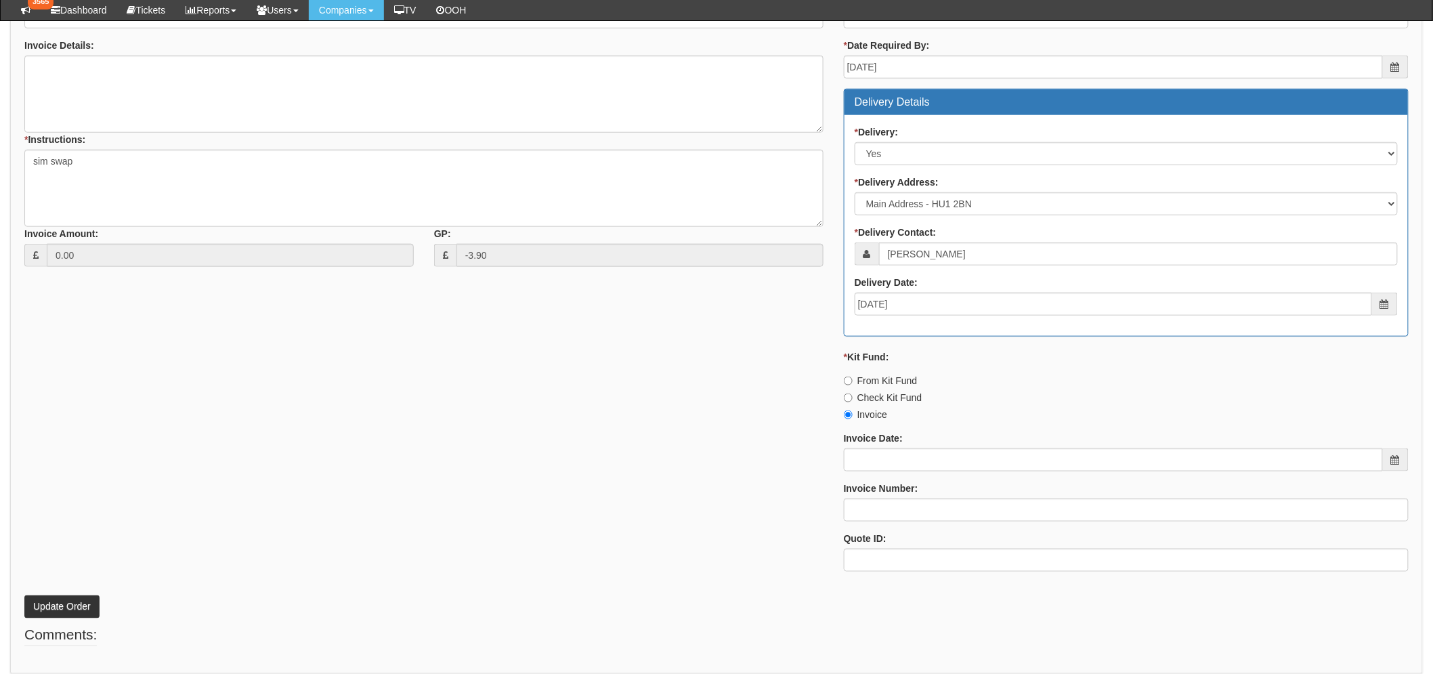
scroll to position [544, 0]
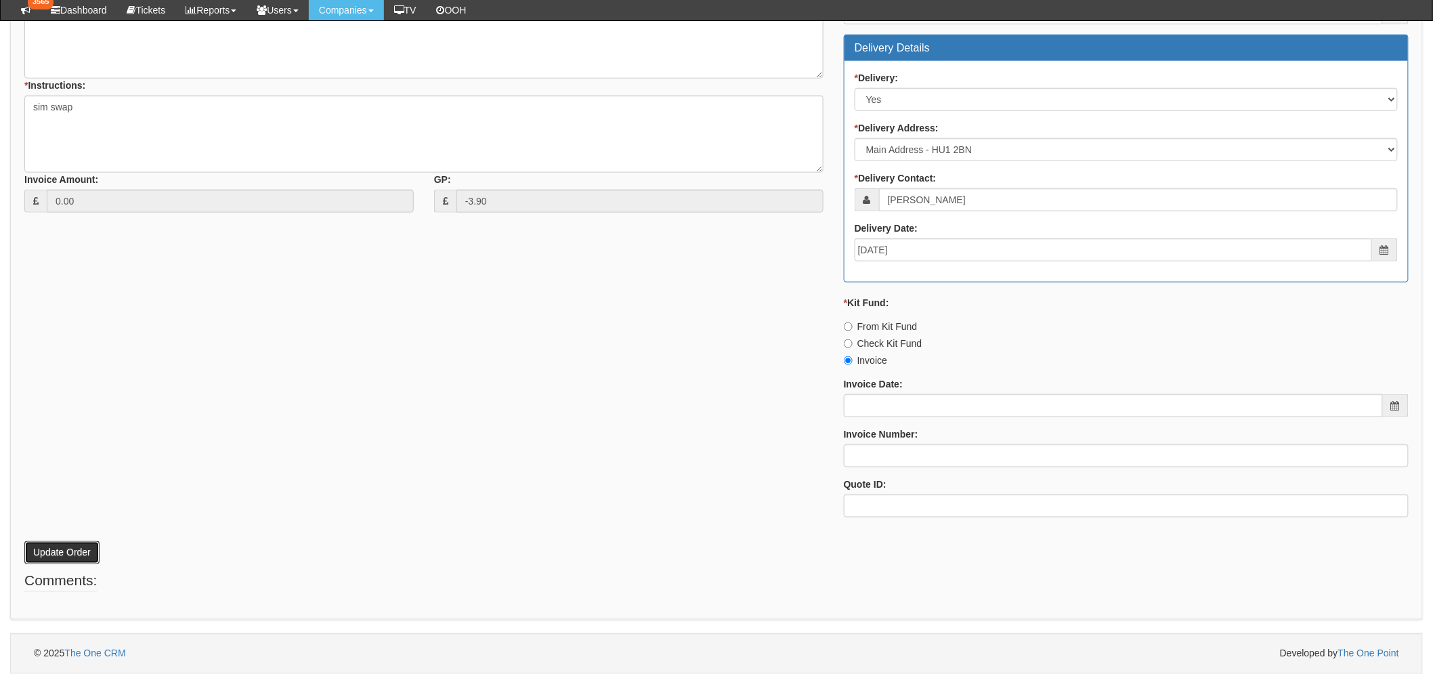
click at [49, 554] on button "Update Order" at bounding box center [61, 552] width 75 height 23
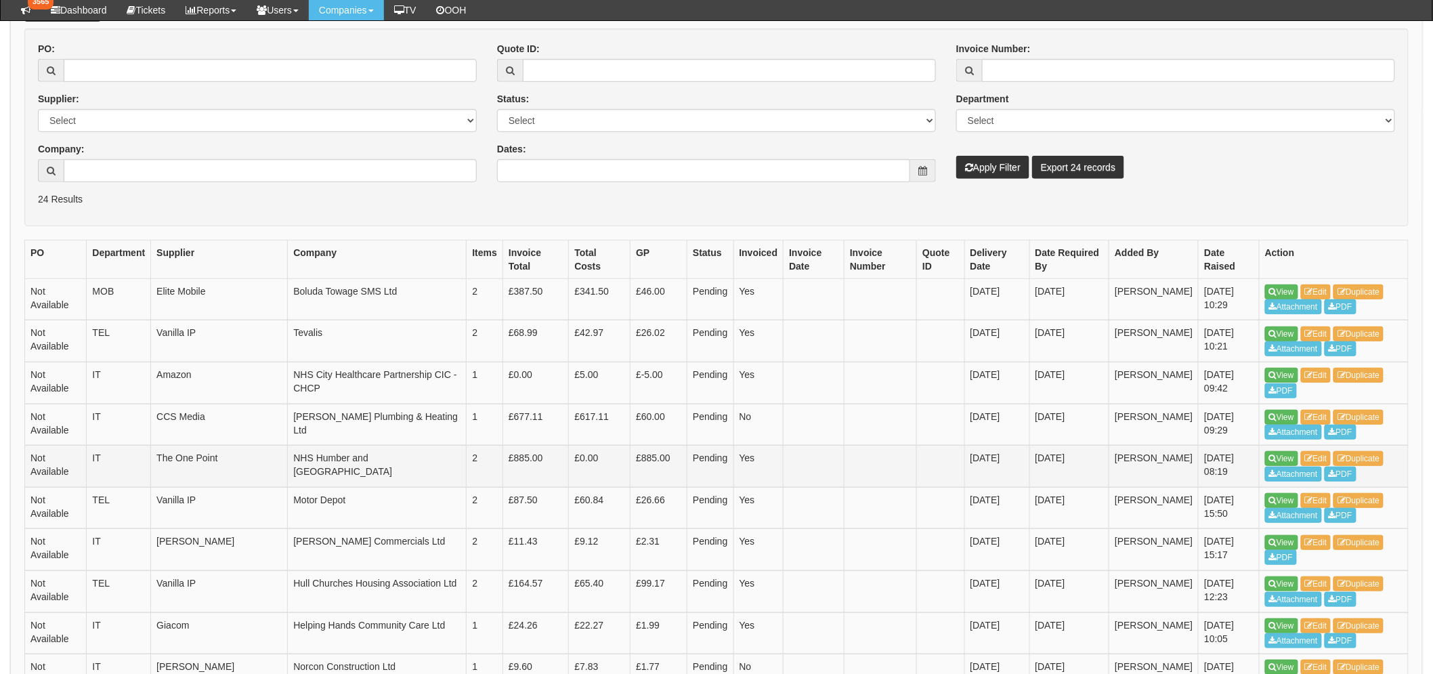
scroll to position [225, 0]
click at [1293, 295] on link "View" at bounding box center [1281, 292] width 33 height 15
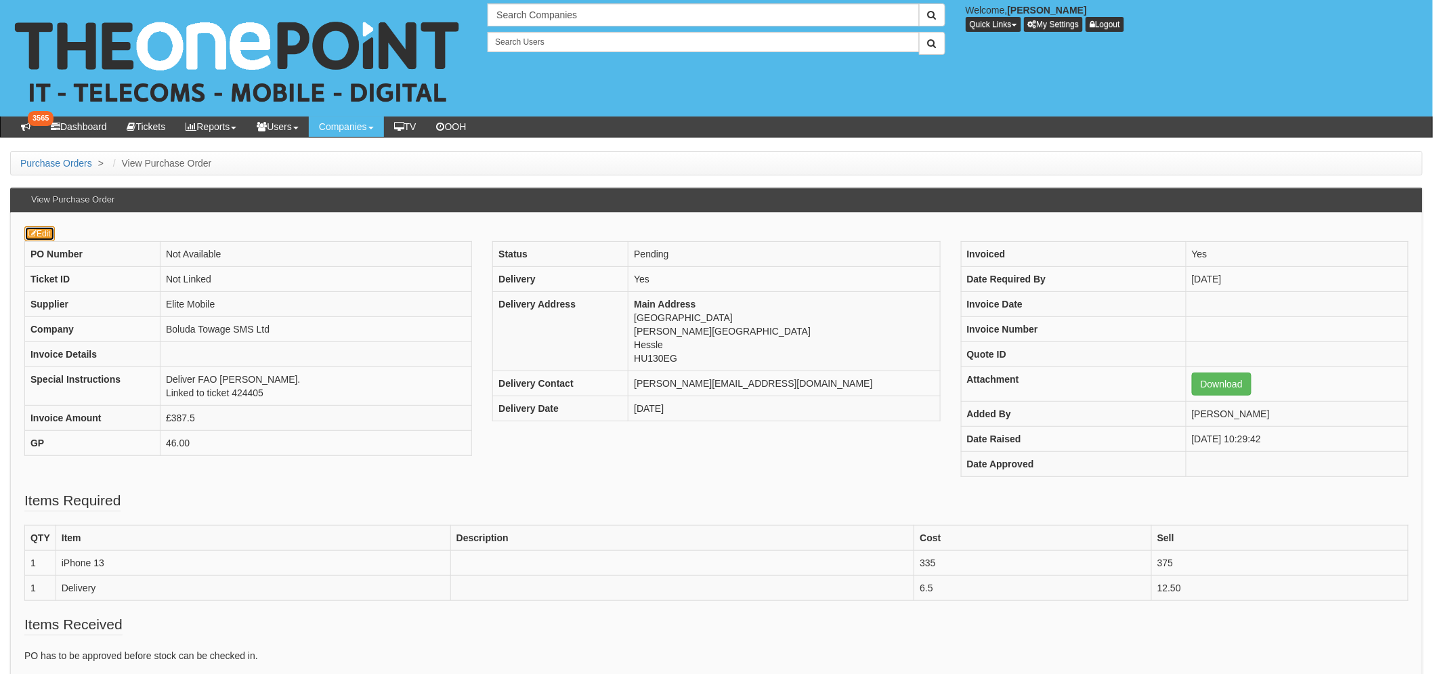
click at [49, 227] on link "Edit" at bounding box center [39, 233] width 30 height 15
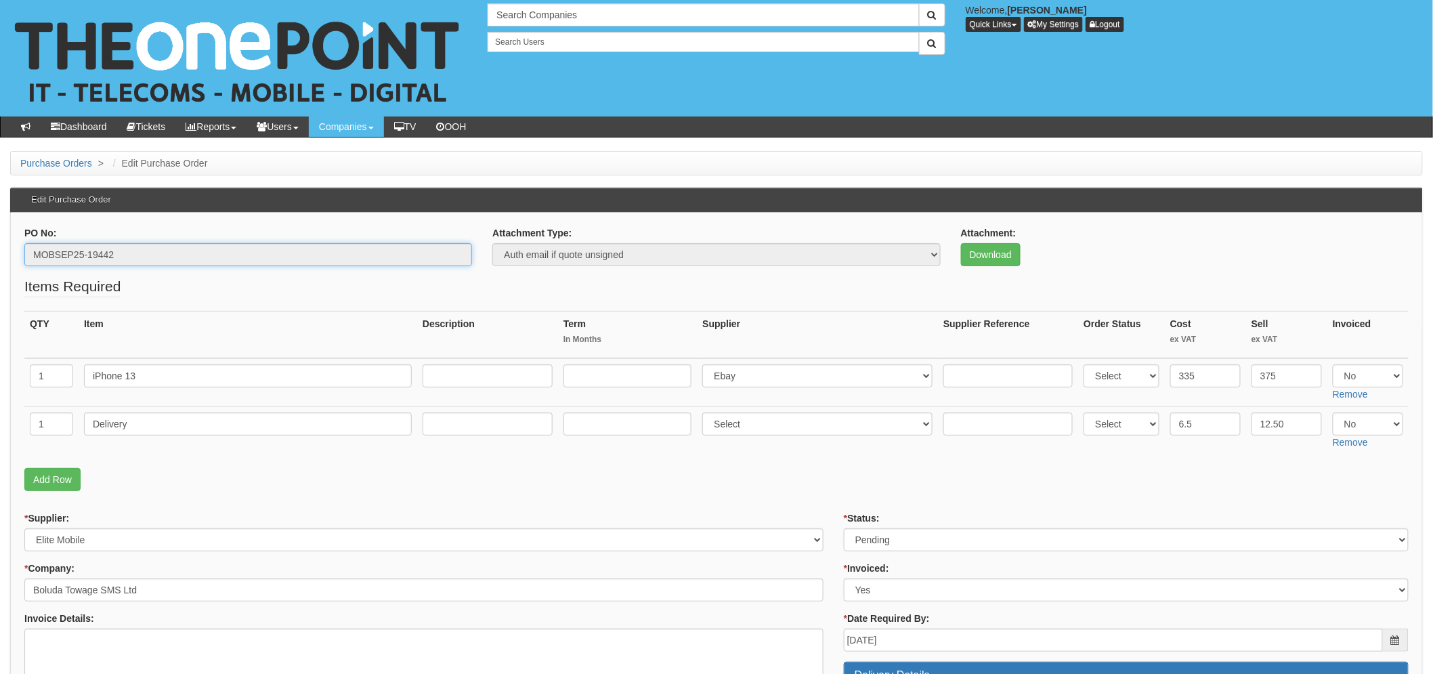
click at [62, 256] on input "MOBSEP25-19442" at bounding box center [248, 254] width 448 height 23
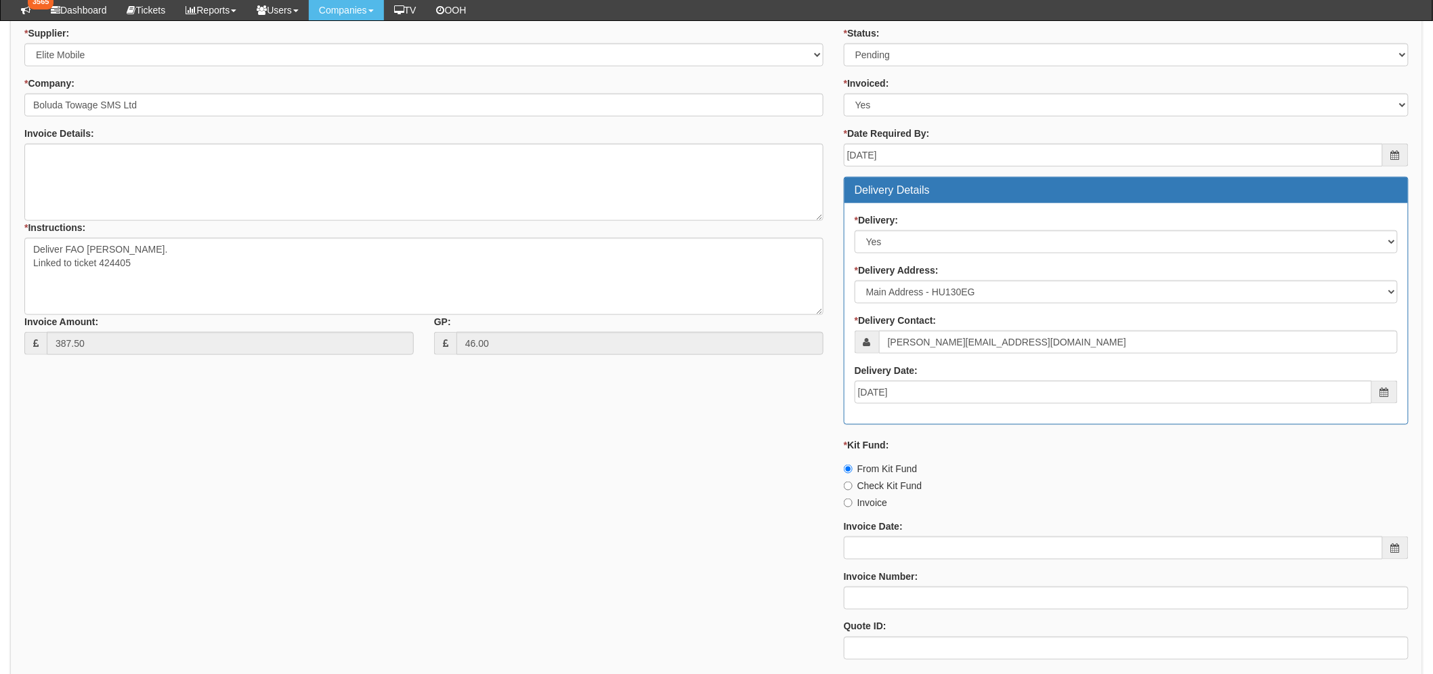
scroll to position [451, 0]
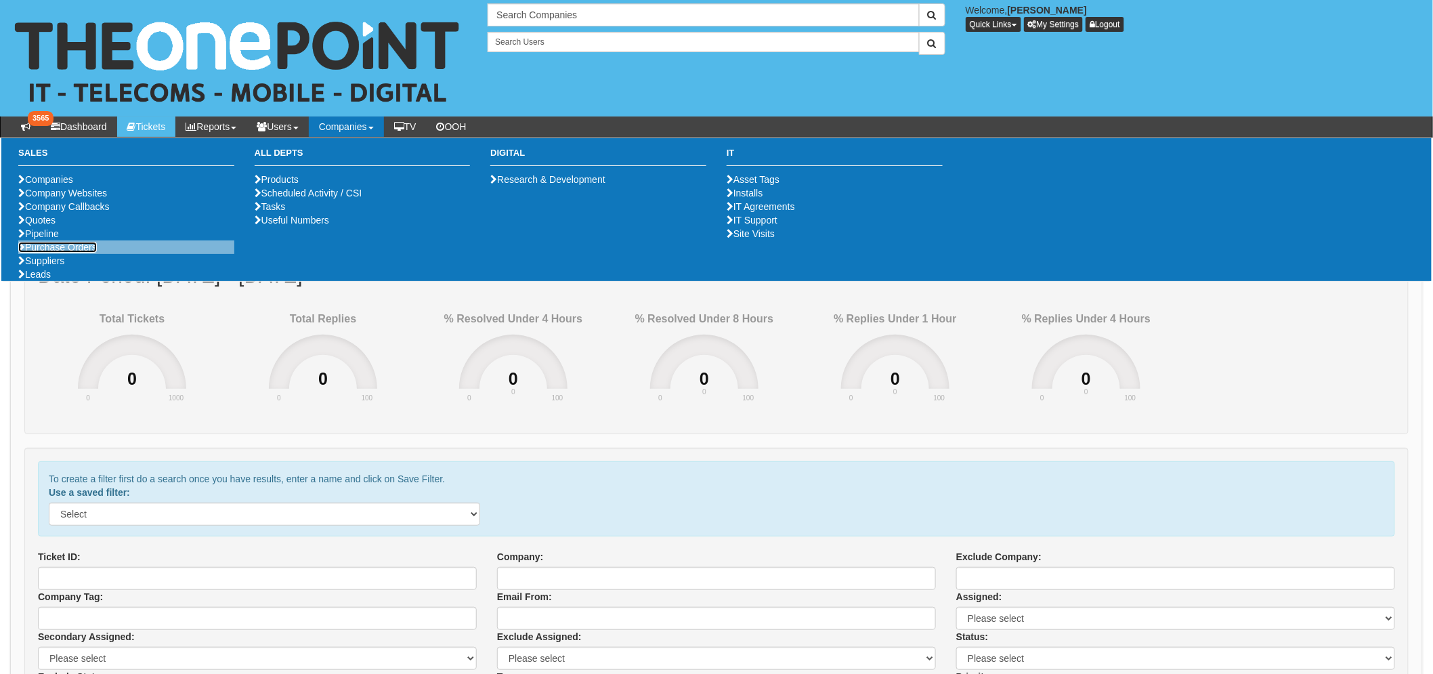
click at [85, 253] on link "Purchase Orders" at bounding box center [57, 247] width 79 height 11
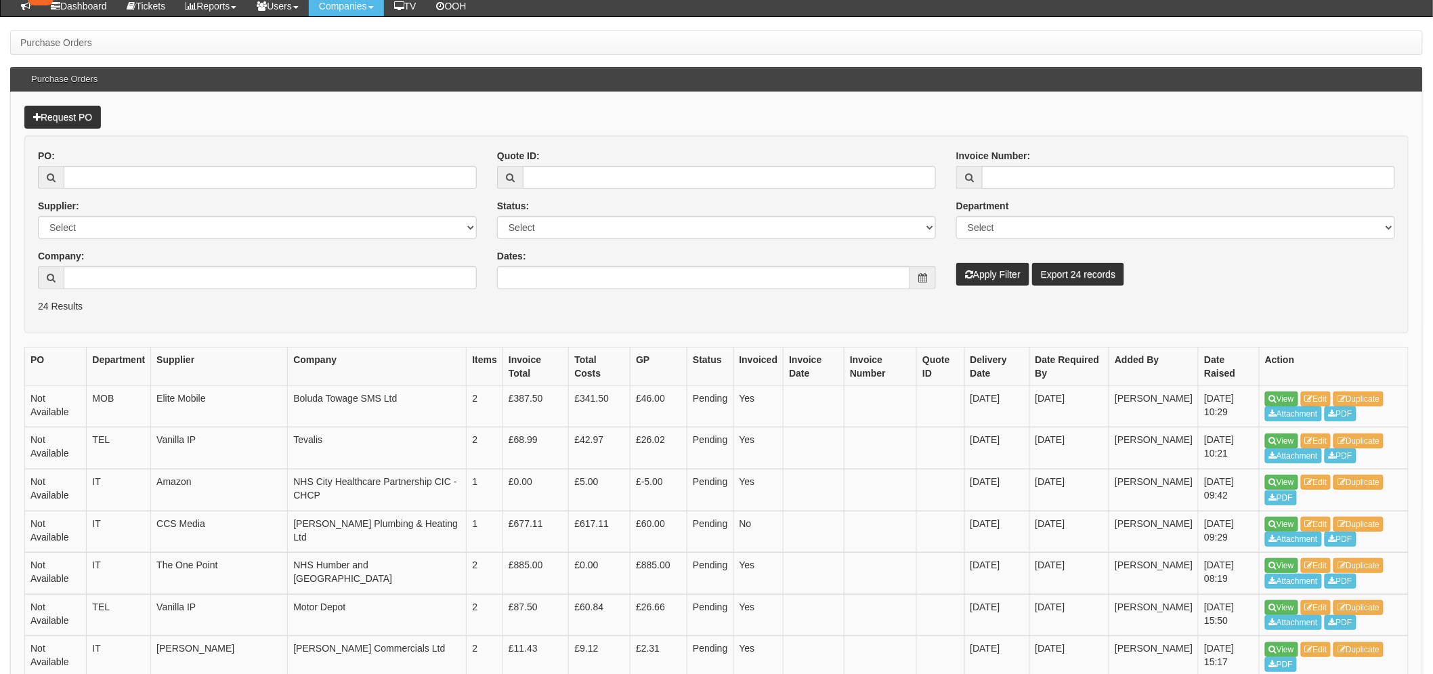
scroll to position [150, 0]
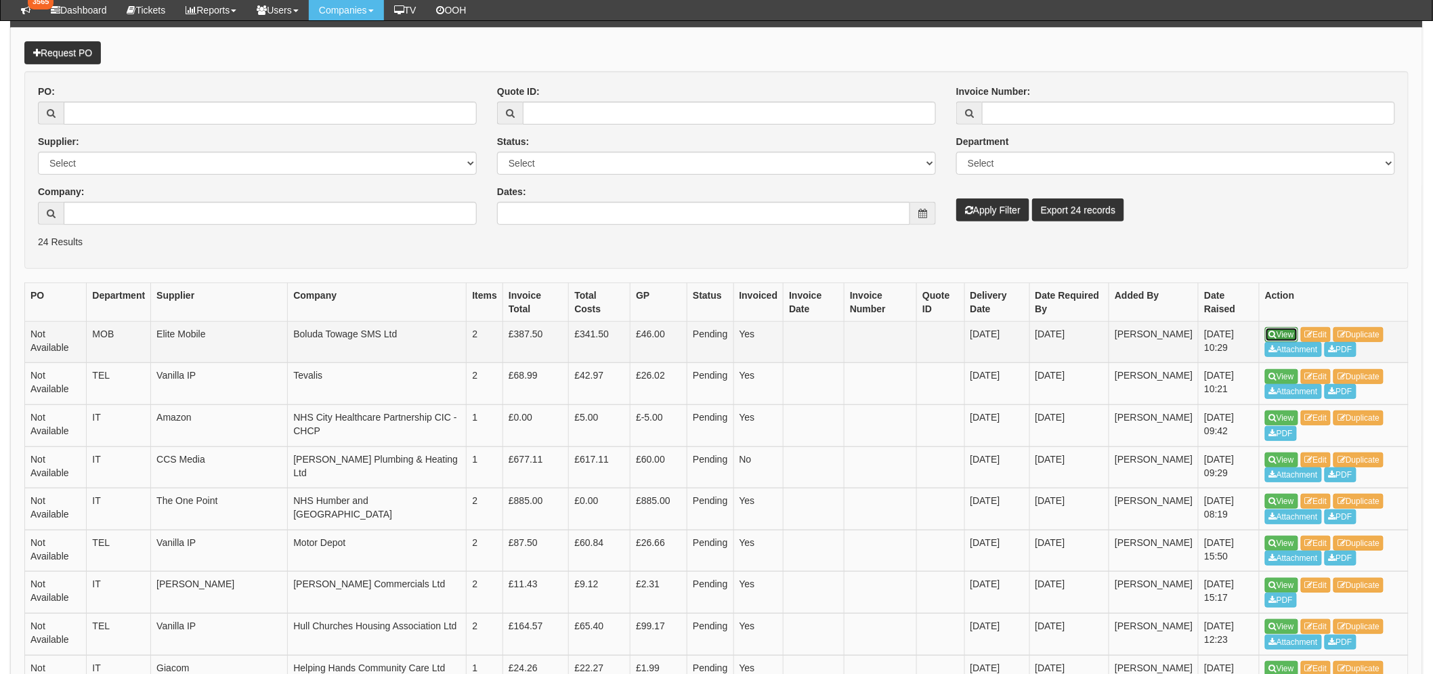
click at [1281, 332] on link "View" at bounding box center [1281, 334] width 33 height 15
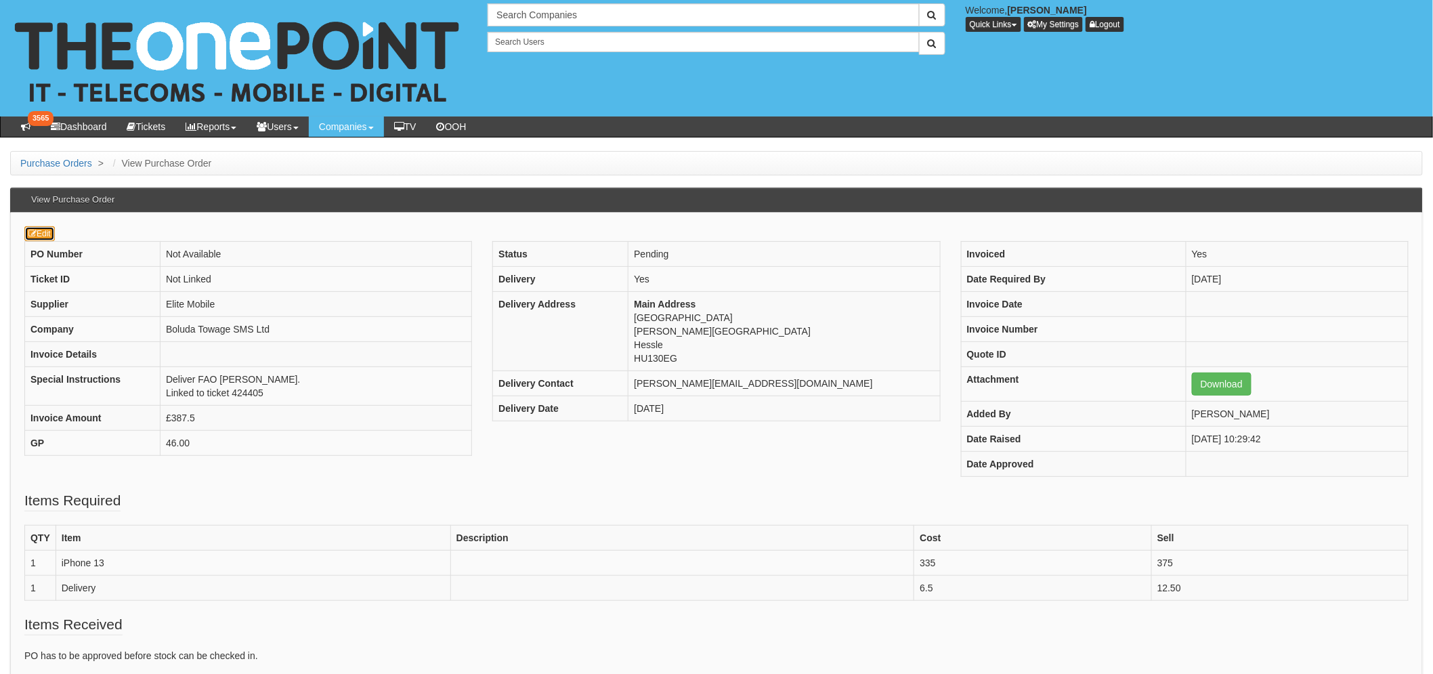
click at [37, 235] on link "Edit" at bounding box center [39, 233] width 30 height 15
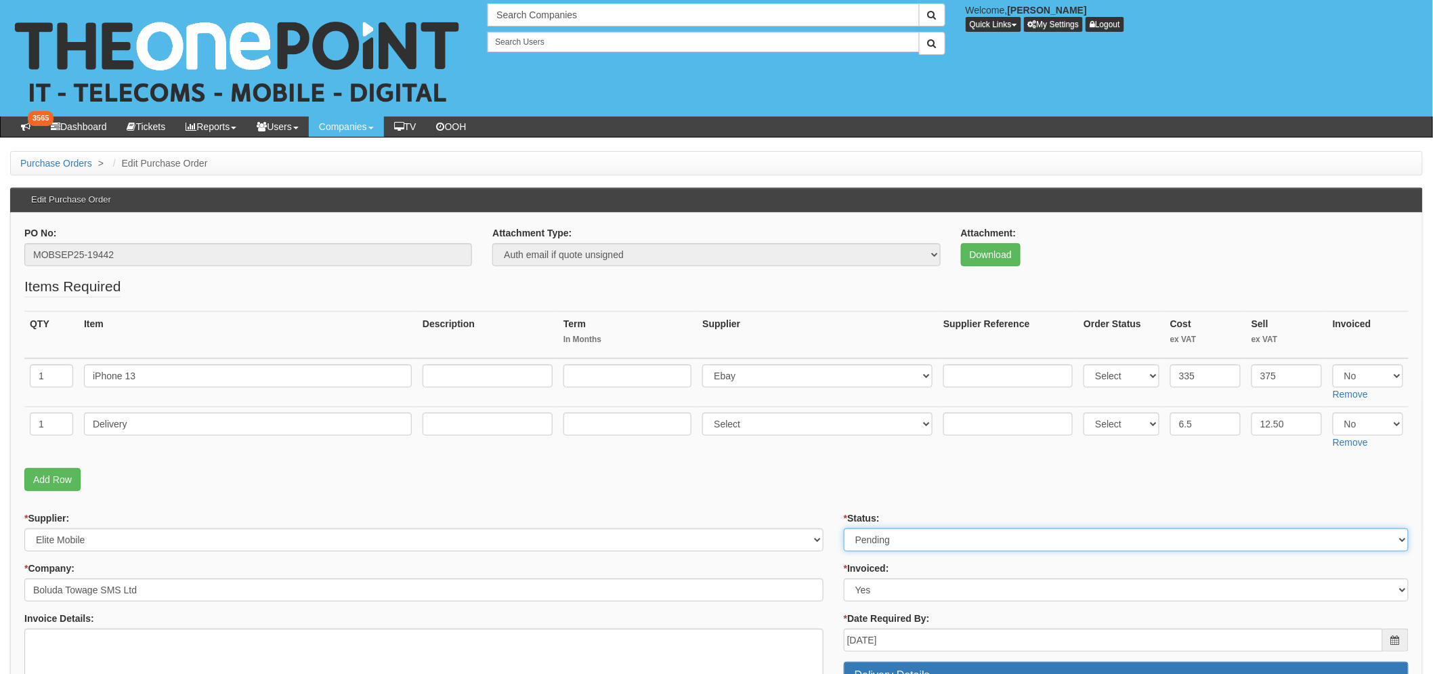
click at [928, 538] on select "Select Approved Completed Delivered Invoiced Ordered Ordered to site Part Order…" at bounding box center [1126, 539] width 565 height 23
select select "9"
click at [844, 528] on select "Select Approved Completed Delivered Invoiced Ordered Ordered to site Part Order…" at bounding box center [1126, 539] width 565 height 23
click at [841, 468] on p "Add Row" at bounding box center [716, 479] width 1384 height 23
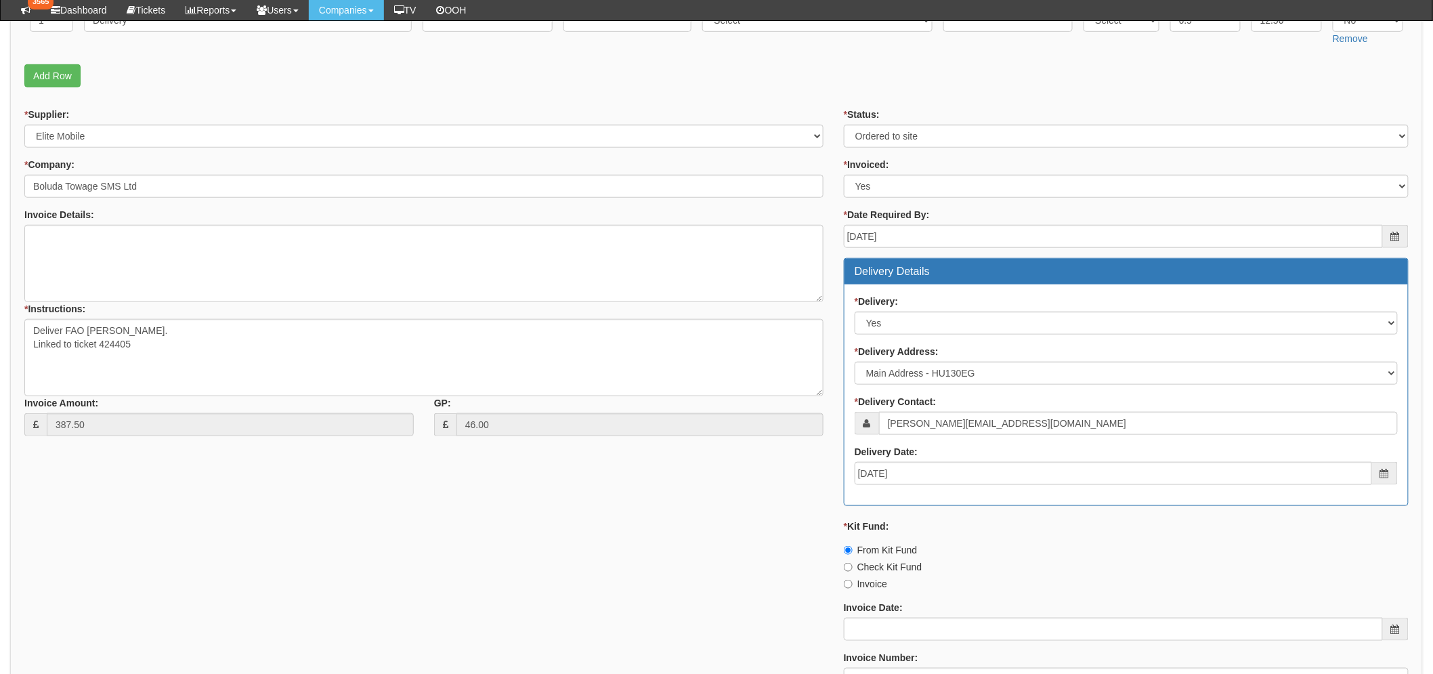
scroll to position [526, 0]
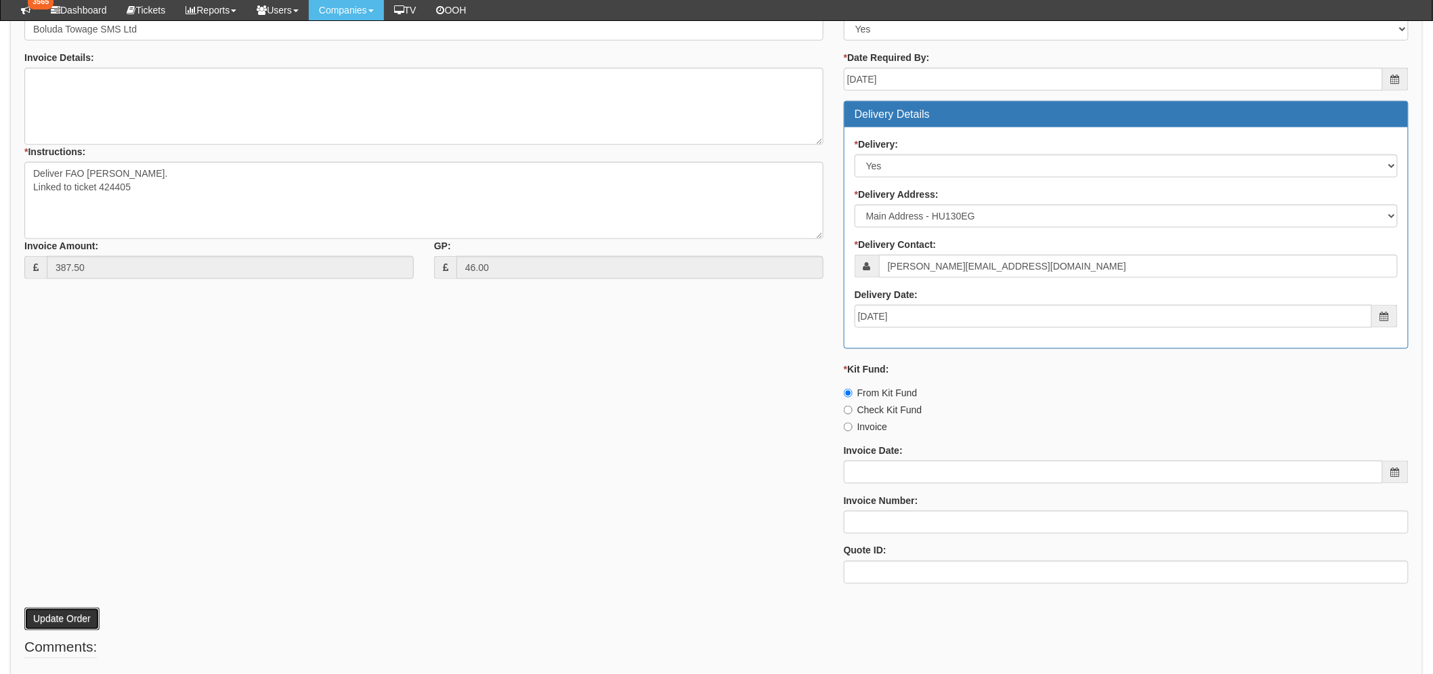
click at [64, 611] on button "Update Order" at bounding box center [61, 618] width 75 height 23
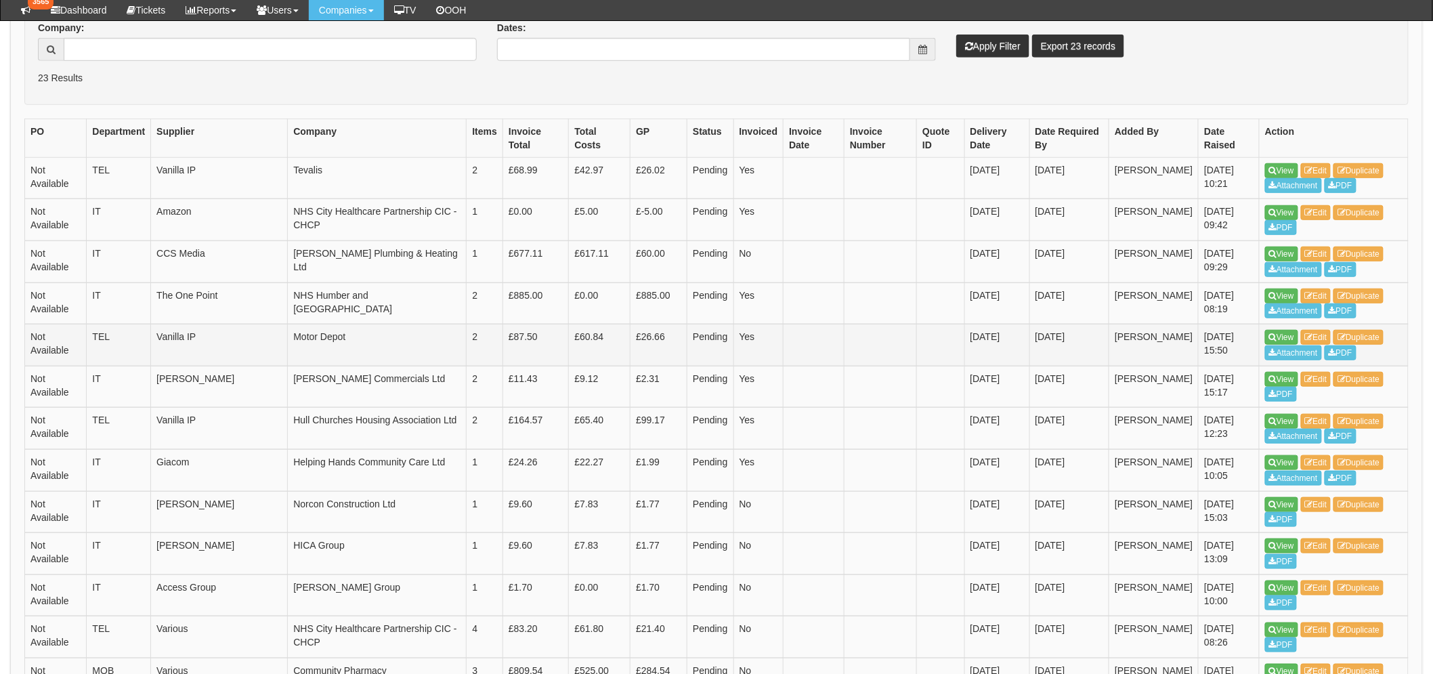
scroll to position [376, 0]
